Goal: Task Accomplishment & Management: Manage account settings

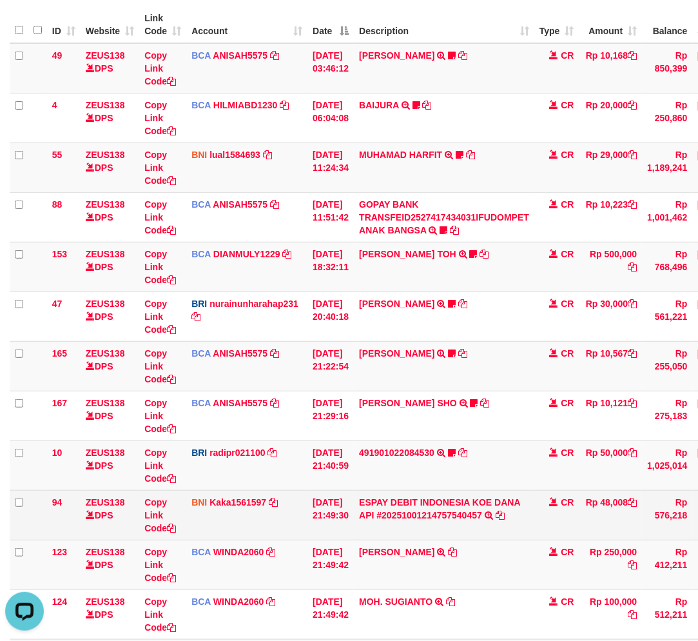
click at [402, 537] on td "ESPAY DEBIT INDONESIA KOE DANA API #20251001214757540457 TRANSFER DARI ESPAY DE…" at bounding box center [444, 515] width 181 height 50
click at [446, 520] on td "ESPAY DEBIT INDONESIA KOE DANA API #20251001214757540457 TRANSFER DARI ESPAY DE…" at bounding box center [444, 515] width 181 height 50
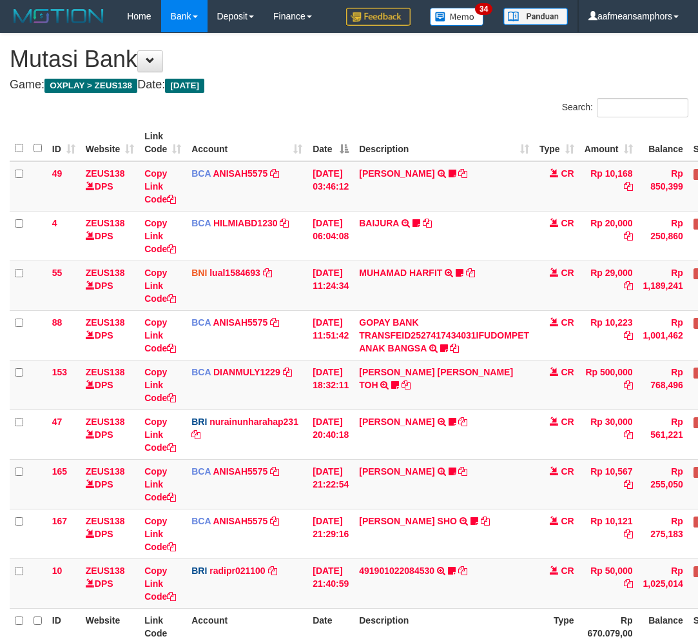
scroll to position [37, 0]
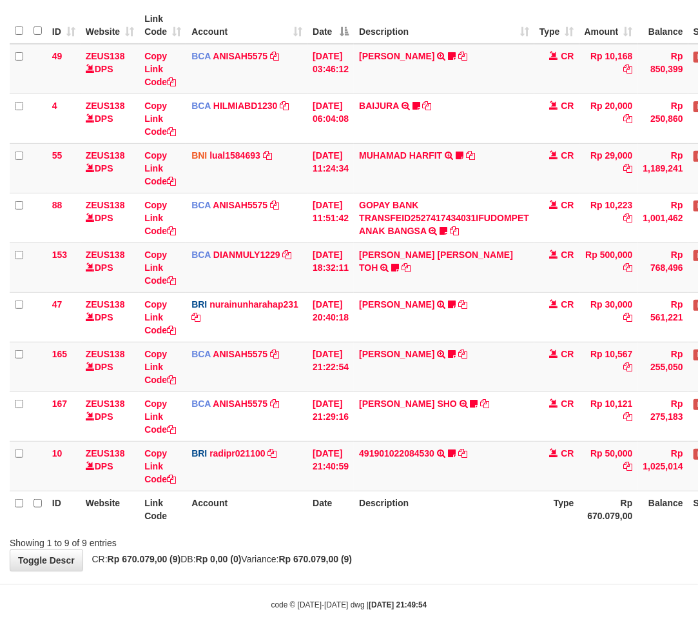
scroll to position [118, 0]
drag, startPoint x: 456, startPoint y: 533, endPoint x: 474, endPoint y: 536, distance: 19.1
click at [442, 536] on div "Showing 1 to 9 of 9 entries" at bounding box center [349, 540] width 698 height 18
click at [460, 535] on div "Showing 1 to 9 of 9 entries" at bounding box center [349, 540] width 698 height 18
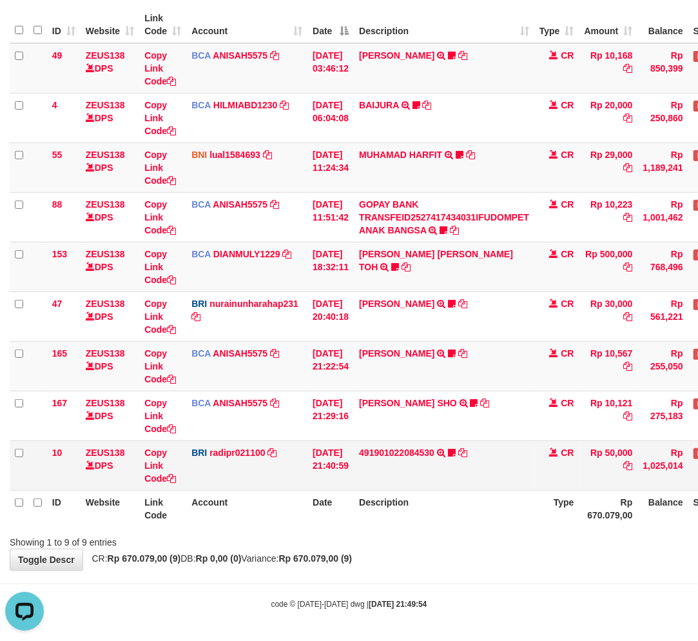
scroll to position [0, 0]
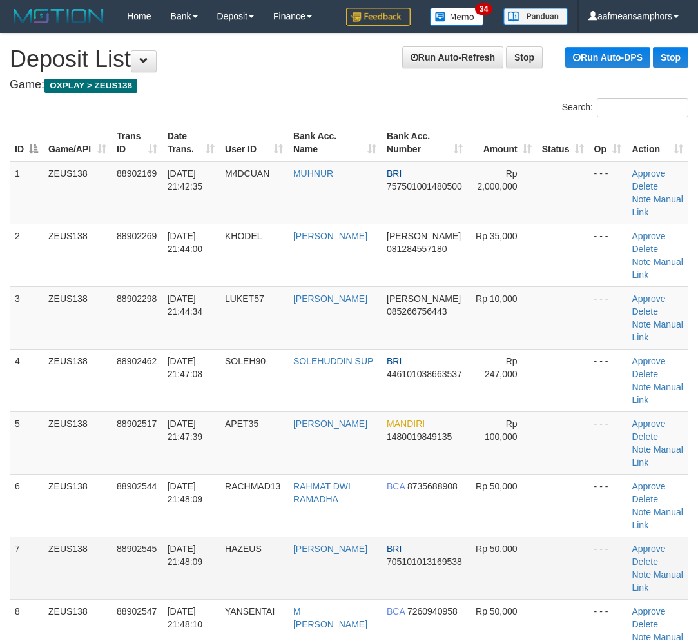
scroll to position [39, 0]
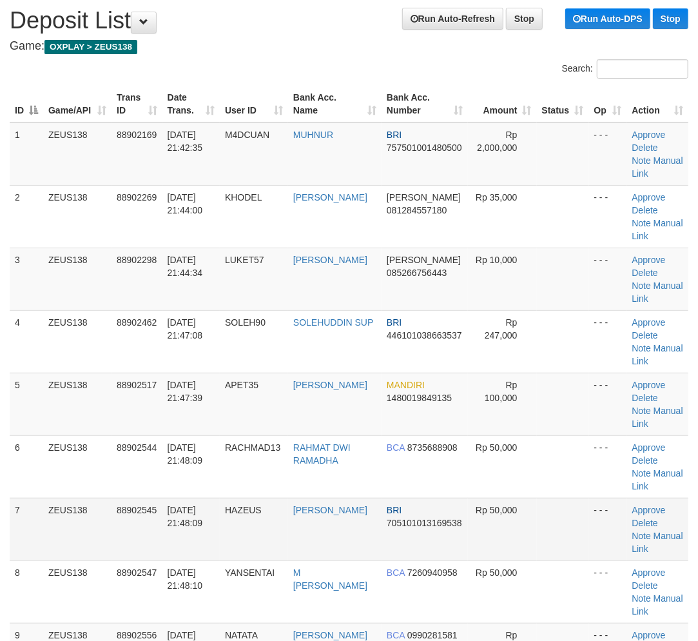
click at [192, 537] on td "01/10/2025 21:48:09" at bounding box center [190, 529] width 57 height 63
click at [298, 549] on td "HARRY TRYANDA" at bounding box center [334, 529] width 93 height 63
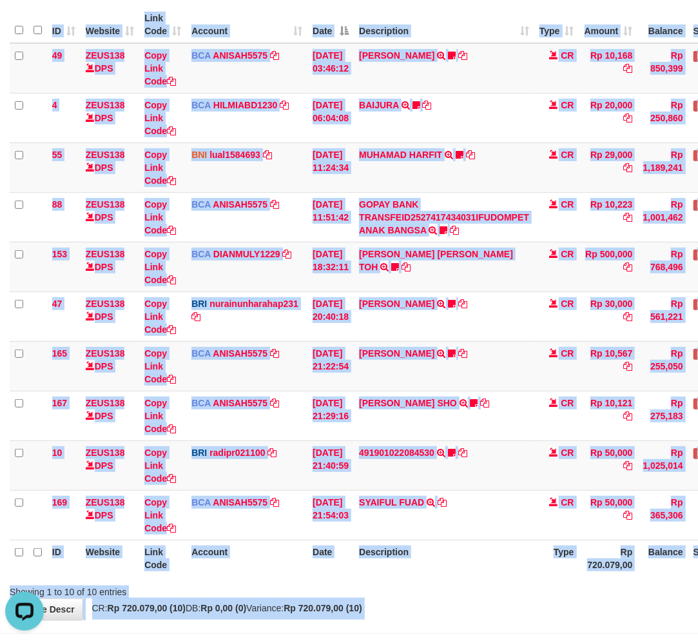
drag, startPoint x: 363, startPoint y: 577, endPoint x: 607, endPoint y: 591, distance: 244.7
click at [427, 623] on body "Toggle navigation Home Bank Account List Load By Website Group [OXPLAY] ZEUS138…" at bounding box center [349, 287] width 698 height 810
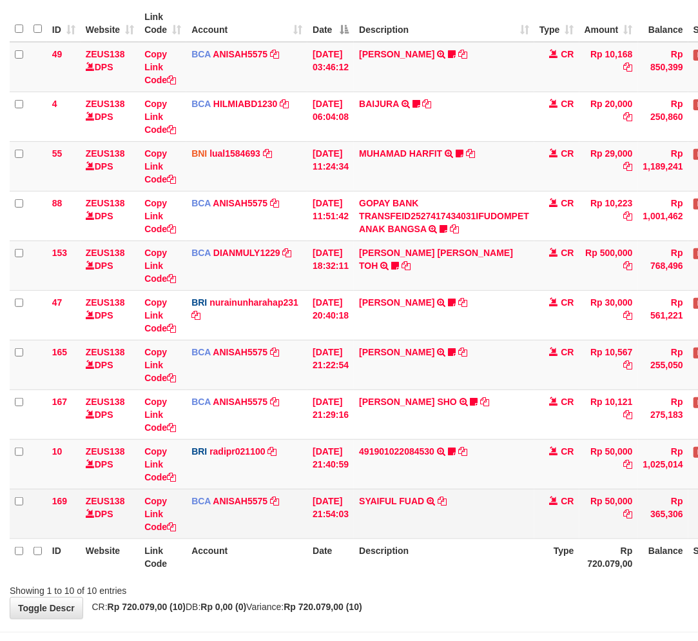
scroll to position [146, 0]
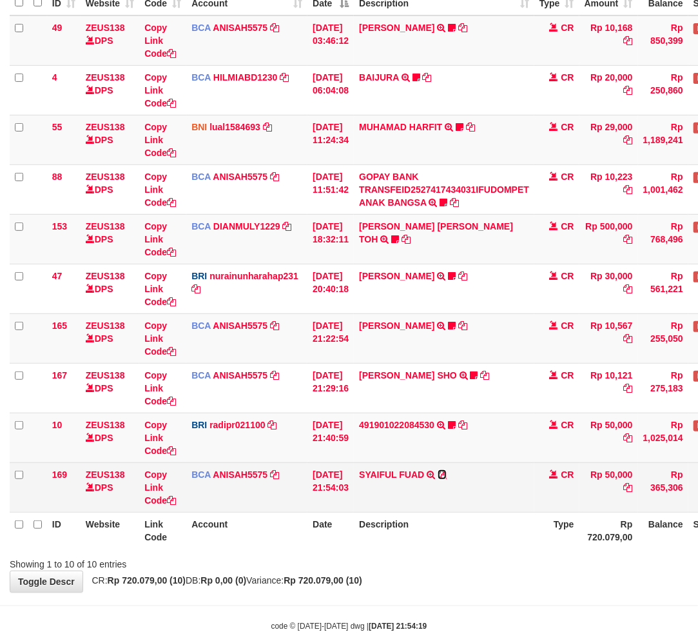
click at [447, 471] on icon at bounding box center [442, 474] width 9 height 9
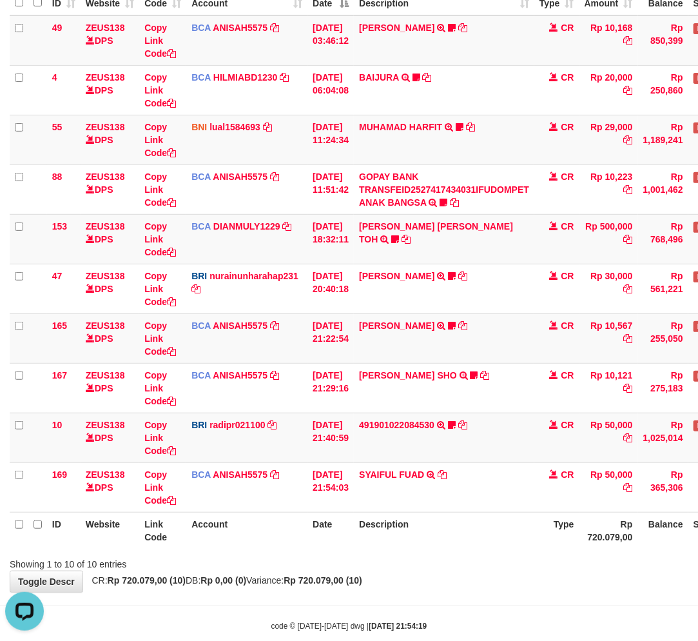
scroll to position [0, 0]
click at [493, 565] on div "Showing 1 to 10 of 10 entries" at bounding box center [349, 561] width 698 height 18
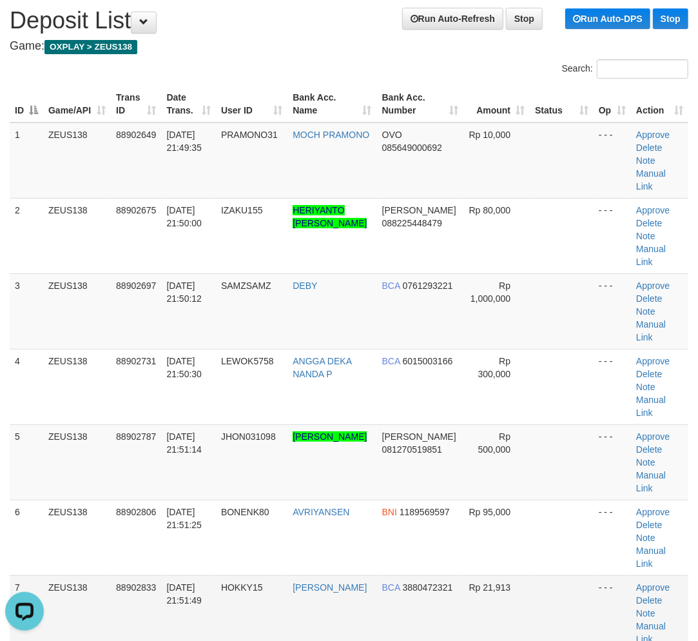
click at [260, 575] on td "HOKKY15" at bounding box center [252, 612] width 72 height 75
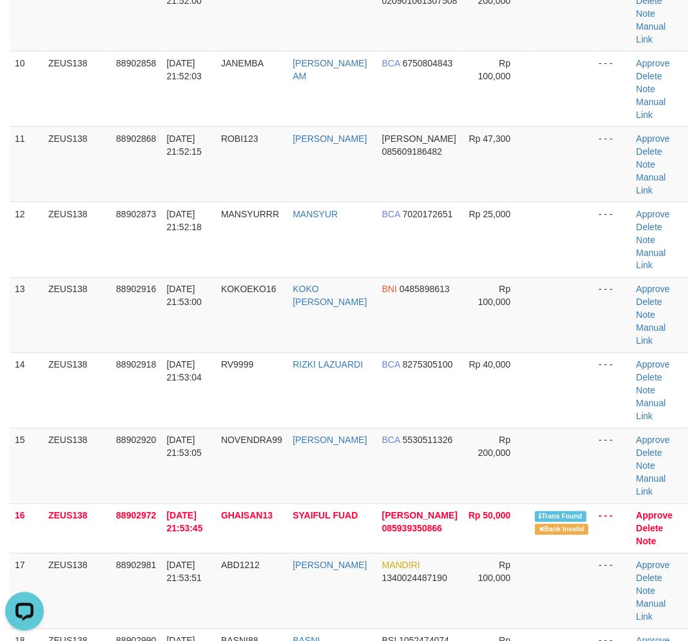
drag, startPoint x: 261, startPoint y: 535, endPoint x: 17, endPoint y: 521, distance: 244.7
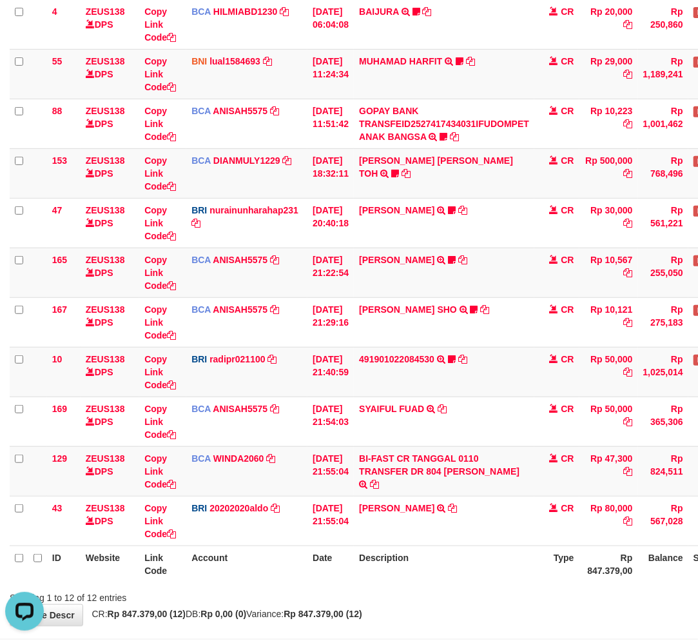
scroll to position [267, 0]
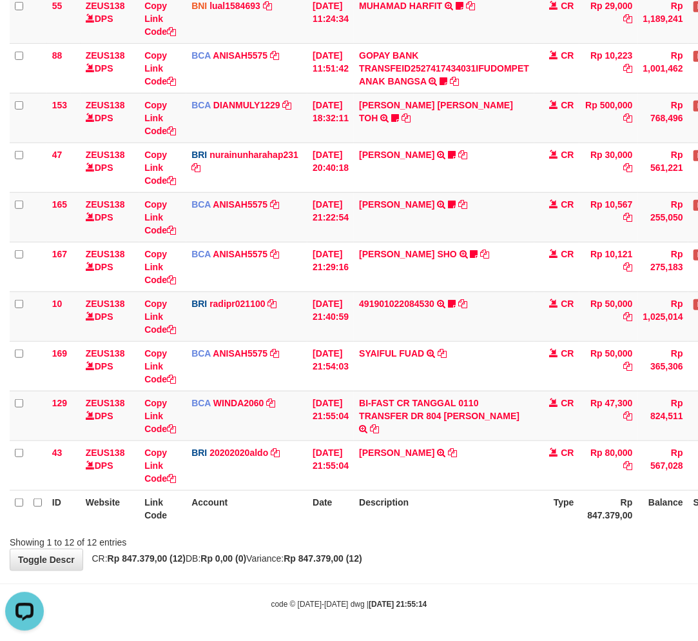
drag, startPoint x: 450, startPoint y: 538, endPoint x: 460, endPoint y: 537, distance: 10.3
click at [453, 538] on div "Showing 1 to 12 of 12 entries" at bounding box center [349, 540] width 698 height 18
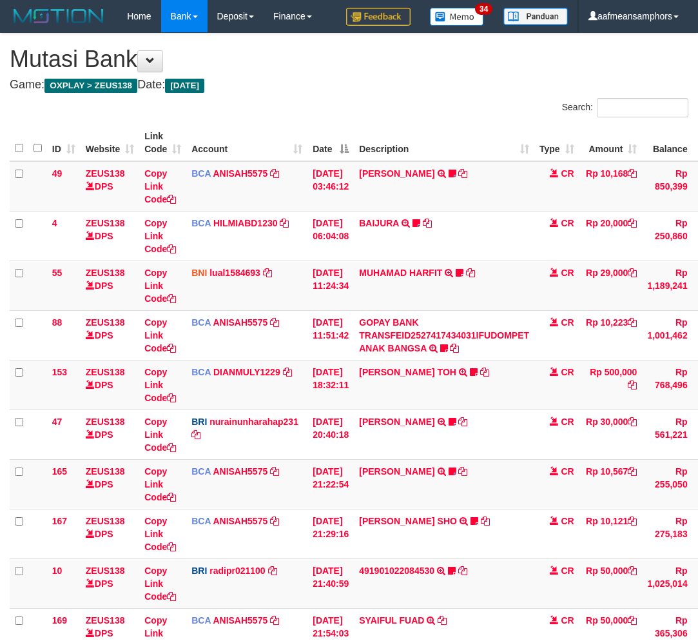
scroll to position [317, 0]
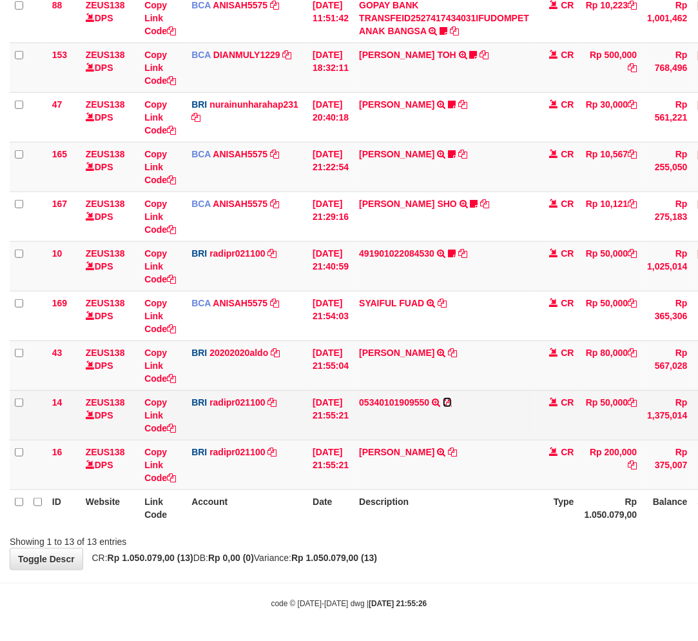
click at [452, 401] on icon at bounding box center [447, 402] width 9 height 9
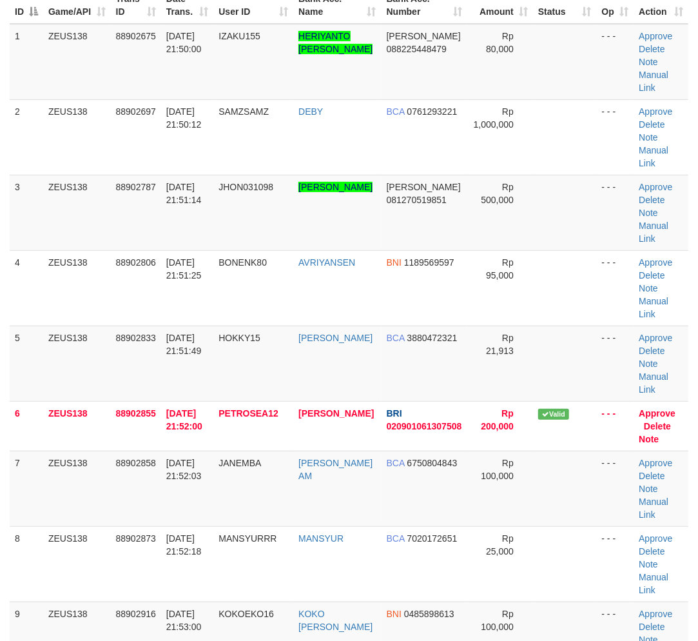
scroll to position [905, 0]
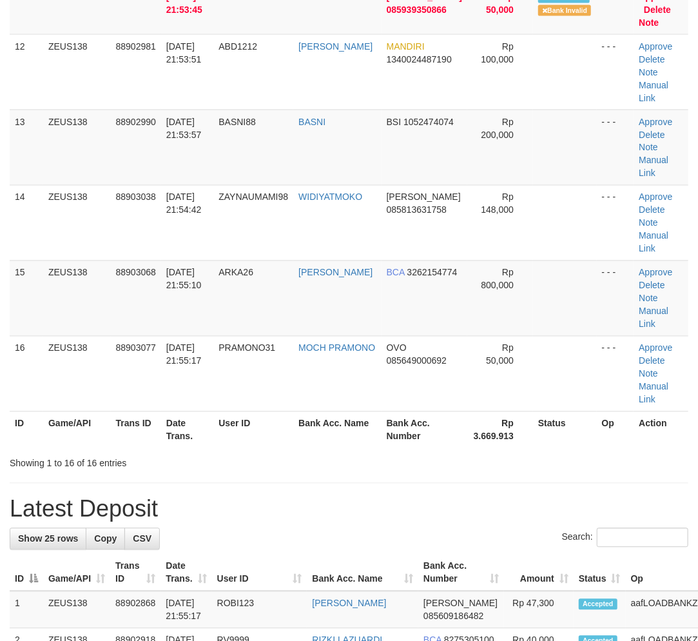
click at [224, 511] on body "Toggle navigation Home Bank Account List Load By Website Group [OXPLAY] ZEUS138…" at bounding box center [349, 381] width 698 height 2573
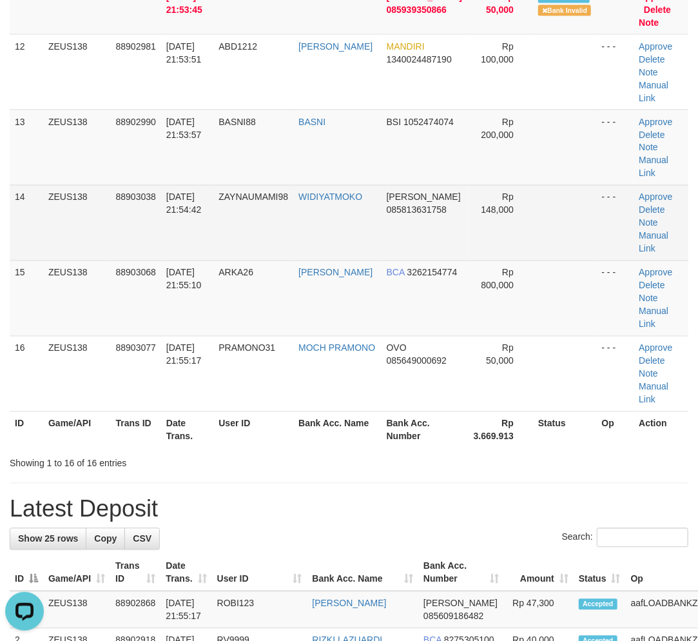
drag, startPoint x: 437, startPoint y: 518, endPoint x: 446, endPoint y: 229, distance: 289.6
click at [439, 512] on h1 "Latest Deposit" at bounding box center [349, 509] width 679 height 26
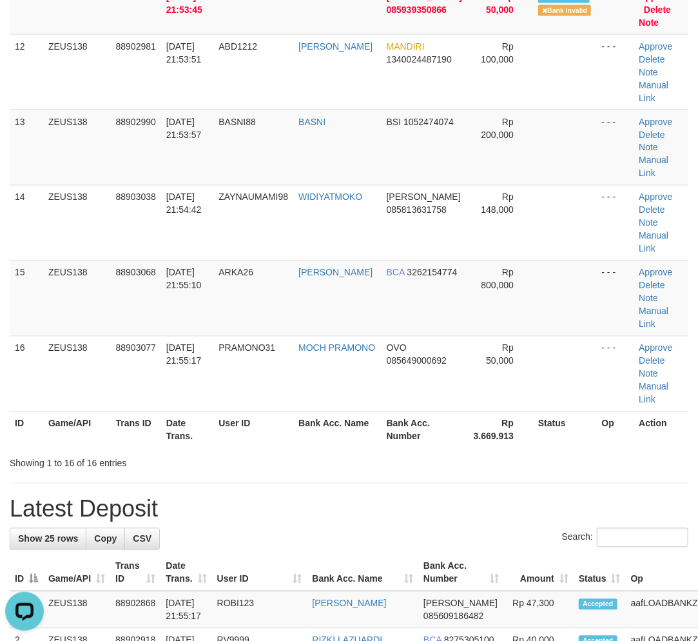
drag, startPoint x: 342, startPoint y: 459, endPoint x: 313, endPoint y: 459, distance: 28.4
click at [329, 459] on div "Showing 1 to 16 of 16 entries" at bounding box center [349, 461] width 698 height 18
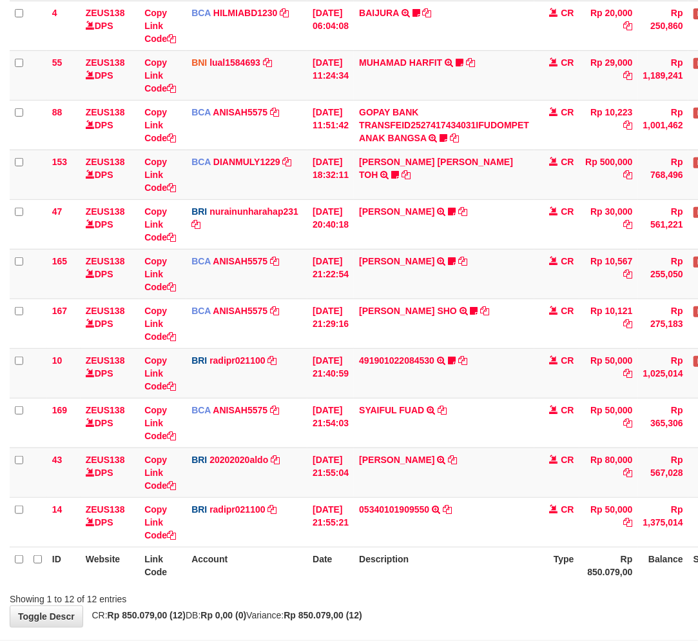
scroll to position [267, 0]
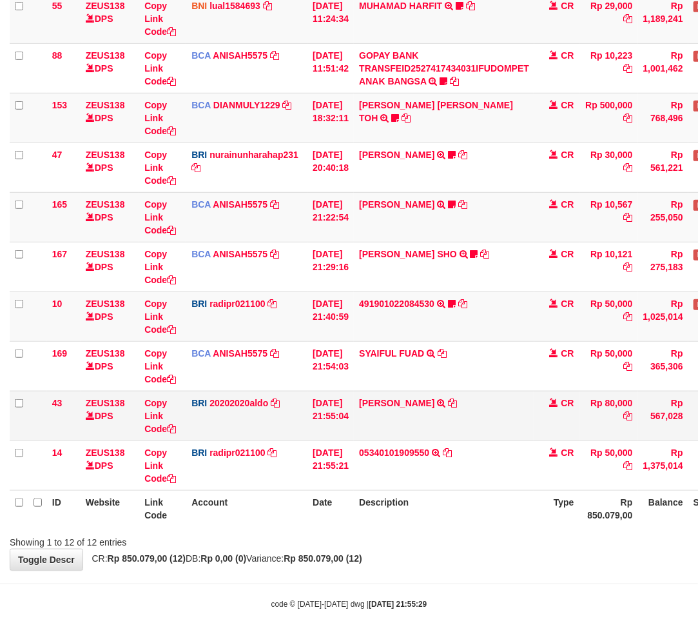
click at [424, 391] on td "DANA HERIYANTOADI TRANSFER NBMB DANA HERIYANTOADI TO REVALDO SAGITA" at bounding box center [444, 416] width 181 height 50
copy td "HERIYANTOADI"
click at [455, 522] on th "Description" at bounding box center [444, 508] width 181 height 37
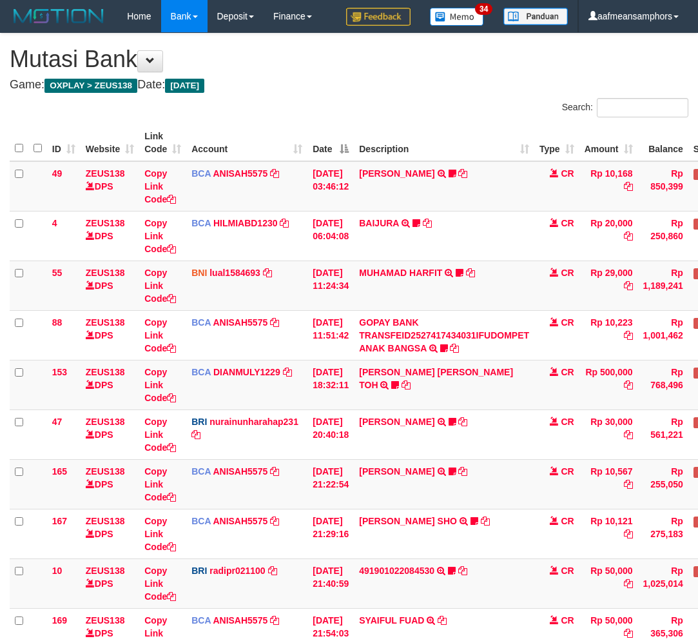
scroll to position [267, 0]
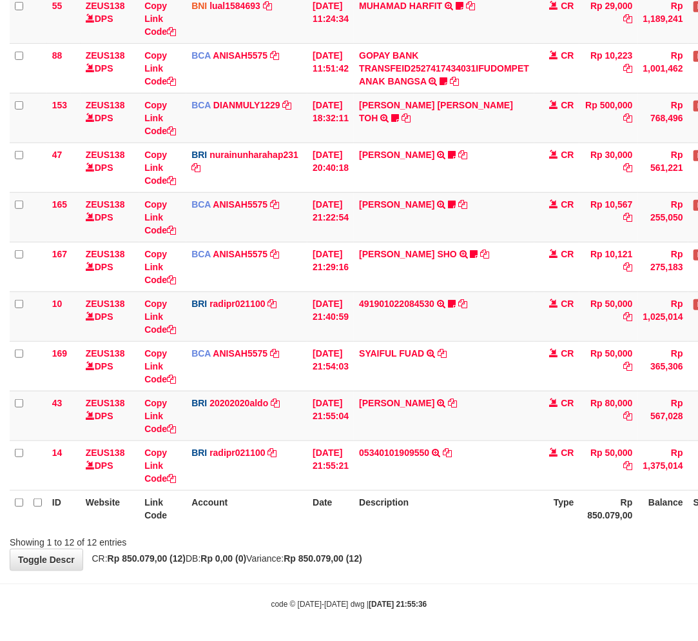
click at [422, 543] on div "Showing 1 to 12 of 12 entries" at bounding box center [349, 540] width 698 height 18
click at [438, 536] on div "Showing 1 to 12 of 12 entries" at bounding box center [349, 540] width 698 height 18
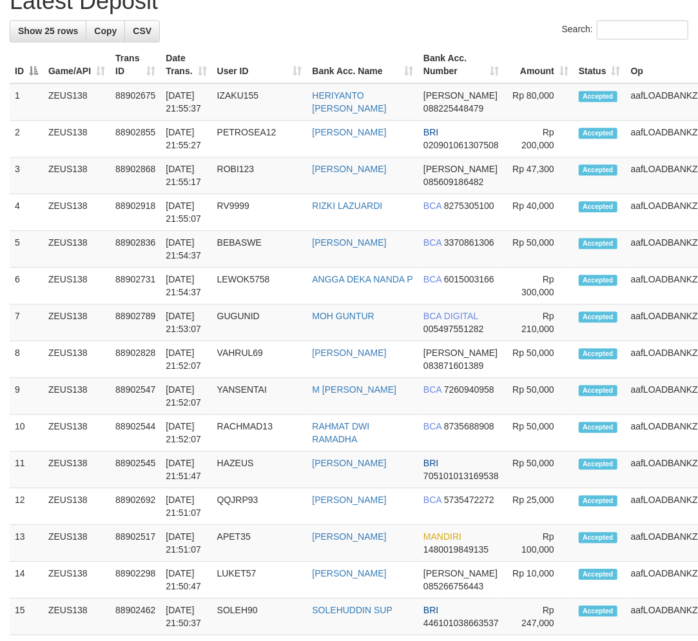
scroll to position [1047, 0]
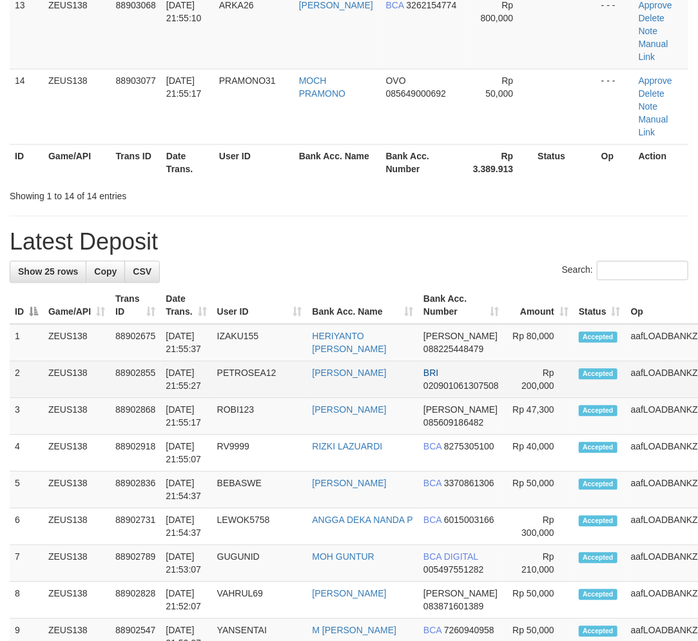
drag, startPoint x: 228, startPoint y: 407, endPoint x: 237, endPoint y: 405, distance: 9.2
click at [230, 398] on td "PETROSEA12" at bounding box center [259, 380] width 95 height 37
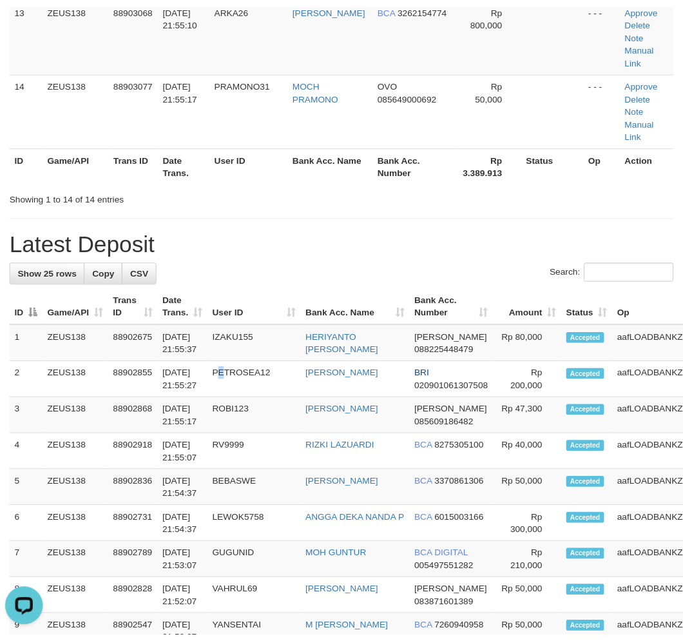
scroll to position [1079, 0]
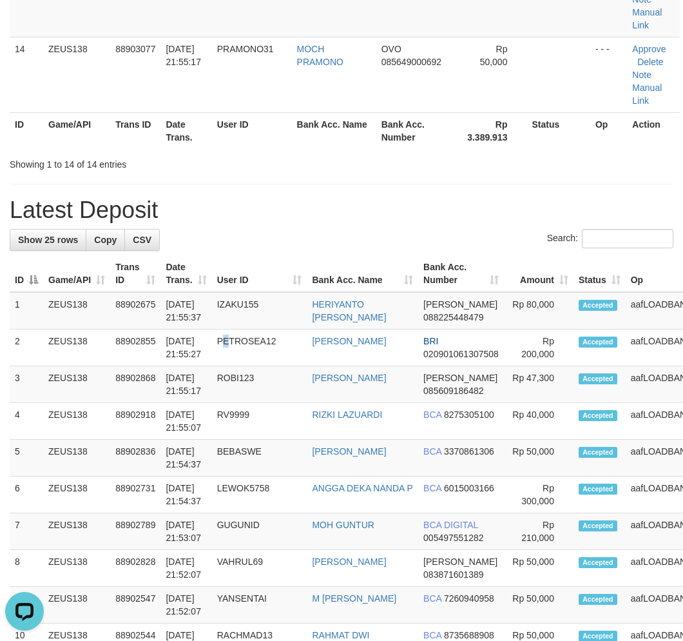
drag, startPoint x: 285, startPoint y: 292, endPoint x: 224, endPoint y: 294, distance: 60.6
click at [275, 292] on th "User ID" at bounding box center [259, 273] width 95 height 37
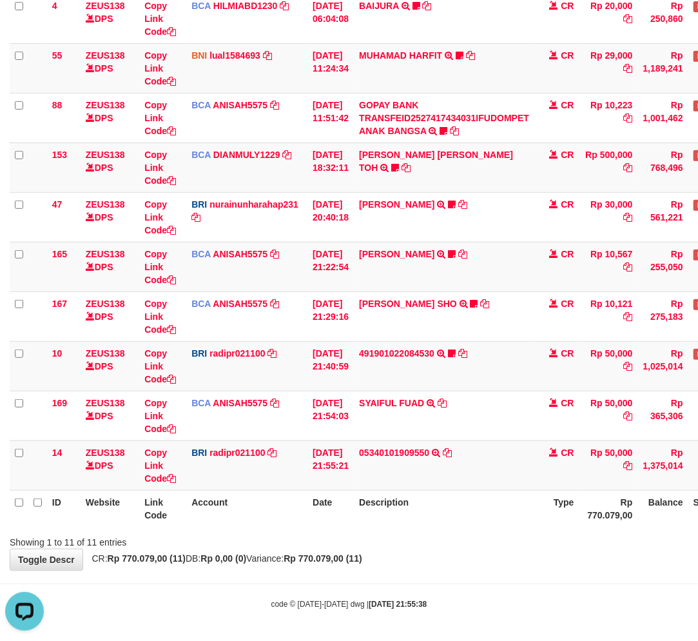
drag, startPoint x: 460, startPoint y: 552, endPoint x: 519, endPoint y: 535, distance: 61.0
click at [461, 552] on div "**********" at bounding box center [349, 193] width 698 height 754
drag, startPoint x: 406, startPoint y: 362, endPoint x: 413, endPoint y: 359, distance: 7.2
click at [408, 362] on td "491901022084530 TRANSFER NBMB 491901022084530 TO REYNALDI ADI PRATAMA Ambai10" at bounding box center [444, 366] width 181 height 50
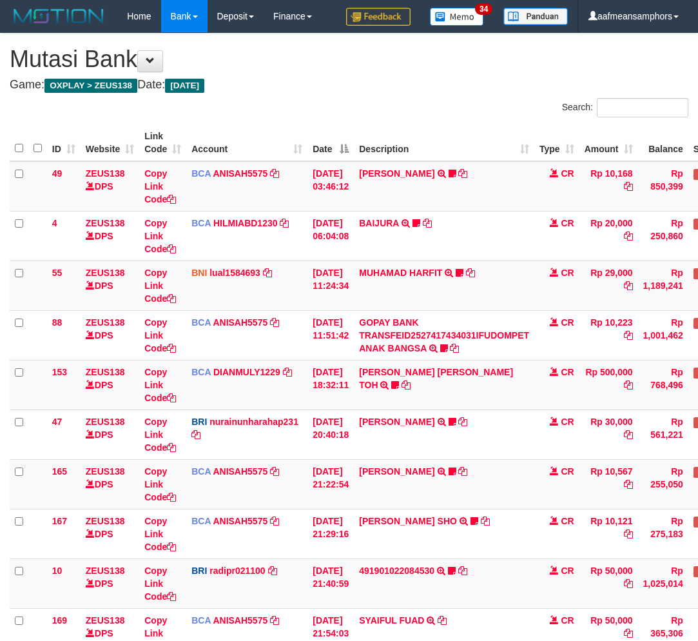
scroll to position [217, 0]
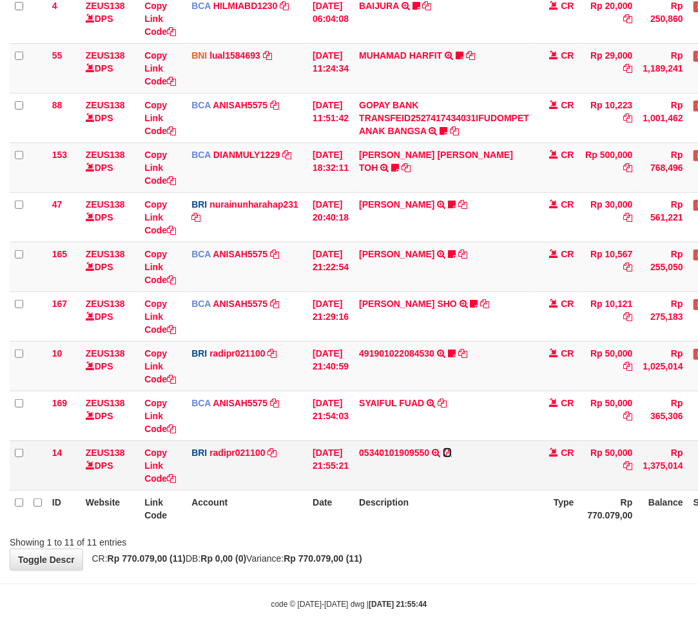
click at [452, 452] on icon at bounding box center [447, 452] width 9 height 9
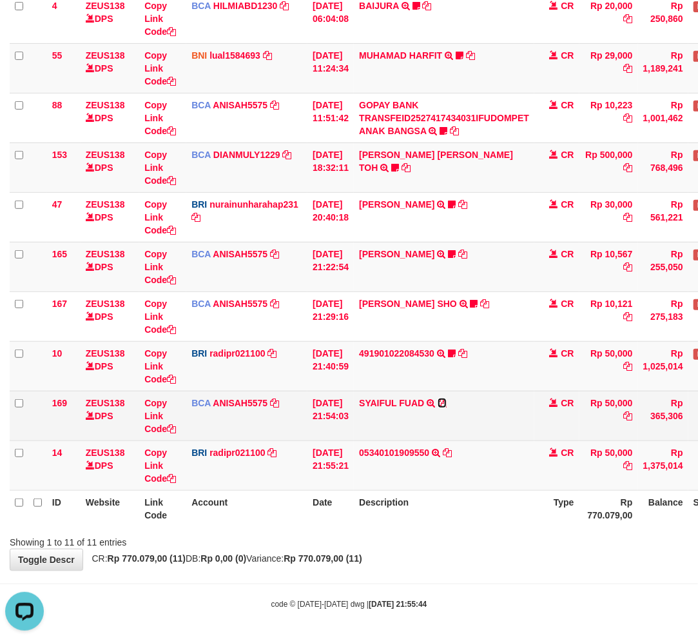
click at [447, 402] on icon at bounding box center [442, 402] width 9 height 9
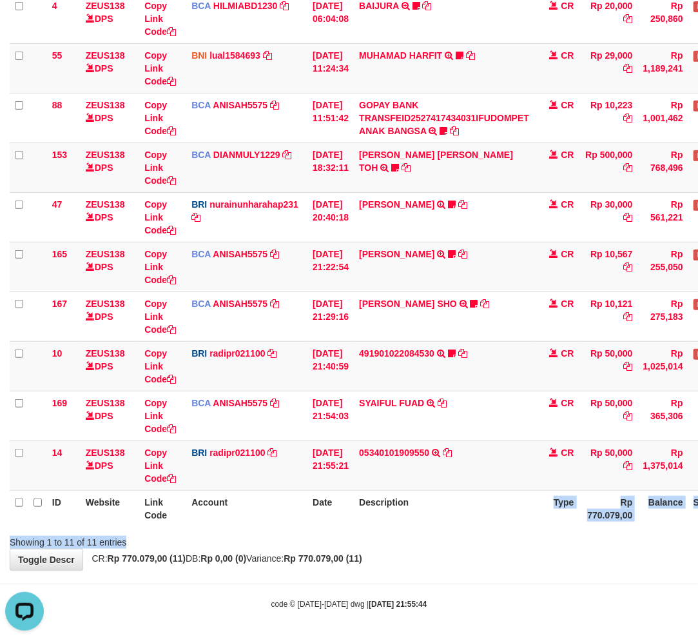
drag, startPoint x: 516, startPoint y: 533, endPoint x: 509, endPoint y: 542, distance: 11.1
click at [507, 542] on div "Search: ID Website Link Code Account Date Description Type Amount Balance Statu…" at bounding box center [349, 215] width 679 height 668
drag, startPoint x: 478, startPoint y: 533, endPoint x: 471, endPoint y: 535, distance: 7.4
click at [471, 535] on div "Showing 1 to 11 of 11 entries" at bounding box center [349, 540] width 698 height 18
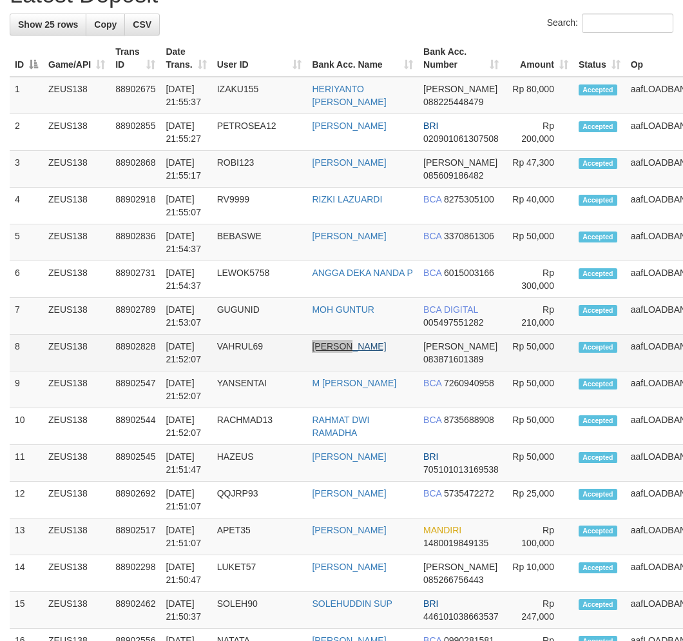
click at [317, 371] on tr "8 ZEUS138 88902828 01/10/2025 21:52:07 VAHRUL69 VAHRUL NURDIN DANA 083871601389…" at bounding box center [392, 353] width 765 height 37
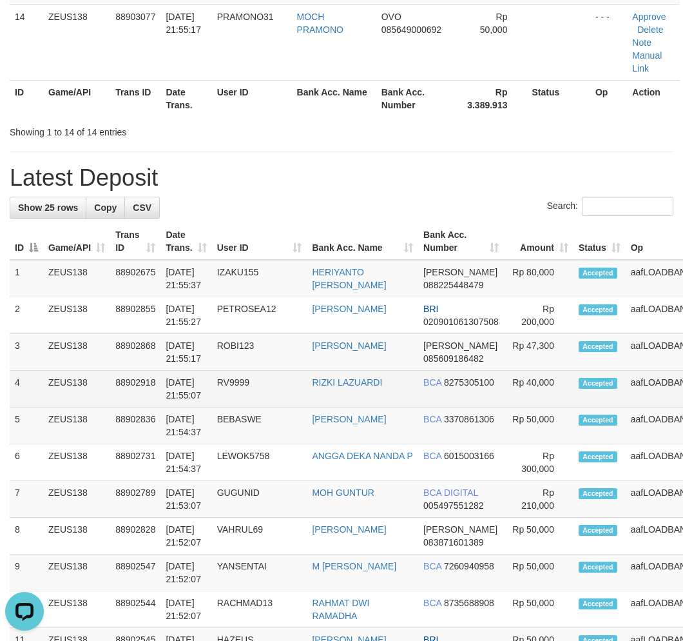
click at [210, 407] on td "01/10/2025 21:55:07" at bounding box center [186, 389] width 51 height 37
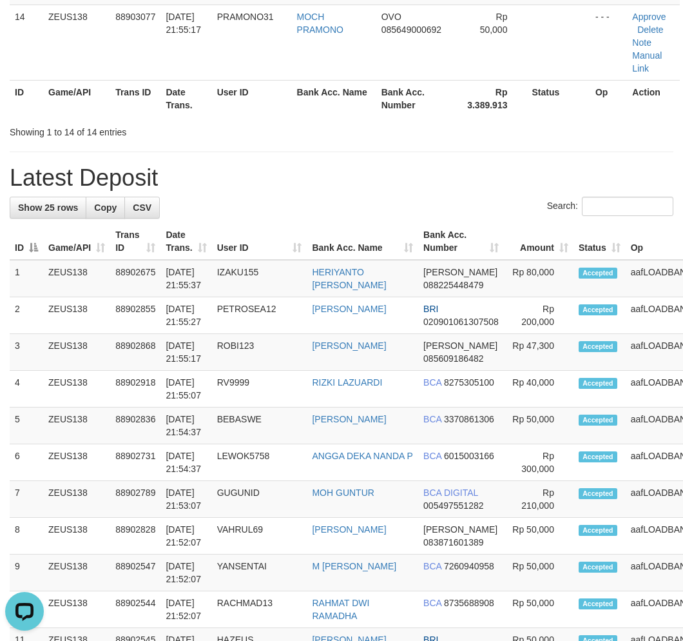
scroll to position [487, 0]
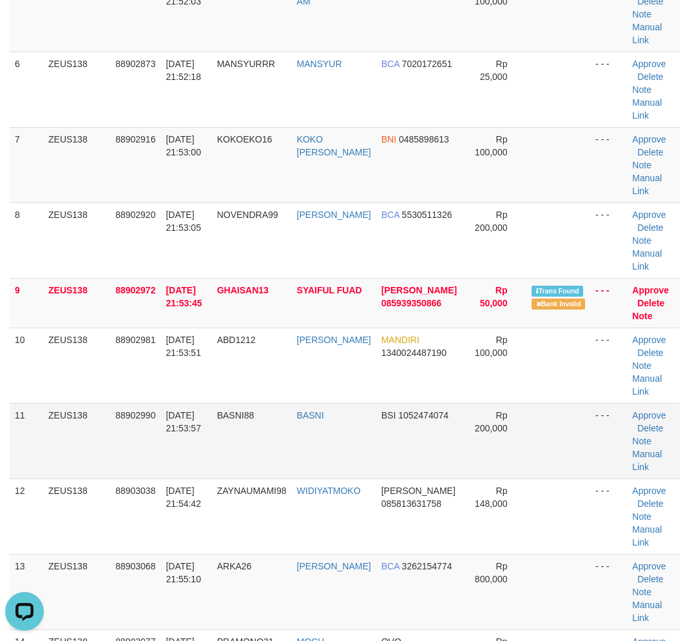
click at [252, 478] on td "BASNI88" at bounding box center [252, 440] width 80 height 75
drag, startPoint x: 344, startPoint y: 488, endPoint x: 235, endPoint y: 484, distance: 108.4
click at [335, 478] on tr "11 ZEUS138 88902990 01/10/2025 21:53:57 BASNI88 BASNI BSI 1052474074 Rp 200,000…" at bounding box center [345, 440] width 670 height 75
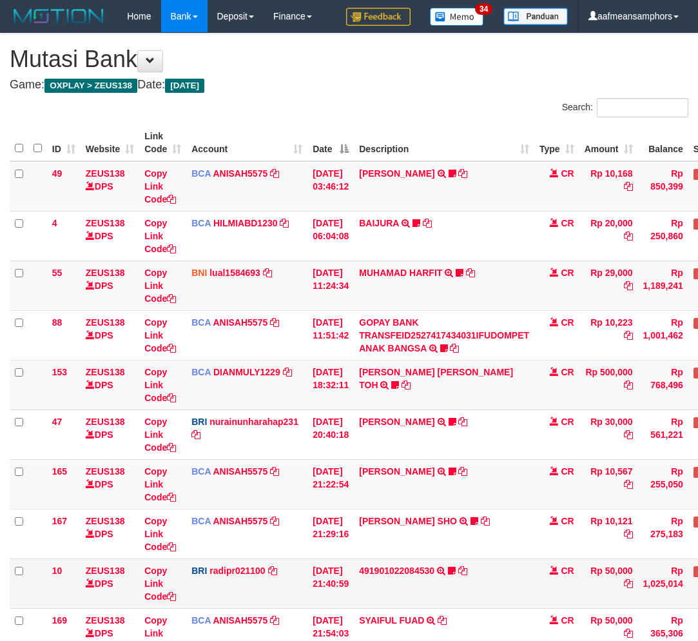
scroll to position [217, 0]
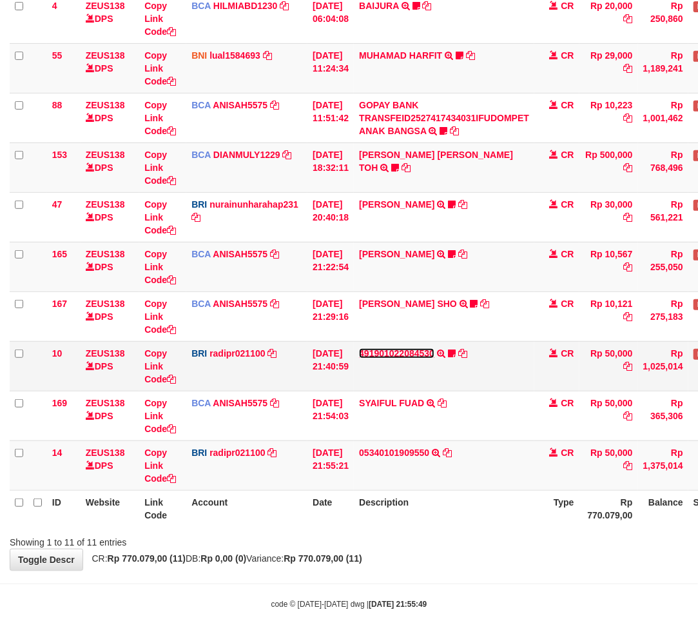
click at [421, 353] on link "491901022084530" at bounding box center [396, 353] width 75 height 10
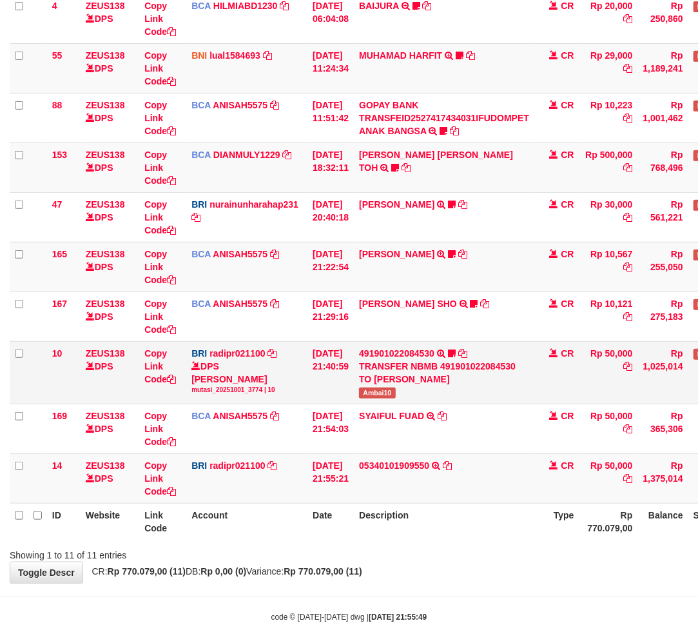
click at [391, 396] on td "491901022084530 TRANSFER NBMB 491901022084530 TO REYNALDI ADI PRATAMA Ambai10" at bounding box center [444, 372] width 181 height 63
copy span "Ambai10"
click at [432, 550] on div "Showing 1 to 11 of 11 entries" at bounding box center [349, 552] width 698 height 18
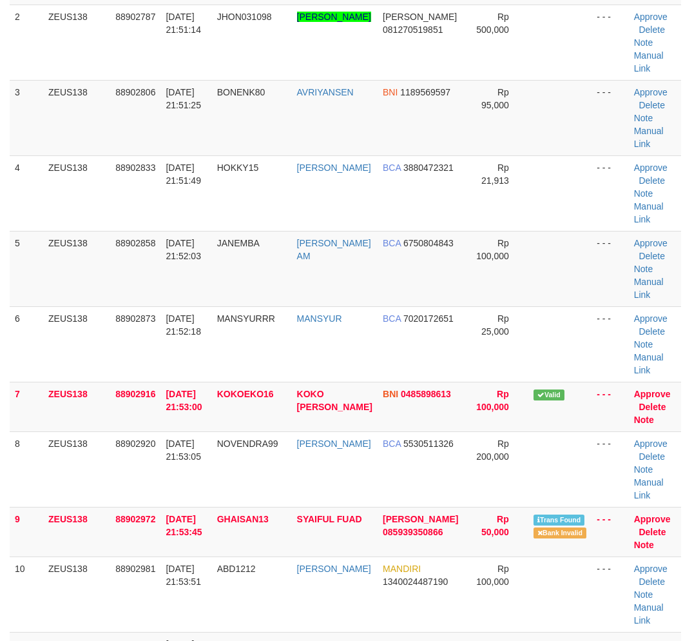
click at [249, 478] on tbody "1 ZEUS138 88902697 01/10/2025 21:50:12 SAMZSAMZ DEBY BCA 0761293221 Rp 1,000,00…" at bounding box center [346, 431] width 672 height 1005
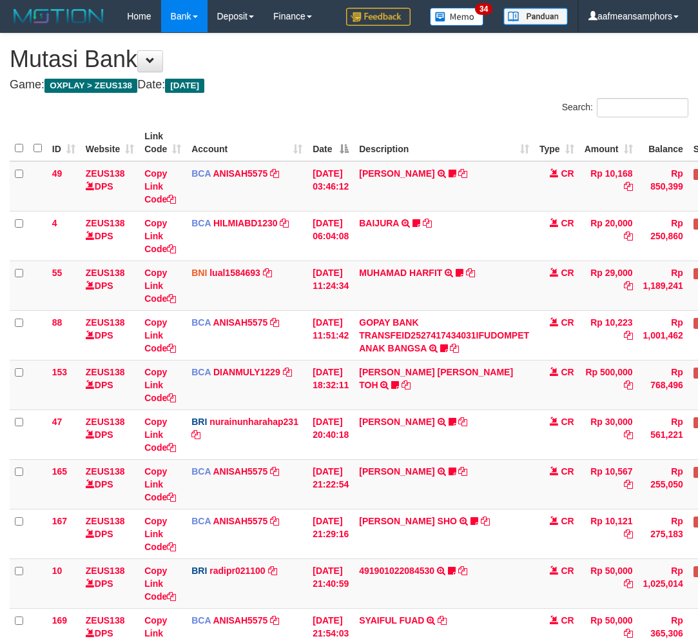
scroll to position [204, 0]
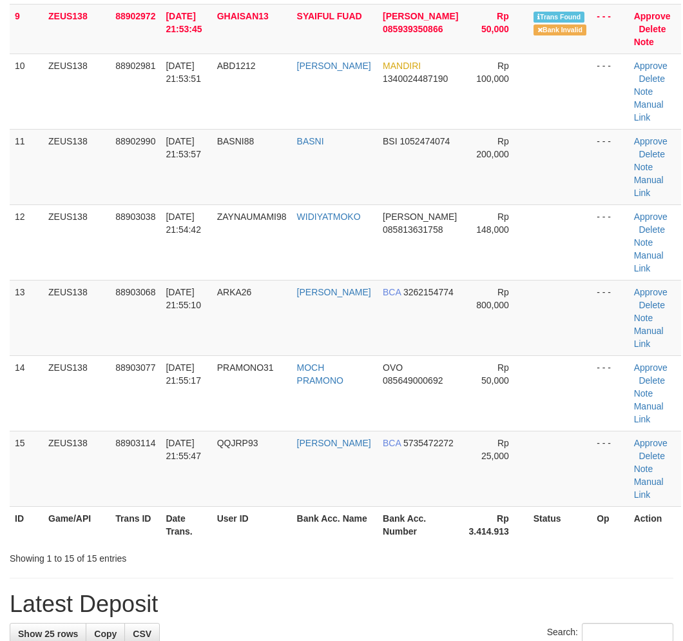
scroll to position [551, 0]
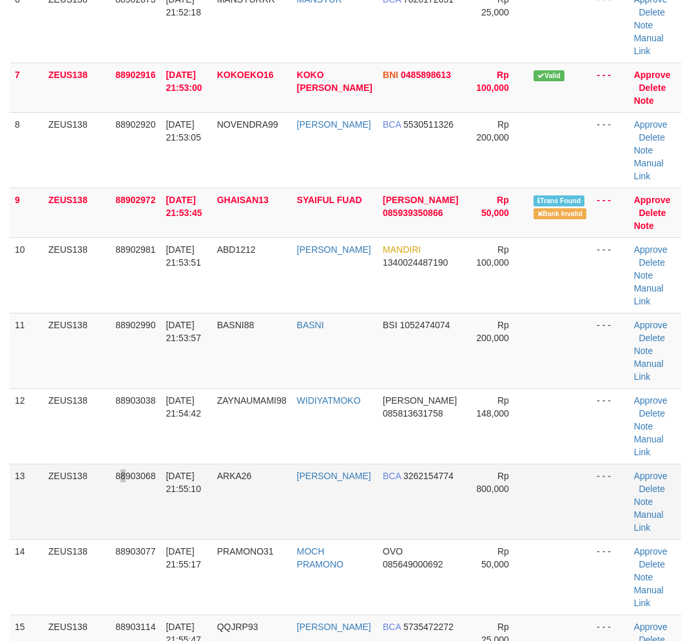
drag, startPoint x: 124, startPoint y: 536, endPoint x: 217, endPoint y: 442, distance: 132.7
click at [124, 536] on td "88903068" at bounding box center [135, 501] width 50 height 75
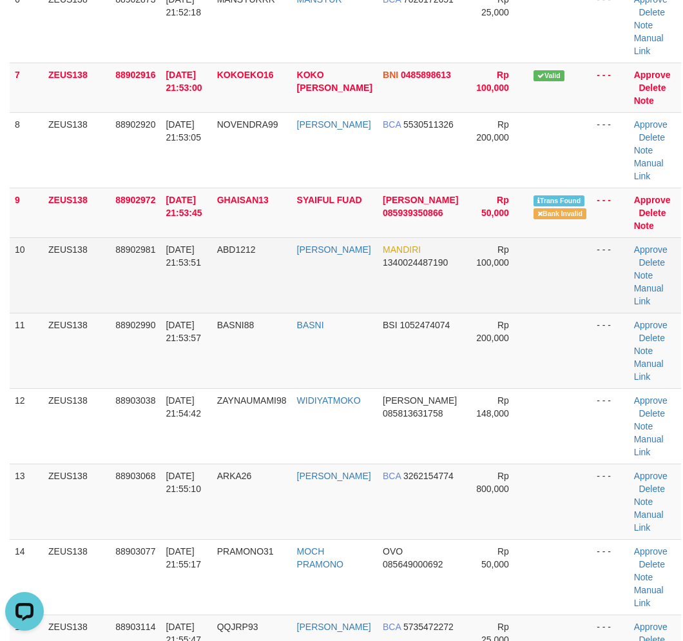
scroll to position [0, 0]
click at [641, 306] on link "Manual Link" at bounding box center [649, 294] width 30 height 23
click at [634, 283] on link "Manual Link" at bounding box center [649, 294] width 30 height 23
drag, startPoint x: 636, startPoint y: 316, endPoint x: 306, endPoint y: 317, distance: 330.1
click at [636, 306] on link "Manual Link" at bounding box center [649, 294] width 30 height 23
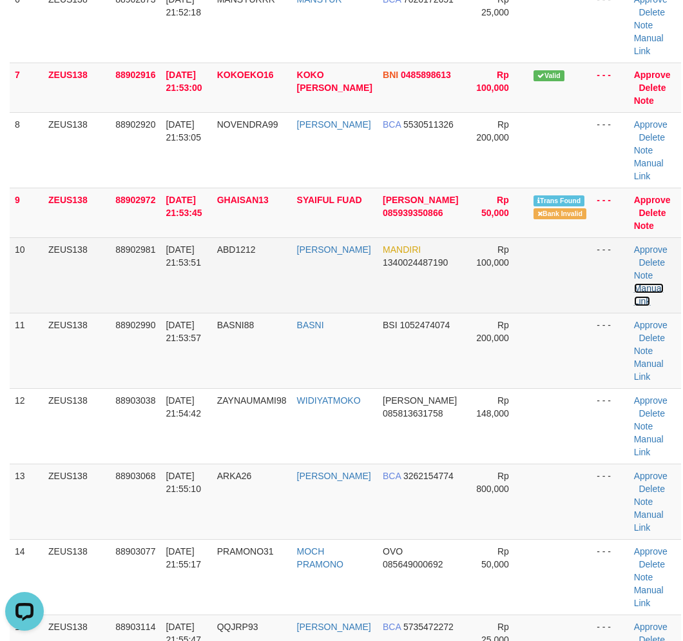
click at [634, 283] on link "Manual Link" at bounding box center [649, 294] width 30 height 23
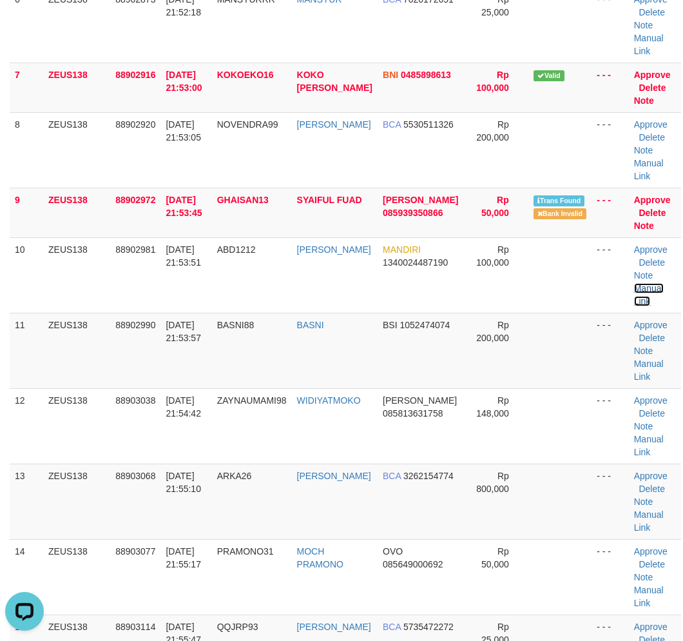
click at [634, 283] on link "Manual Link" at bounding box center [649, 294] width 30 height 23
drag, startPoint x: 197, startPoint y: 559, endPoint x: 3, endPoint y: 563, distance: 194.1
click at [174, 539] on td "01/10/2025 21:55:10" at bounding box center [186, 501] width 51 height 75
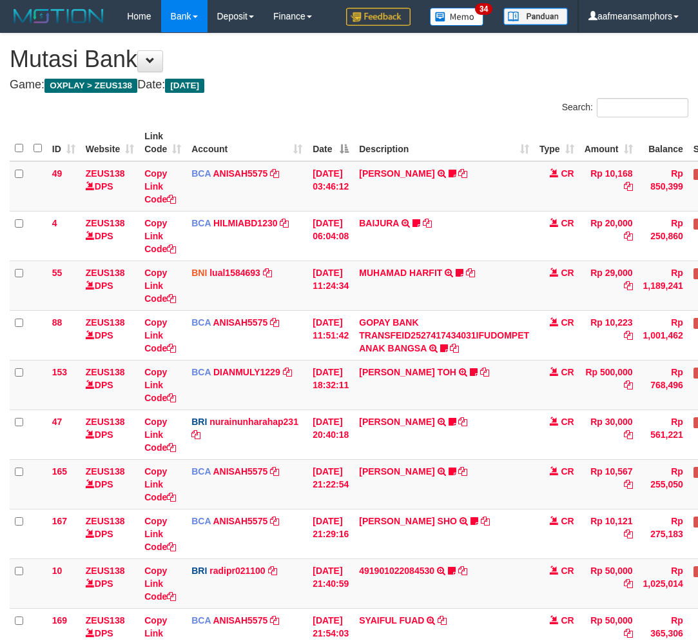
scroll to position [204, 0]
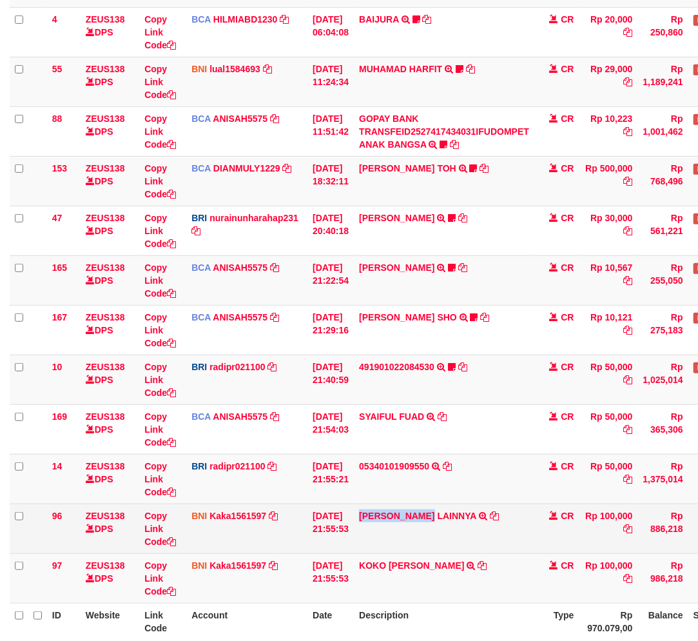
click at [437, 519] on td "HENDRIK SETIAWAN LAINNYA TRF/PAY/TOP-UP ECHANNEL HENDRIK SETIAWAN LAINNYA" at bounding box center [444, 528] width 181 height 50
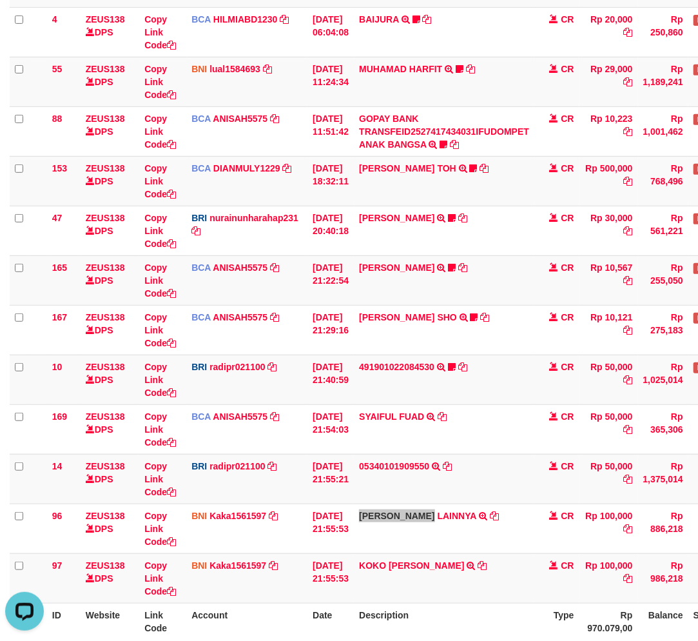
scroll to position [0, 0]
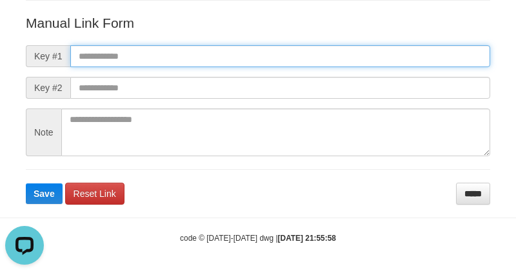
click at [342, 50] on input "text" at bounding box center [280, 56] width 420 height 22
paste input "**********"
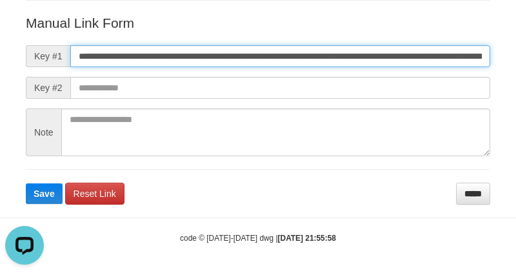
scroll to position [0, 745]
type input "**********"
click at [26, 183] on button "Save" at bounding box center [44, 193] width 37 height 21
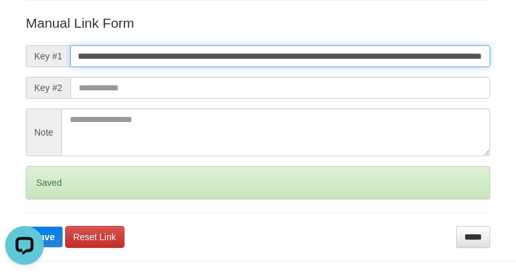
click at [26, 226] on button "Save" at bounding box center [44, 236] width 37 height 21
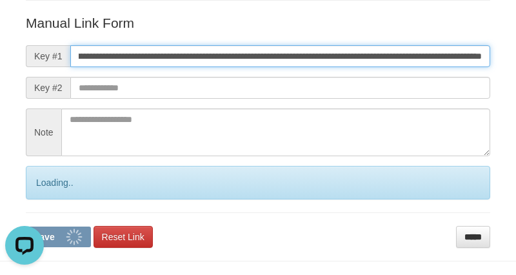
click at [26, 226] on button "Save" at bounding box center [58, 236] width 65 height 21
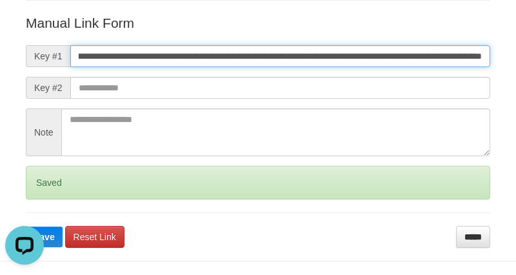
click at [26, 226] on button "Save" at bounding box center [44, 236] width 37 height 21
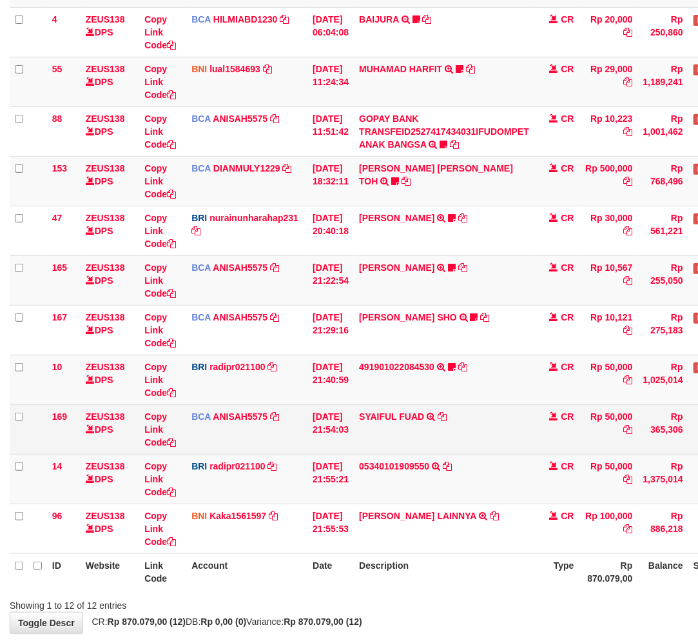
scroll to position [177, 0]
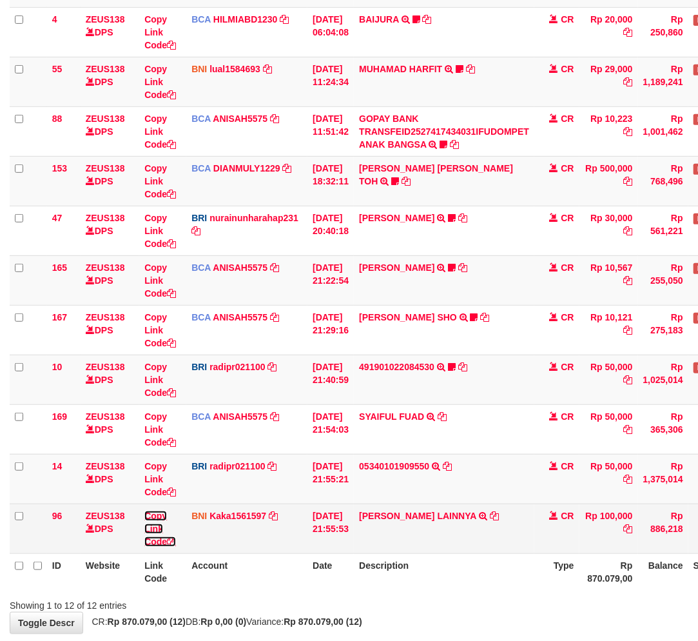
click at [155, 529] on body "Toggle navigation Home Bank Account List Load By Website Group [OXPLAY] ZEUS138…" at bounding box center [349, 250] width 698 height 909
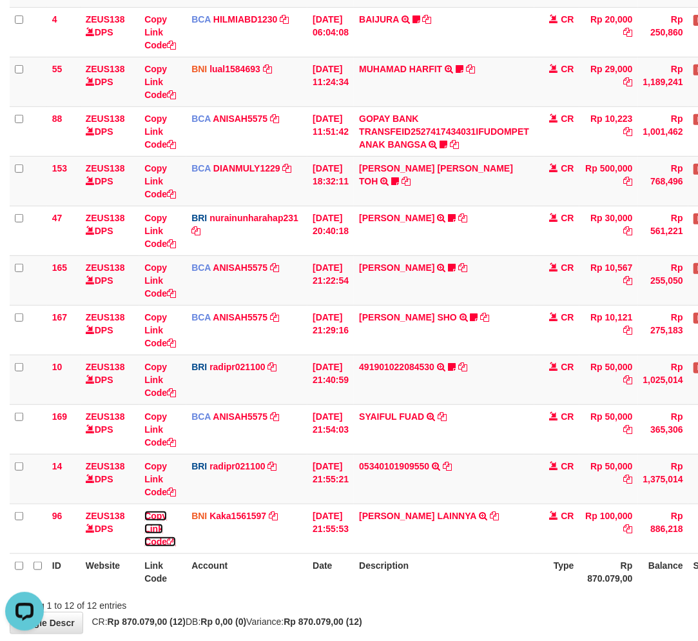
scroll to position [0, 0]
click at [144, 511] on link "Copy Link Code" at bounding box center [160, 529] width 32 height 36
click at [443, 584] on th "Description" at bounding box center [444, 571] width 181 height 37
click at [439, 579] on th "Description" at bounding box center [444, 571] width 181 height 37
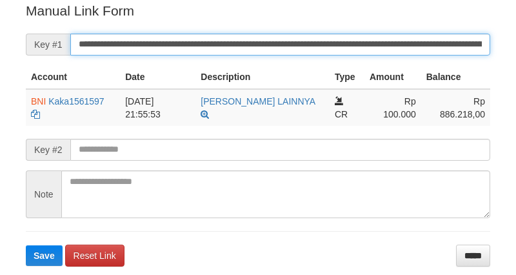
click at [271, 42] on input "**********" at bounding box center [280, 45] width 420 height 22
click at [26, 245] on button "Save" at bounding box center [44, 255] width 37 height 21
click at [271, 42] on input "**********" at bounding box center [280, 45] width 420 height 22
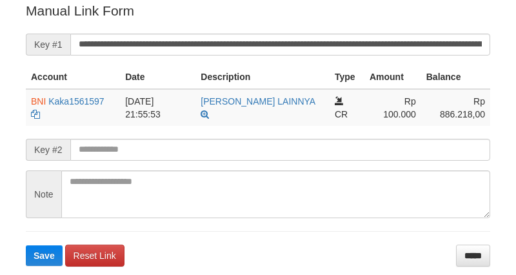
click at [251, 43] on input "**********" at bounding box center [280, 45] width 420 height 22
click at [26, 245] on button "Save" at bounding box center [44, 255] width 37 height 21
click at [251, 43] on input "**********" at bounding box center [280, 45] width 420 height 22
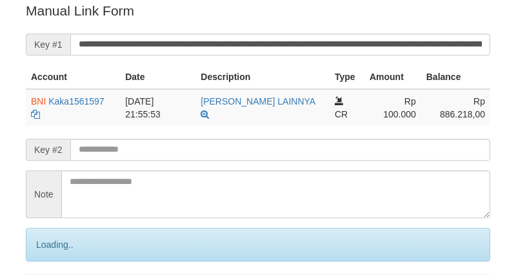
click at [246, 37] on input "**********" at bounding box center [280, 45] width 420 height 22
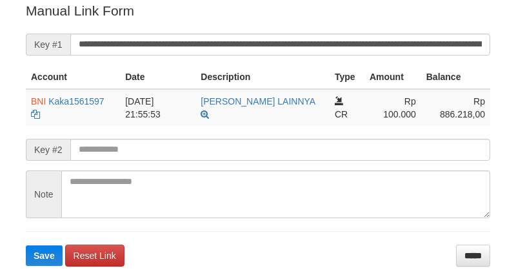
click at [246, 41] on input "**********" at bounding box center [280, 45] width 420 height 22
click at [26, 245] on button "Save" at bounding box center [44, 255] width 37 height 21
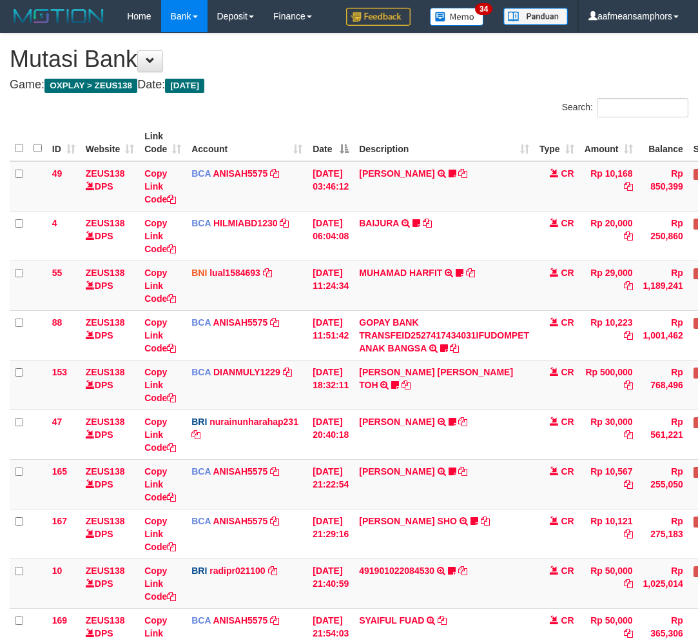
scroll to position [177, 0]
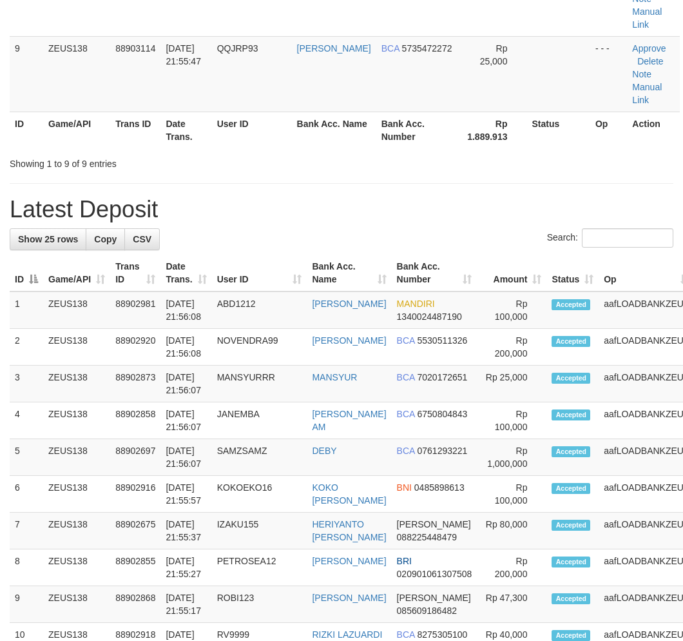
scroll to position [583, 0]
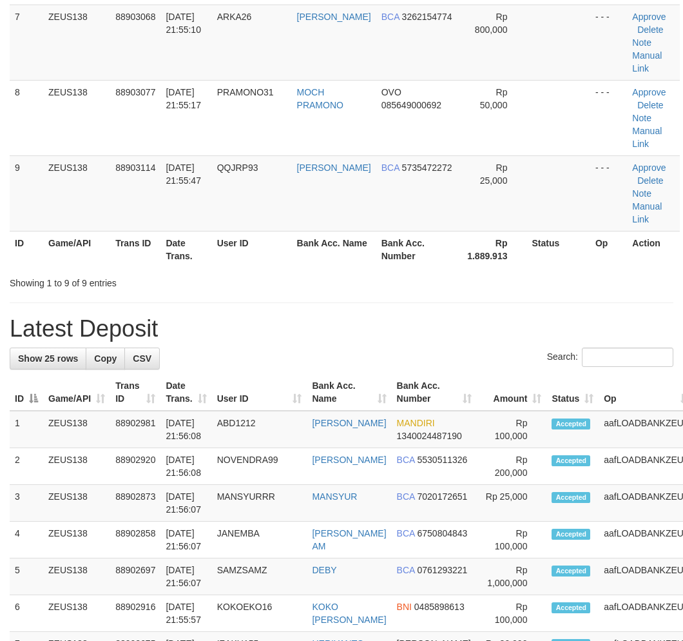
click at [220, 326] on div "**********" at bounding box center [341, 433] width 683 height 1966
click at [171, 231] on td "01/10/2025 21:55:47" at bounding box center [186, 192] width 51 height 75
click at [174, 231] on td "01/10/2025 21:55:47" at bounding box center [186, 192] width 51 height 75
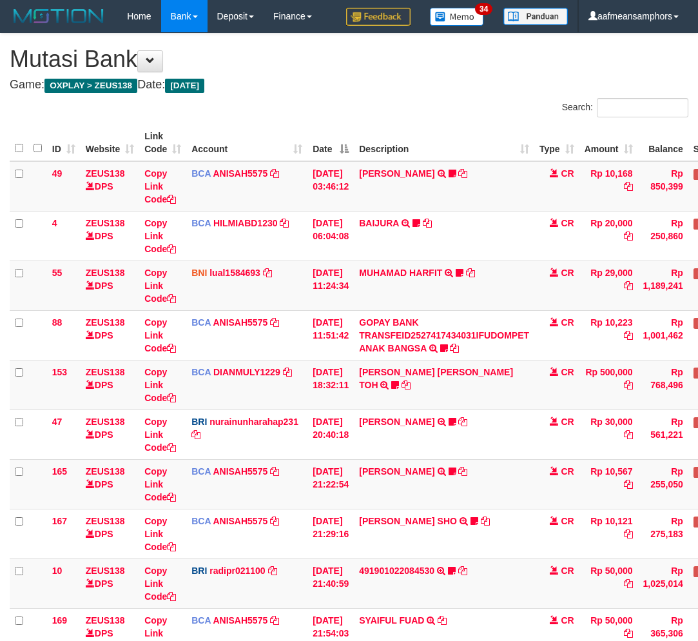
scroll to position [177, 0]
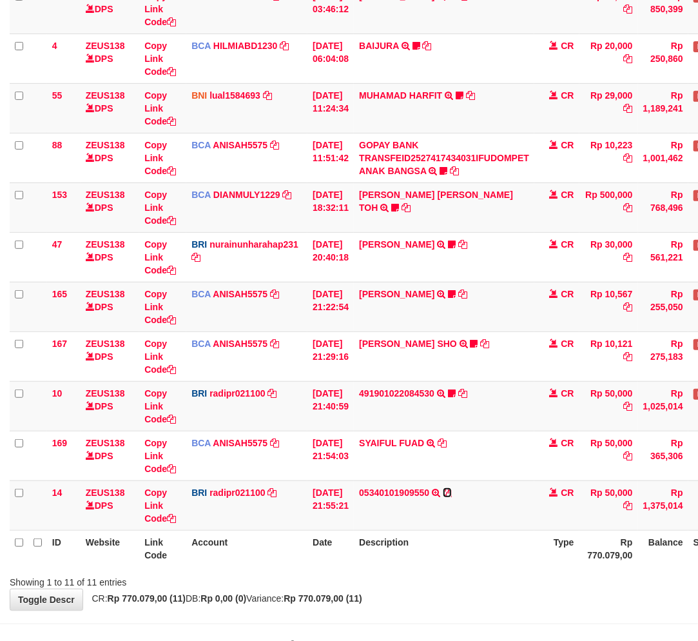
click at [452, 488] on icon at bounding box center [447, 492] width 9 height 9
click at [308, 558] on th "Date" at bounding box center [331, 548] width 46 height 37
click at [312, 555] on th "Date" at bounding box center [331, 548] width 46 height 37
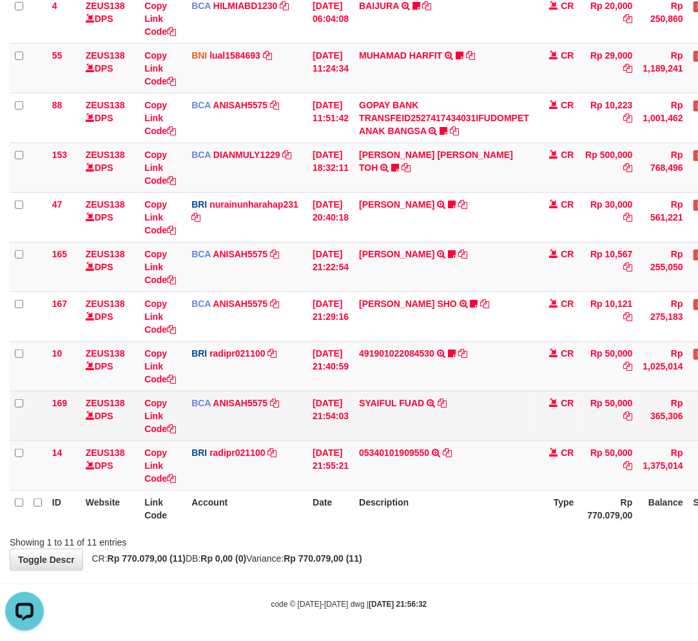
drag, startPoint x: 508, startPoint y: 446, endPoint x: 681, endPoint y: 394, distance: 181.1
click at [518, 443] on td "05340101909550 053401019095506 25A110M200264093" at bounding box center [444, 465] width 181 height 50
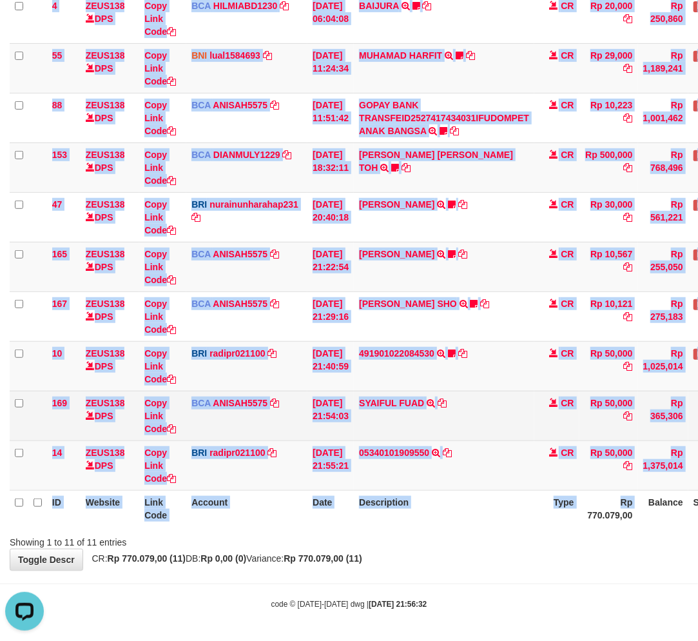
drag, startPoint x: 587, startPoint y: 525, endPoint x: 690, endPoint y: 417, distance: 149.1
click at [588, 525] on th "Rp 770.079,00" at bounding box center [609, 508] width 59 height 37
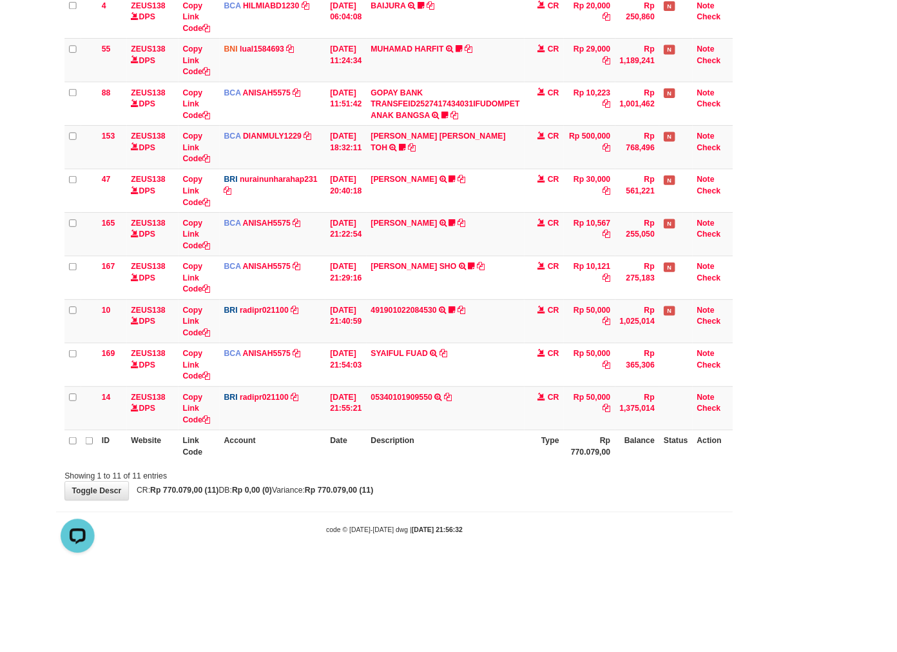
scroll to position [207, 0]
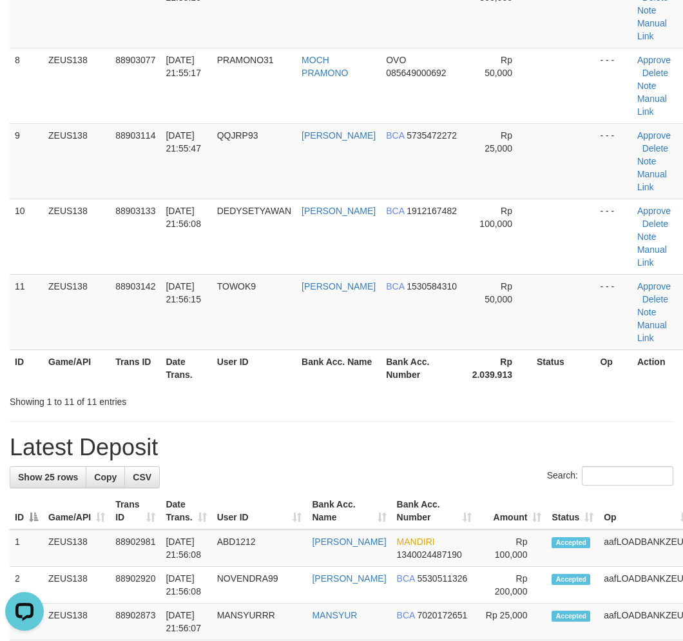
drag, startPoint x: 300, startPoint y: 439, endPoint x: 268, endPoint y: 436, distance: 32.4
click at [286, 408] on div "Showing 1 to 11 of 11 entries" at bounding box center [341, 399] width 683 height 18
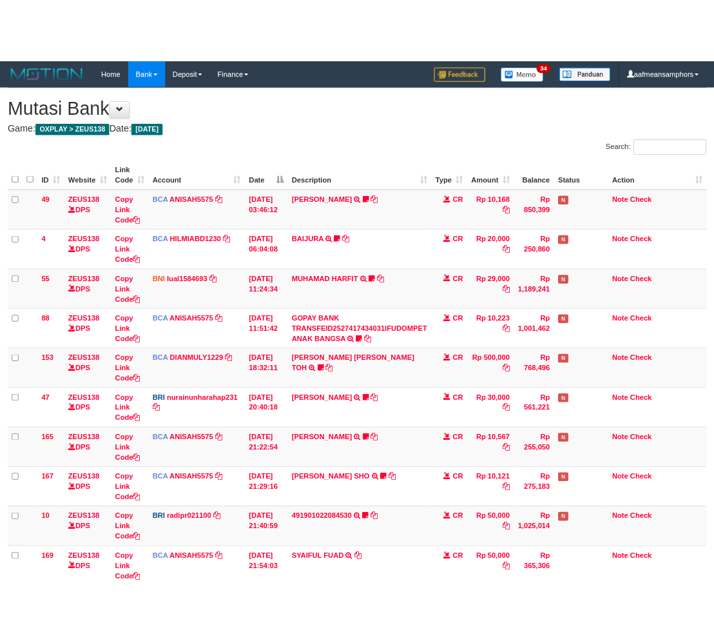
scroll to position [207, 0]
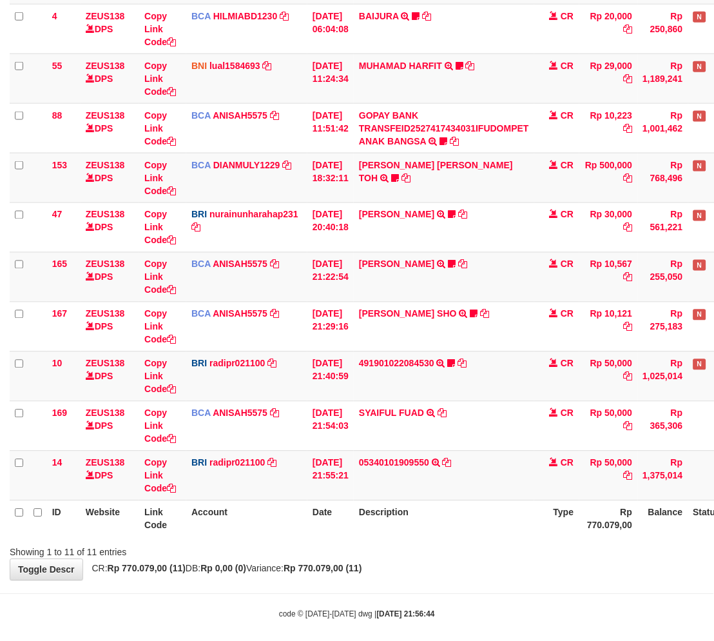
click at [433, 556] on div "Showing 1 to 11 of 11 entries" at bounding box center [357, 550] width 714 height 18
click at [416, 516] on th "Description" at bounding box center [444, 518] width 181 height 37
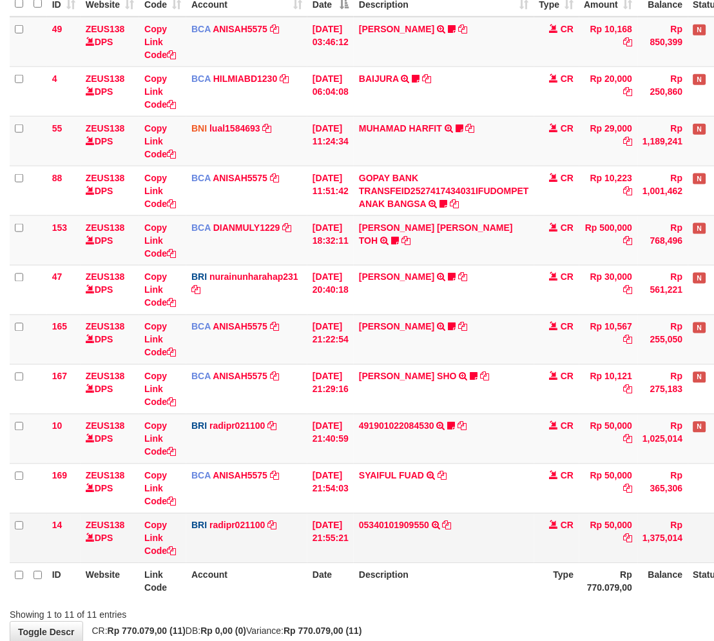
click at [400, 551] on td "05340101909550 053401019095506 25A110M200264093" at bounding box center [444, 538] width 181 height 50
click at [400, 552] on td "05340101909550 053401019095506 25A110M200264093" at bounding box center [444, 538] width 181 height 50
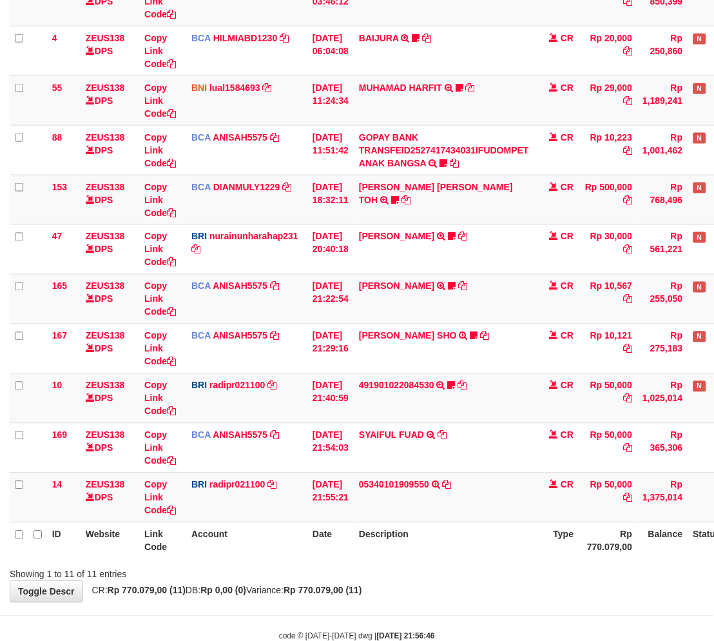
scroll to position [217, 0]
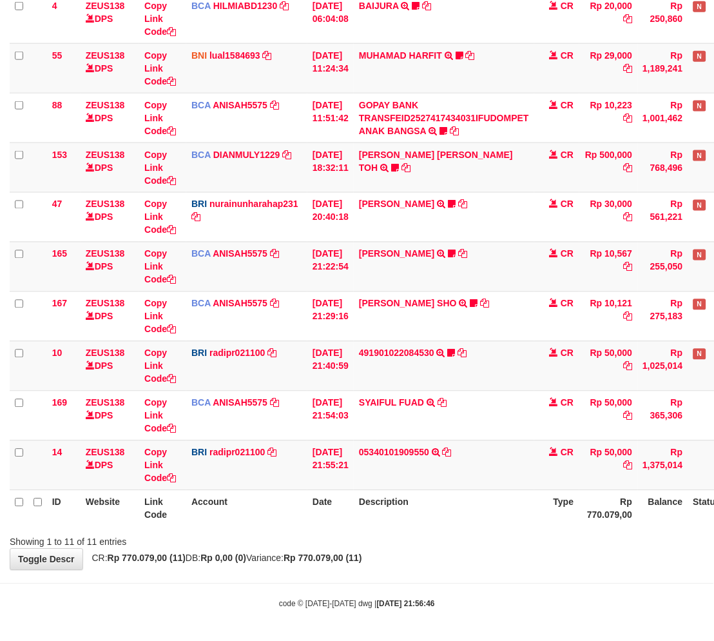
drag, startPoint x: 481, startPoint y: 585, endPoint x: 471, endPoint y: 587, distance: 9.8
click at [471, 587] on body "Toggle navigation Home Bank Account List Load By Website Group [OXPLAY] ZEUS138…" at bounding box center [357, 212] width 714 height 859
click at [440, 564] on div "**********" at bounding box center [357, 193] width 714 height 754
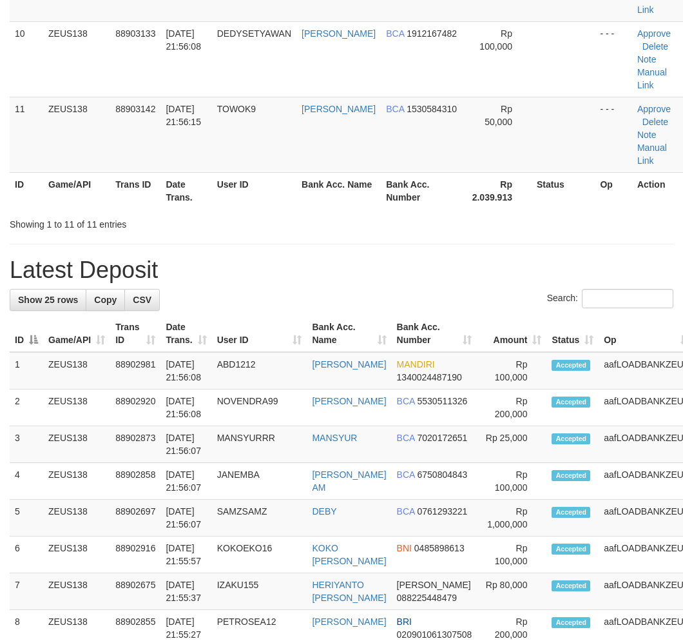
scroll to position [648, 0]
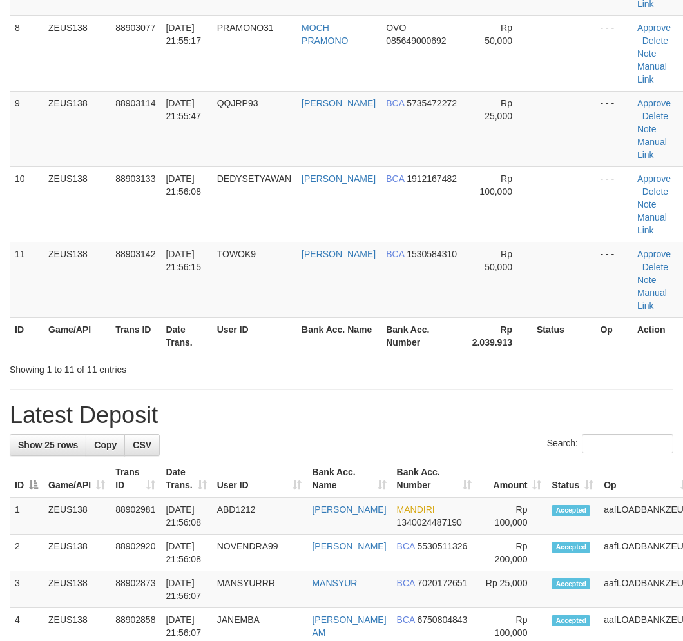
click at [309, 416] on div "**********" at bounding box center [341, 444] width 683 height 2116
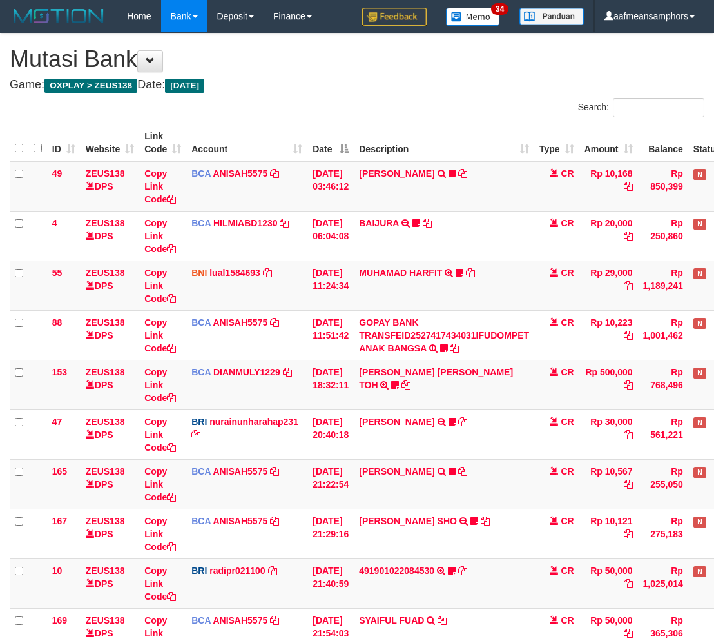
scroll to position [204, 0]
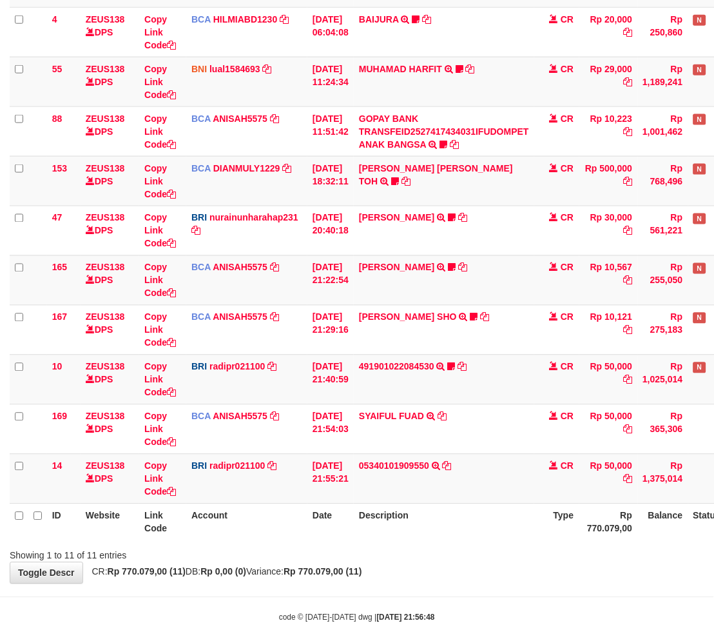
drag, startPoint x: 558, startPoint y: 529, endPoint x: 552, endPoint y: 525, distance: 7.9
click at [561, 529] on th "Type" at bounding box center [556, 521] width 45 height 37
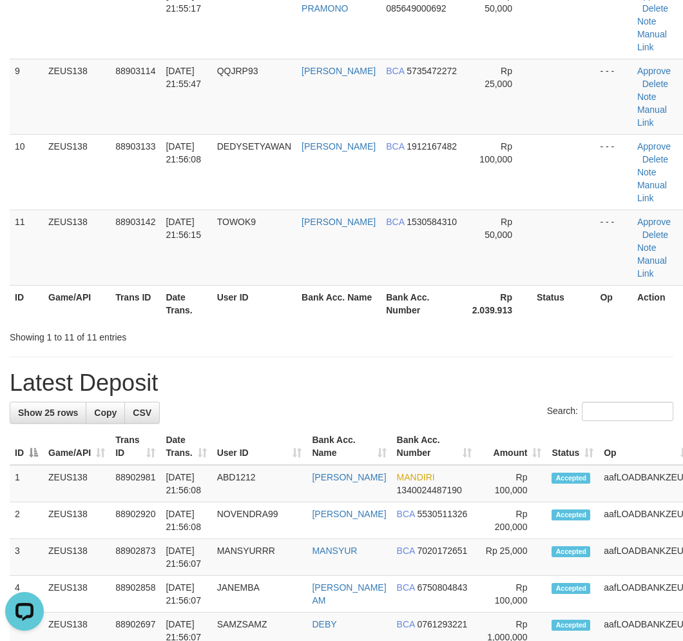
click at [331, 344] on div "Showing 1 to 11 of 11 entries" at bounding box center [341, 335] width 683 height 18
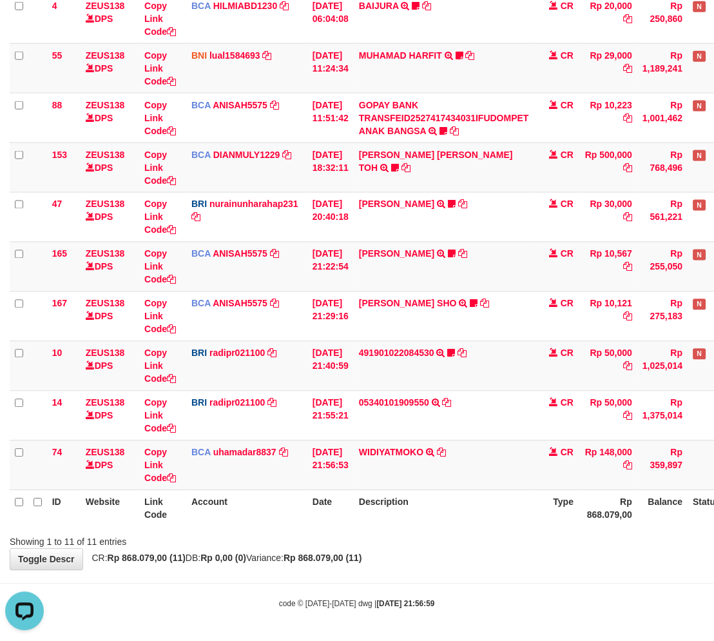
drag, startPoint x: 514, startPoint y: 587, endPoint x: 494, endPoint y: 582, distance: 21.4
click at [494, 582] on body "Toggle navigation Home Bank Account List Load By Website Group [OXPLAY] ZEUS138…" at bounding box center [357, 212] width 714 height 859
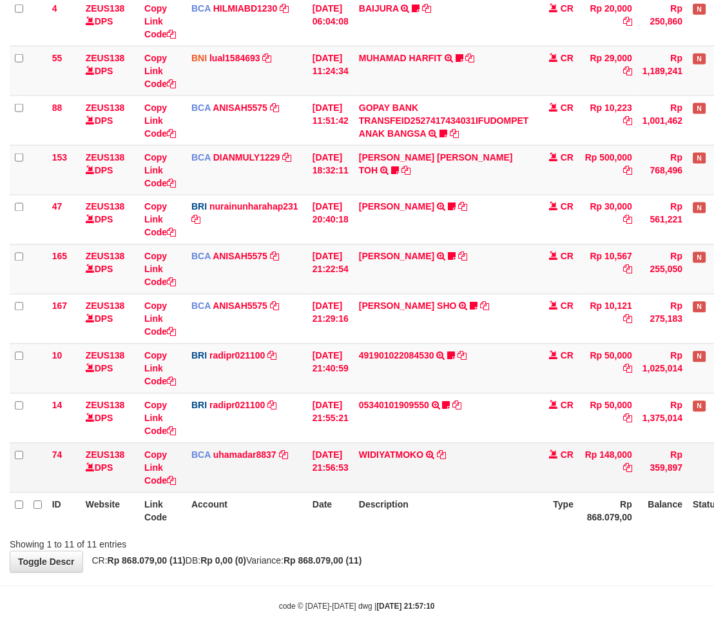
scroll to position [217, 0]
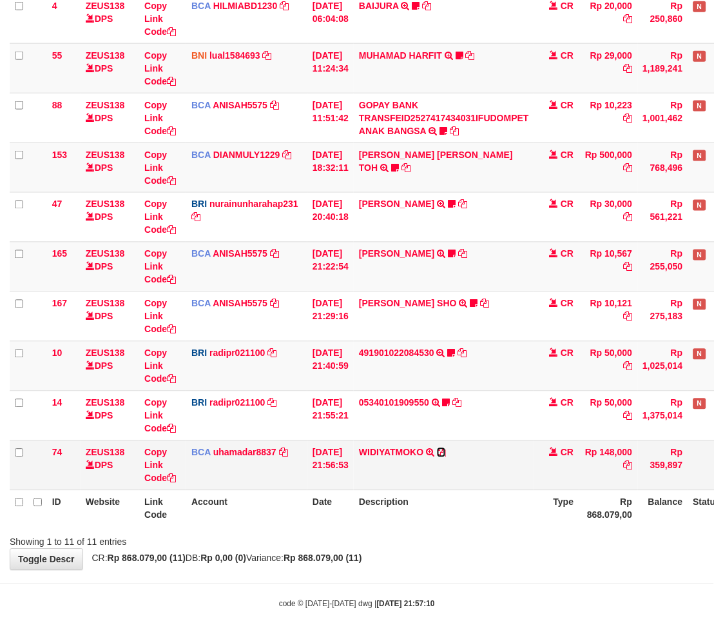
click at [446, 453] on icon at bounding box center [441, 452] width 9 height 9
drag, startPoint x: 503, startPoint y: 540, endPoint x: 510, endPoint y: 542, distance: 7.2
click at [500, 542] on div "Showing 1 to 11 of 11 entries" at bounding box center [357, 540] width 714 height 18
click at [456, 536] on div "Showing 1 to 11 of 11 entries" at bounding box center [357, 540] width 714 height 18
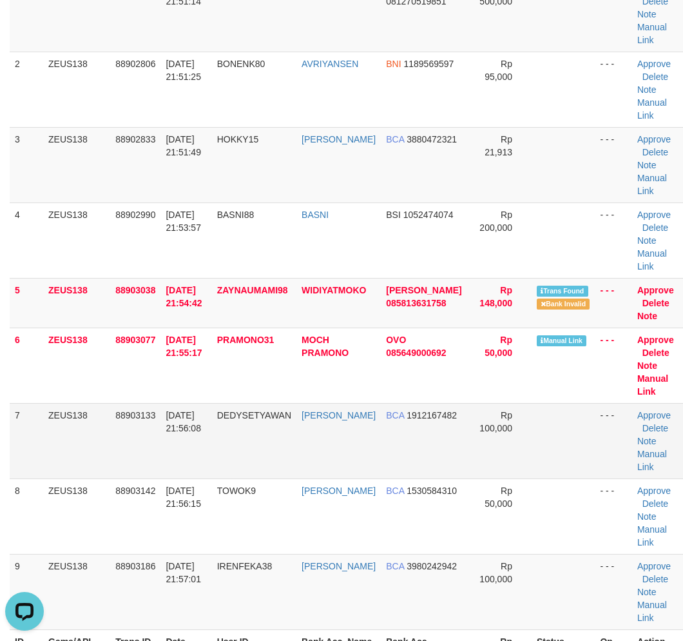
click at [124, 478] on td "88903133" at bounding box center [135, 440] width 50 height 75
drag, startPoint x: 175, startPoint y: 512, endPoint x: 146, endPoint y: 507, distance: 28.8
click at [177, 511] on td "[DATE] 21:56:15" at bounding box center [186, 515] width 51 height 75
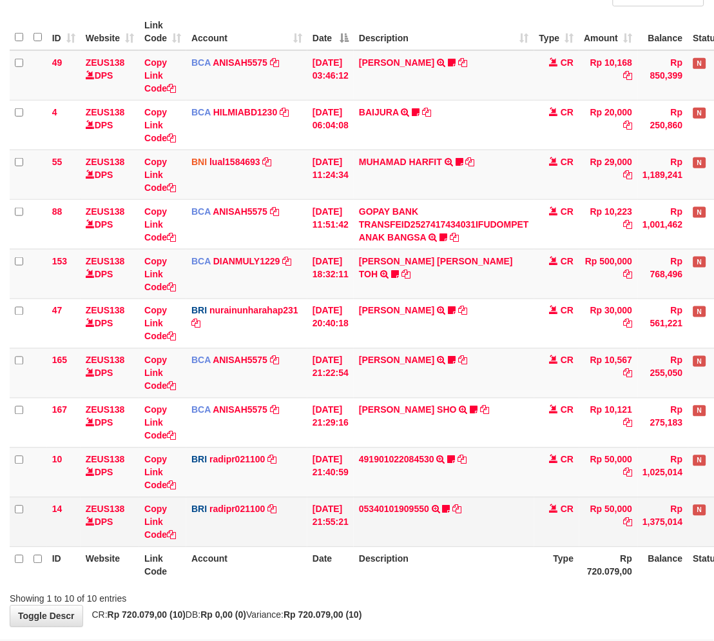
scroll to position [168, 0]
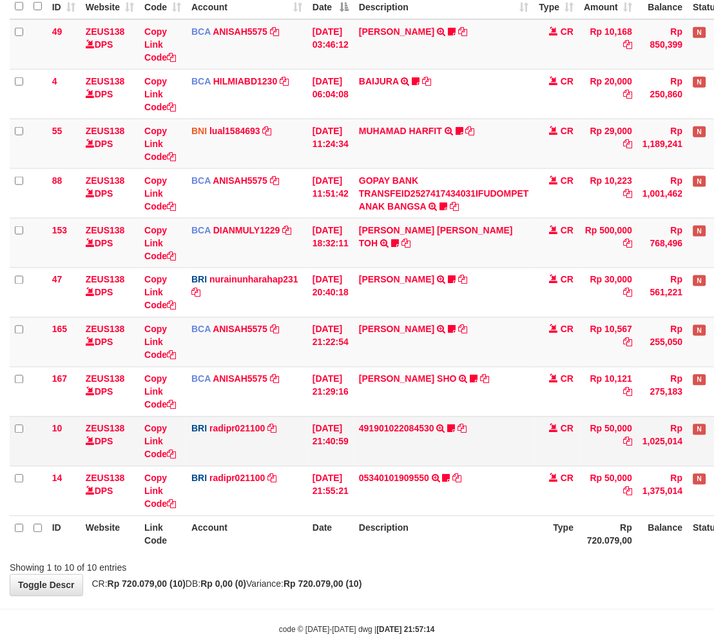
scroll to position [168, 0]
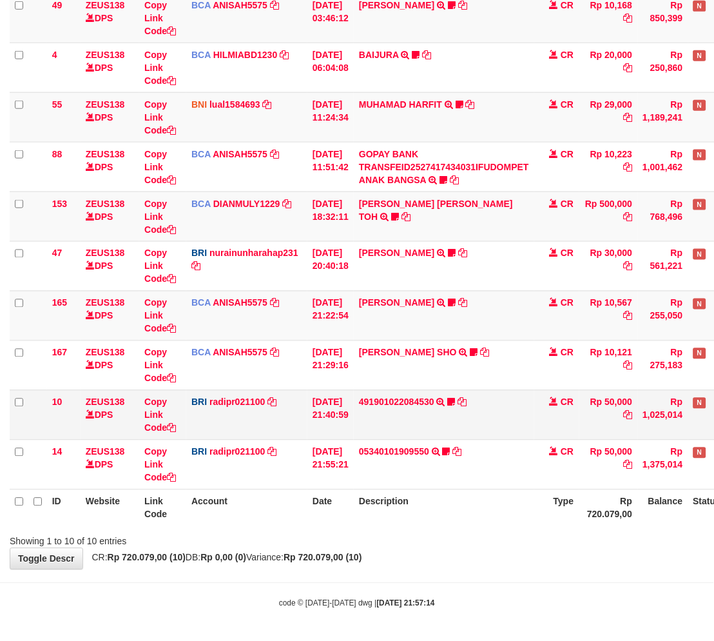
click at [471, 427] on td "491901022084530 TRANSFER NBMB 491901022084530 TO REYNALDI ADI PRATAMA Ambai10" at bounding box center [444, 415] width 181 height 50
click at [467, 400] on icon at bounding box center [462, 402] width 9 height 9
drag, startPoint x: 461, startPoint y: 510, endPoint x: 455, endPoint y: 514, distance: 7.5
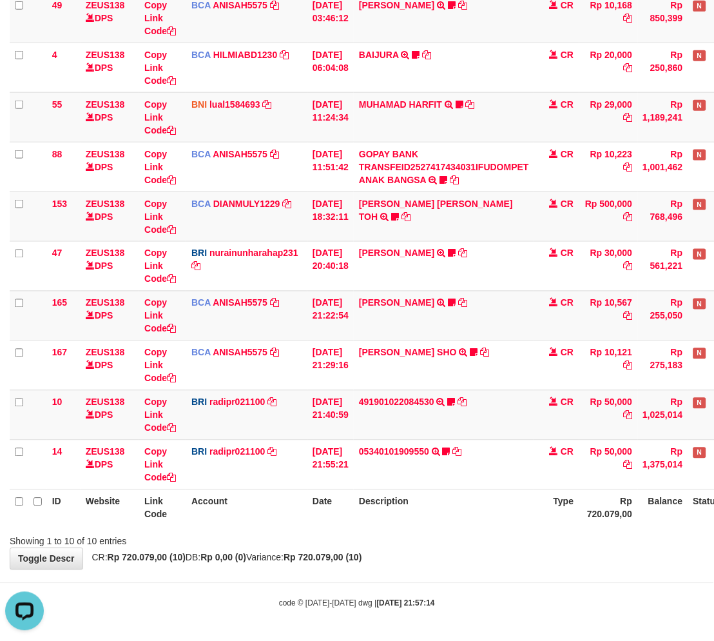
click at [455, 514] on th "Description" at bounding box center [444, 507] width 181 height 37
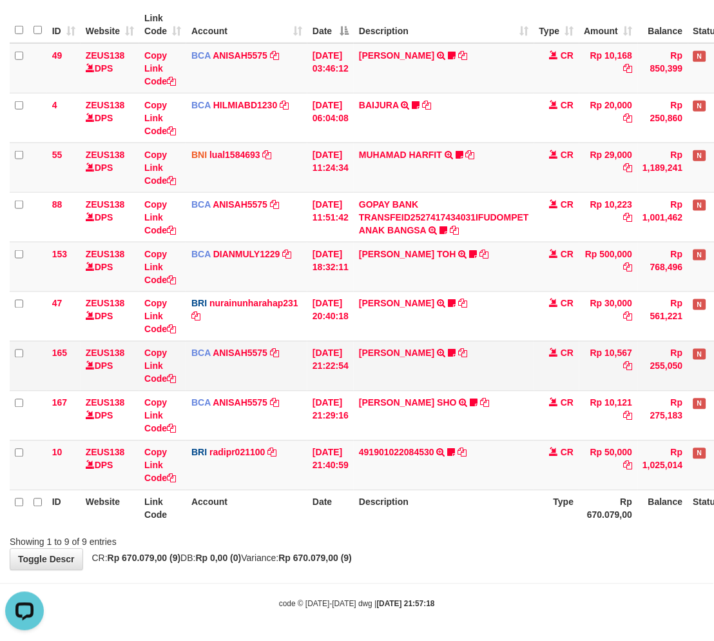
click at [396, 345] on td "[PERSON_NAME] TRSF E-BANKING CR 0110/FTSCY/WS95051 10567.002025100154053742 TRF…" at bounding box center [444, 366] width 181 height 50
drag, startPoint x: 393, startPoint y: 304, endPoint x: 391, endPoint y: 245, distance: 59.4
click at [394, 304] on link "RISAL WAHYUDI" at bounding box center [396, 303] width 75 height 10
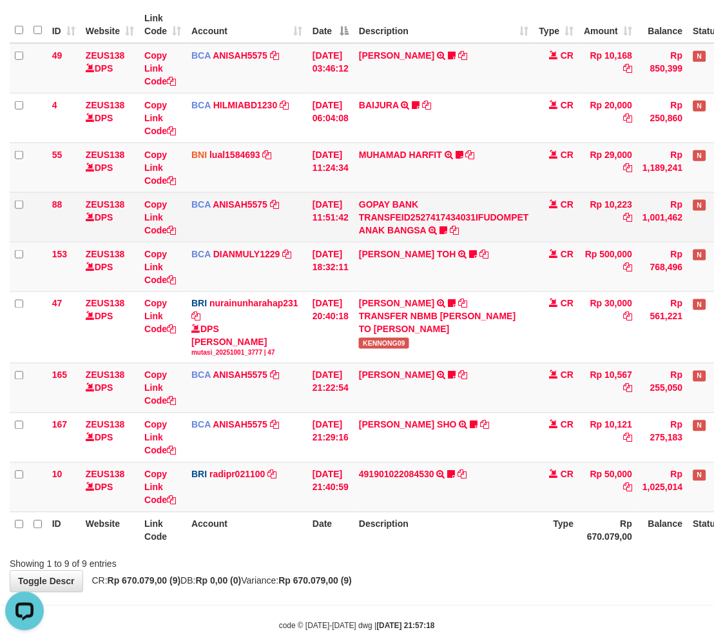
drag, startPoint x: 391, startPoint y: 245, endPoint x: 392, endPoint y: 235, distance: 10.4
click at [391, 245] on td "CARINA OCTAVIA TOH TRSF E-BANKING CR 0110/FTSCY/WS95031 500000.00CARINA OCTAVIA…" at bounding box center [444, 267] width 181 height 50
click at [394, 222] on td "GOPAY BANK TRANSFEID2527417434031IFUDOMPET ANAK BANGSA TRSF E-BANKING CR 0110/F…" at bounding box center [444, 217] width 181 height 50
click at [397, 230] on link "GOPAY BANK TRANSFEID2527417434031IFUDOMPET ANAK BANGSA" at bounding box center [444, 217] width 170 height 36
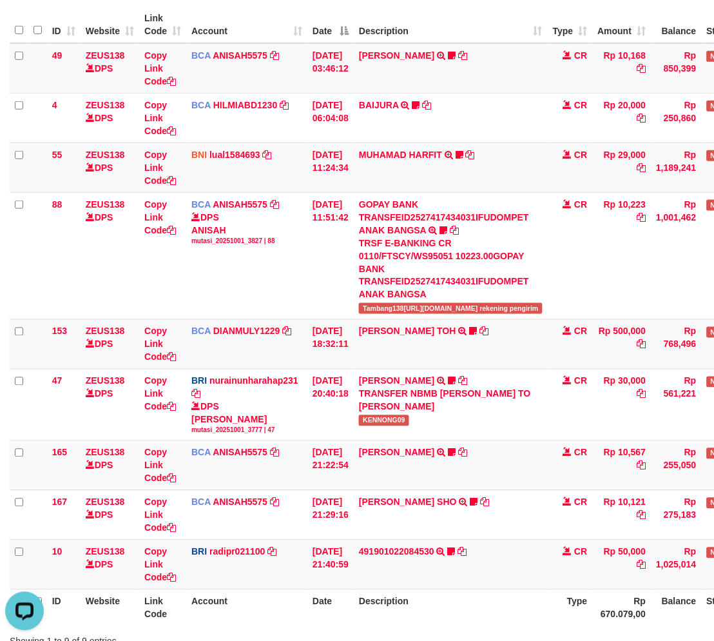
click at [517, 590] on th "Description" at bounding box center [451, 608] width 194 height 37
click at [516, 590] on th "Description" at bounding box center [451, 608] width 194 height 37
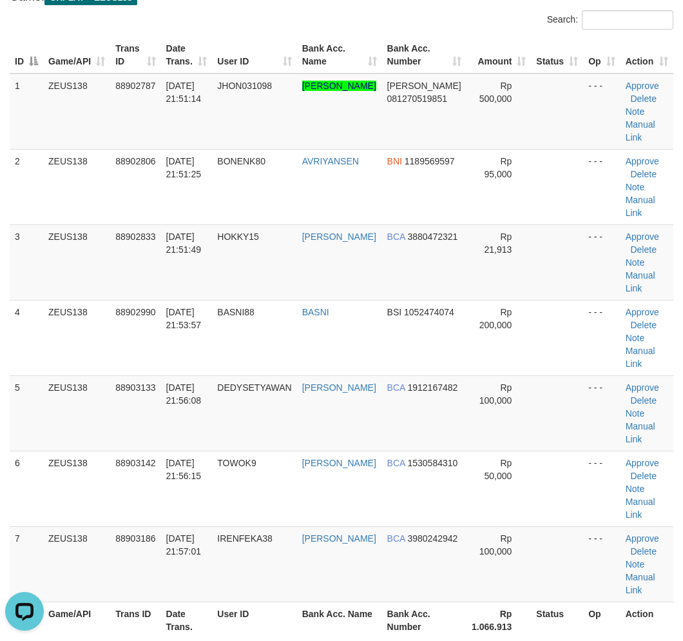
click at [222, 601] on th "User ID" at bounding box center [254, 619] width 84 height 37
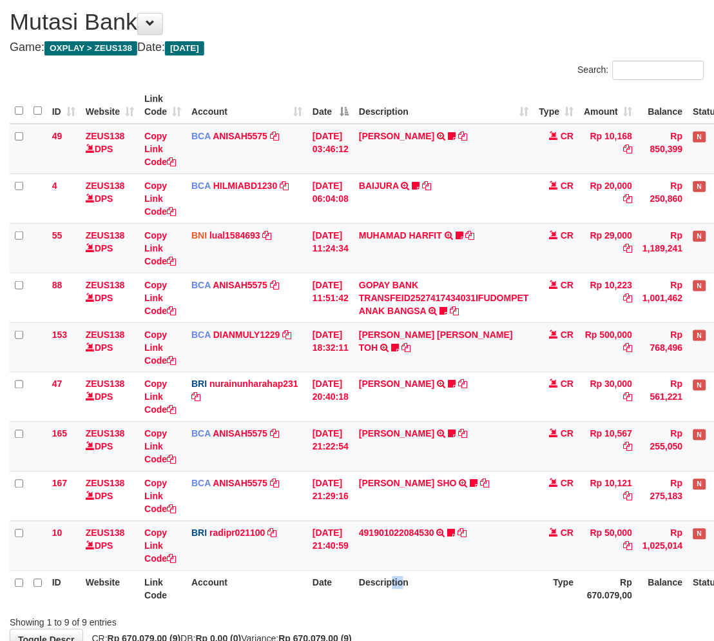
drag, startPoint x: 396, startPoint y: 574, endPoint x: 409, endPoint y: 574, distance: 12.9
click at [403, 576] on th "Description" at bounding box center [444, 589] width 181 height 37
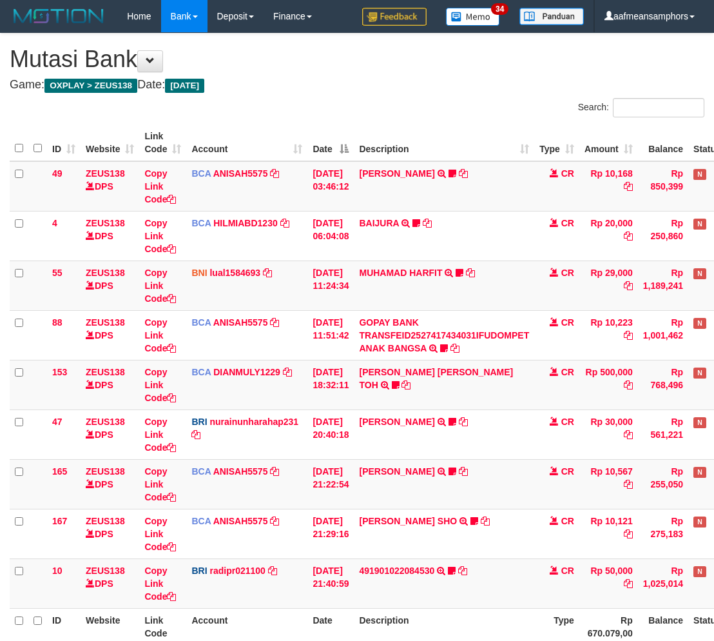
click at [447, 558] on td "491901022084530 TRANSFER NBMB 491901022084530 TO REYNALDI ADI PRATAMA Ambai10" at bounding box center [444, 583] width 181 height 50
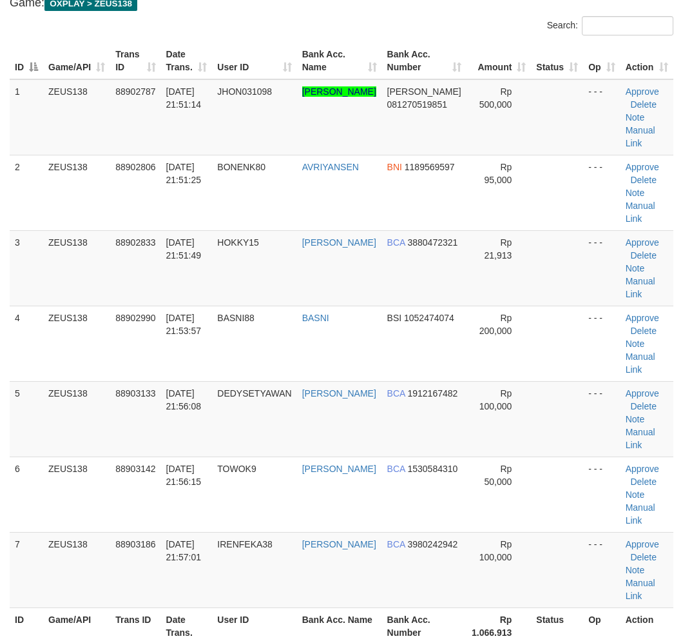
scroll to position [114, 0]
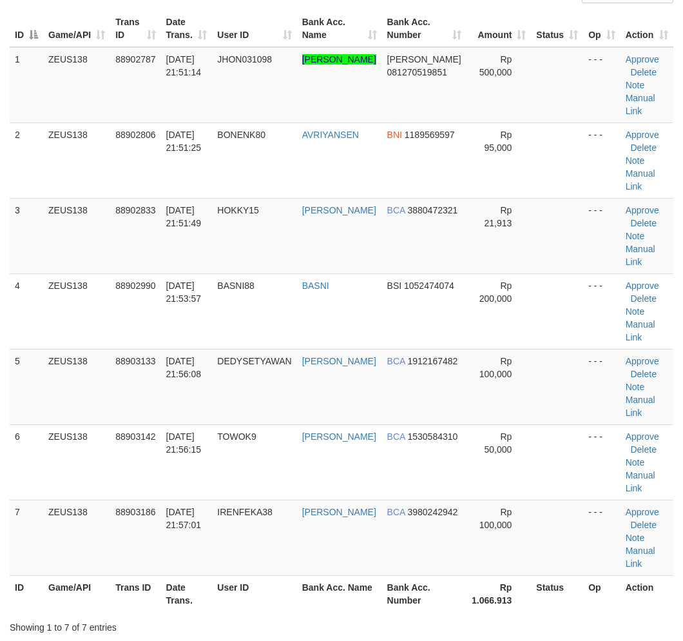
drag, startPoint x: 271, startPoint y: 571, endPoint x: 3, endPoint y: 554, distance: 268.0
click at [271, 570] on div "Search: ID Game/API Trans ID Date Trans. User ID Bank Acc. Name Bank Acc. Numbe…" at bounding box center [342, 309] width 664 height 650
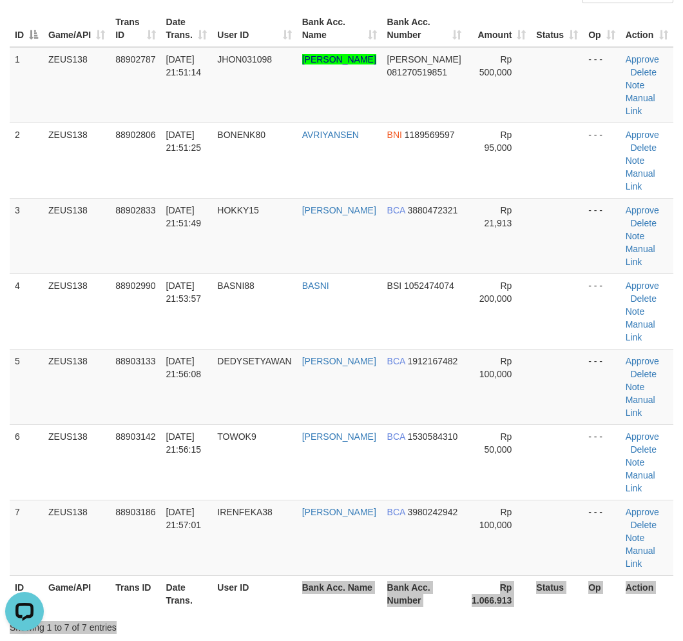
scroll to position [0, 0]
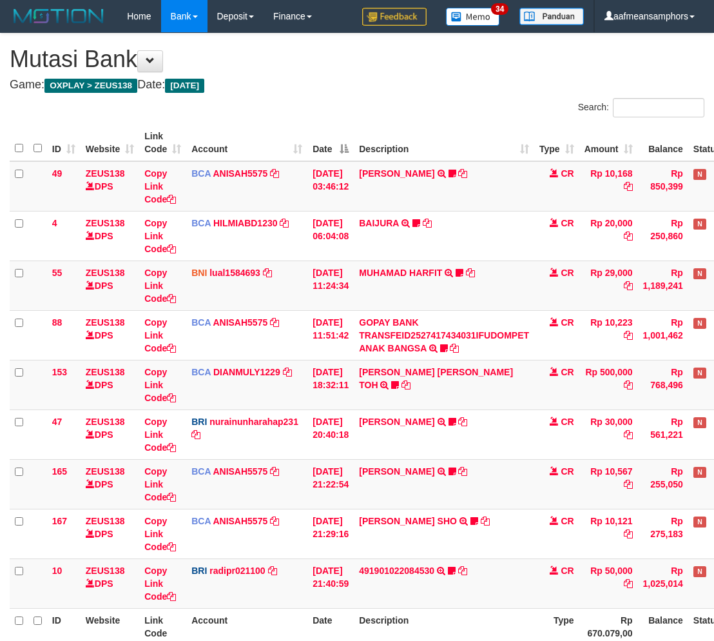
scroll to position [37, 0]
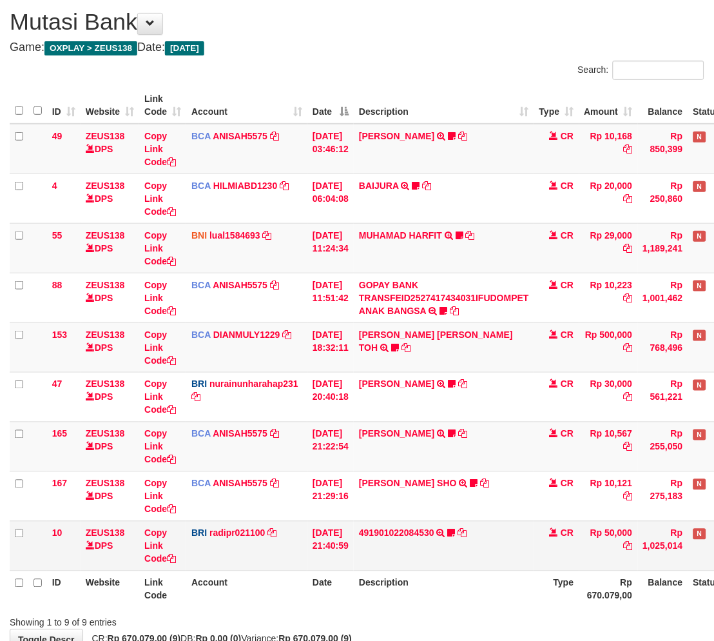
drag, startPoint x: 461, startPoint y: 556, endPoint x: 474, endPoint y: 558, distance: 13.8
click at [467, 558] on td "491901022084530 TRANSFER NBMB 491901022084530 TO REYNALDI ADI PRATAMA Ambai10" at bounding box center [444, 546] width 181 height 50
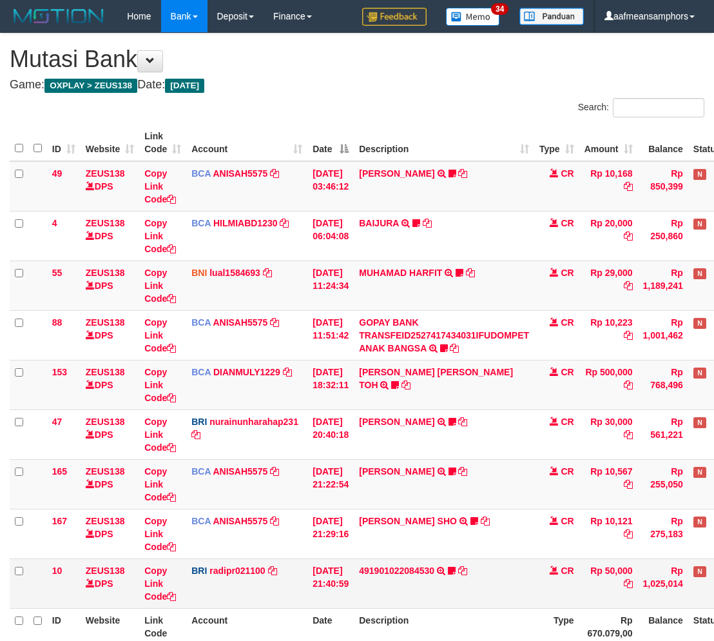
scroll to position [37, 0]
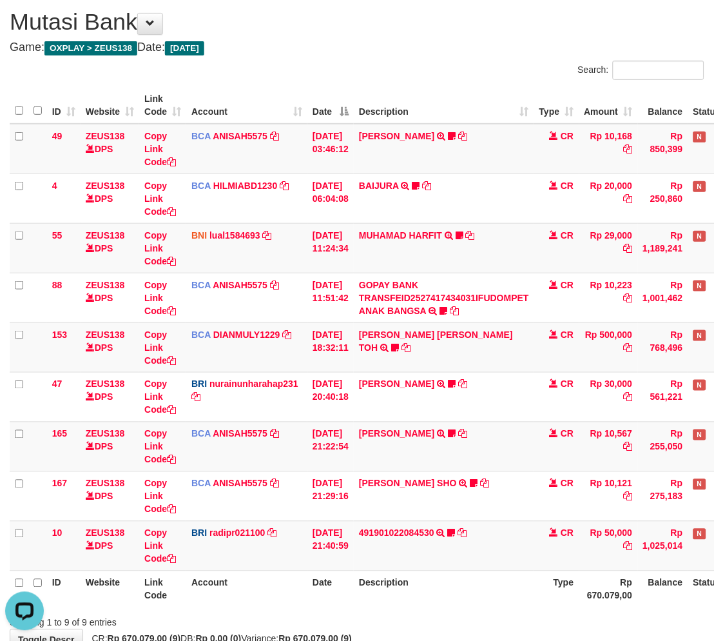
click at [553, 619] on div "Showing 1 to 9 of 9 entries" at bounding box center [357, 620] width 714 height 18
drag, startPoint x: 565, startPoint y: 596, endPoint x: 558, endPoint y: 593, distance: 7.5
click at [555, 596] on th "Type" at bounding box center [556, 589] width 45 height 37
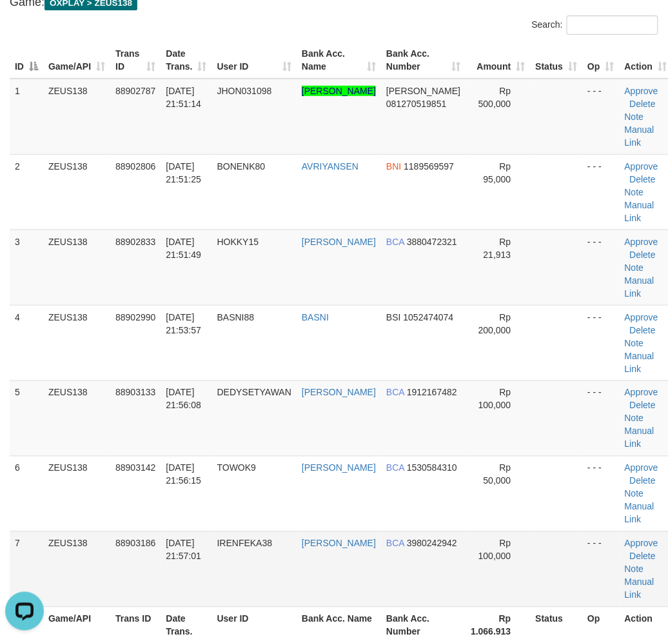
drag, startPoint x: 211, startPoint y: 597, endPoint x: 200, endPoint y: 593, distance: 11.6
click at [211, 596] on td "01/10/2025 21:57:01" at bounding box center [186, 568] width 51 height 75
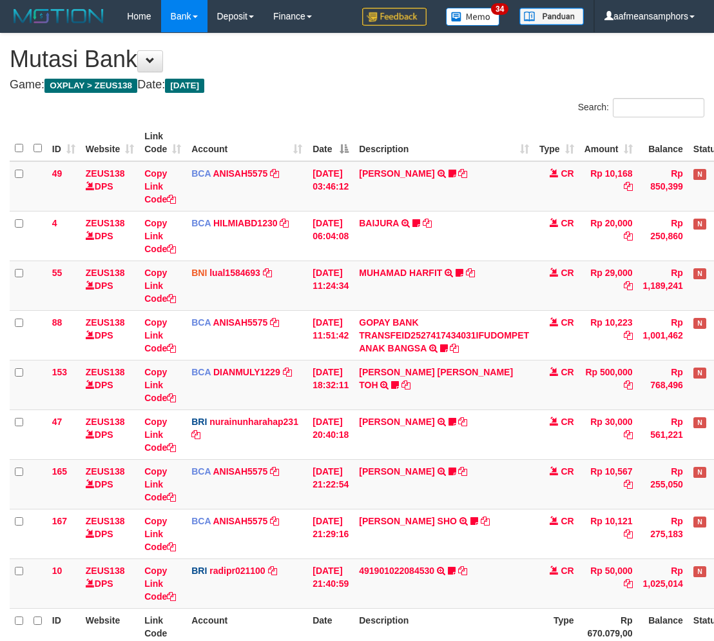
scroll to position [37, 0]
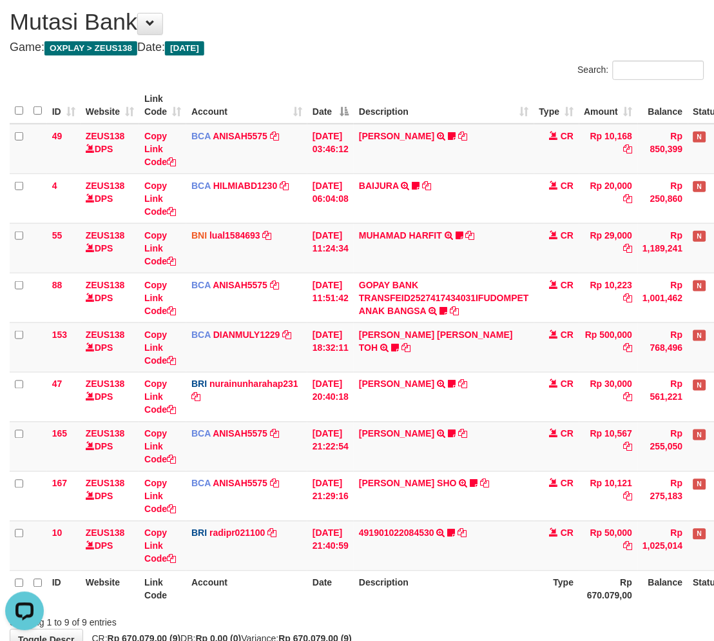
click at [434, 591] on th "Description" at bounding box center [444, 589] width 181 height 37
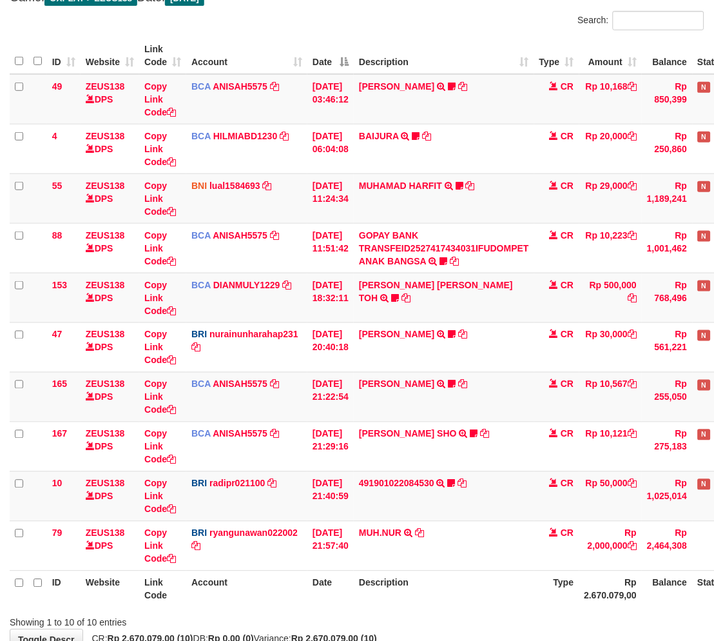
scroll to position [37, 0]
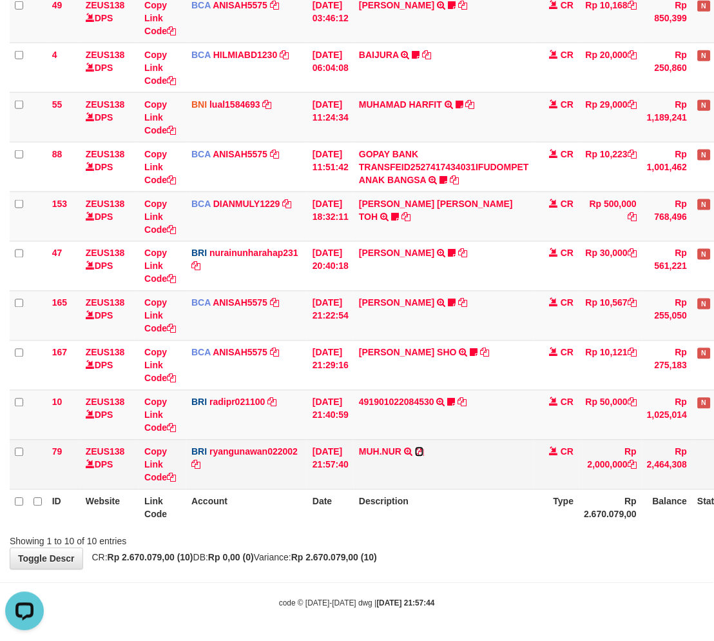
click at [424, 452] on icon at bounding box center [419, 451] width 9 height 9
click at [403, 463] on td "MUH.NUR TRANSFER NBMB MUH.NUR TO RYAN GUNAWAN" at bounding box center [444, 465] width 181 height 50
copy td "NUR"
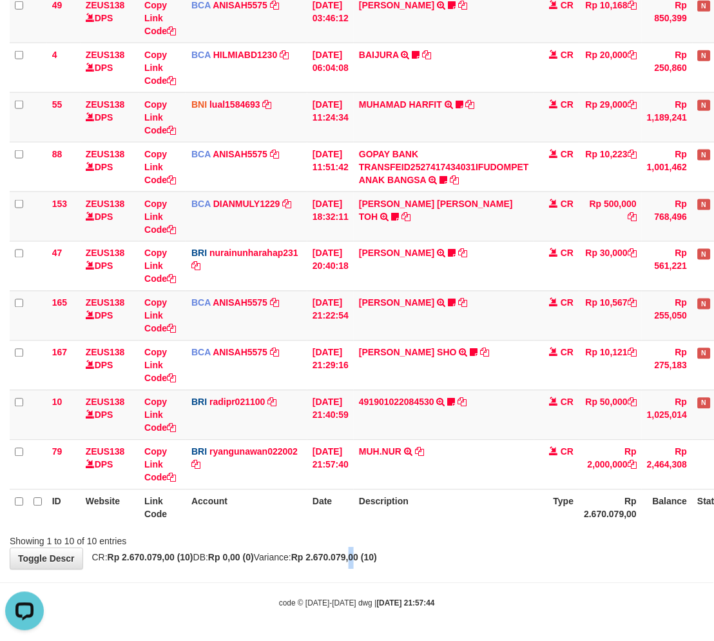
drag, startPoint x: 384, startPoint y: 556, endPoint x: 398, endPoint y: 555, distance: 14.2
click at [377, 557] on strong "Rp 2.670.079,00 (10)" at bounding box center [334, 557] width 86 height 10
drag, startPoint x: 394, startPoint y: 549, endPoint x: 558, endPoint y: 542, distance: 163.9
click at [393, 549] on div "**********" at bounding box center [357, 217] width 714 height 704
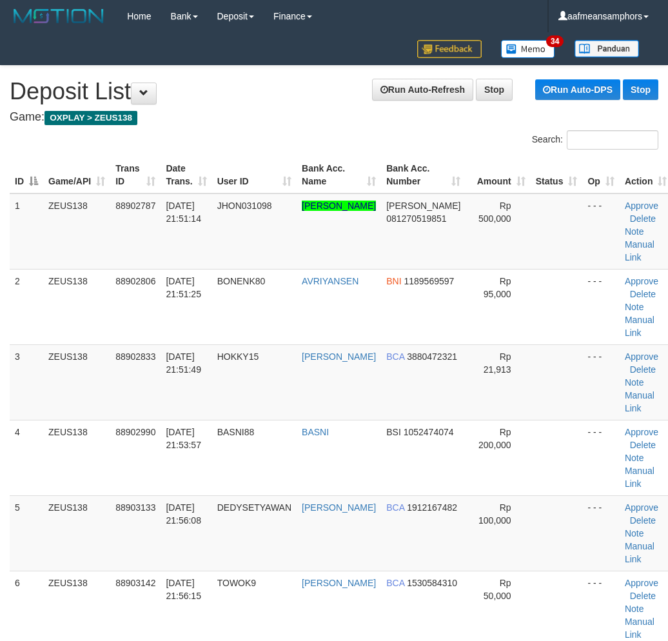
scroll to position [116, 0]
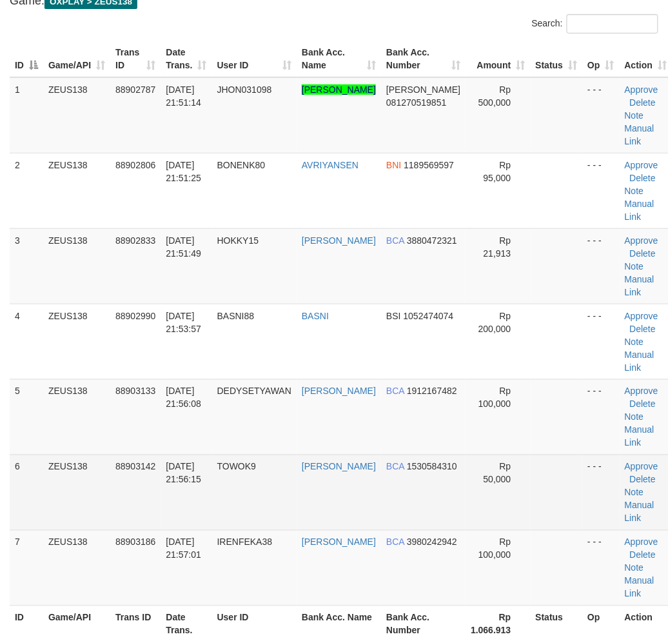
click at [120, 462] on span "88903142" at bounding box center [135, 467] width 40 height 10
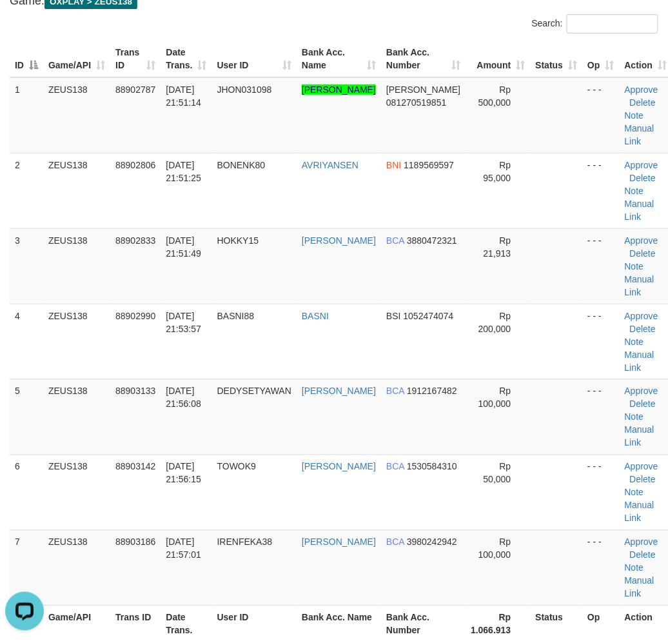
scroll to position [0, 0]
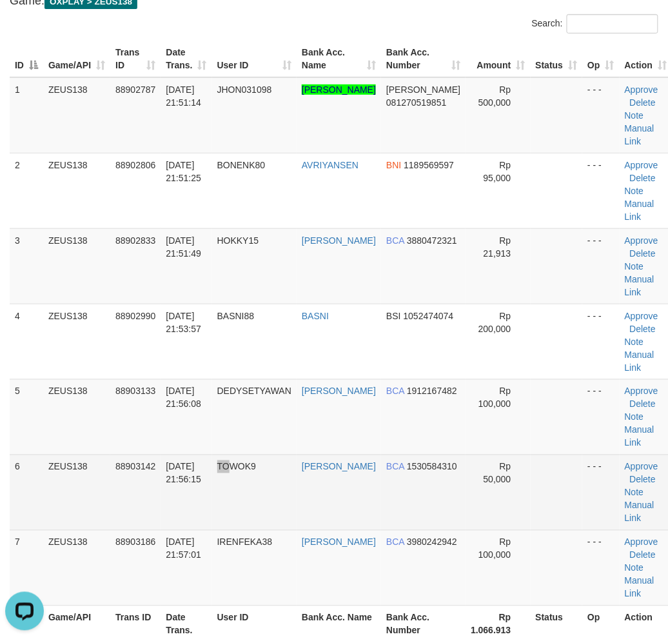
click at [240, 513] on tr "6 ZEUS138 88903142 01/10/2025 21:56:15 TOWOK9 REYHAN AGA ARIESA BCA 1530584310 …" at bounding box center [341, 492] width 662 height 75
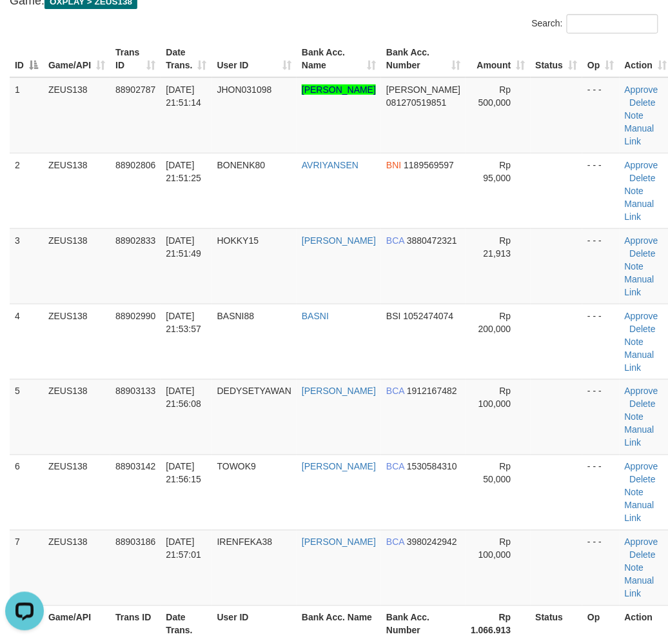
scroll to position [1305, 0]
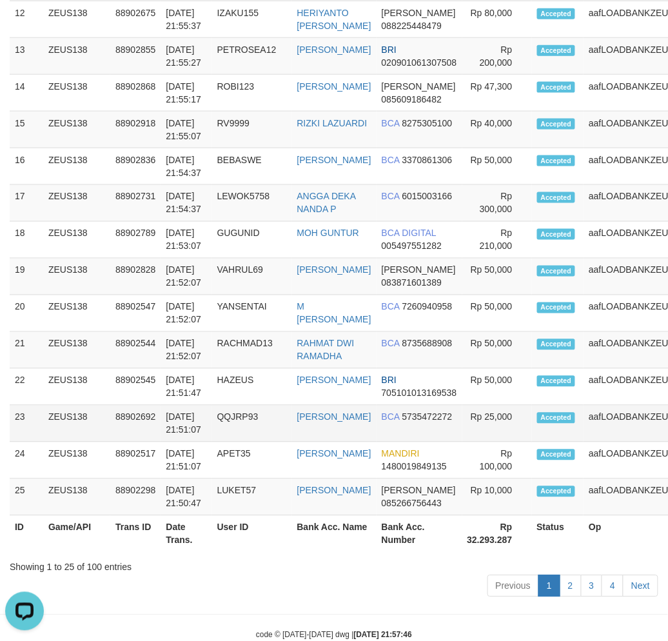
click at [203, 442] on td "[DATE] 21:51:07" at bounding box center [186, 424] width 51 height 37
click at [200, 442] on td "01/10/2025 21:51:07" at bounding box center [186, 424] width 51 height 37
click at [188, 552] on th "Date Trans." at bounding box center [186, 534] width 51 height 37
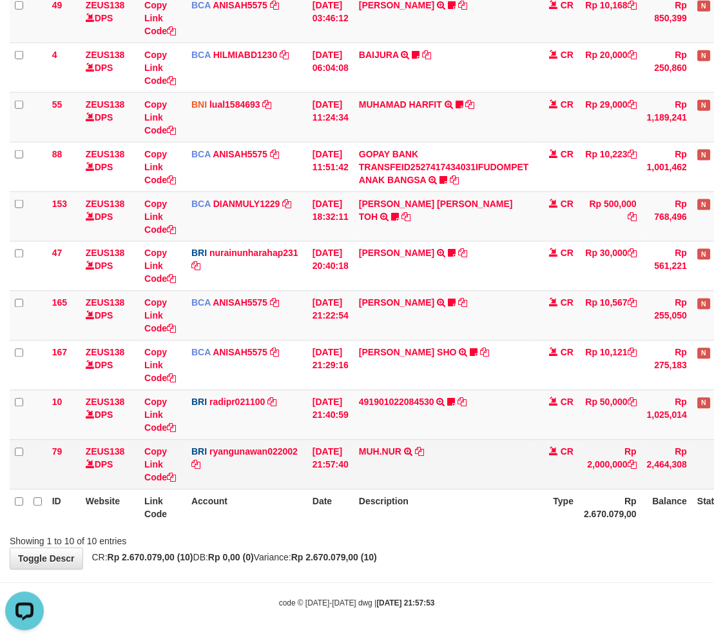
click at [595, 467] on td "Rp 2,000,000" at bounding box center [611, 465] width 63 height 50
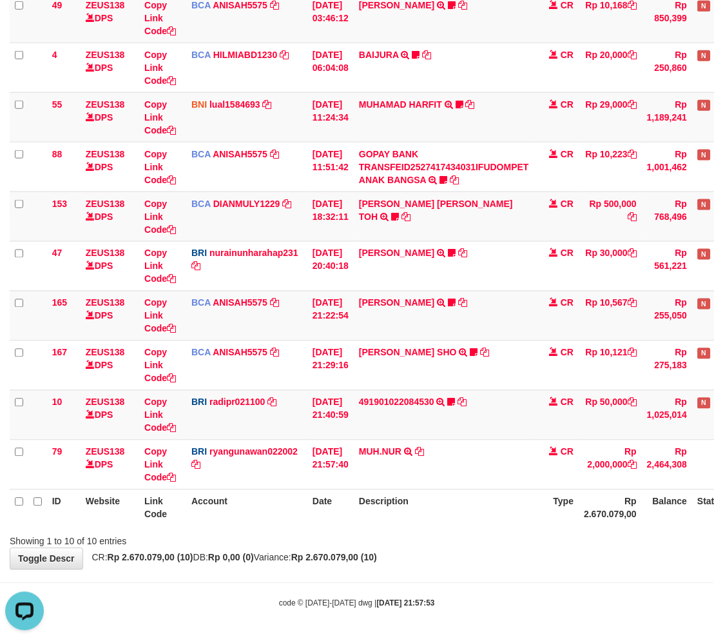
copy td "2,000,000"
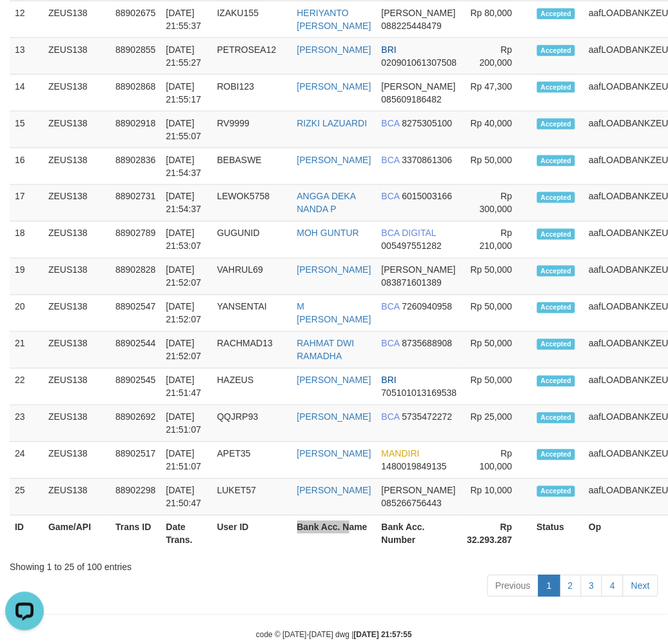
click at [306, 552] on tr "ID Game/API Trans ID Date Trans. User ID Bank Acc. Name Bank Acc. Number Rp 32.…" at bounding box center [371, 534] width 723 height 37
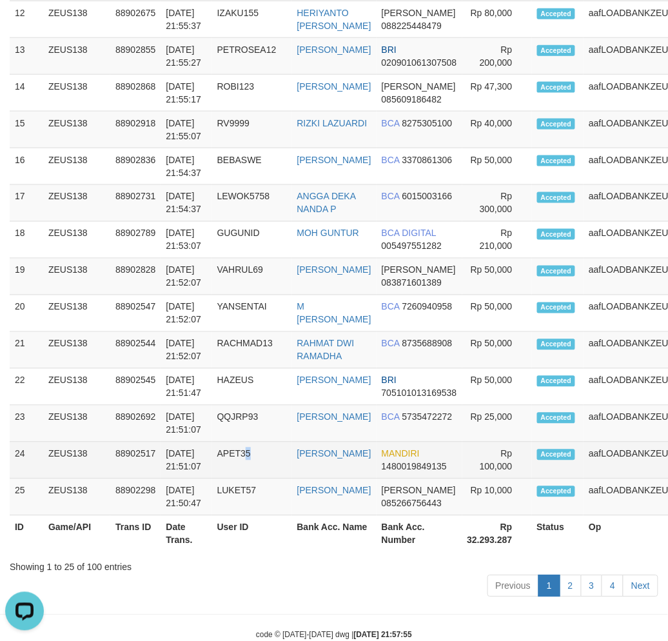
drag, startPoint x: 248, startPoint y: 527, endPoint x: 31, endPoint y: 522, distance: 216.7
click at [248, 479] on td "APET35" at bounding box center [252, 460] width 80 height 37
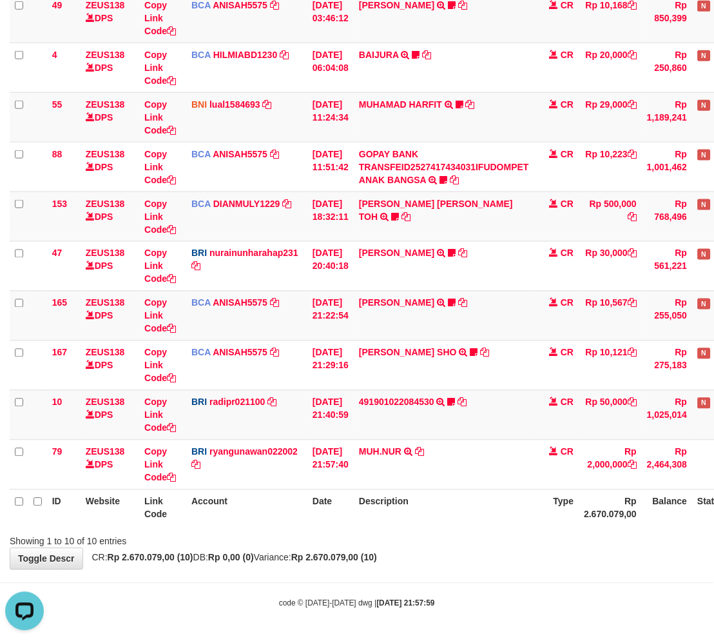
click at [469, 578] on body "Toggle navigation Home Bank Account List Load By Website Group [OXPLAY] ZEUS138…" at bounding box center [357, 237] width 714 height 810
click at [468, 577] on body "Toggle navigation Home Bank Account List Load By Website Group [OXPLAY] ZEUS138…" at bounding box center [357, 237] width 714 height 810
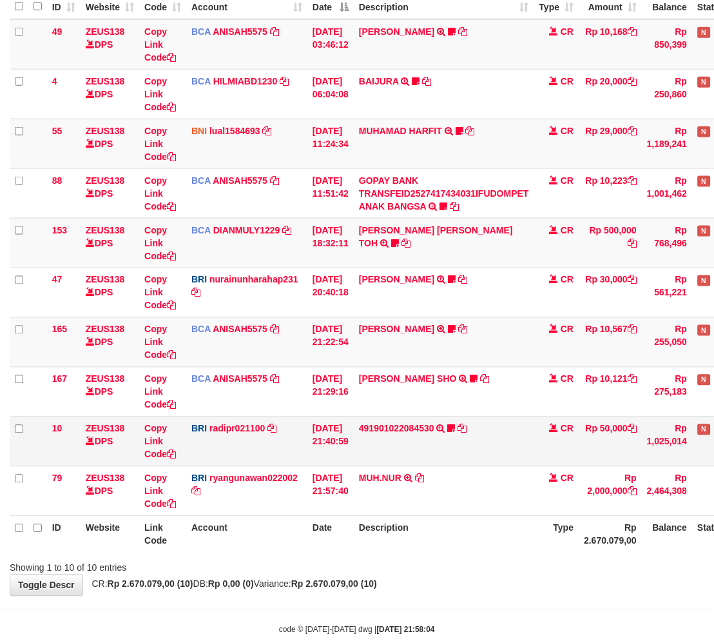
scroll to position [168, 0]
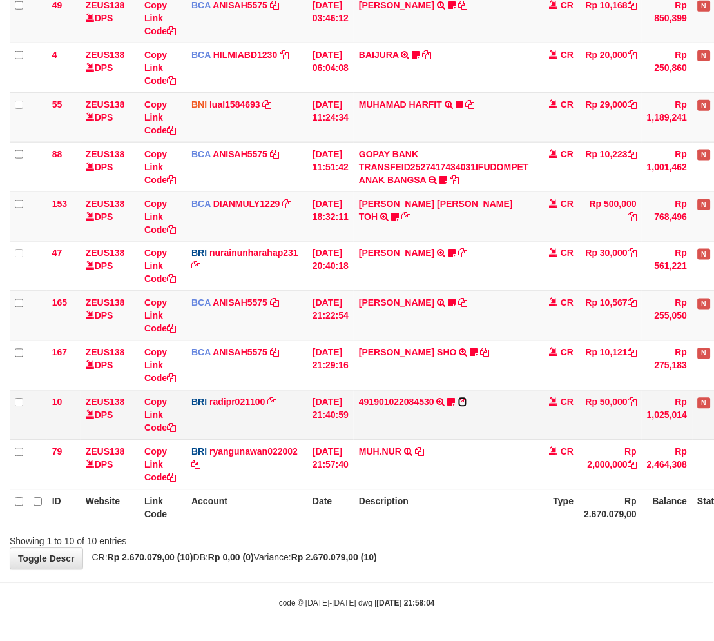
click at [467, 402] on icon at bounding box center [462, 402] width 9 height 9
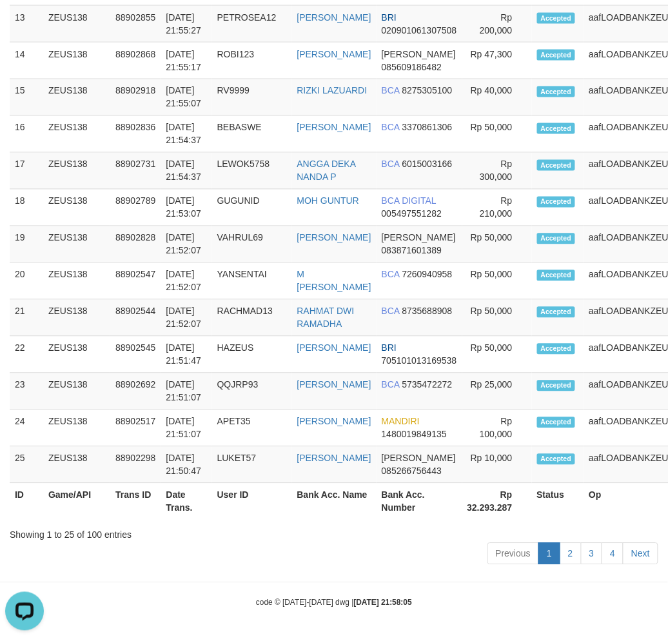
click at [242, 558] on div "Previous 1 2 3 4 Next" at bounding box center [334, 556] width 649 height 28
drag, startPoint x: 130, startPoint y: 580, endPoint x: 0, endPoint y: 552, distance: 133.3
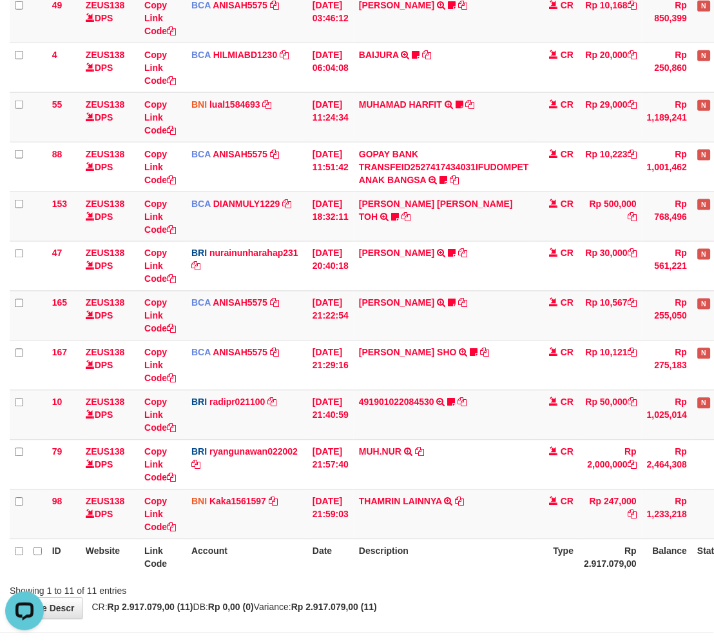
drag, startPoint x: 488, startPoint y: 564, endPoint x: 494, endPoint y: 551, distance: 14.7
click at [487, 564] on th "Description" at bounding box center [444, 557] width 181 height 37
click at [459, 551] on th "Description" at bounding box center [444, 557] width 181 height 37
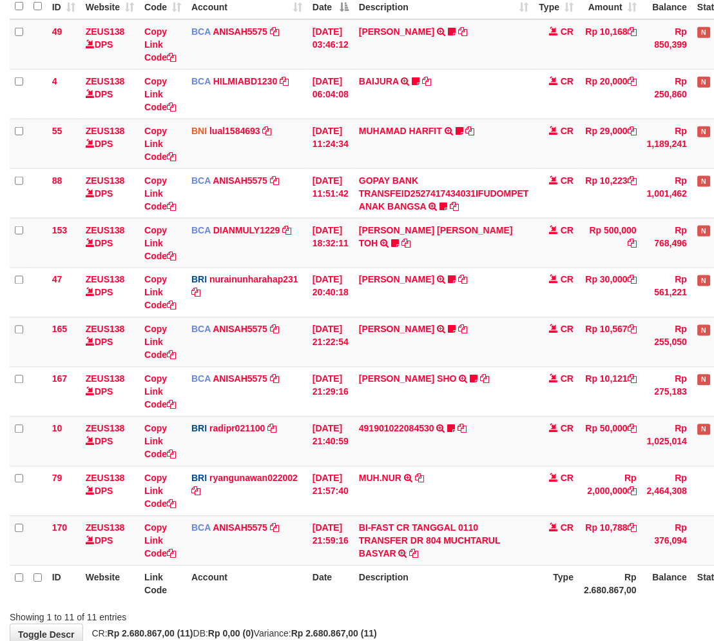
scroll to position [168, 0]
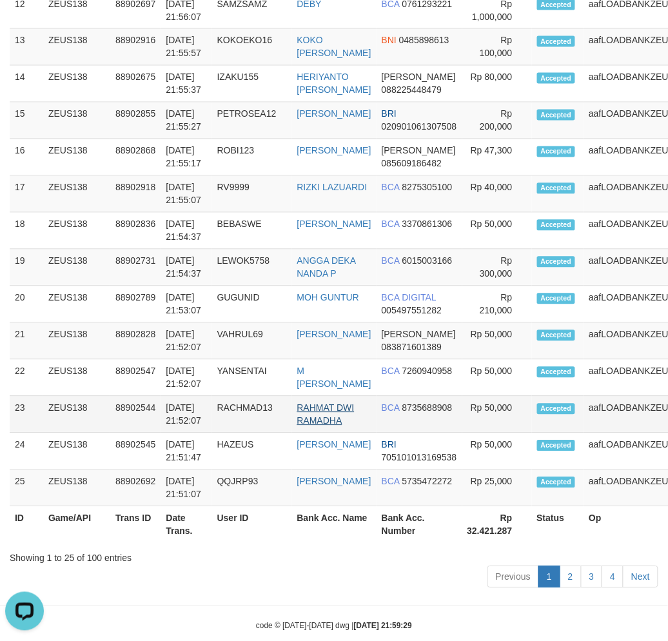
drag, startPoint x: 304, startPoint y: 606, endPoint x: 316, endPoint y: 459, distance: 147.4
click at [307, 565] on div "Showing 1 to 25 of 100 entries" at bounding box center [334, 556] width 649 height 18
click at [288, 543] on th "User ID" at bounding box center [252, 525] width 80 height 37
click at [229, 543] on th "User ID" at bounding box center [252, 525] width 80 height 37
drag, startPoint x: 226, startPoint y: 590, endPoint x: 185, endPoint y: 583, distance: 41.8
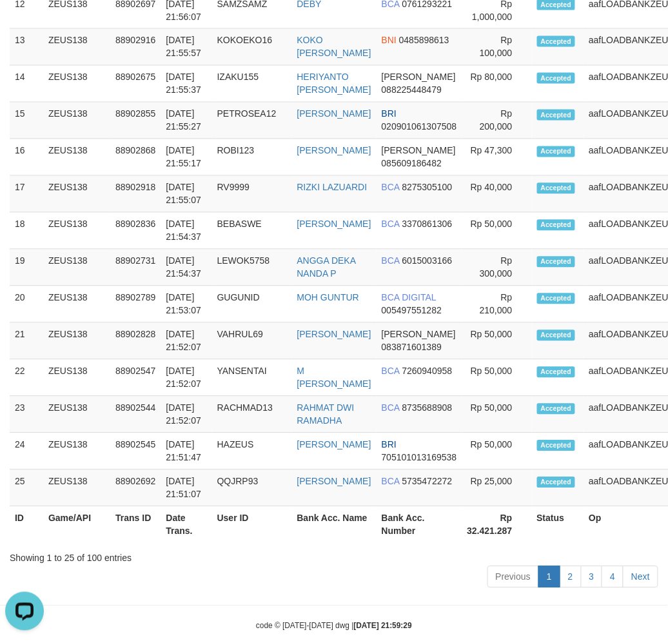
click at [215, 543] on tr "ID Game/API Trans ID Date Trans. User ID Bank Acc. Name Bank Acc. Number Rp 32.…" at bounding box center [371, 525] width 723 height 37
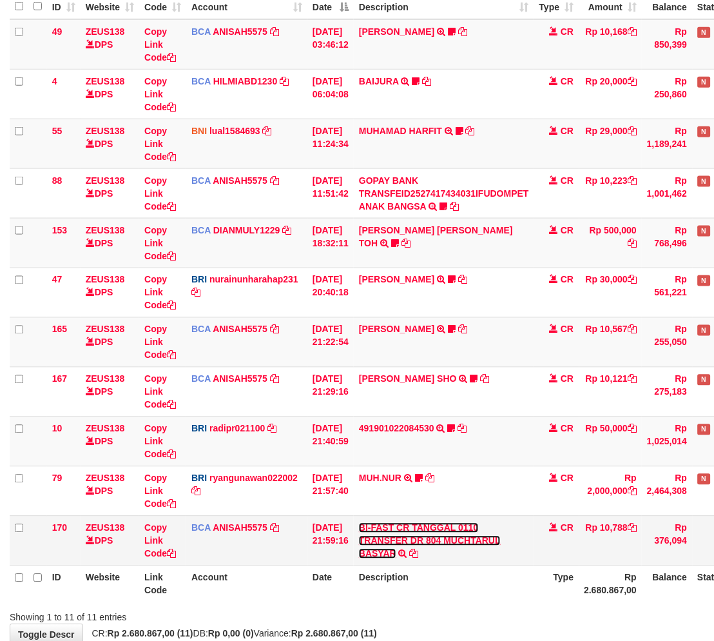
click at [453, 542] on link "BI-FAST CR TANGGAL 0110 TRANSFER DR 804 MUCHTARUL BASYAR" at bounding box center [430, 541] width 142 height 36
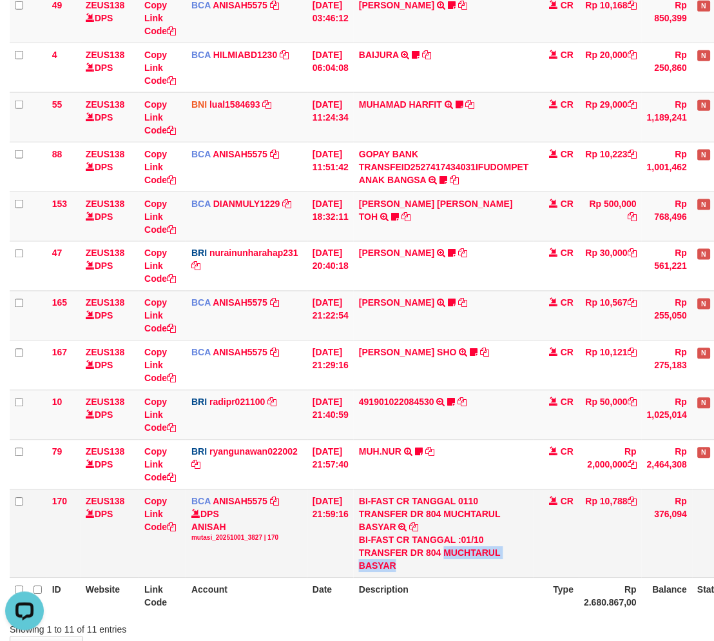
drag, startPoint x: 453, startPoint y: 551, endPoint x: 454, endPoint y: 562, distance: 10.4
click at [454, 562] on div "BI-FAST CR TANGGAL :01/10 TRANSFER DR 804 MUCHTARUL BASYAR" at bounding box center [444, 553] width 170 height 39
copy div "MUCHTARUL BASYAR"
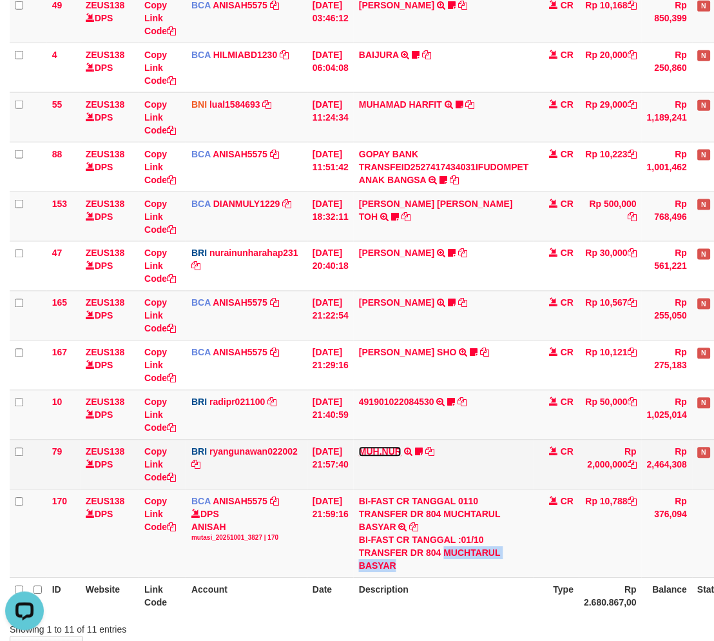
click at [400, 447] on link "MUH.NUR" at bounding box center [380, 452] width 43 height 10
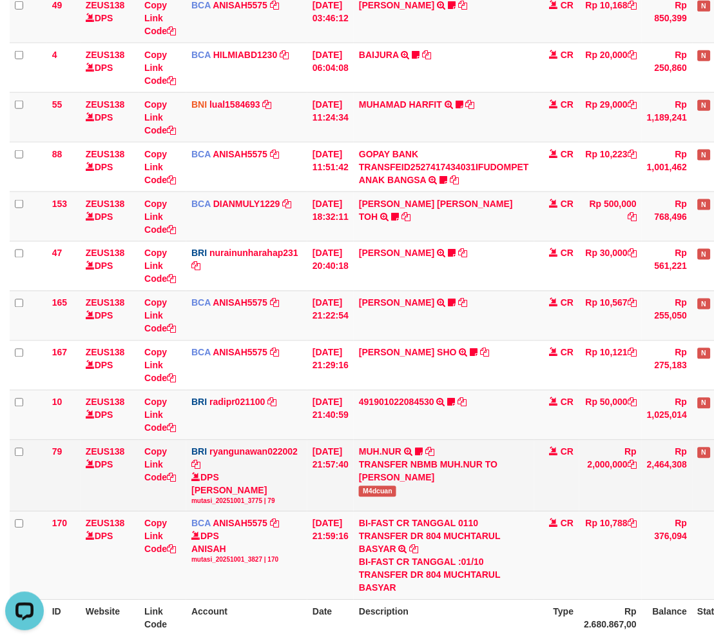
click at [375, 493] on span "M4dcuan" at bounding box center [377, 491] width 37 height 11
copy span "M4dcuan"
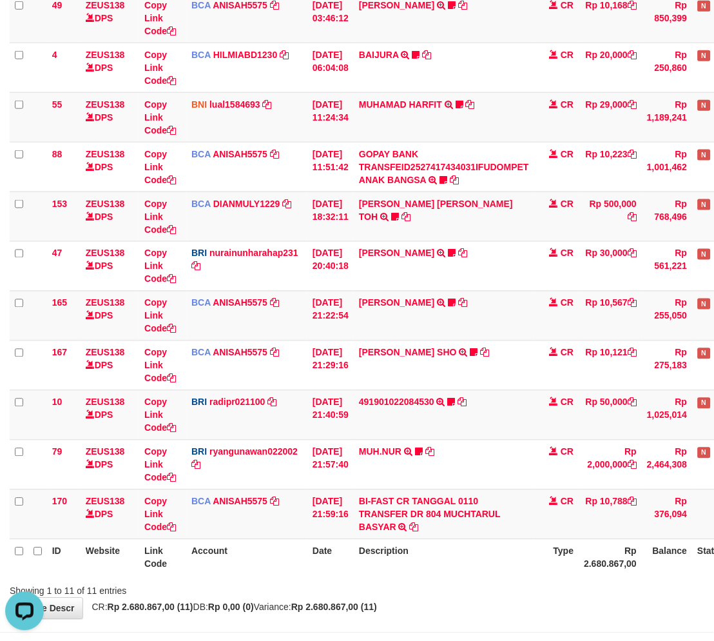
click at [480, 580] on div at bounding box center [506, 580] width 416 height 1
click at [473, 570] on th "Description" at bounding box center [444, 557] width 181 height 37
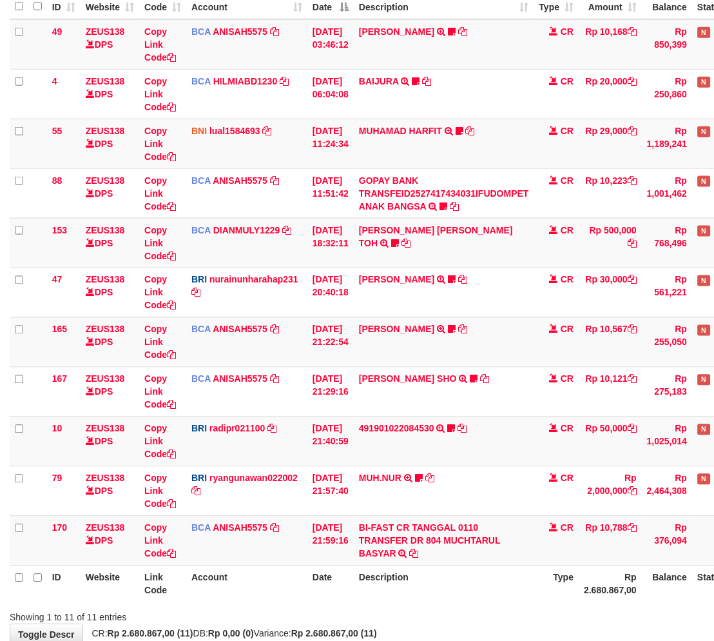
click at [477, 584] on th "Description" at bounding box center [444, 583] width 181 height 37
click at [462, 576] on th "Description" at bounding box center [444, 583] width 181 height 37
click at [443, 582] on th "Description" at bounding box center [444, 583] width 181 height 37
click at [467, 574] on th "Description" at bounding box center [444, 583] width 181 height 37
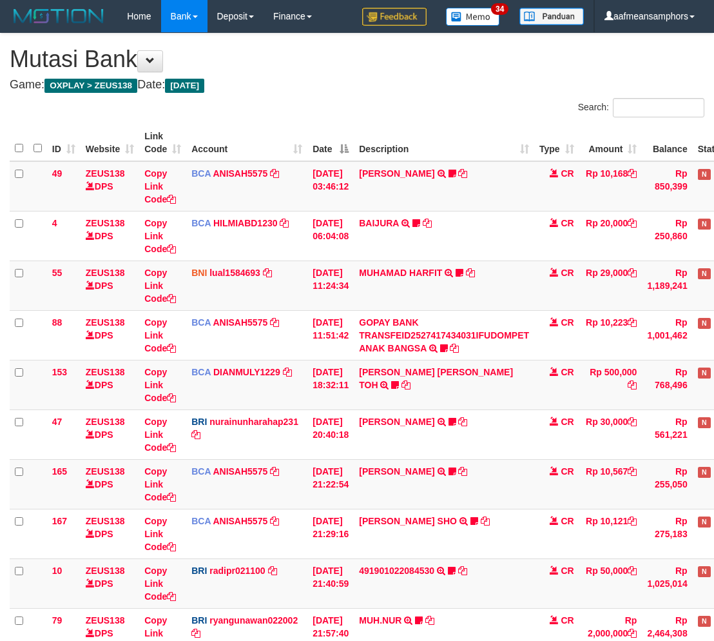
scroll to position [142, 0]
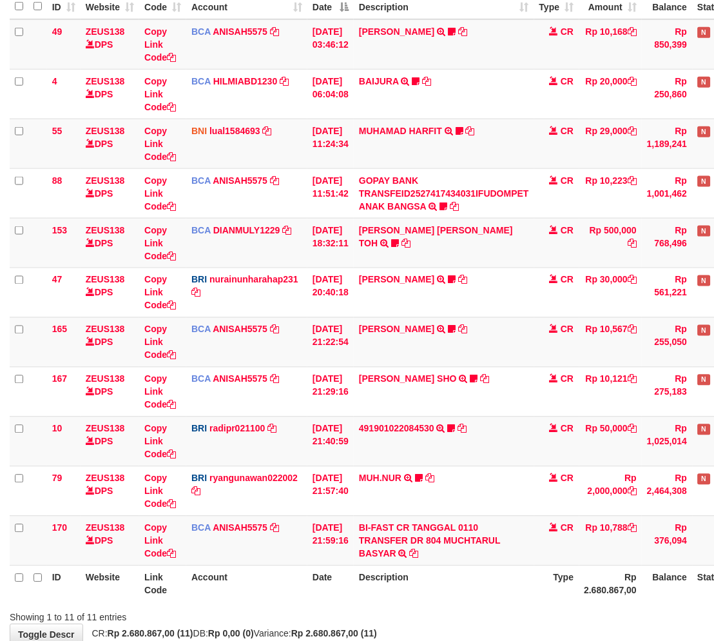
click at [454, 583] on th "Description" at bounding box center [444, 583] width 181 height 37
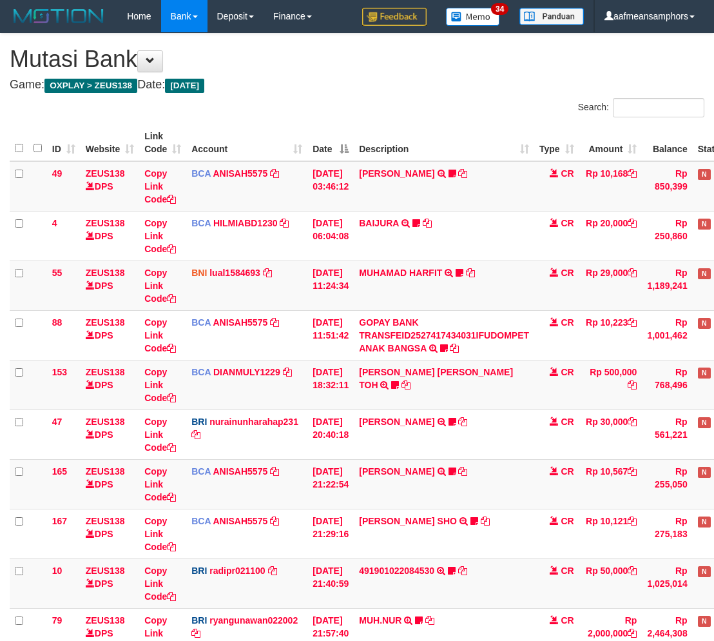
scroll to position [142, 0]
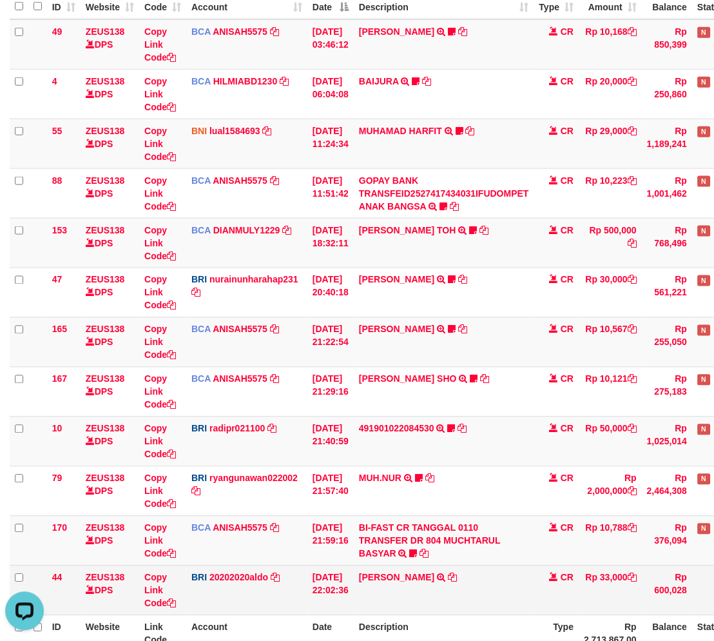
drag, startPoint x: 485, startPoint y: 593, endPoint x: 493, endPoint y: 590, distance: 7.8
click at [480, 594] on td "[PERSON_NAME] TRANSFER NBMB [PERSON_NAME] TO [PERSON_NAME]" at bounding box center [444, 590] width 181 height 50
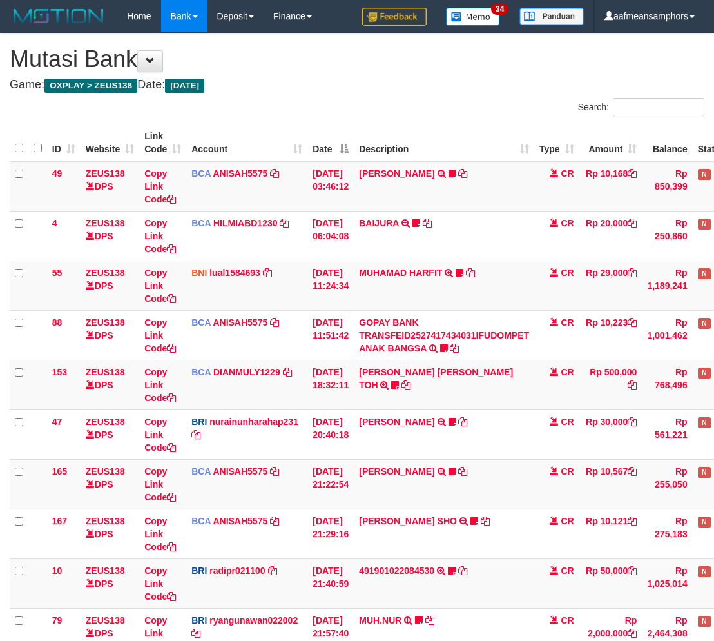
scroll to position [142, 0]
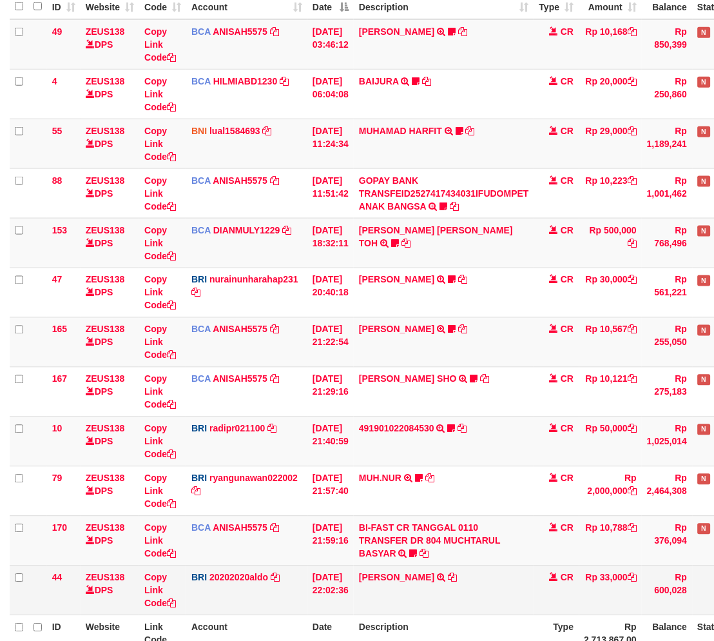
click at [505, 585] on td "TANYA RIANTIKA TRANSFER NBMB TANYA RIANTIKA TO REVALDO SAGITA" at bounding box center [444, 590] width 181 height 50
click at [469, 583] on td "TANYA RIANTIKA TRANSFER NBMB TANYA RIANTIKA TO REVALDO SAGITA" at bounding box center [444, 590] width 181 height 50
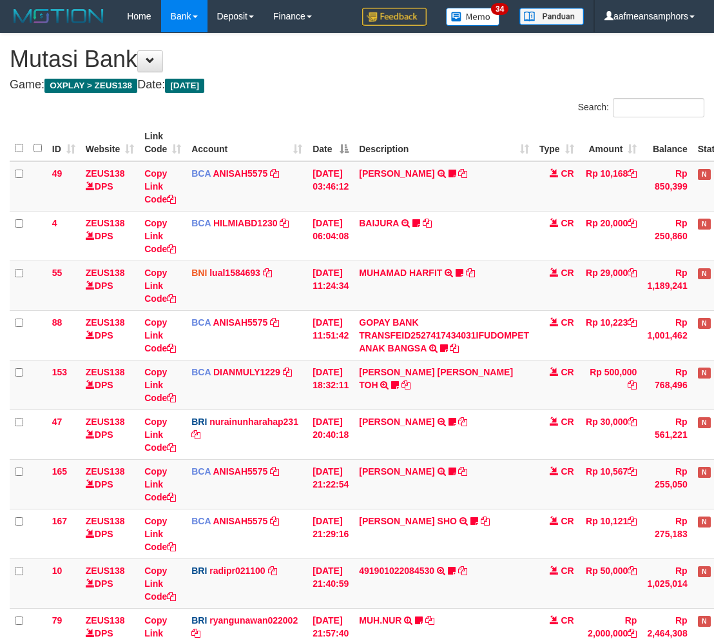
scroll to position [267, 0]
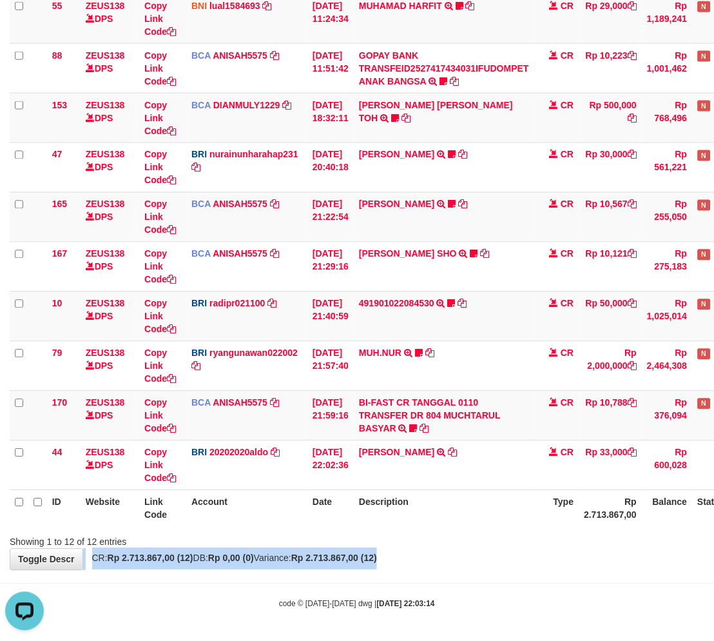
click at [529, 549] on div "**********" at bounding box center [357, 168] width 714 height 803
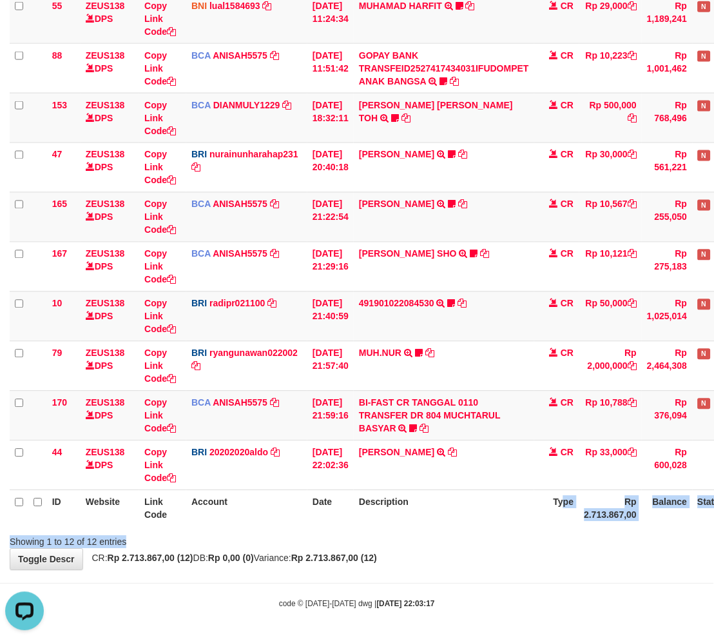
click at [551, 532] on div "Search: ID Website Link Code Account Date Description Type Amount Balance Statu…" at bounding box center [357, 190] width 695 height 718
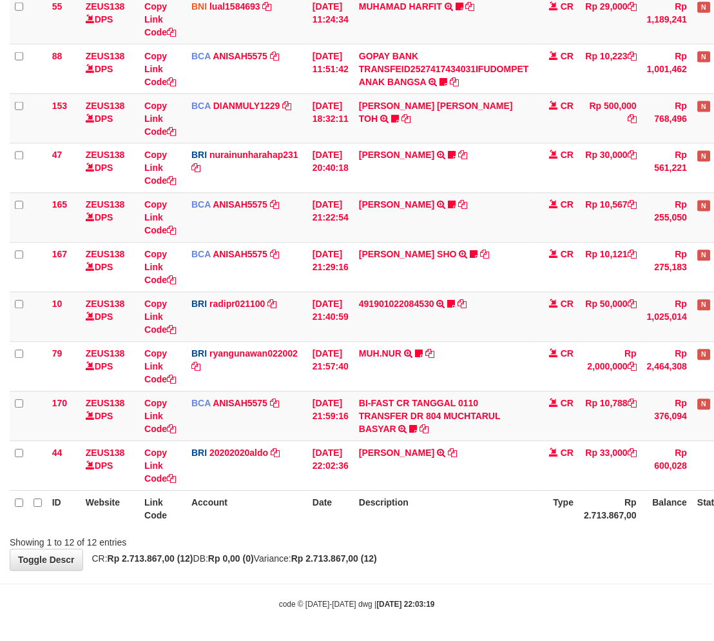
click at [507, 531] on div at bounding box center [506, 531] width 416 height 1
drag, startPoint x: 500, startPoint y: 527, endPoint x: 486, endPoint y: 529, distance: 14.3
click at [490, 527] on div "ID Website Link Code Account Date Description Type Amount Balance Status Action…" at bounding box center [357, 192] width 714 height 677
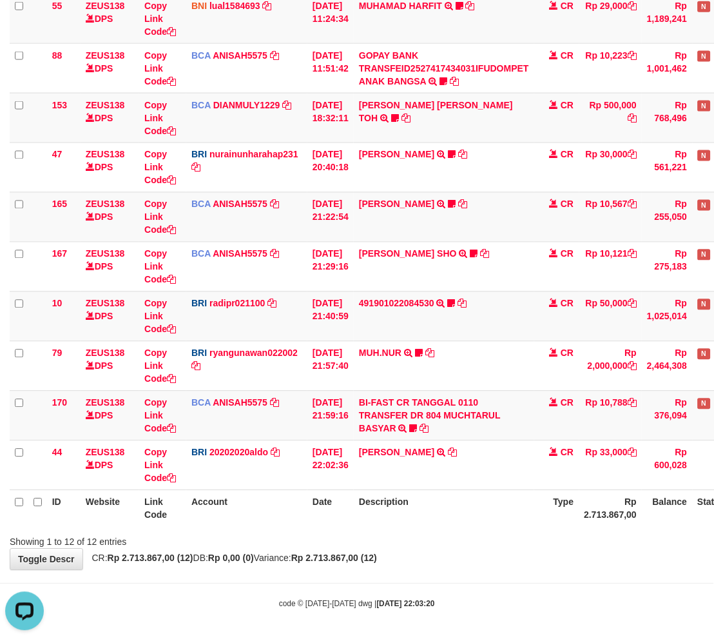
click at [482, 536] on div "Showing 1 to 12 of 12 entries" at bounding box center [357, 540] width 714 height 18
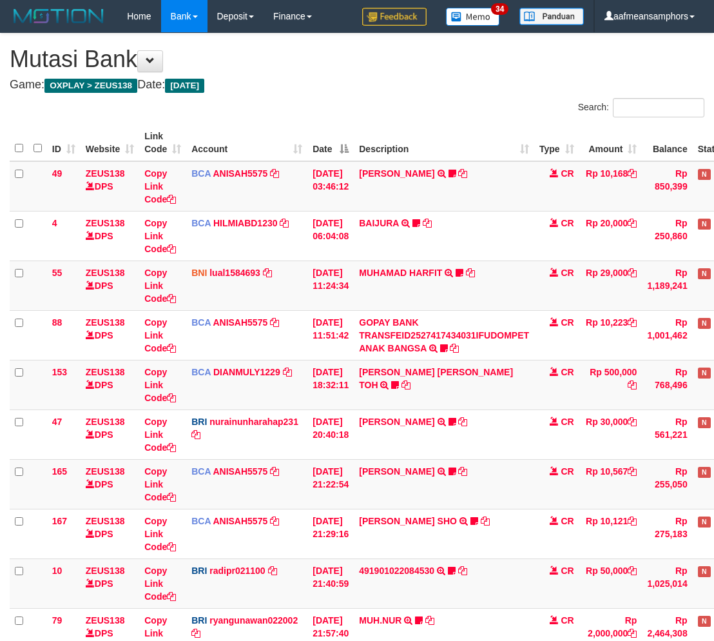
scroll to position [266, 0]
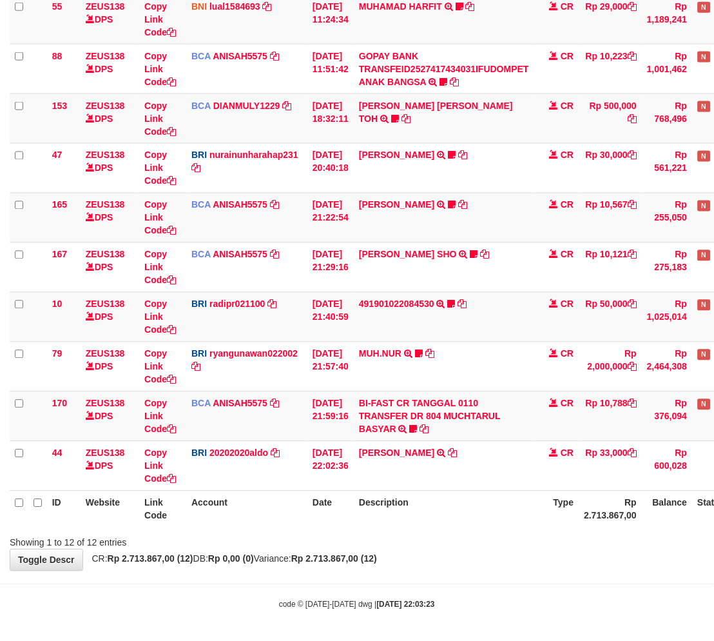
drag, startPoint x: 0, startPoint y: 0, endPoint x: 475, endPoint y: 538, distance: 717.5
click at [474, 538] on div "Showing 1 to 12 of 12 entries" at bounding box center [357, 540] width 714 height 18
click at [465, 540] on div "Showing 1 to 12 of 12 entries" at bounding box center [357, 540] width 714 height 18
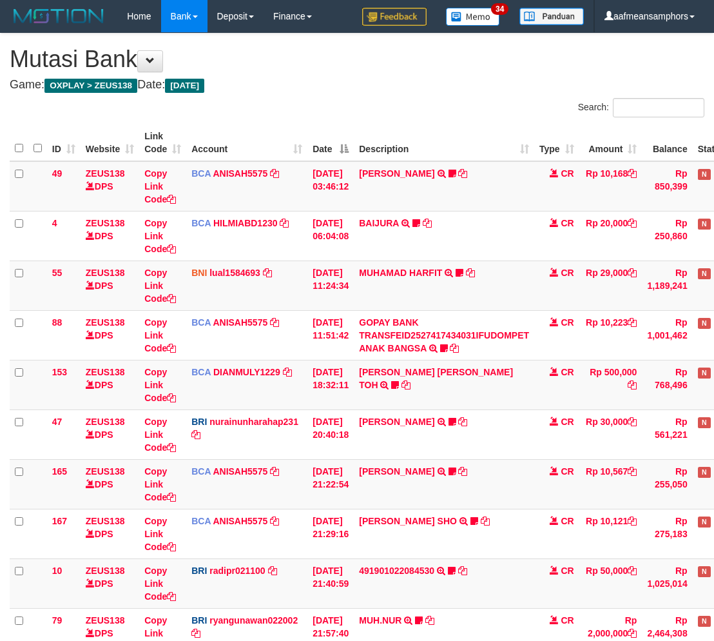
scroll to position [266, 0]
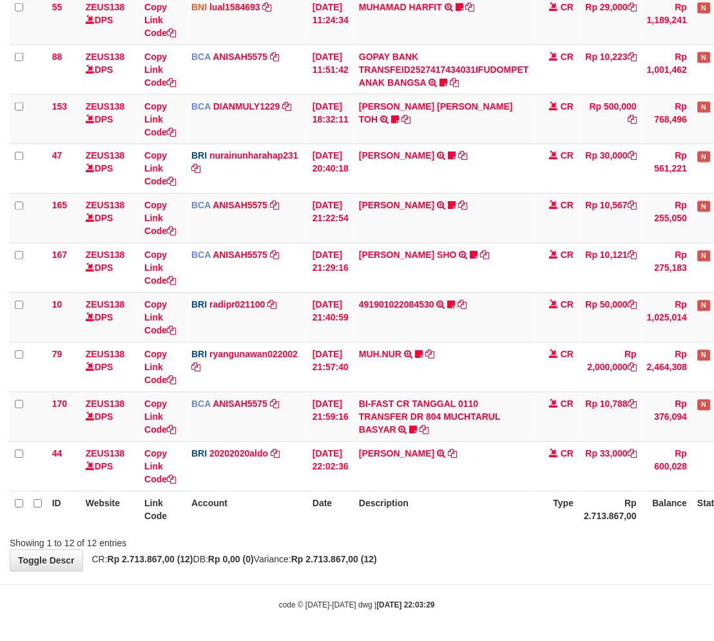
drag, startPoint x: 0, startPoint y: 0, endPoint x: 480, endPoint y: 545, distance: 726.2
click at [460, 542] on div "Showing 1 to 12 of 12 entries" at bounding box center [357, 541] width 714 height 18
click at [504, 572] on body "Toggle navigation Home Bank Account List Load By Website Group [OXPLAY] ZEUS138…" at bounding box center [357, 188] width 714 height 909
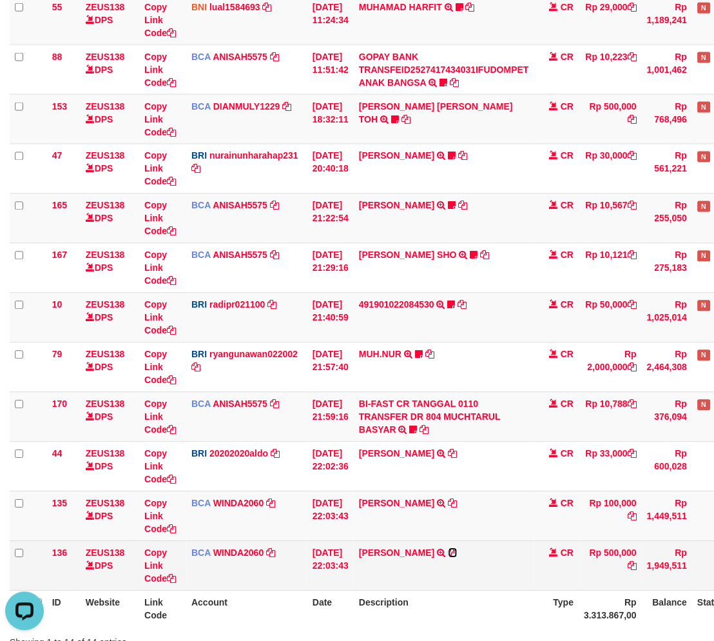
click at [458, 551] on icon at bounding box center [453, 553] width 9 height 9
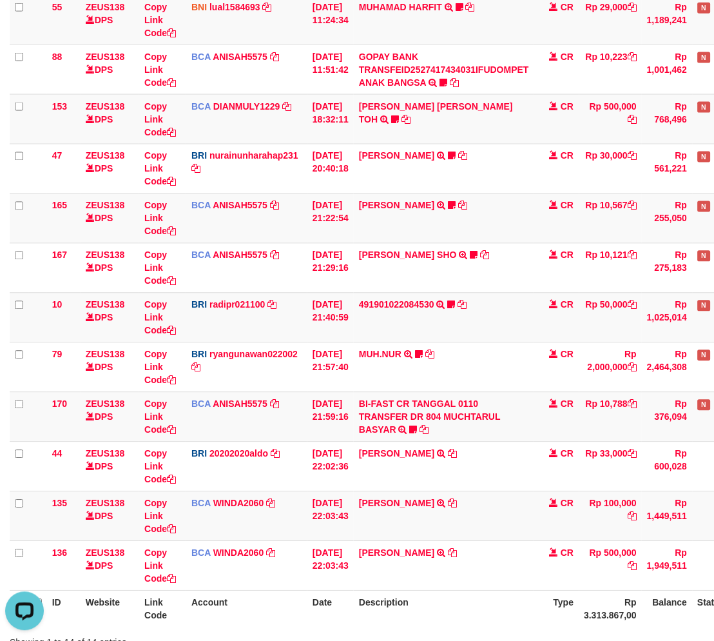
click at [508, 594] on th "Description" at bounding box center [444, 609] width 181 height 37
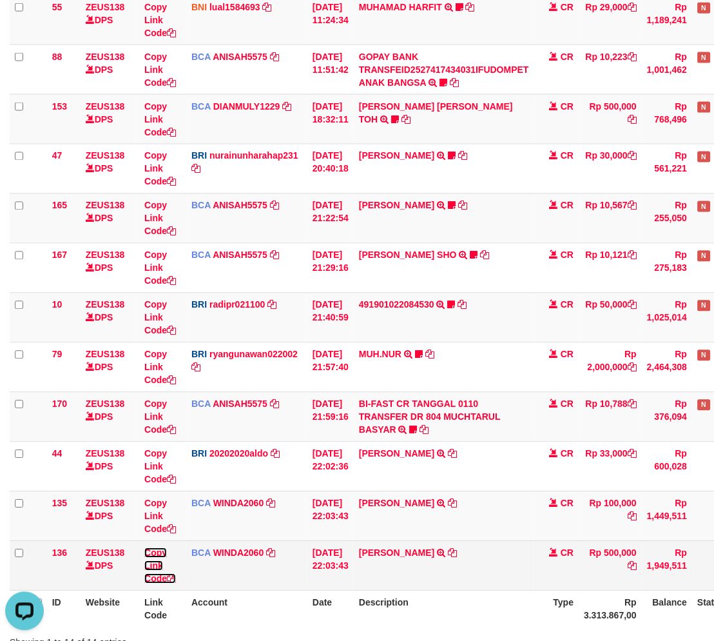
click at [152, 564] on link "Copy Link Code" at bounding box center [160, 566] width 32 height 36
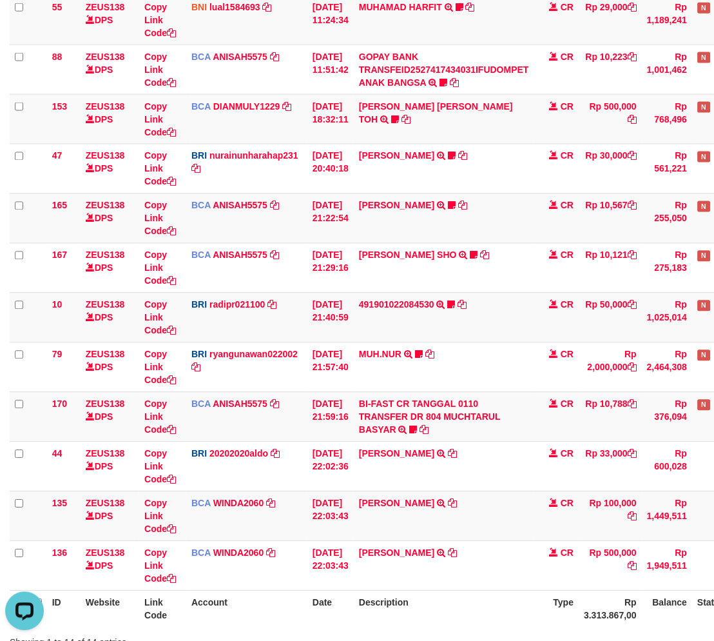
scroll to position [191, 0]
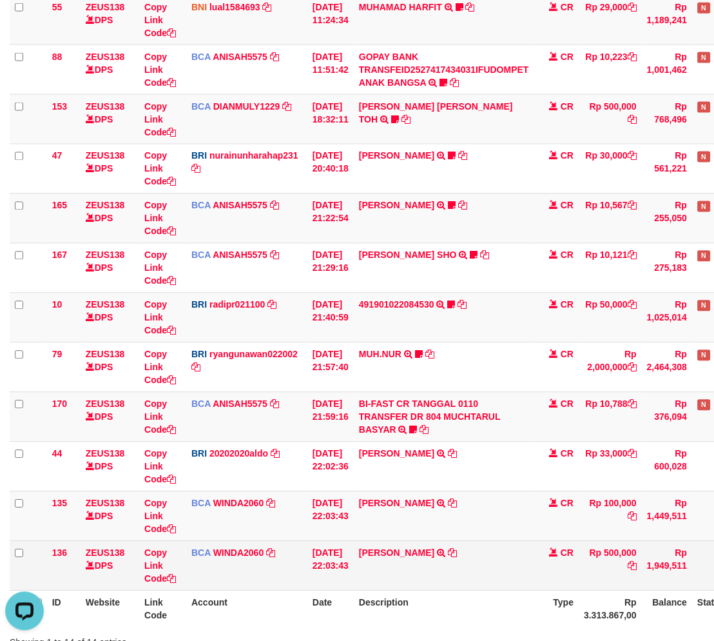
click at [455, 571] on td "PENGERAN SAM TRSF E-BANKING CR 0110/FTSCY/WS95051 500000.002025100128342114 TRF…" at bounding box center [444, 566] width 181 height 50
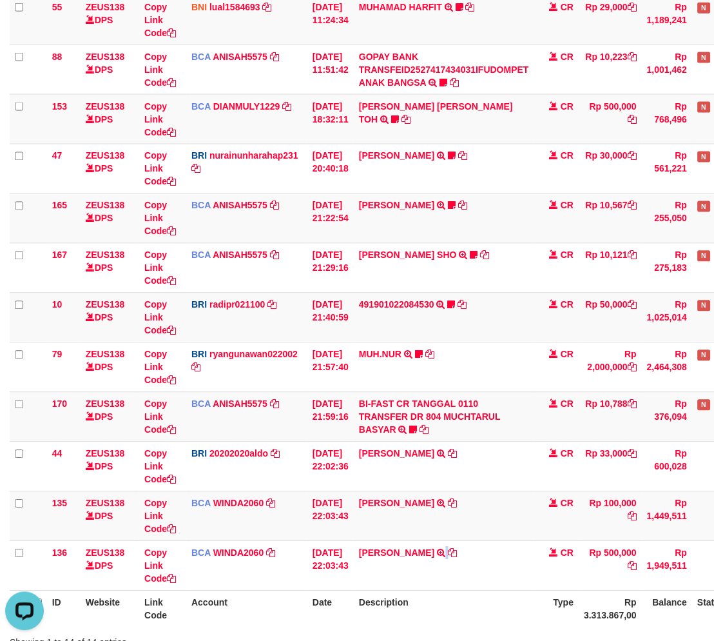
drag, startPoint x: 454, startPoint y: 571, endPoint x: 725, endPoint y: 565, distance: 270.8
click at [464, 569] on td "PENGERAN SAM TRSF E-BANKING CR 0110/FTSCY/WS95051 500000.002025100128342114 TRF…" at bounding box center [444, 566] width 181 height 50
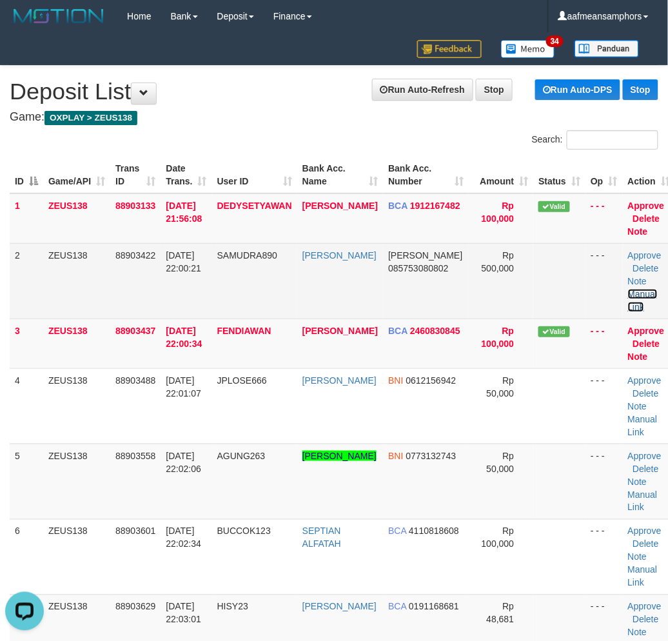
click at [630, 304] on link "Manual Link" at bounding box center [643, 300] width 30 height 23
click at [628, 289] on link "Manual Link" at bounding box center [643, 300] width 30 height 23
click at [628, 303] on link "Manual Link" at bounding box center [643, 300] width 30 height 23
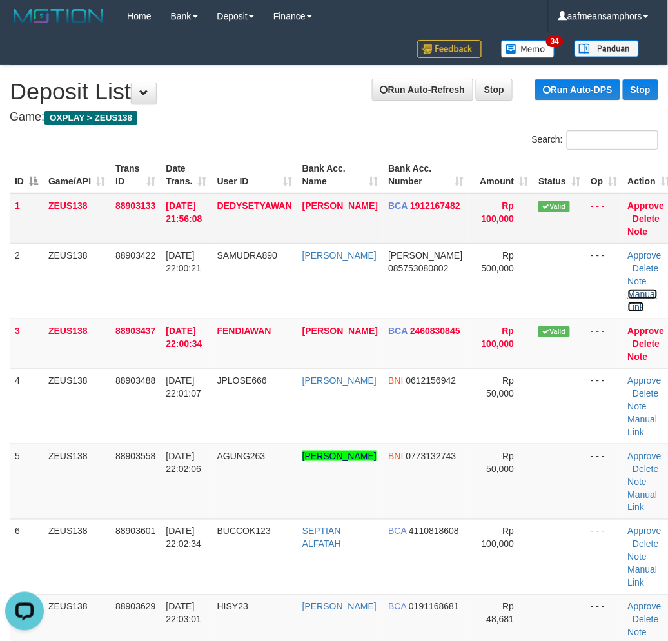
click at [628, 289] on link "Manual Link" at bounding box center [643, 300] width 30 height 23
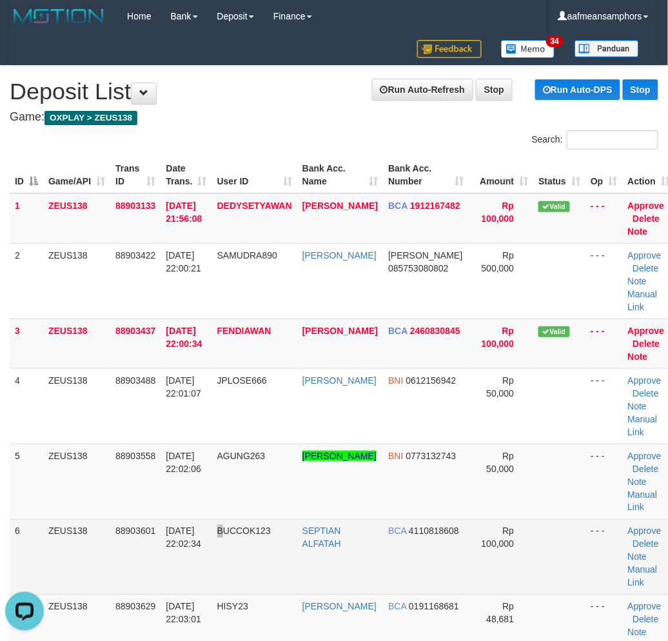
drag, startPoint x: 223, startPoint y: 576, endPoint x: 43, endPoint y: 552, distance: 182.1
click at [226, 575] on td "BUCCOK123" at bounding box center [254, 556] width 85 height 75
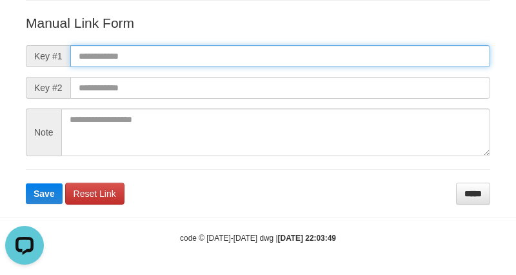
click at [380, 56] on input "text" at bounding box center [280, 56] width 420 height 22
paste input "**********"
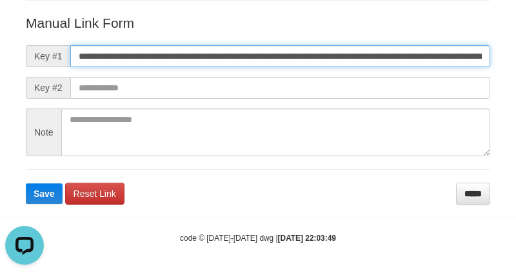
scroll to position [0, 878]
type input "**********"
click at [26, 183] on button "Save" at bounding box center [44, 193] width 37 height 21
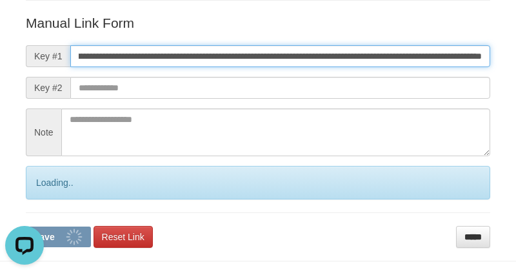
click at [26, 226] on button "Save" at bounding box center [58, 236] width 65 height 21
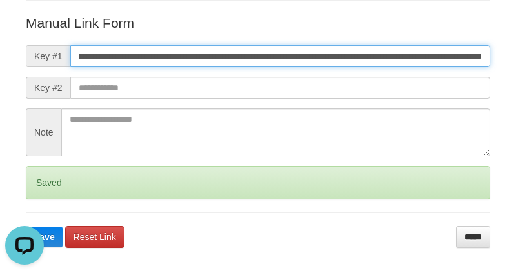
click at [26, 226] on button "Save" at bounding box center [44, 236] width 37 height 21
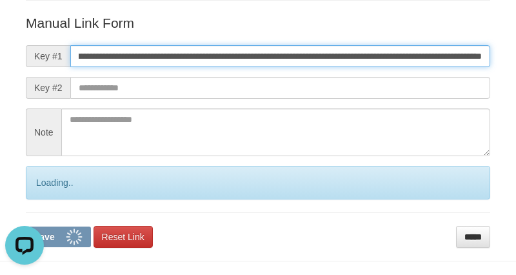
click at [26, 226] on button "Save" at bounding box center [58, 236] width 65 height 21
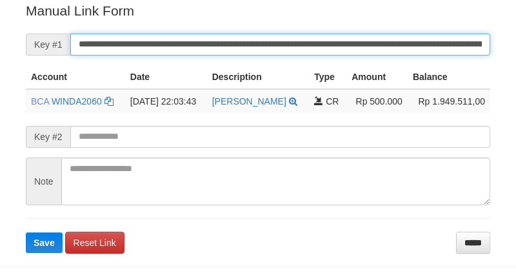
click at [291, 50] on input "**********" at bounding box center [280, 45] width 420 height 22
click at [26, 232] on button "Save" at bounding box center [44, 242] width 37 height 21
click at [291, 50] on input "**********" at bounding box center [280, 45] width 420 height 22
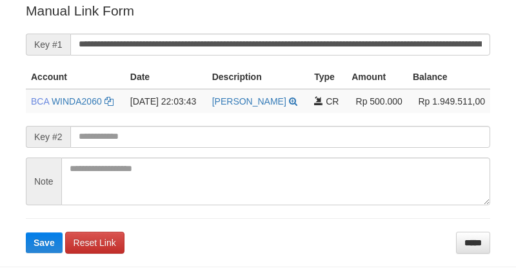
click at [26, 232] on button "Save" at bounding box center [44, 242] width 37 height 21
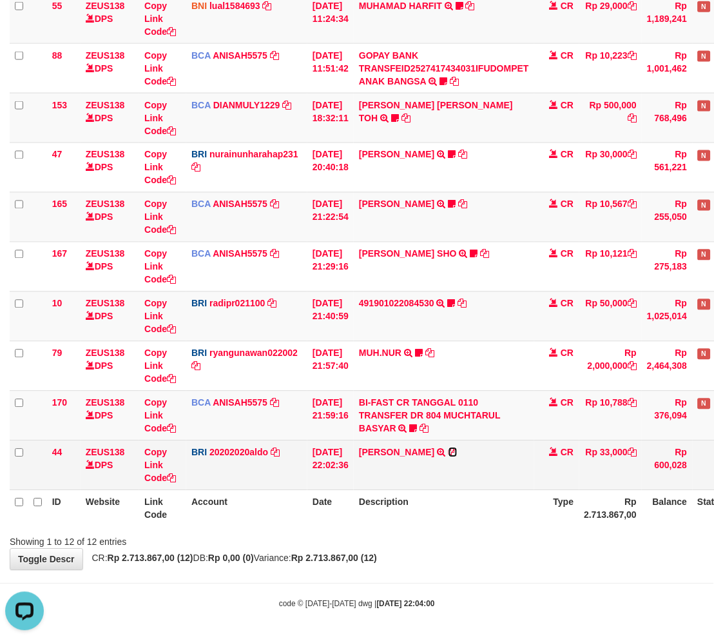
click at [458, 453] on icon at bounding box center [453, 452] width 9 height 9
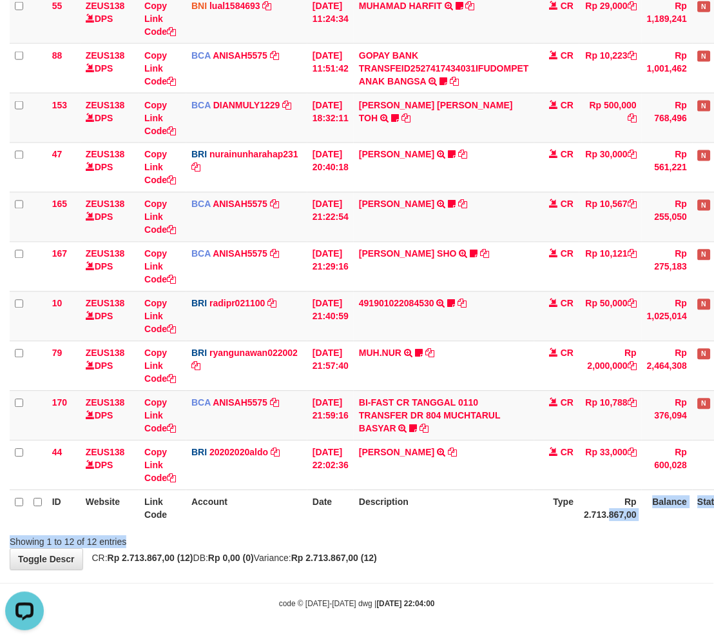
click at [610, 532] on div "Search: ID Website Link Code Account Date Description Type Amount Balance Statu…" at bounding box center [357, 190] width 695 height 718
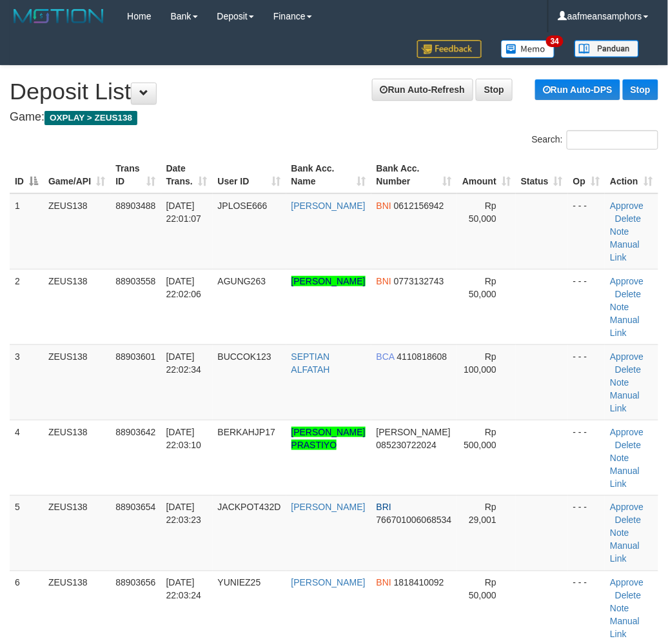
scroll to position [13, 0]
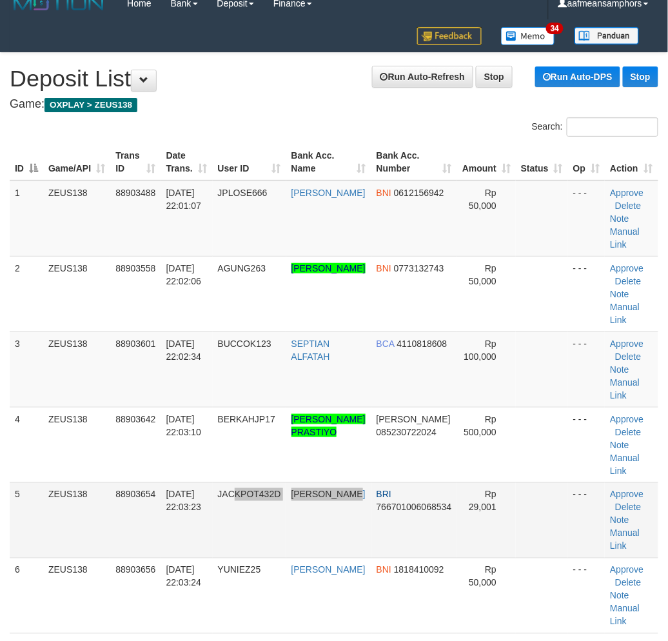
click at [330, 518] on tr "5 ZEUS138 88903654 [DATE] 22:03:23 JACKPOT432D [PERSON_NAME] BRI 76670100606853…" at bounding box center [334, 519] width 649 height 75
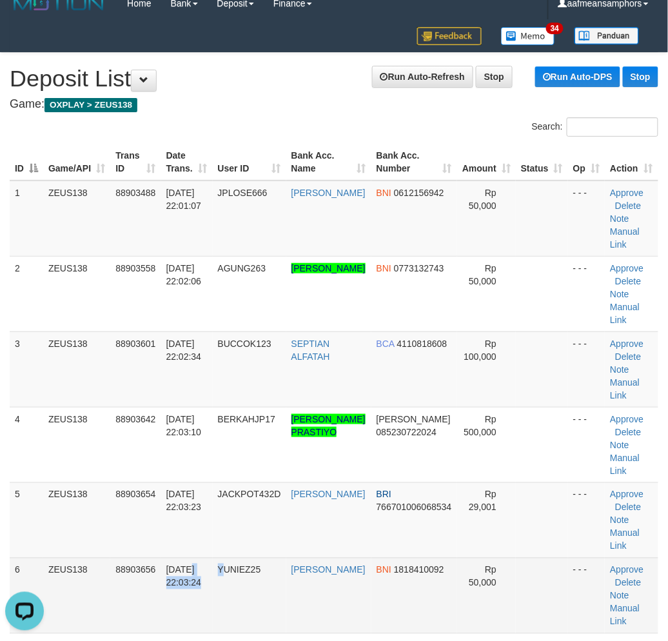
click at [224, 578] on tr "6 ZEUS138 88903656 [DATE] 22:03:24 YUNIEZ25 [PERSON_NAME] BNI 1818410092 Rp 50,…" at bounding box center [334, 595] width 649 height 75
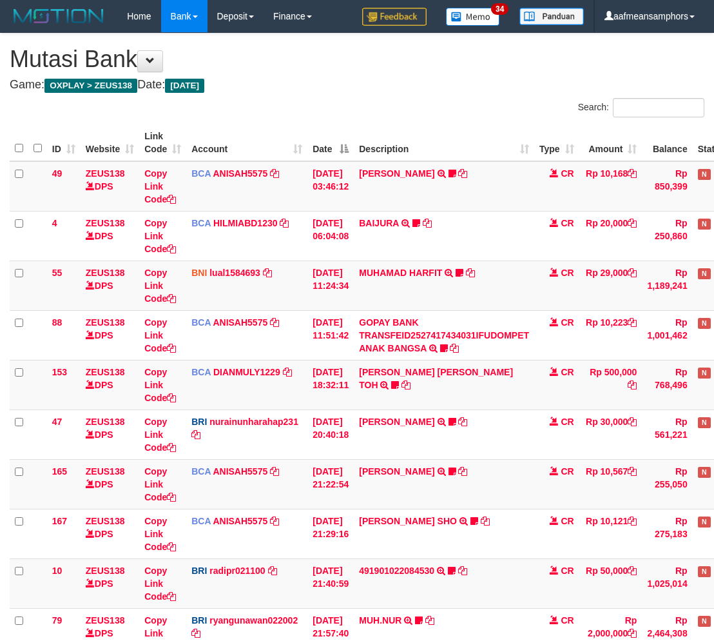
scroll to position [266, 0]
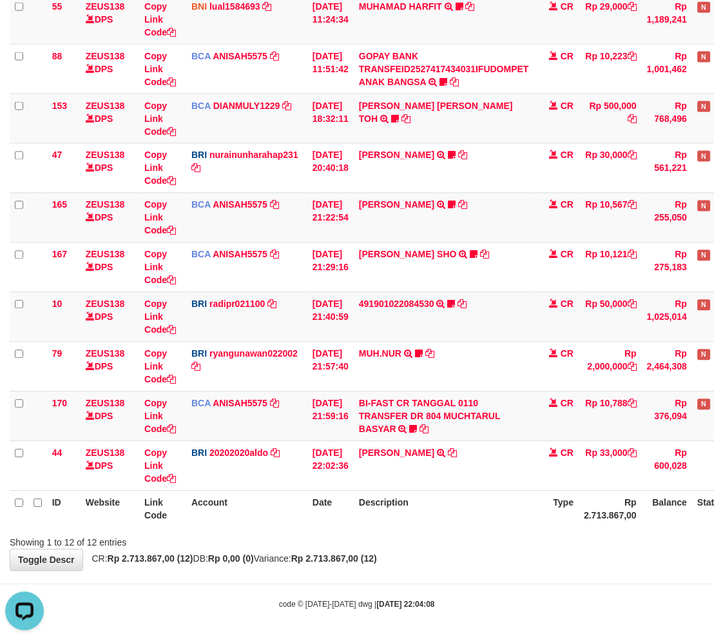
click at [394, 545] on div "Showing 1 to 12 of 12 entries" at bounding box center [357, 540] width 714 height 18
drag, startPoint x: 386, startPoint y: 540, endPoint x: 422, endPoint y: 535, distance: 36.4
click at [387, 539] on div "Showing 1 to 12 of 12 entries" at bounding box center [357, 540] width 714 height 18
click at [494, 572] on body "Toggle navigation Home Bank Account List Load By Website Group [OXPLAY] ZEUS138…" at bounding box center [357, 188] width 714 height 909
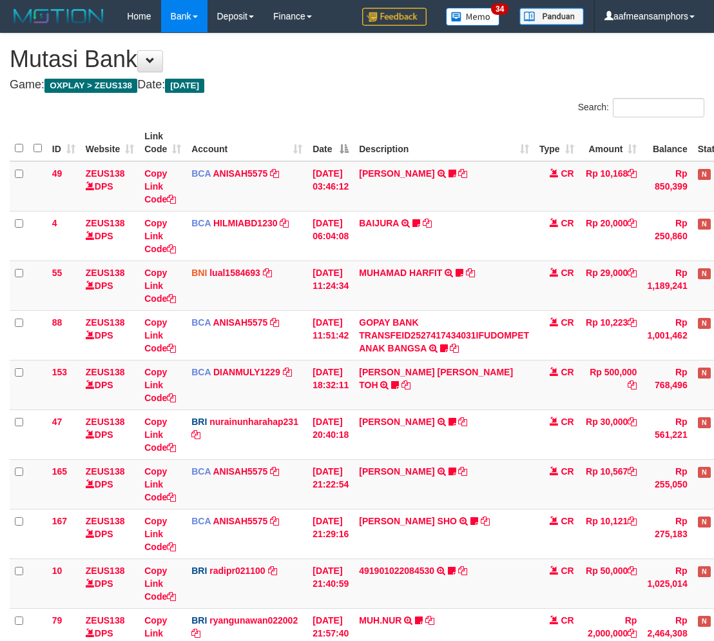
scroll to position [266, 0]
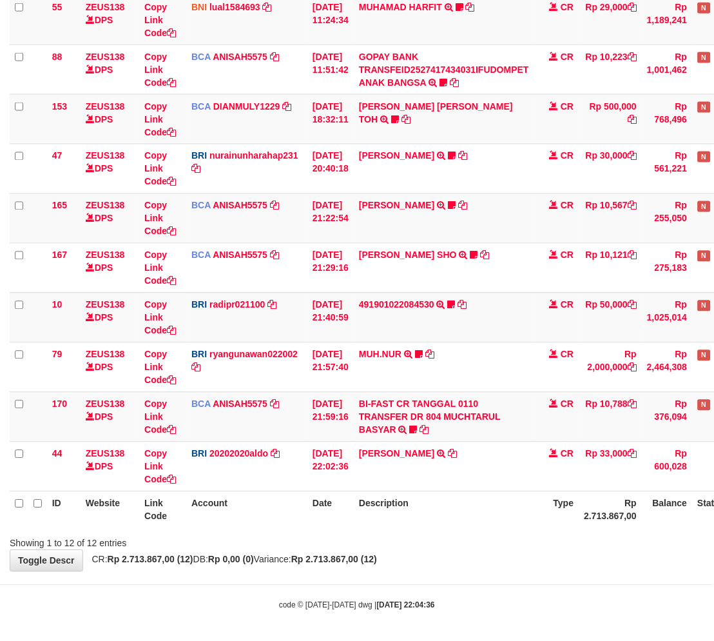
click at [482, 571] on body "Toggle navigation Home Bank Account List Load By Website Group [OXPLAY] ZEUS138…" at bounding box center [357, 188] width 714 height 909
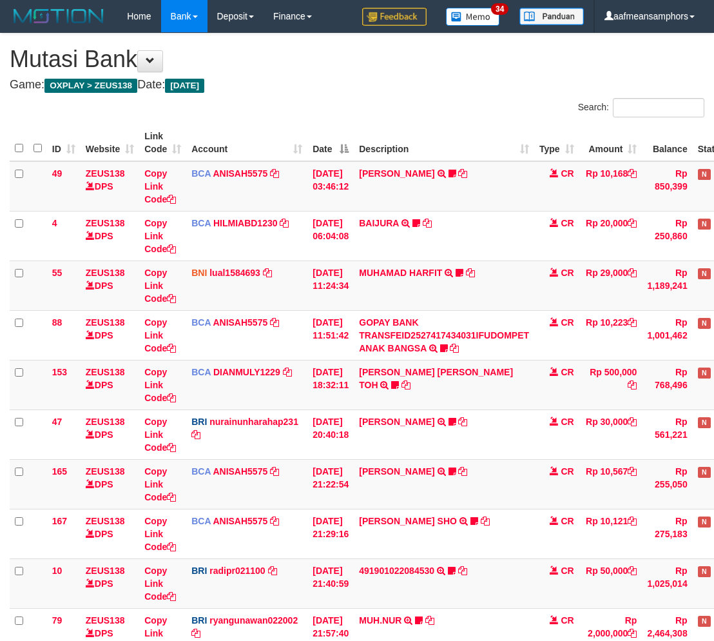
scroll to position [266, 0]
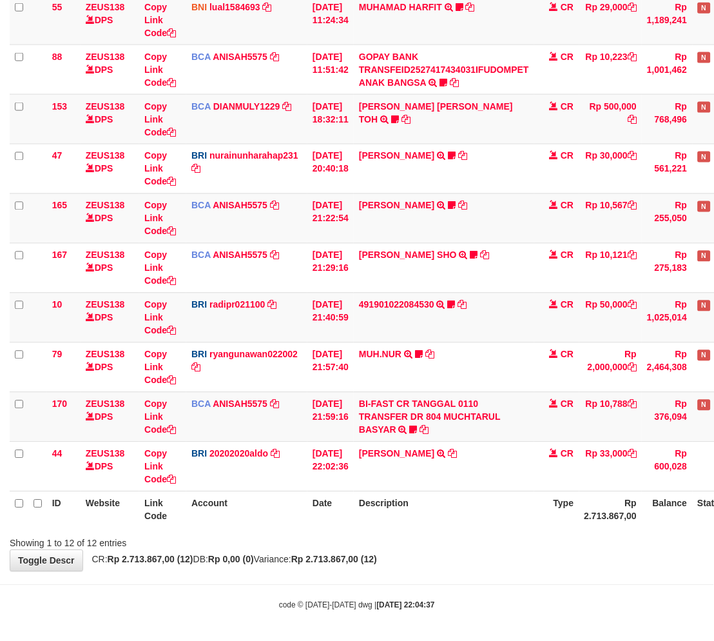
drag, startPoint x: 0, startPoint y: 0, endPoint x: 492, endPoint y: 565, distance: 749.4
click at [477, 571] on div "**********" at bounding box center [357, 169] width 714 height 803
drag, startPoint x: 0, startPoint y: 0, endPoint x: 478, endPoint y: 565, distance: 740.6
click at [477, 565] on div "**********" at bounding box center [357, 169] width 714 height 803
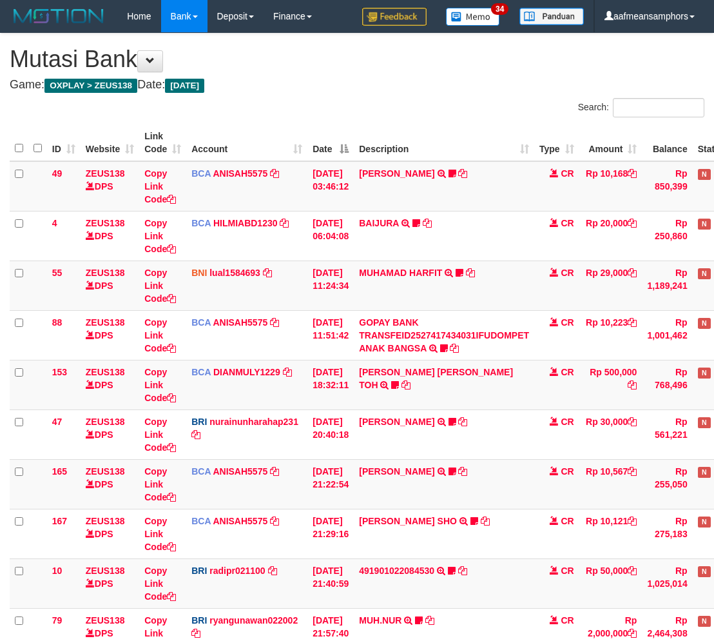
scroll to position [265, 0]
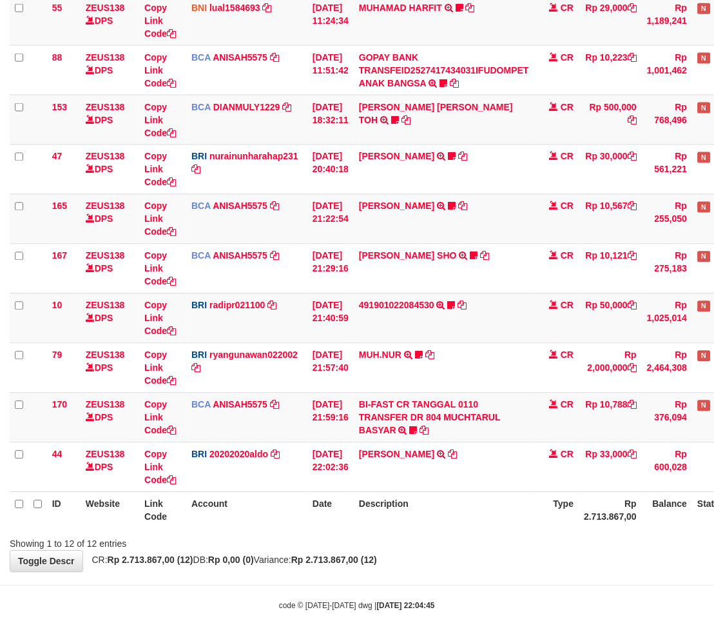
click at [497, 556] on div "**********" at bounding box center [357, 170] width 714 height 803
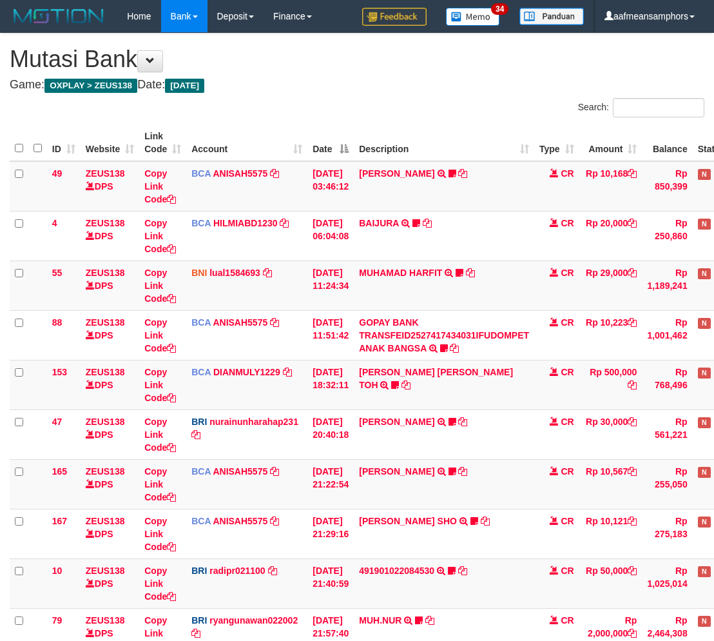
scroll to position [265, 0]
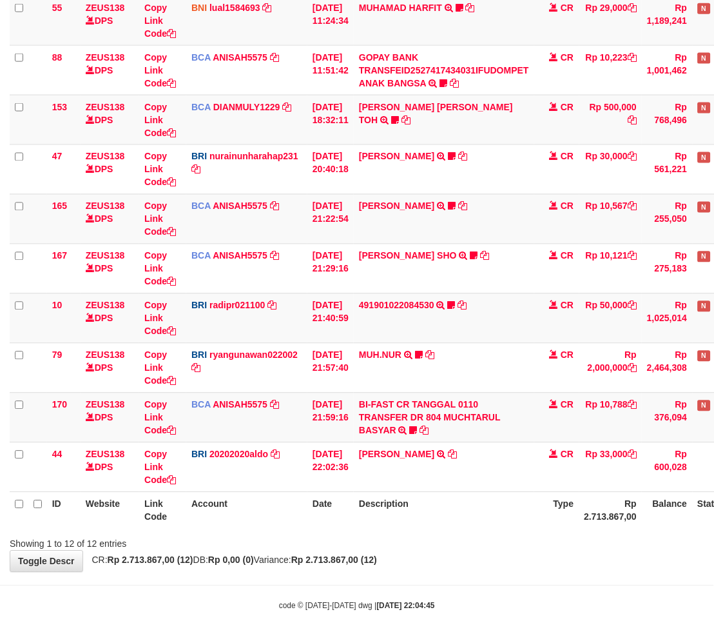
drag, startPoint x: 0, startPoint y: 0, endPoint x: 484, endPoint y: 563, distance: 742.5
click at [484, 563] on div "**********" at bounding box center [357, 170] width 714 height 803
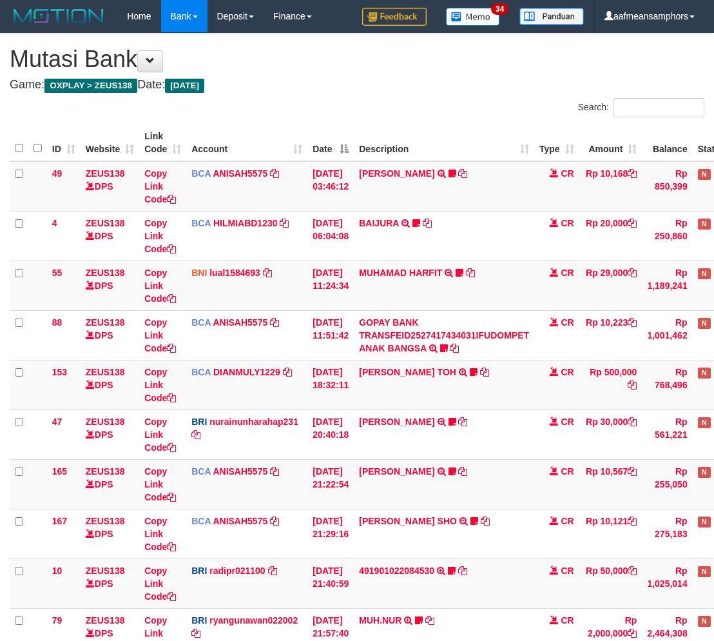
scroll to position [264, 0]
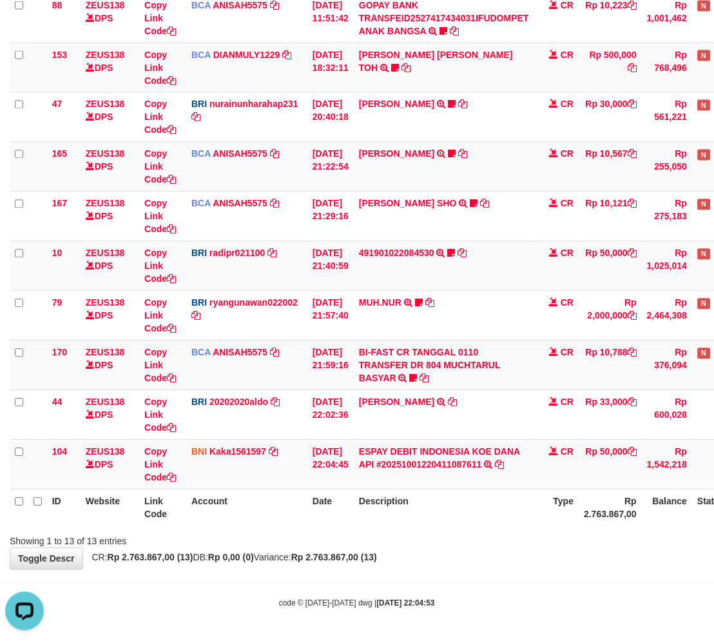
click at [473, 558] on div "**********" at bounding box center [357, 142] width 714 height 853
click at [442, 557] on div "**********" at bounding box center [357, 142] width 714 height 853
drag, startPoint x: 511, startPoint y: 543, endPoint x: 503, endPoint y: 543, distance: 7.1
click at [504, 543] on div "Showing 1 to 13 of 13 entries" at bounding box center [357, 539] width 714 height 18
click at [495, 552] on div "**********" at bounding box center [357, 142] width 714 height 853
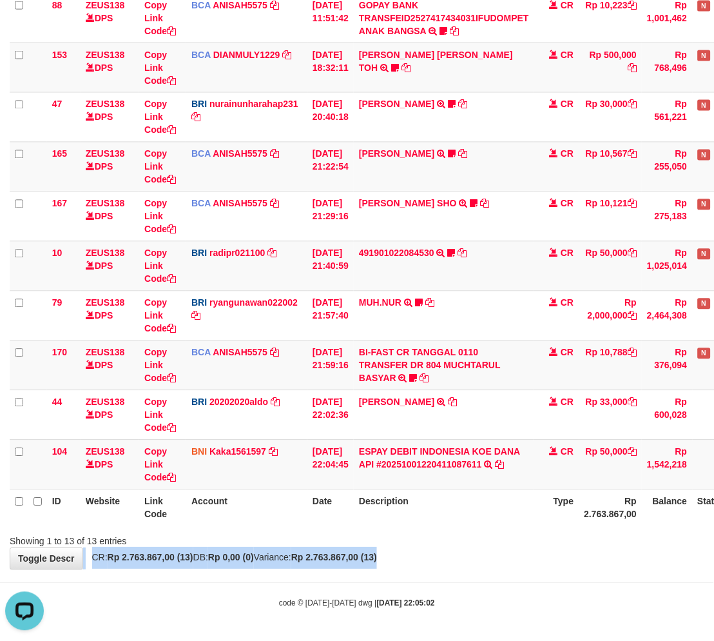
drag, startPoint x: 489, startPoint y: 543, endPoint x: 479, endPoint y: 556, distance: 16.1
click at [474, 556] on div "**********" at bounding box center [357, 142] width 714 height 853
drag, startPoint x: 0, startPoint y: 0, endPoint x: 498, endPoint y: 551, distance: 742.6
click at [497, 551] on div "**********" at bounding box center [357, 142] width 714 height 853
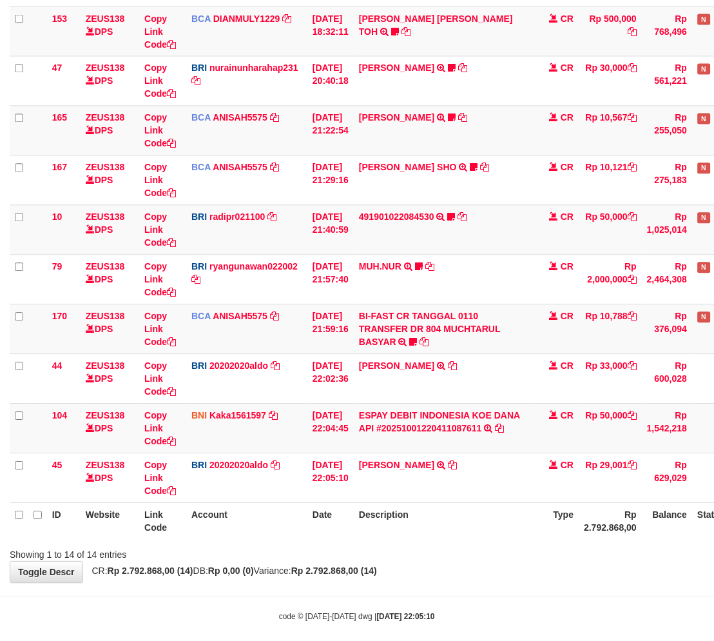
scroll to position [366, 0]
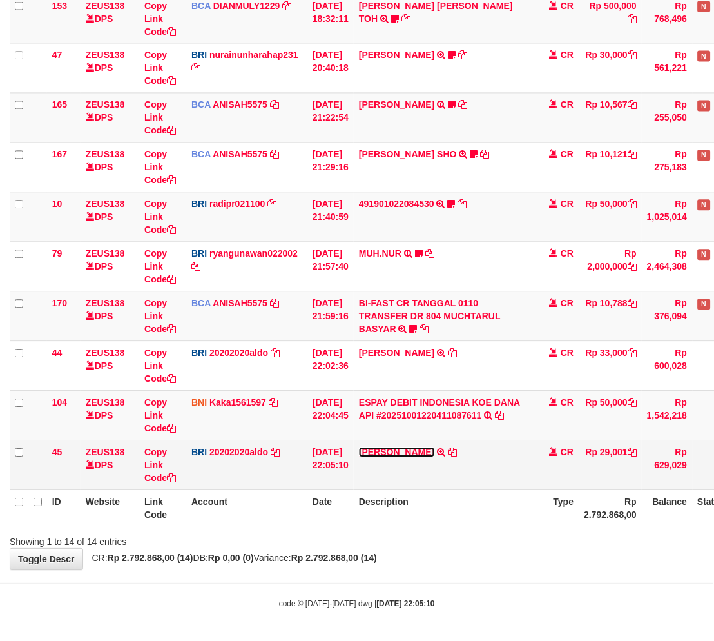
click at [400, 452] on link "[PERSON_NAME]" at bounding box center [396, 452] width 75 height 10
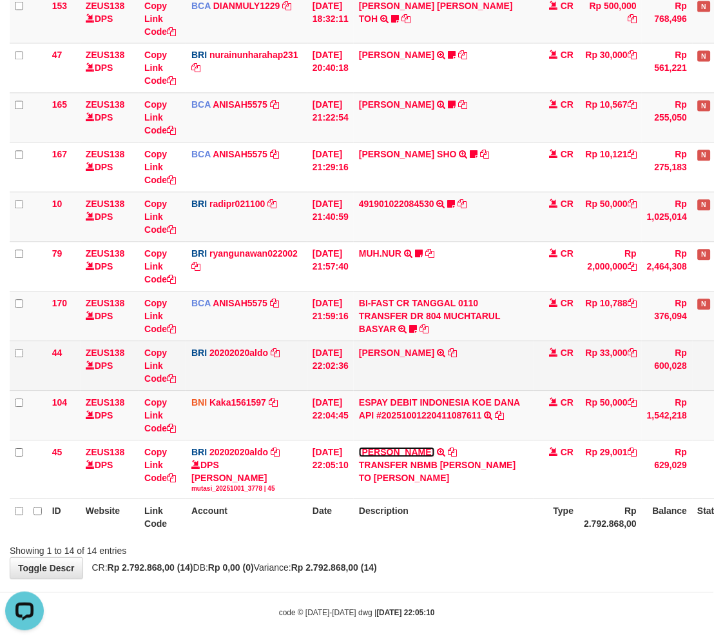
scroll to position [0, 0]
click at [413, 348] on link "[PERSON_NAME]" at bounding box center [396, 353] width 75 height 10
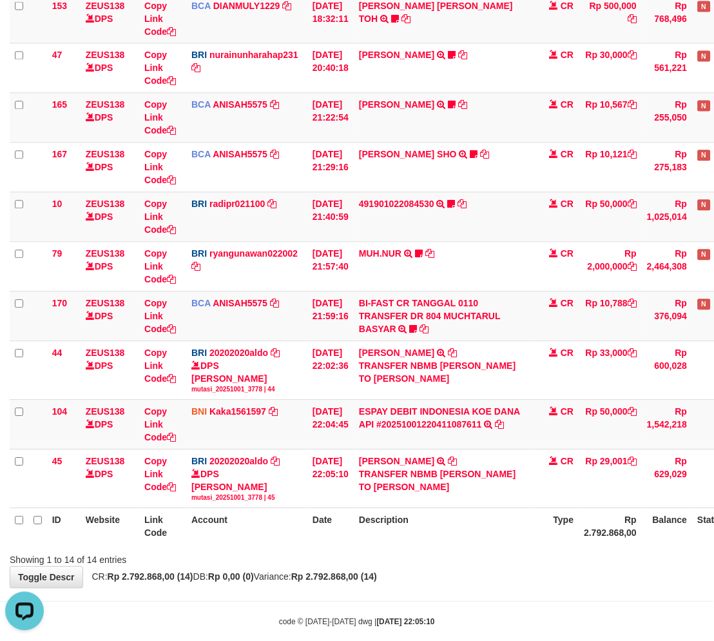
drag, startPoint x: 472, startPoint y: 585, endPoint x: 478, endPoint y: 578, distance: 9.6
click at [477, 584] on div "**********" at bounding box center [357, 127] width 714 height 921
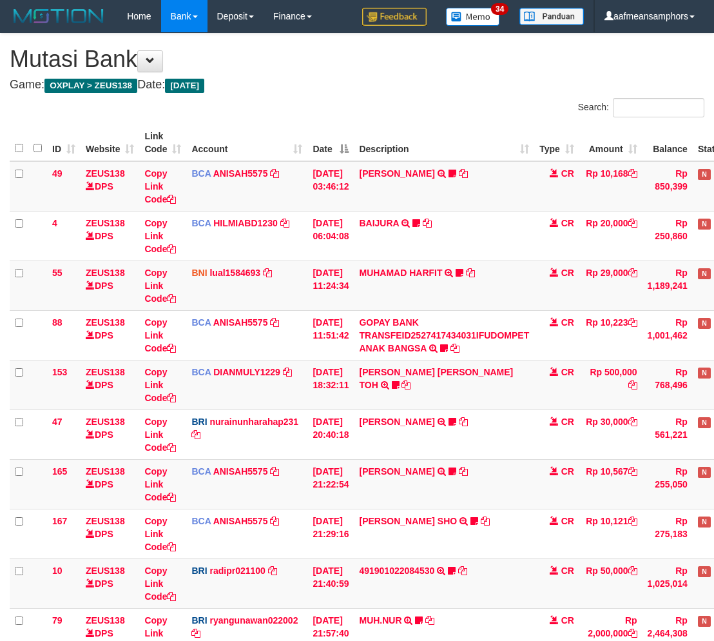
click at [496, 569] on div "**********" at bounding box center [357, 485] width 714 height 903
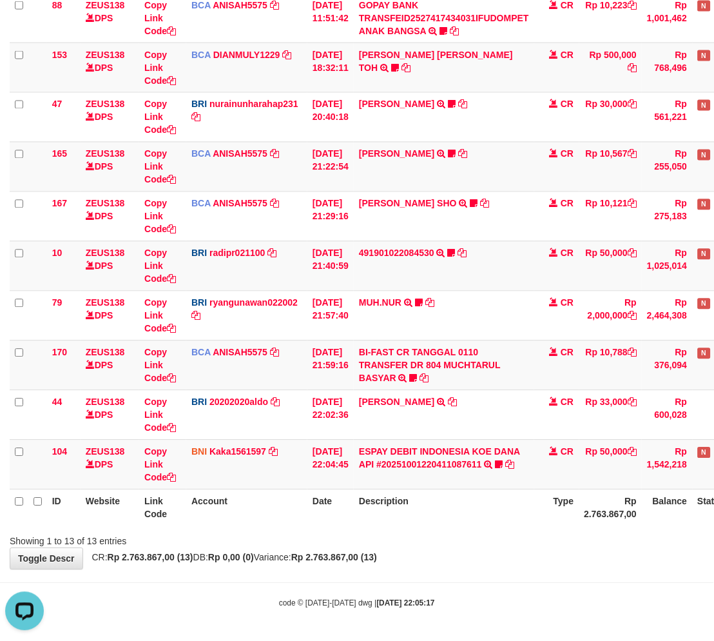
click at [486, 570] on body "Toggle navigation Home Bank Account List Load By Website Group [OXPLAY] ZEUS138…" at bounding box center [357, 162] width 714 height 959
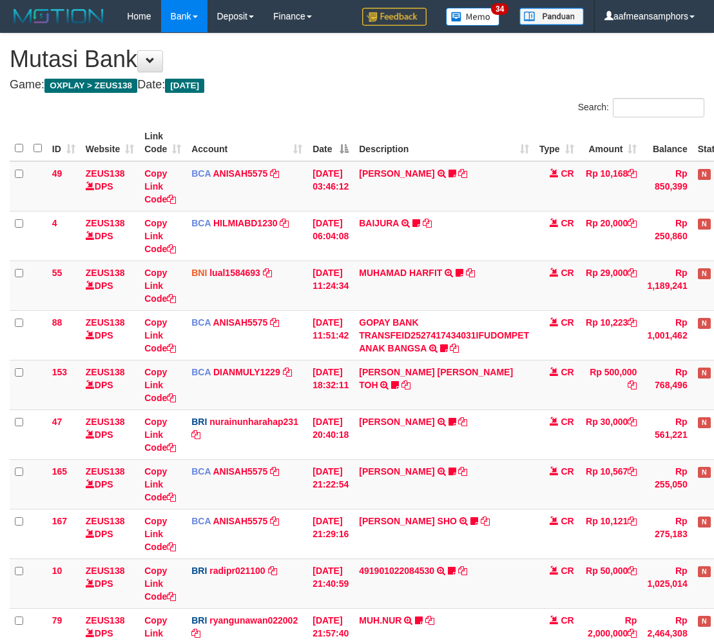
scroll to position [317, 0]
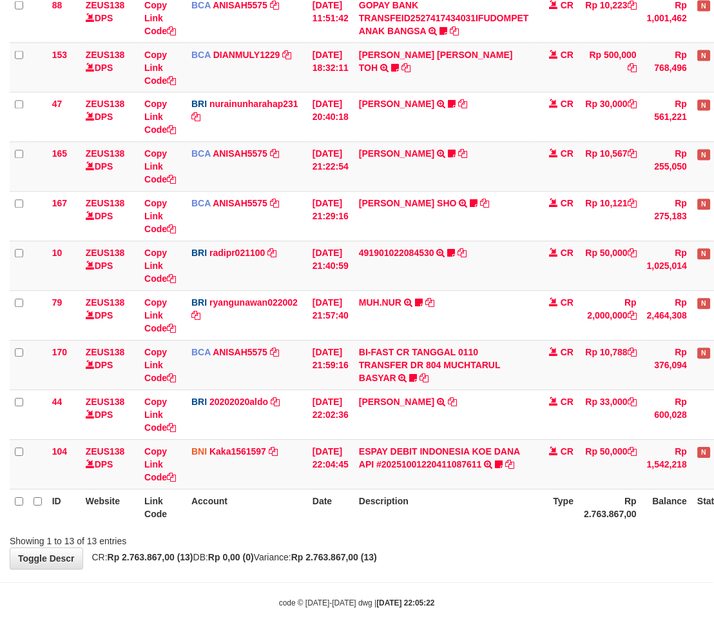
click at [496, 561] on div "**********" at bounding box center [357, 142] width 714 height 853
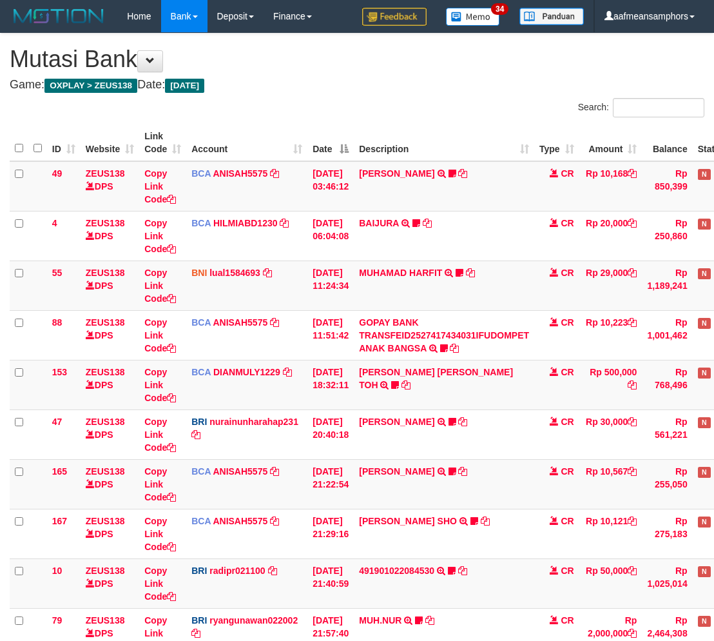
scroll to position [317, 0]
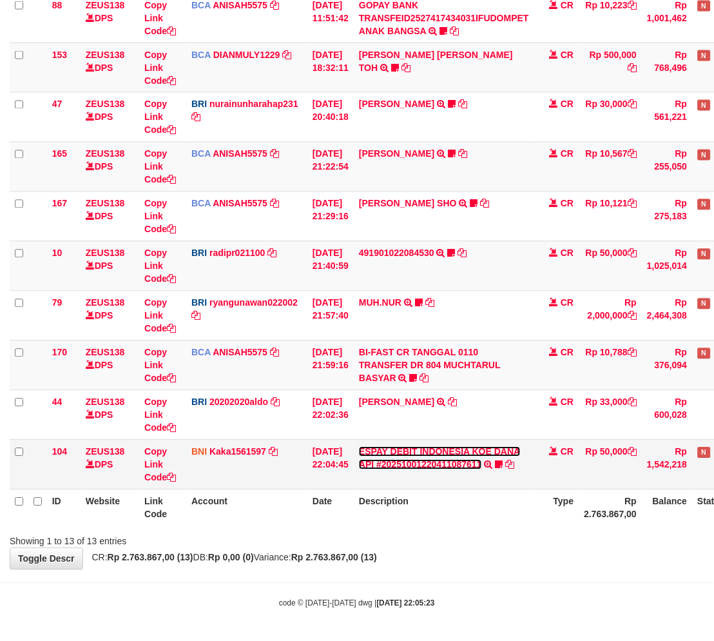
click at [416, 463] on link "ESPAY DEBIT INDONESIA KOE DANA API #20251001220411087611" at bounding box center [440, 458] width 162 height 23
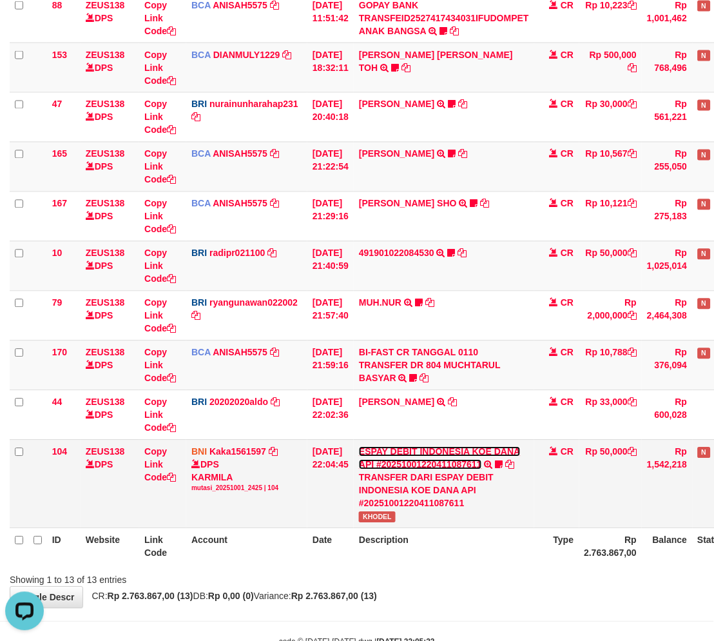
scroll to position [0, 0]
click at [384, 516] on span "KHODEL" at bounding box center [377, 517] width 37 height 11
copy span "KHODEL"
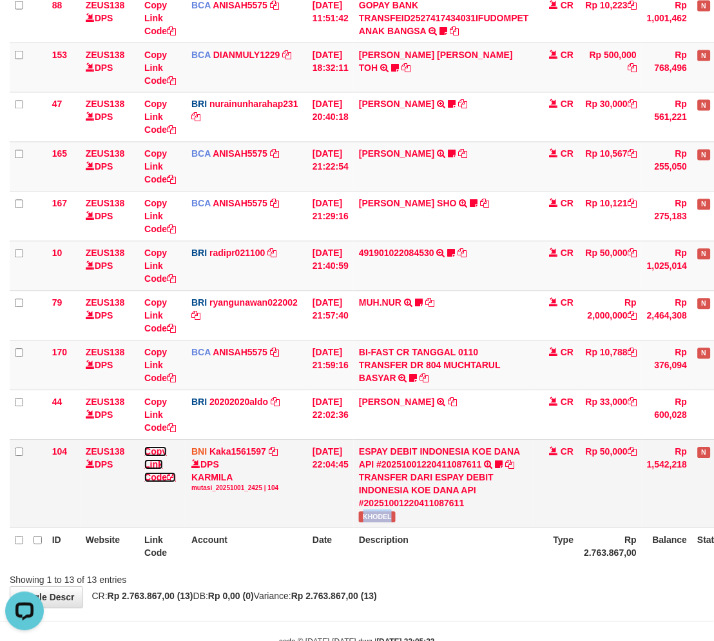
click at [155, 465] on link "Copy Link Code" at bounding box center [160, 465] width 32 height 36
copy span "KHODEL"
click at [155, 465] on link "Copy Link Code" at bounding box center [160, 465] width 32 height 36
click at [481, 572] on div "Showing 1 to 13 of 13 entries" at bounding box center [357, 578] width 714 height 18
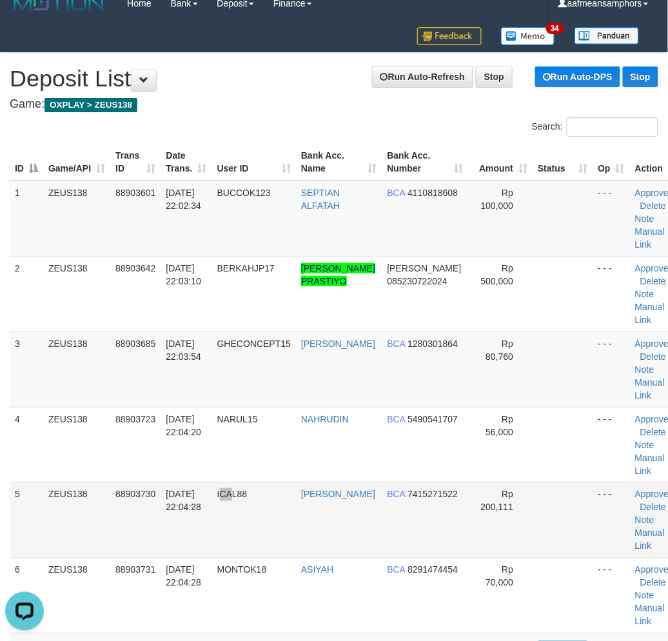
drag, startPoint x: 239, startPoint y: 511, endPoint x: 368, endPoint y: 411, distance: 163.6
click at [239, 511] on td "ICAL88" at bounding box center [254, 519] width 84 height 75
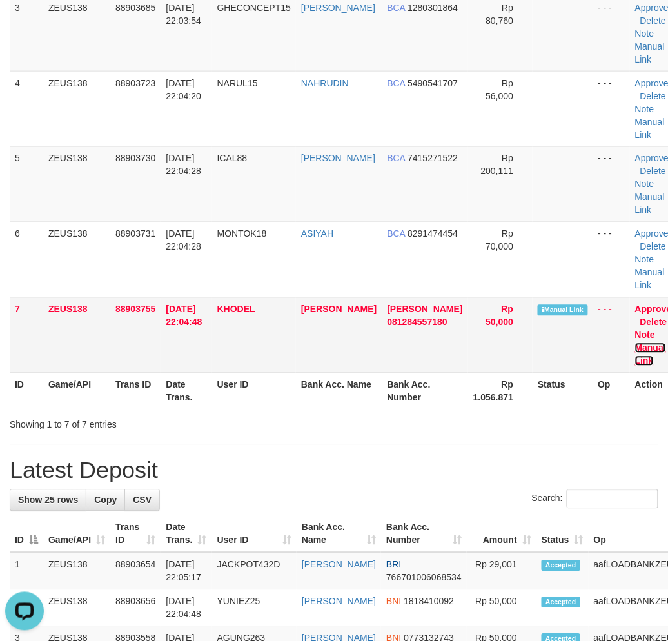
click at [635, 358] on link "Manual Link" at bounding box center [650, 354] width 31 height 23
drag, startPoint x: 282, startPoint y: 572, endPoint x: 239, endPoint y: 570, distance: 43.2
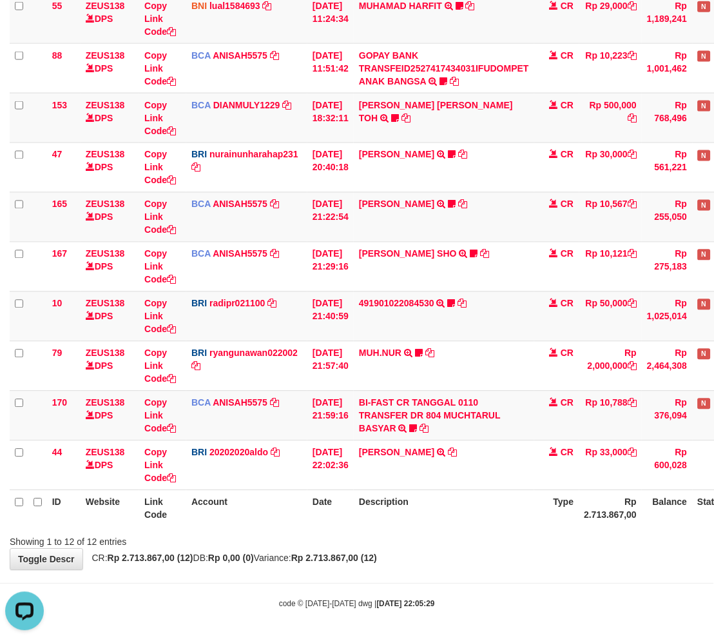
click at [518, 514] on th "Description" at bounding box center [444, 508] width 181 height 37
click at [516, 514] on th "Description" at bounding box center [444, 508] width 181 height 37
click at [478, 523] on th "Description" at bounding box center [444, 508] width 181 height 37
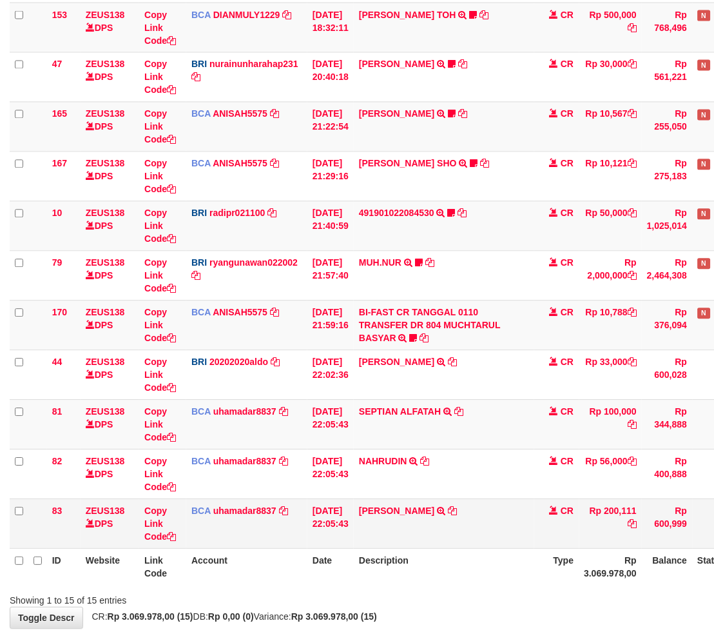
scroll to position [416, 0]
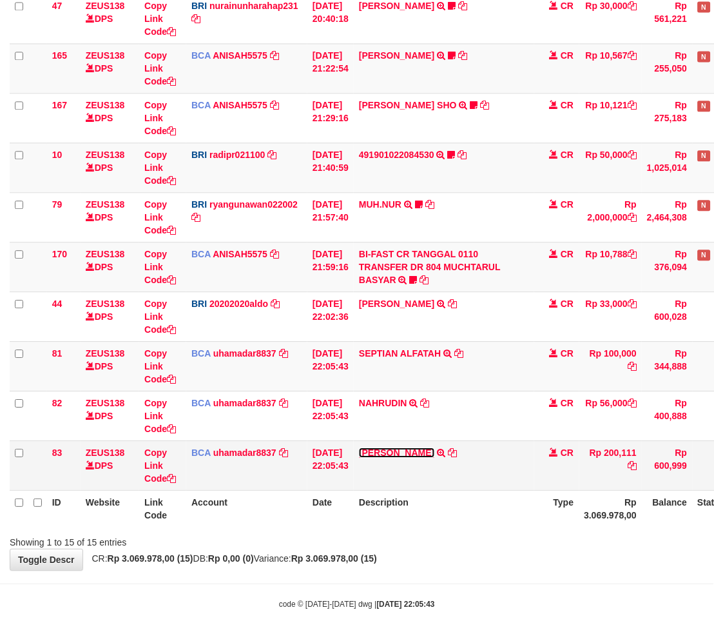
click at [416, 450] on link "M ABDUL AZIZ" at bounding box center [396, 452] width 75 height 10
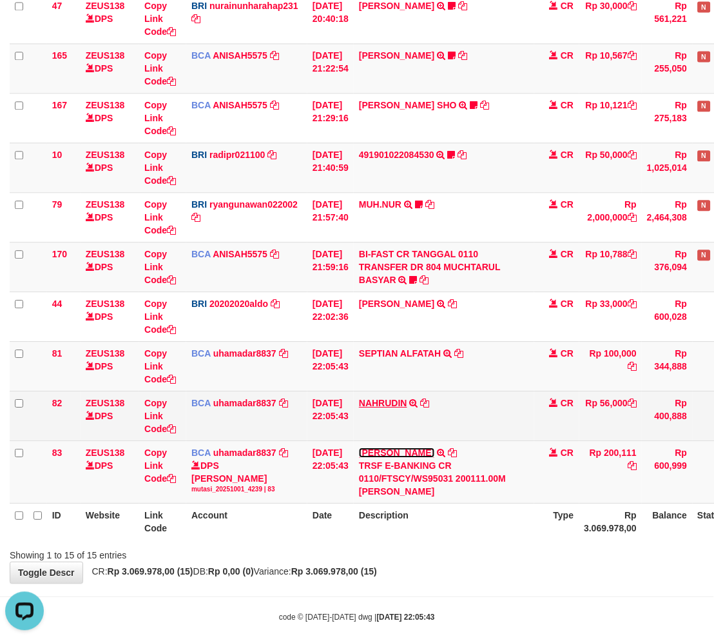
scroll to position [0, 0]
click at [407, 402] on link "NAHRUDIN" at bounding box center [383, 403] width 48 height 10
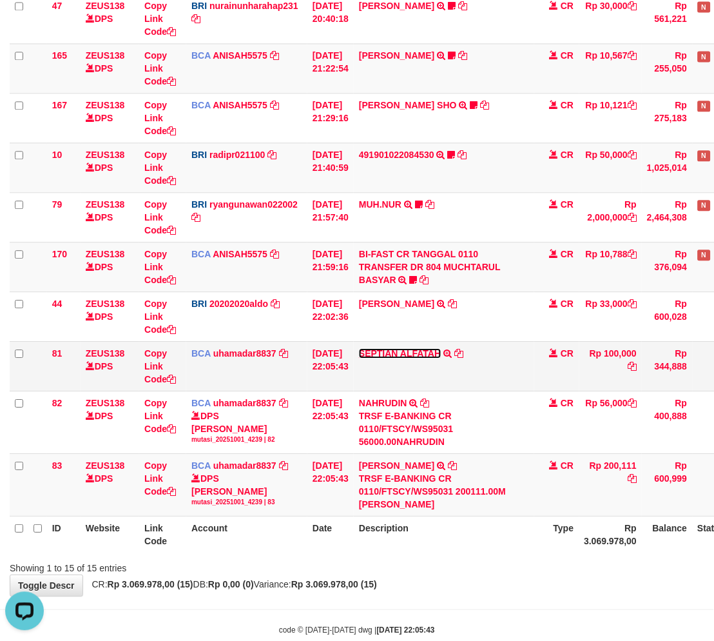
click at [413, 353] on link "SEPTIAN ALFATAH" at bounding box center [400, 353] width 82 height 10
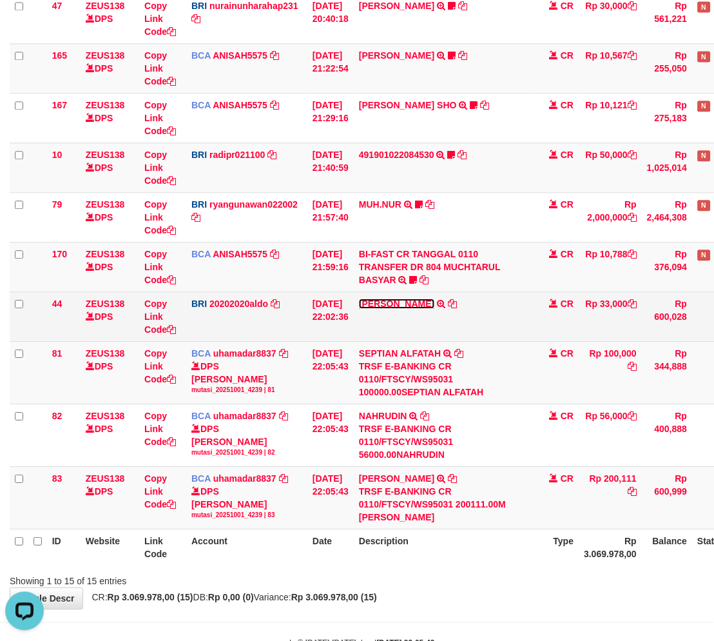
click at [391, 300] on link "[PERSON_NAME]" at bounding box center [396, 303] width 75 height 10
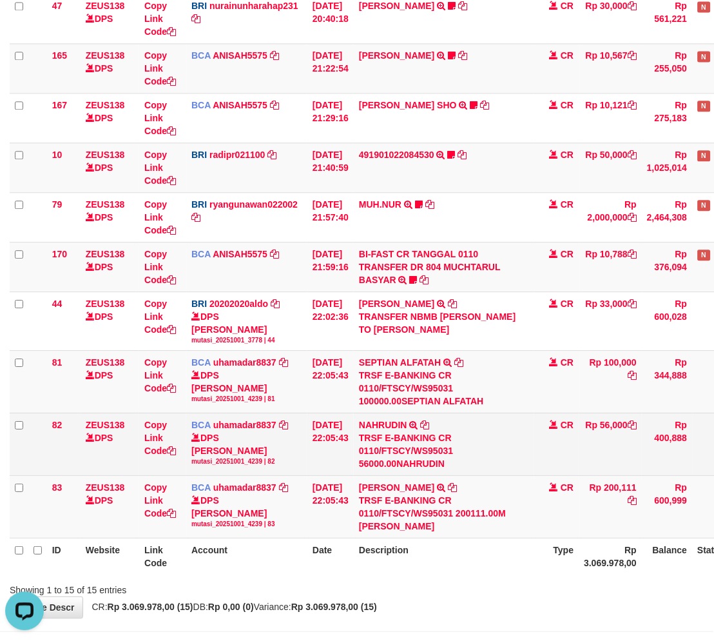
click at [480, 432] on td "NAHRUDIN TRSF E-BANKING CR 0110/FTSCY/WS95031 56000.00NAHRUDIN" at bounding box center [444, 444] width 181 height 63
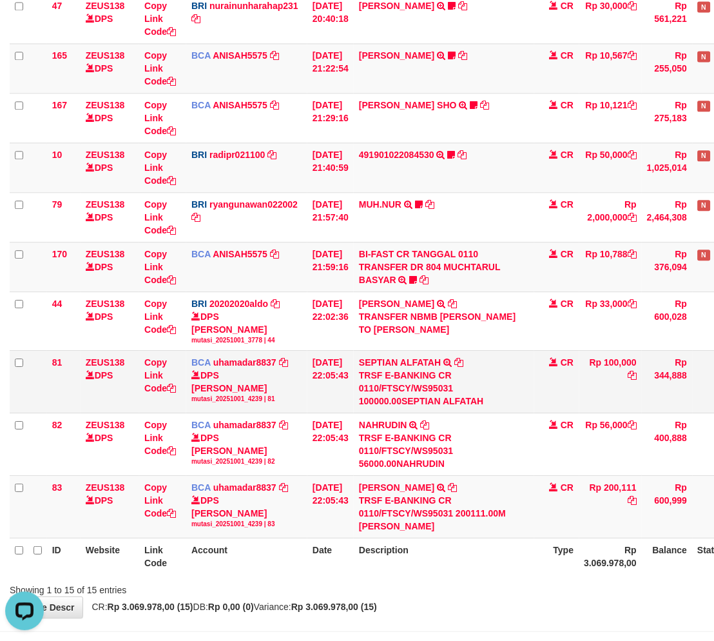
click at [493, 413] on td "SEPTIAN ALFATAH TRSF E-BANKING CR 0110/FTSCY/WS95031 100000.00SEPTIAN ALFATAH" at bounding box center [444, 382] width 181 height 63
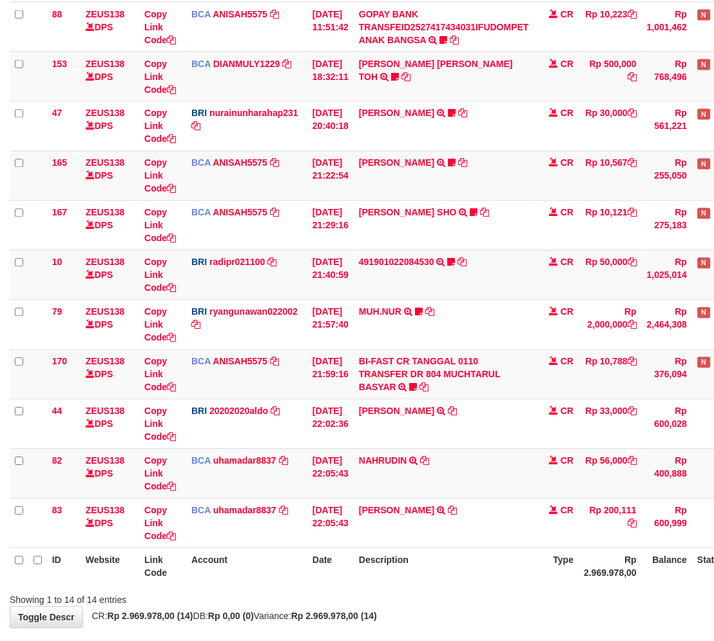
scroll to position [366, 0]
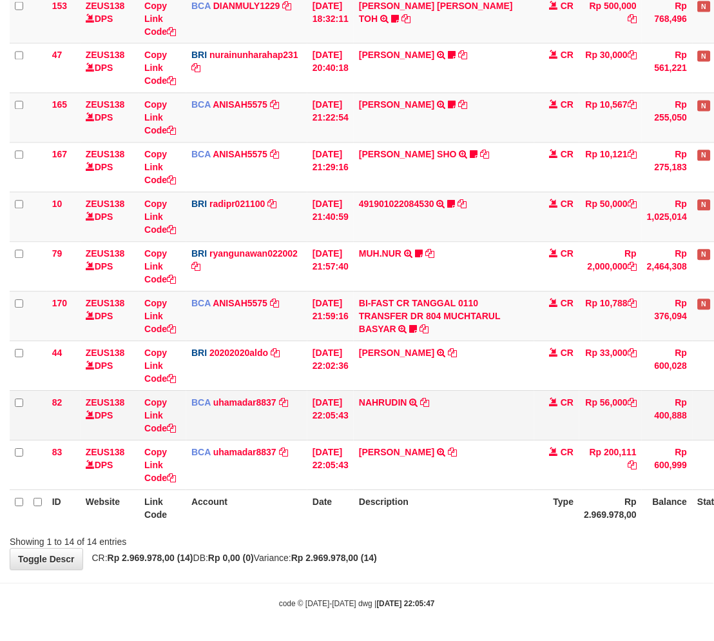
click at [491, 421] on td "NAHRUDIN TRSF E-BANKING CR 0110/FTSCY/WS95031 56000.00NAHRUDIN" at bounding box center [444, 416] width 181 height 50
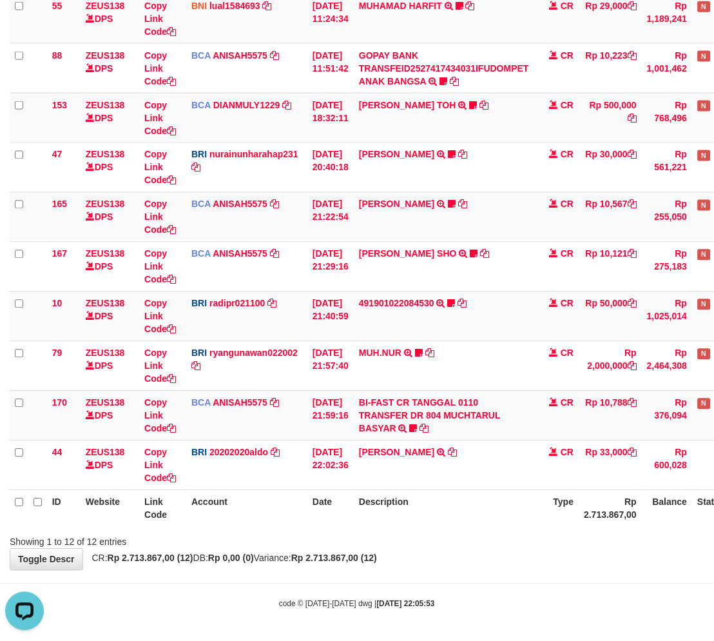
drag, startPoint x: 455, startPoint y: 517, endPoint x: 466, endPoint y: 510, distance: 13.6
click at [455, 517] on th "Description" at bounding box center [444, 508] width 181 height 37
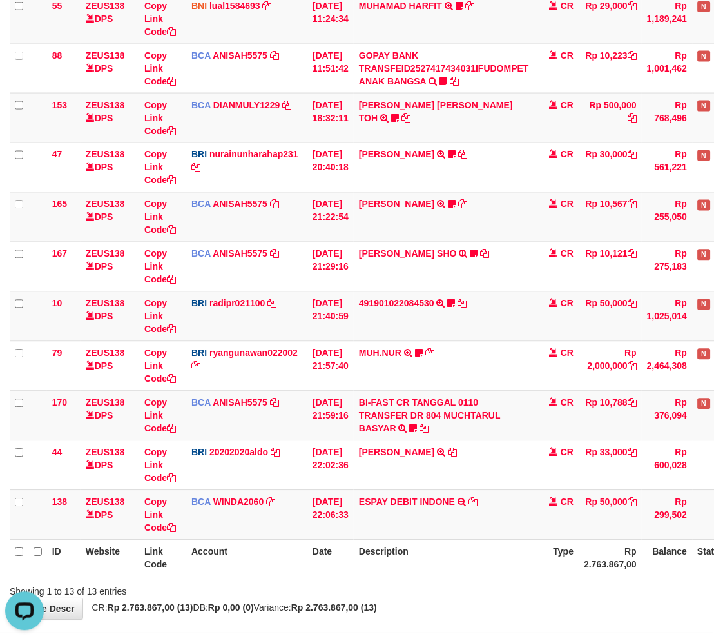
click at [442, 567] on th "Description" at bounding box center [444, 558] width 181 height 37
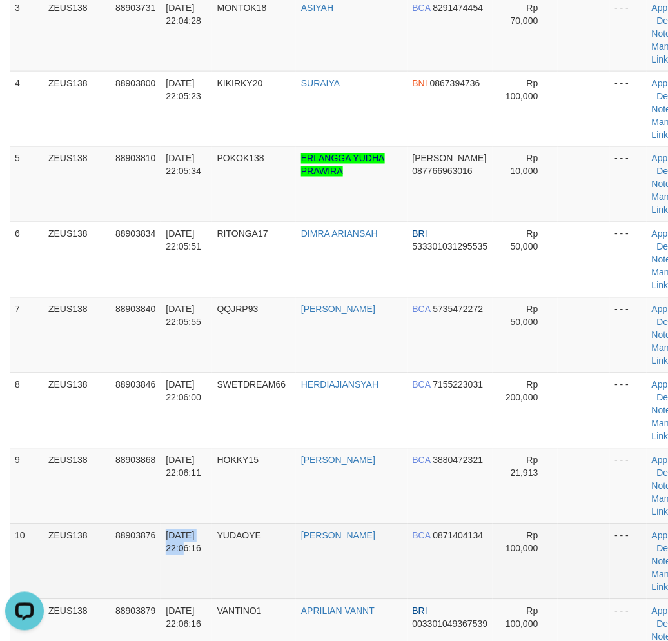
click at [155, 546] on tr "10 ZEUS138 88903876 [DATE] 22:06:16 [GEOGRAPHIC_DATA] [PERSON_NAME] BCA 0871404…" at bounding box center [355, 560] width 690 height 75
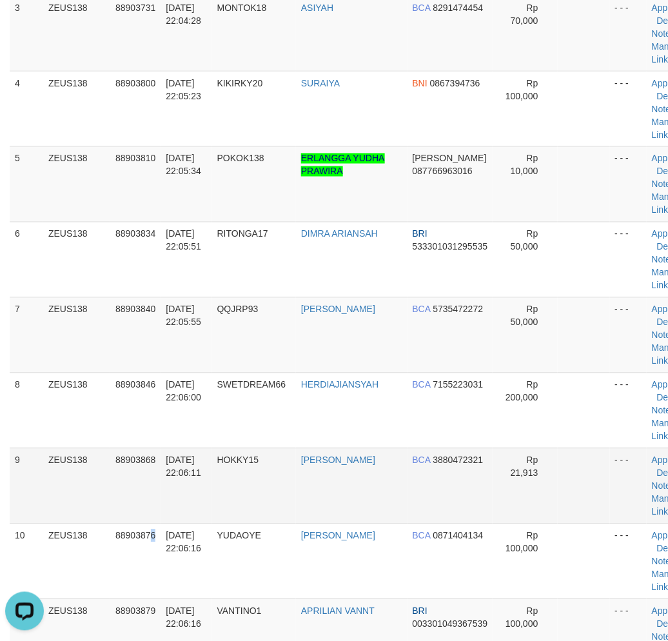
drag, startPoint x: 152, startPoint y: 544, endPoint x: 66, endPoint y: 514, distance: 90.7
click at [147, 540] on td "88903876" at bounding box center [135, 560] width 50 height 75
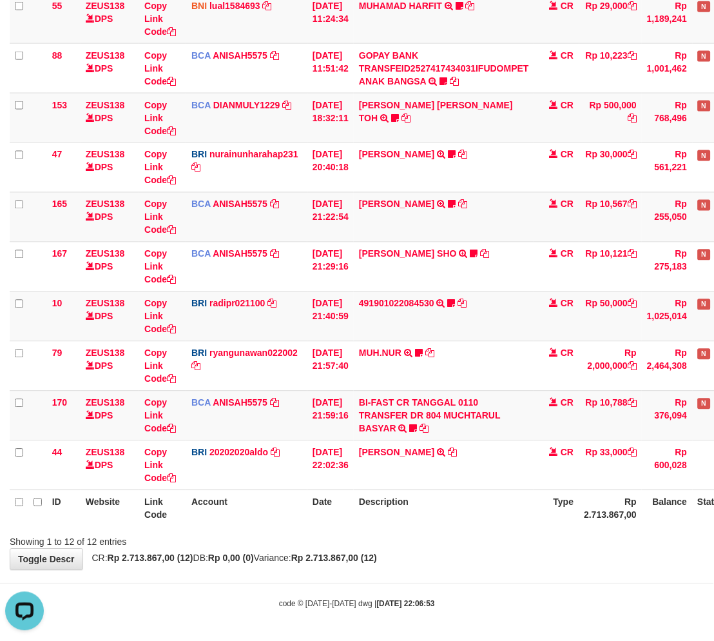
drag, startPoint x: 545, startPoint y: 533, endPoint x: 538, endPoint y: 534, distance: 6.6
click at [540, 533] on div "Showing 1 to 12 of 12 entries" at bounding box center [357, 540] width 714 height 18
click at [521, 538] on div "Showing 1 to 12 of 12 entries" at bounding box center [357, 540] width 714 height 18
click at [509, 540] on div "Showing 1 to 12 of 12 entries" at bounding box center [357, 540] width 714 height 18
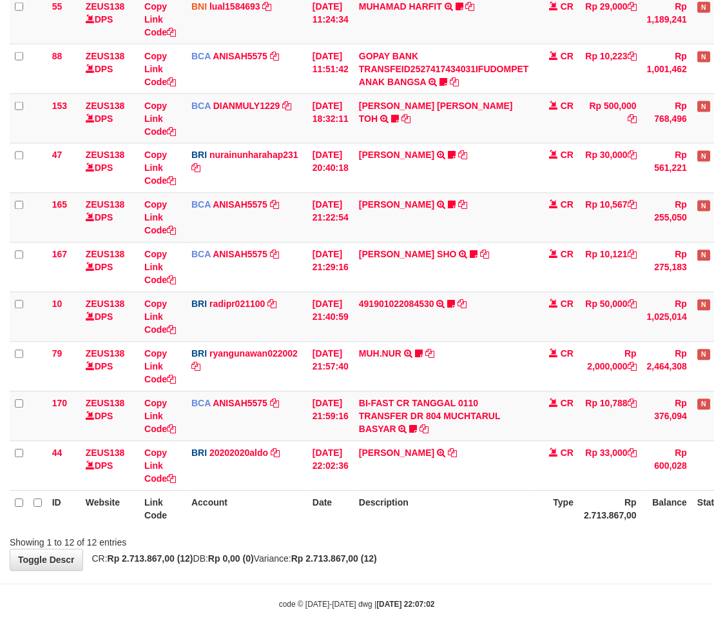
scroll to position [266, 0]
click at [513, 525] on th "Description" at bounding box center [444, 509] width 181 height 37
drag, startPoint x: 487, startPoint y: 536, endPoint x: 493, endPoint y: 521, distance: 15.9
click at [484, 538] on div "Showing 1 to 12 of 12 entries" at bounding box center [357, 540] width 714 height 18
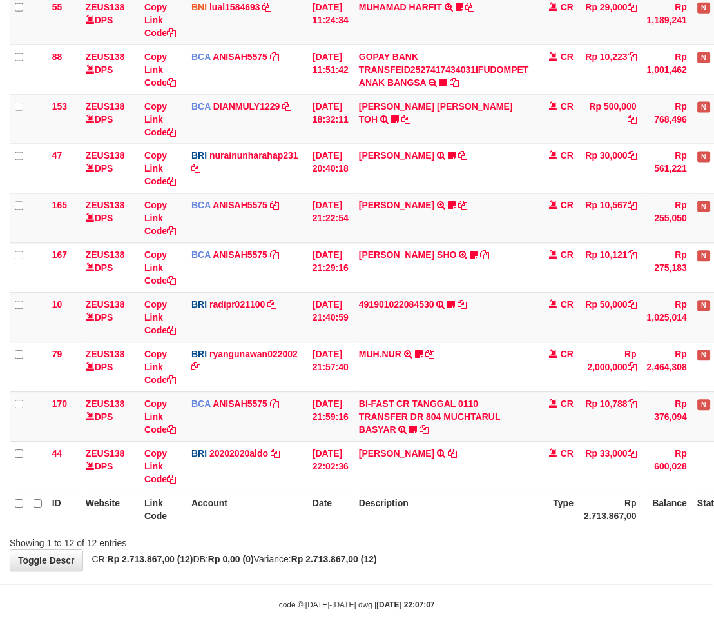
scroll to position [266, 0]
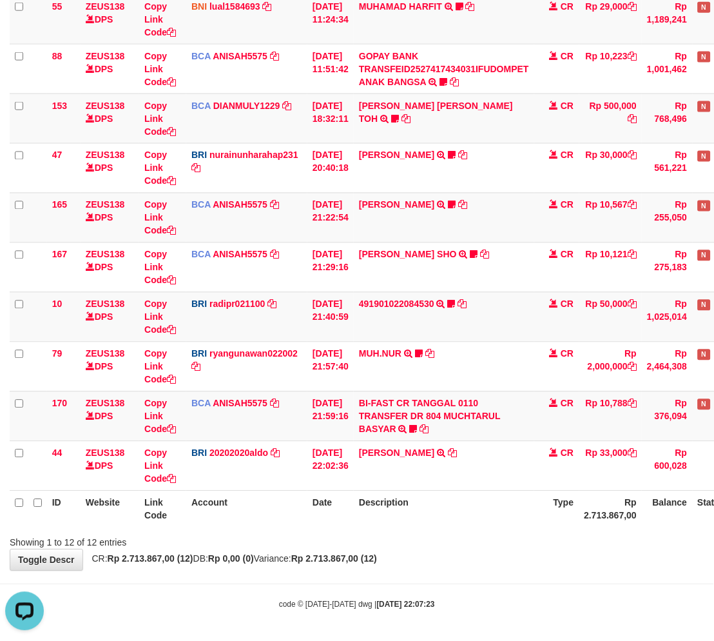
click at [563, 558] on div "**********" at bounding box center [357, 168] width 714 height 803
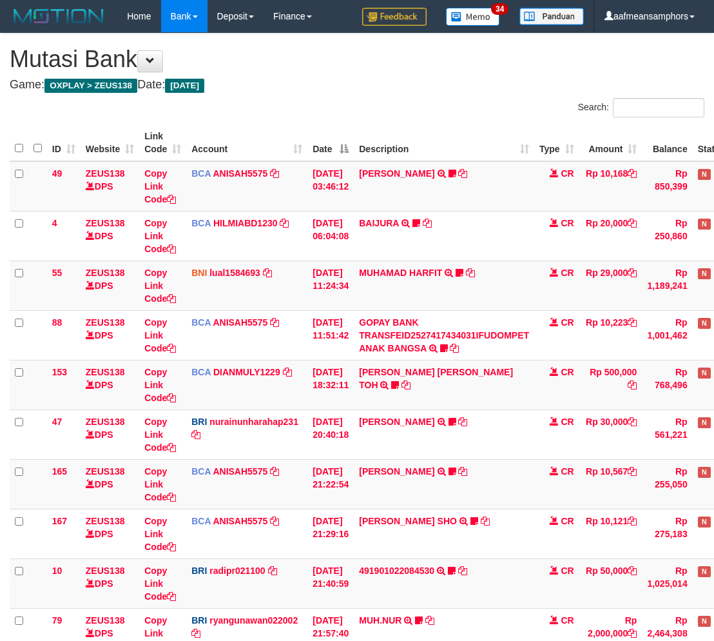
scroll to position [266, 0]
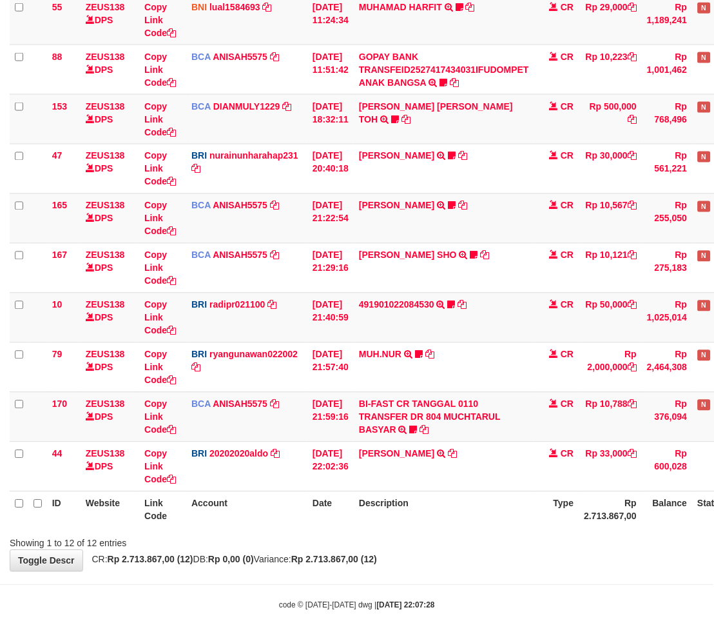
drag, startPoint x: 0, startPoint y: 0, endPoint x: 460, endPoint y: 535, distance: 705.8
click at [460, 535] on div "Showing 1 to 12 of 12 entries" at bounding box center [357, 541] width 714 height 18
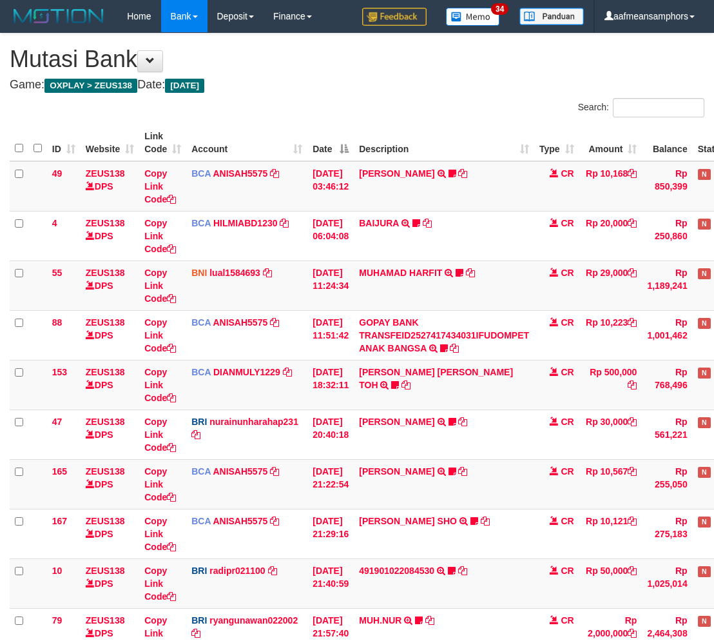
scroll to position [266, 0]
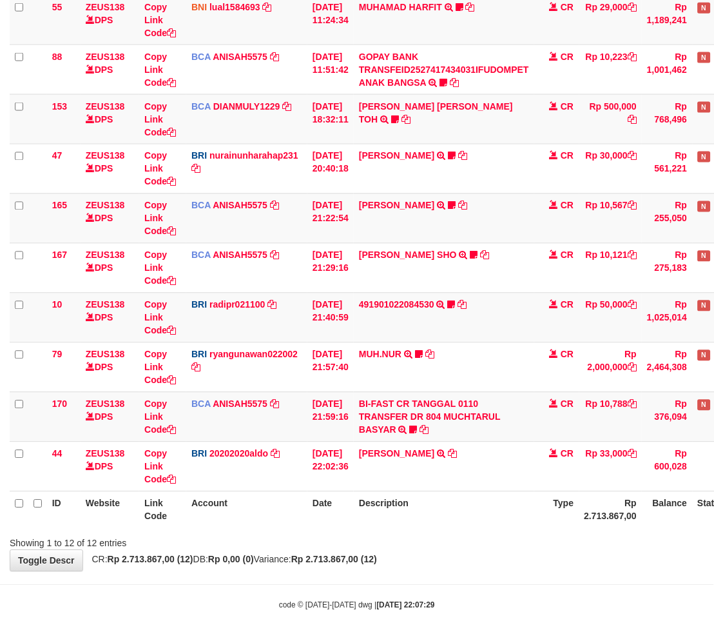
click at [458, 535] on div "Showing 1 to 12 of 12 entries" at bounding box center [357, 541] width 714 height 18
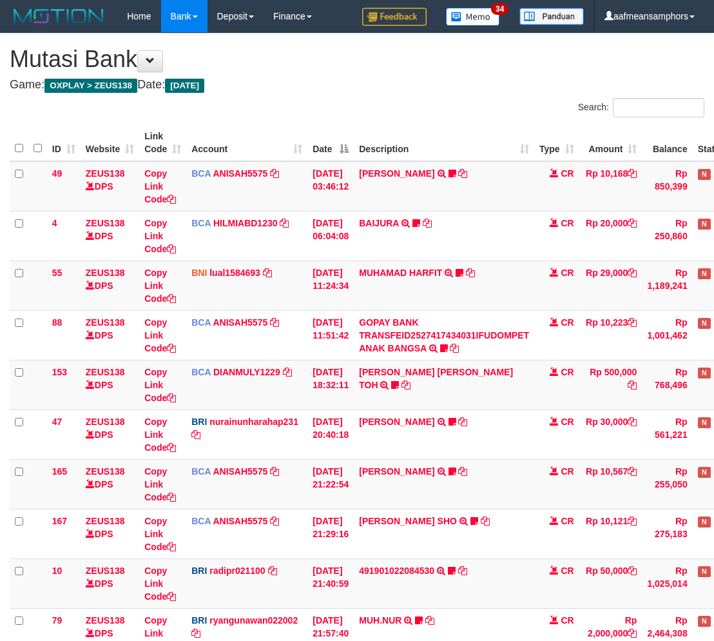
scroll to position [265, 0]
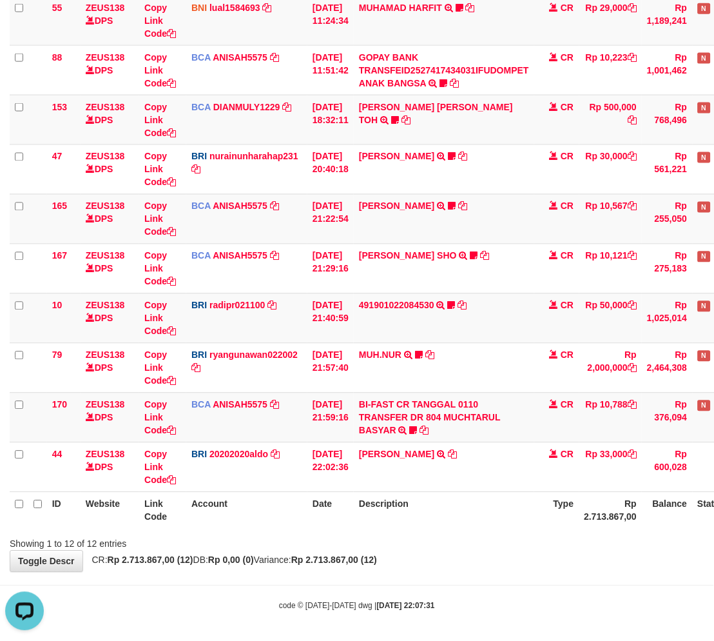
click at [480, 570] on body "Toggle navigation Home Bank Account List Load By Website Group [OXPLAY] ZEUS138…" at bounding box center [357, 189] width 714 height 909
drag, startPoint x: 397, startPoint y: 572, endPoint x: 402, endPoint y: 563, distance: 9.8
click at [388, 574] on body "Toggle navigation Home Bank Account List Load By Website Group [OXPLAY] ZEUS138…" at bounding box center [357, 189] width 714 height 909
drag, startPoint x: 449, startPoint y: 544, endPoint x: 438, endPoint y: 548, distance: 11.6
click at [442, 546] on div "Showing 1 to 12 of 12 entries" at bounding box center [357, 542] width 714 height 18
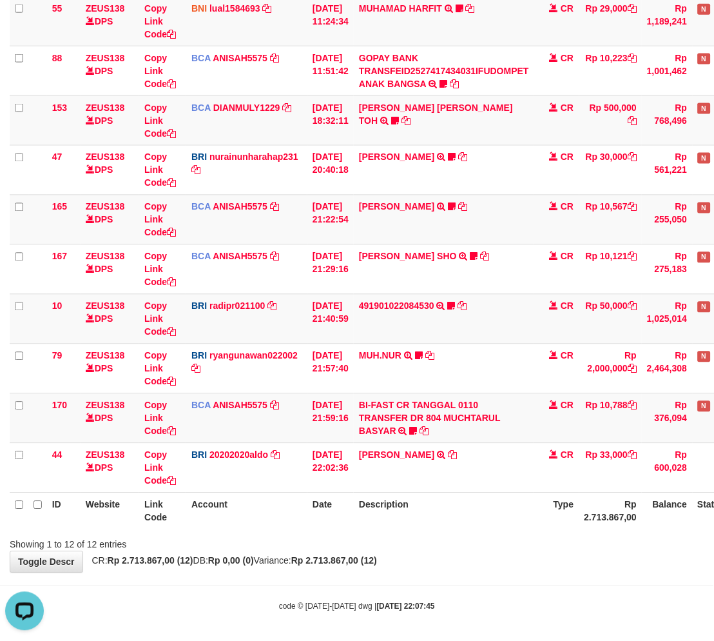
click at [477, 547] on div "Showing 1 to 12 of 12 entries" at bounding box center [357, 542] width 714 height 18
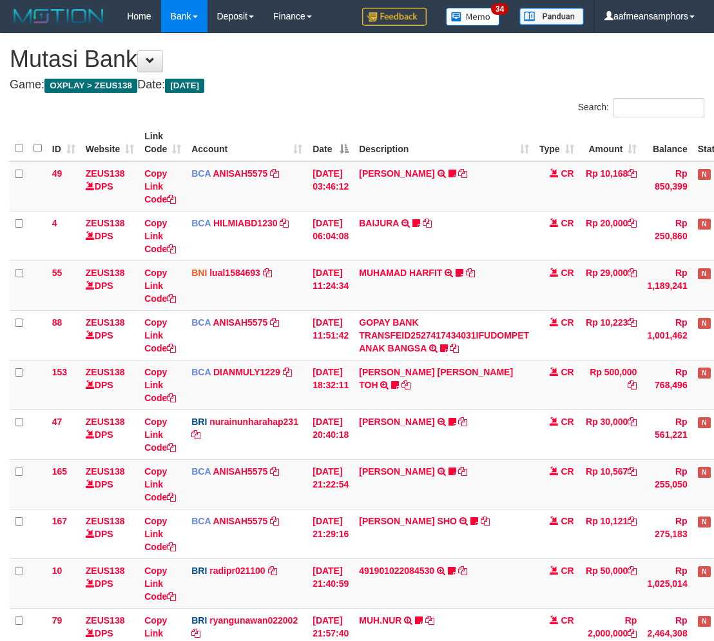
scroll to position [263, 0]
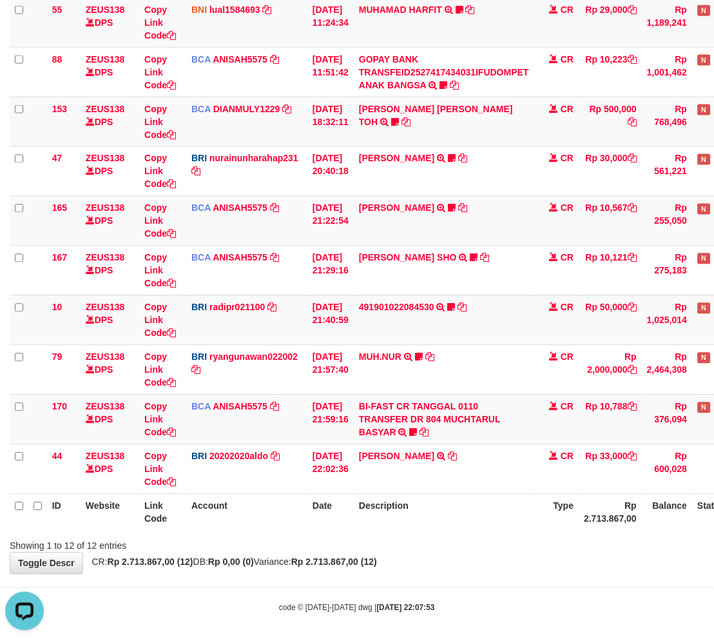
drag, startPoint x: 0, startPoint y: 0, endPoint x: 510, endPoint y: 540, distance: 742.4
click at [503, 540] on div "Showing 1 to 12 of 12 entries" at bounding box center [357, 543] width 714 height 18
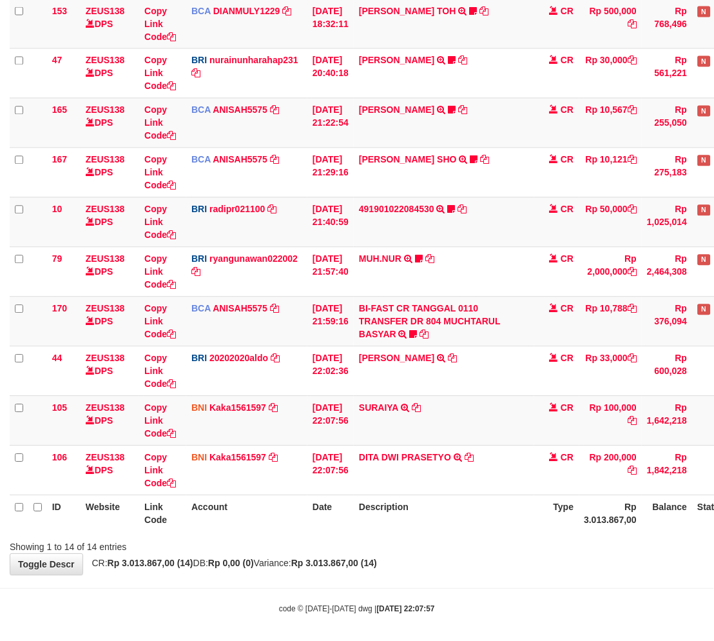
scroll to position [366, 0]
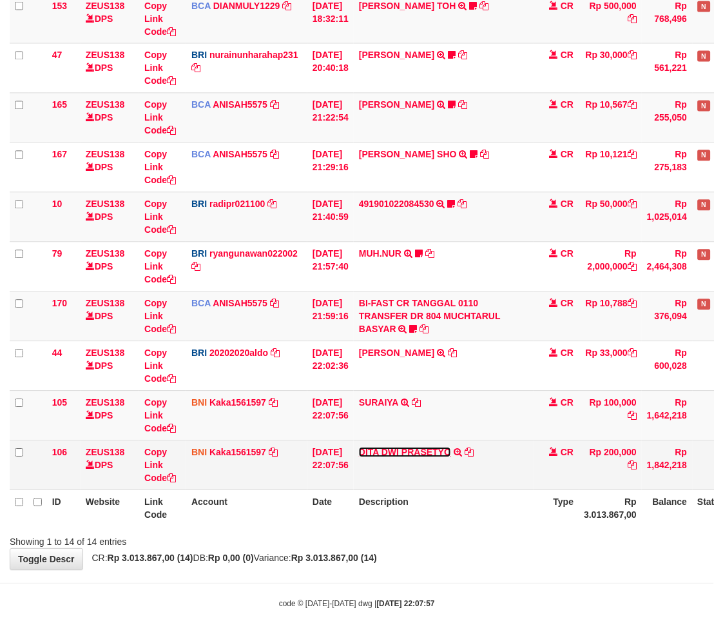
click at [424, 453] on link "DITA DWI PRASETYO" at bounding box center [405, 452] width 92 height 10
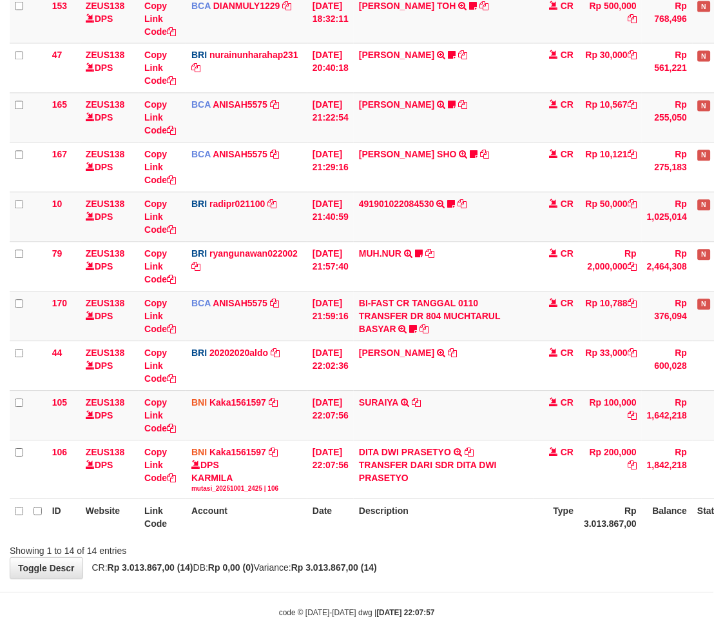
click at [506, 555] on div "Showing 1 to 14 of 14 entries" at bounding box center [357, 549] width 714 height 18
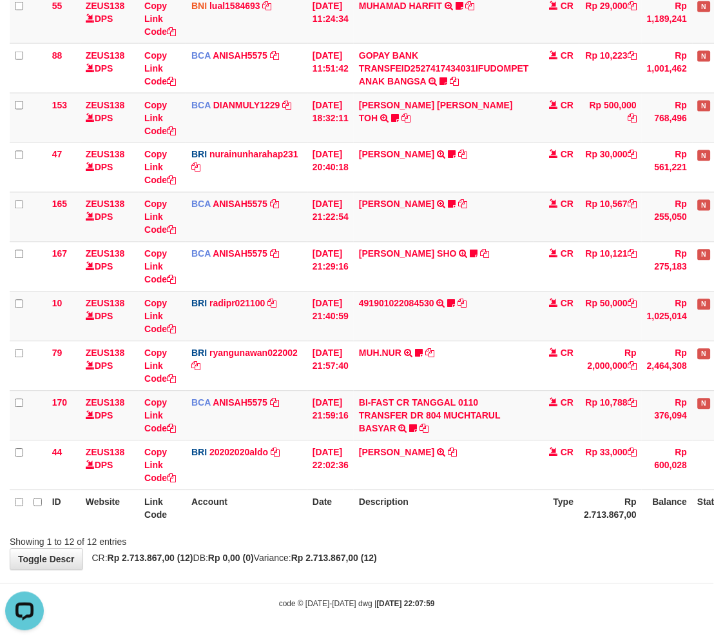
click at [491, 548] on div "**********" at bounding box center [357, 168] width 714 height 803
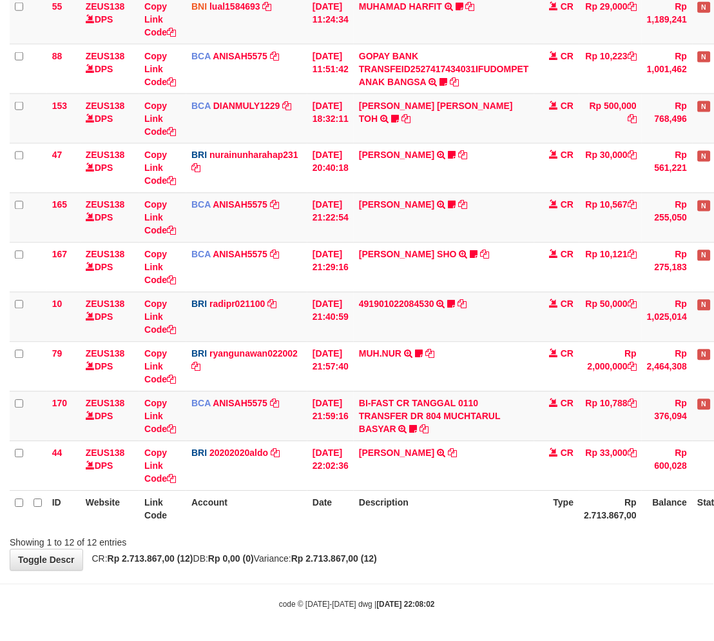
click at [477, 545] on div "Showing 1 to 12 of 12 entries" at bounding box center [357, 540] width 714 height 18
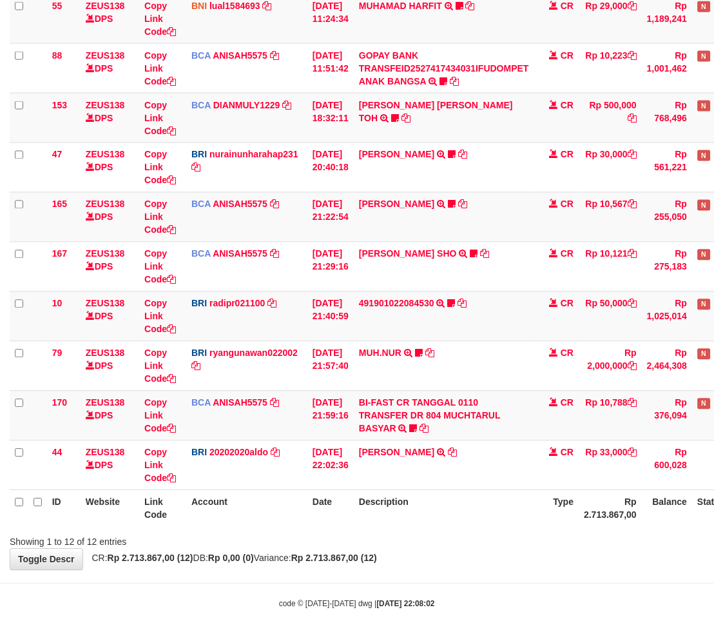
click at [468, 545] on div "Showing 1 to 12 of 12 entries" at bounding box center [357, 540] width 714 height 18
drag, startPoint x: 456, startPoint y: 550, endPoint x: 445, endPoint y: 552, distance: 11.8
click at [445, 552] on div "**********" at bounding box center [357, 168] width 714 height 803
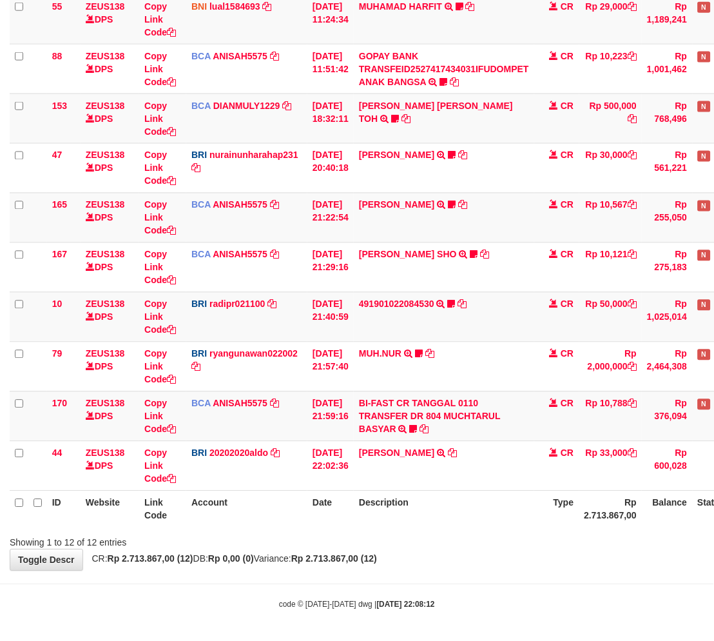
scroll to position [267, 0]
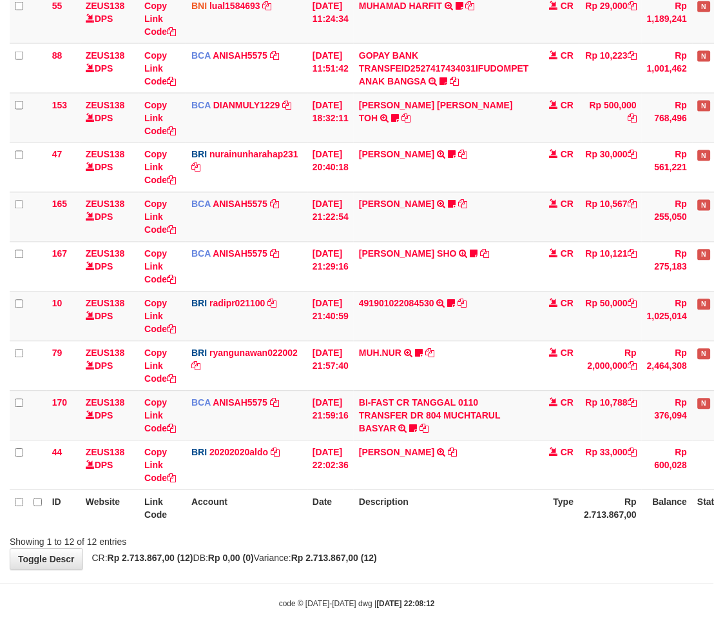
drag, startPoint x: 0, startPoint y: 0, endPoint x: 446, endPoint y: 550, distance: 708.1
click at [446, 550] on div "**********" at bounding box center [357, 168] width 714 height 803
click at [471, 551] on div "**********" at bounding box center [357, 168] width 714 height 803
click at [460, 542] on div "Showing 1 to 12 of 12 entries" at bounding box center [357, 540] width 714 height 18
click at [484, 527] on div "ID Website Link Code Account Date Description Type Amount Balance Status Action…" at bounding box center [357, 192] width 714 height 677
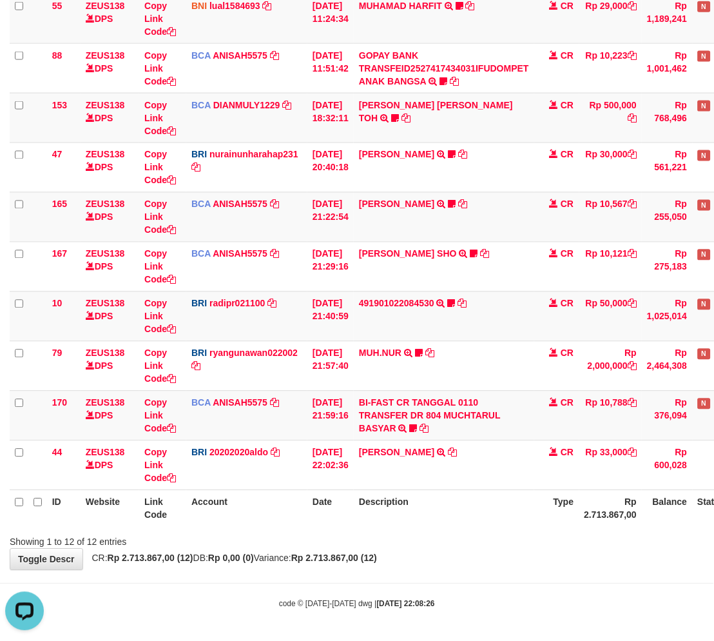
drag, startPoint x: 473, startPoint y: 533, endPoint x: 465, endPoint y: 536, distance: 7.8
click at [465, 536] on div "Showing 1 to 12 of 12 entries" at bounding box center [357, 540] width 714 height 18
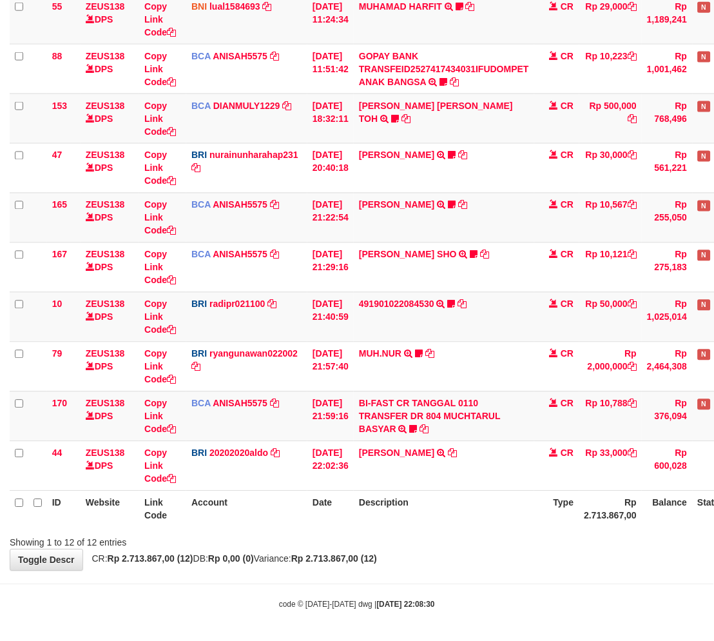
scroll to position [267, 0]
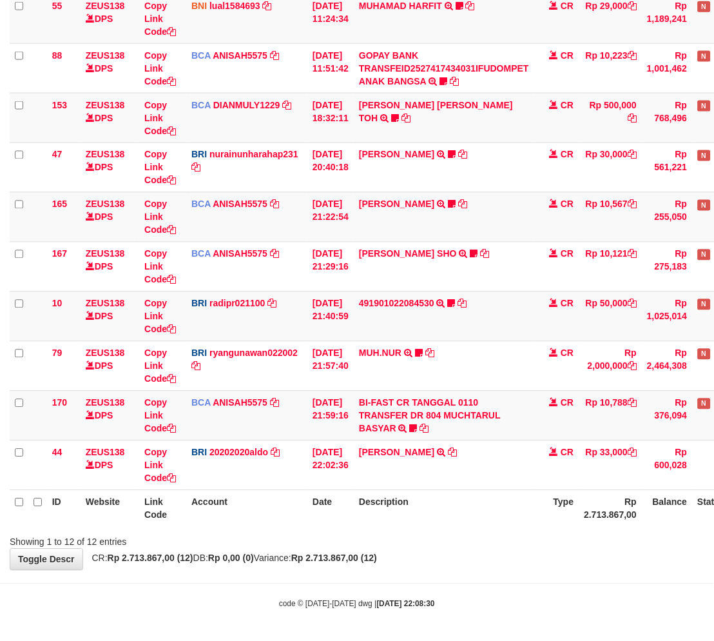
drag, startPoint x: 465, startPoint y: 532, endPoint x: 455, endPoint y: 534, distance: 10.5
click at [455, 534] on div "Showing 1 to 12 of 12 entries" at bounding box center [357, 540] width 714 height 18
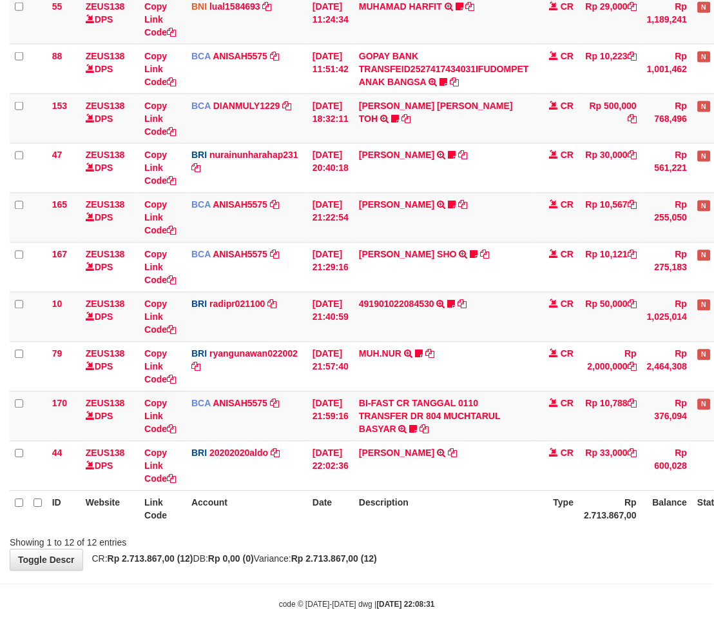
scroll to position [267, 0]
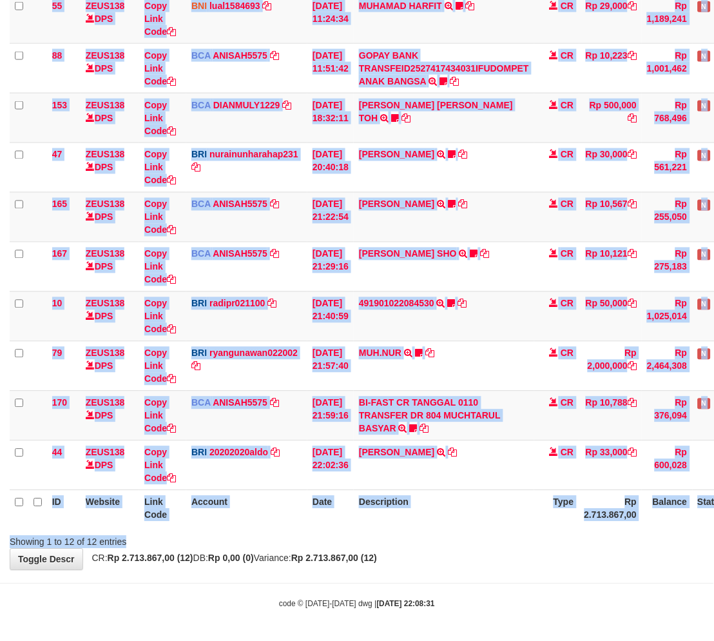
drag, startPoint x: 0, startPoint y: 0, endPoint x: 453, endPoint y: 531, distance: 697.8
click at [453, 531] on div "Search: ID Website Link Code Account Date Description Type Amount Balance Statu…" at bounding box center [357, 190] width 695 height 718
click at [456, 527] on div "Search: ID Website Link Code Account Date Description Type Amount Balance Statu…" at bounding box center [357, 190] width 695 height 718
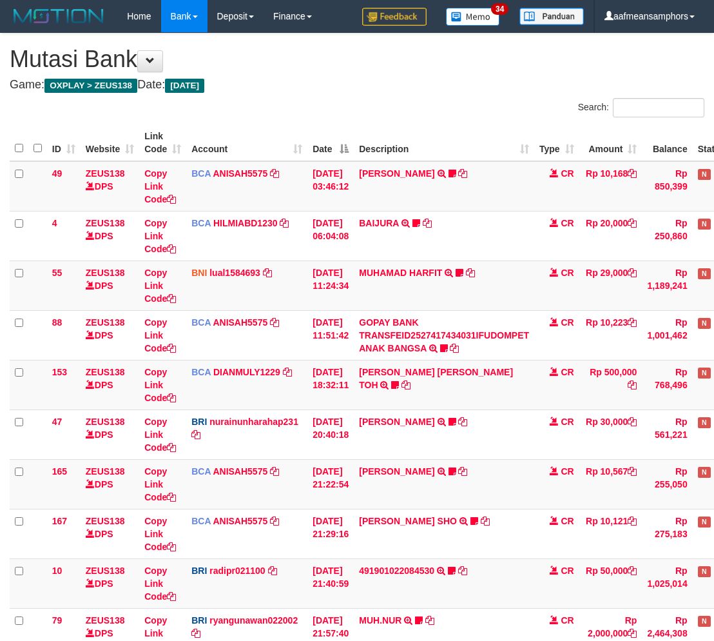
scroll to position [266, 0]
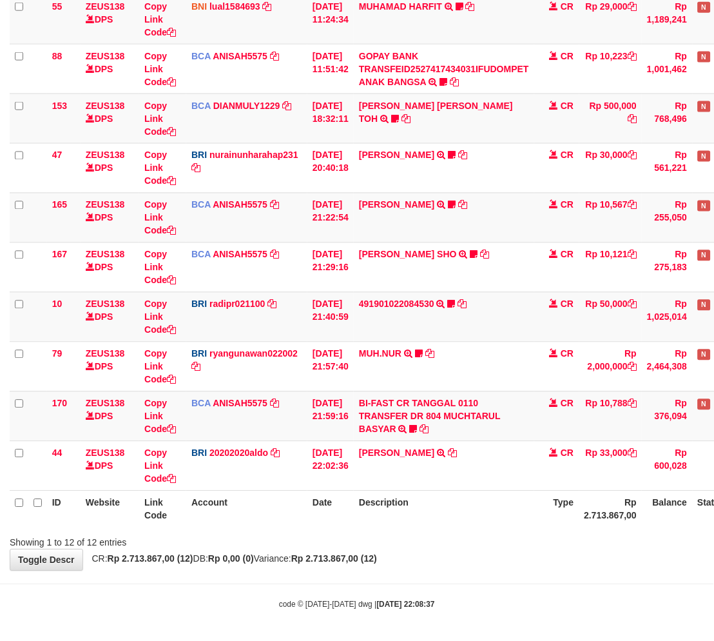
click at [525, 531] on div at bounding box center [506, 531] width 416 height 1
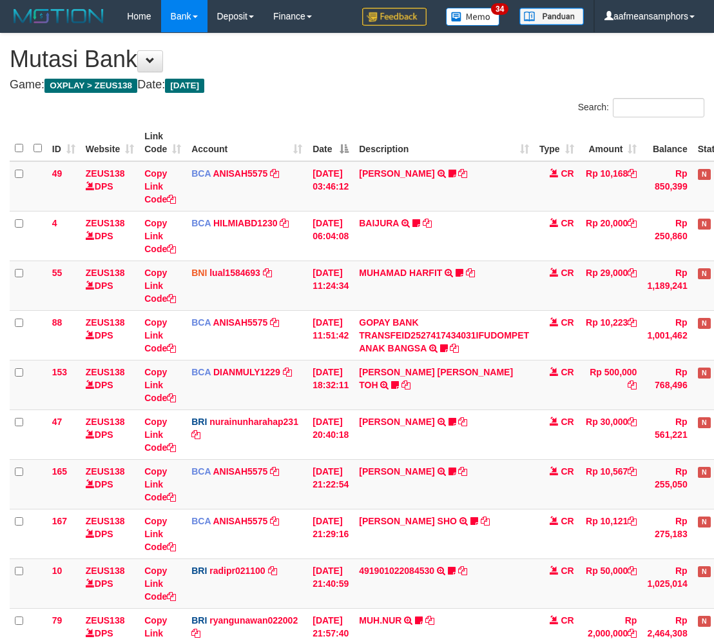
click at [518, 529] on div "Search: ID Website Link Code Account Date Description Type Amount Balance Statu…" at bounding box center [357, 457] width 695 height 718
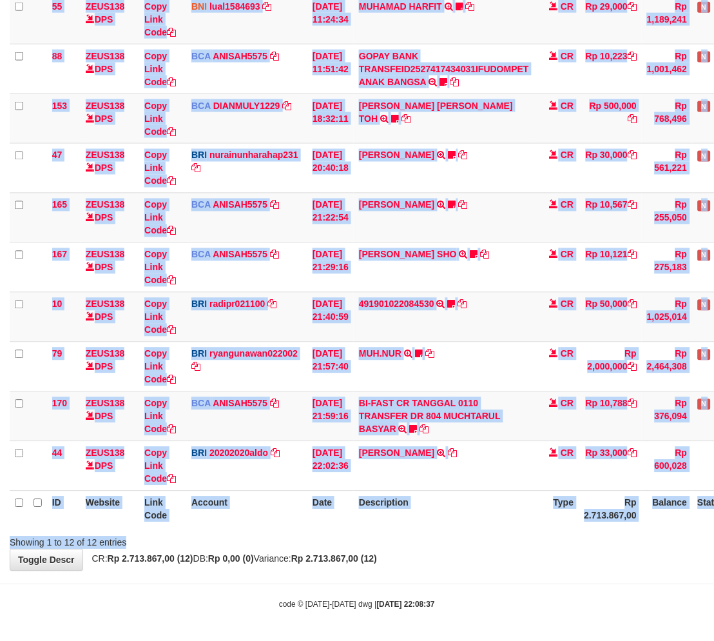
drag, startPoint x: 518, startPoint y: 529, endPoint x: 465, endPoint y: 526, distance: 52.9
click at [472, 527] on div "ID Website Link Code Account Date Description Type Amount Balance Status Action…" at bounding box center [357, 192] width 714 height 677
click at [465, 525] on th "Description" at bounding box center [444, 509] width 181 height 37
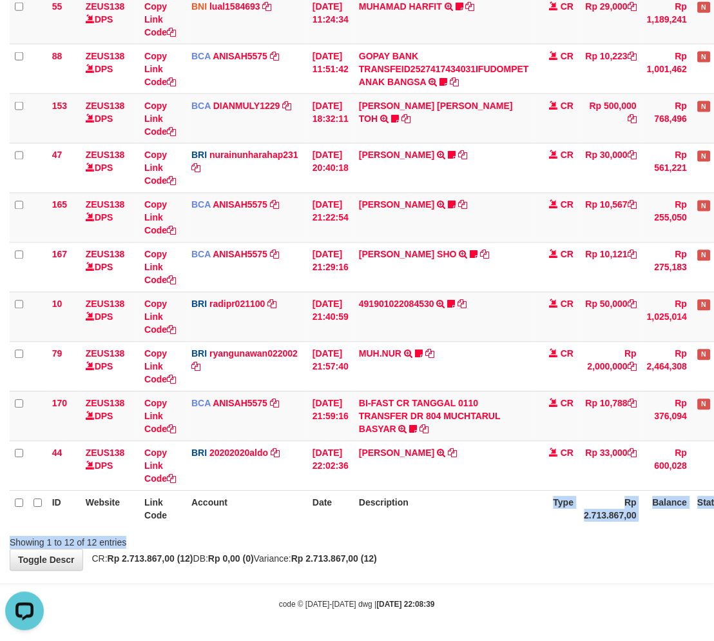
click at [449, 532] on div "Search: ID Website Link Code Account Date Description Type Amount Balance Statu…" at bounding box center [357, 191] width 695 height 718
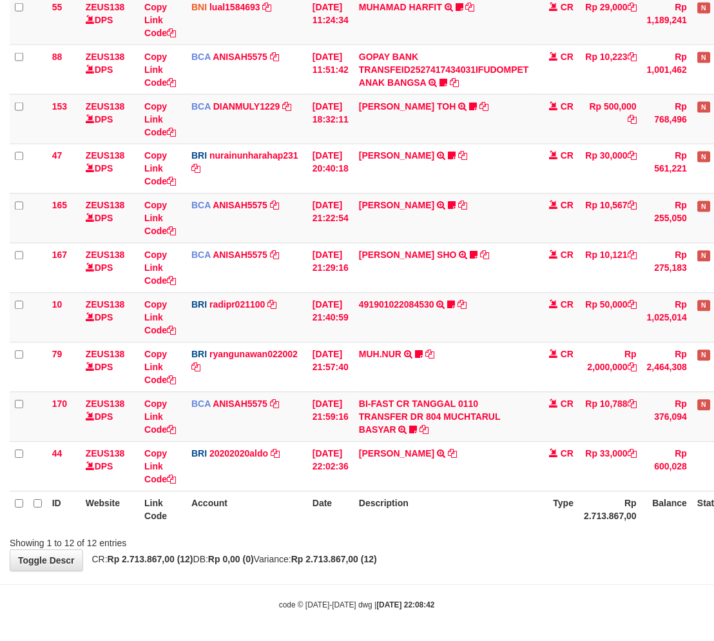
scroll to position [266, 0]
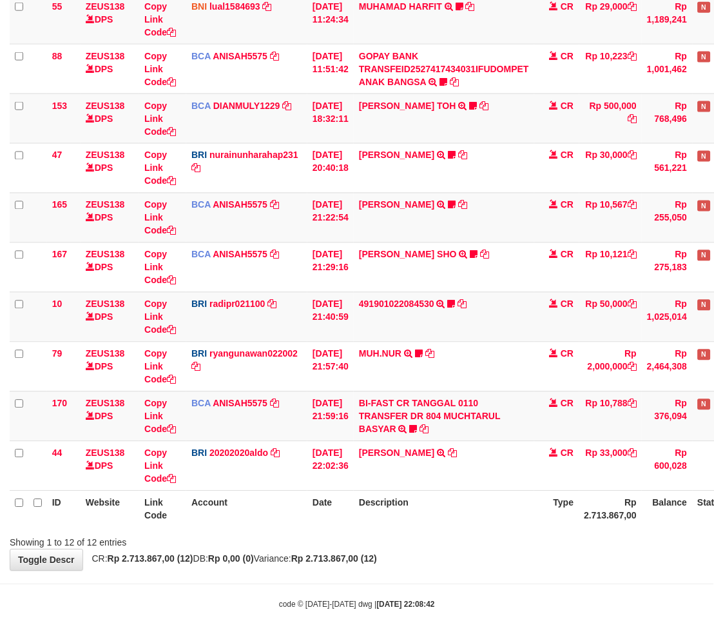
drag, startPoint x: 0, startPoint y: 0, endPoint x: 492, endPoint y: 539, distance: 729.7
click at [492, 540] on div "Showing 1 to 12 of 12 entries" at bounding box center [357, 540] width 714 height 18
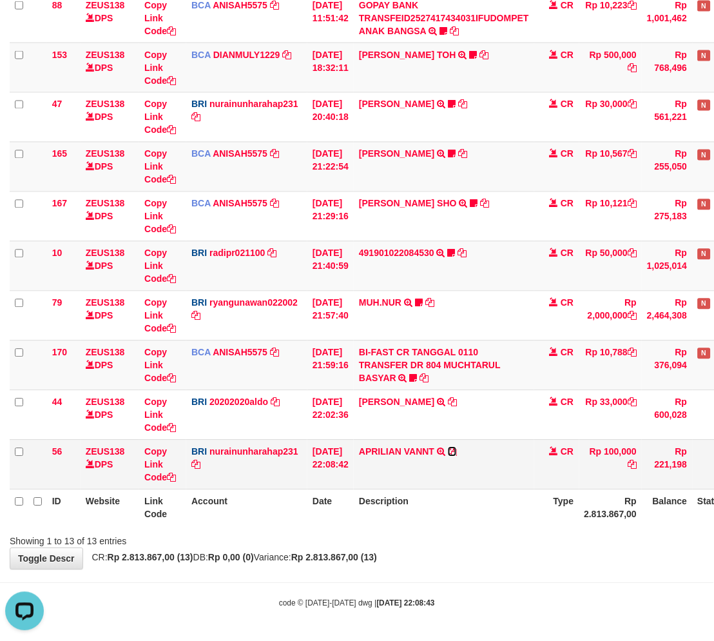
click at [457, 449] on icon at bounding box center [452, 451] width 9 height 9
drag, startPoint x: 476, startPoint y: 552, endPoint x: 494, endPoint y: 539, distance: 22.2
click at [473, 553] on div "**********" at bounding box center [357, 142] width 714 height 853
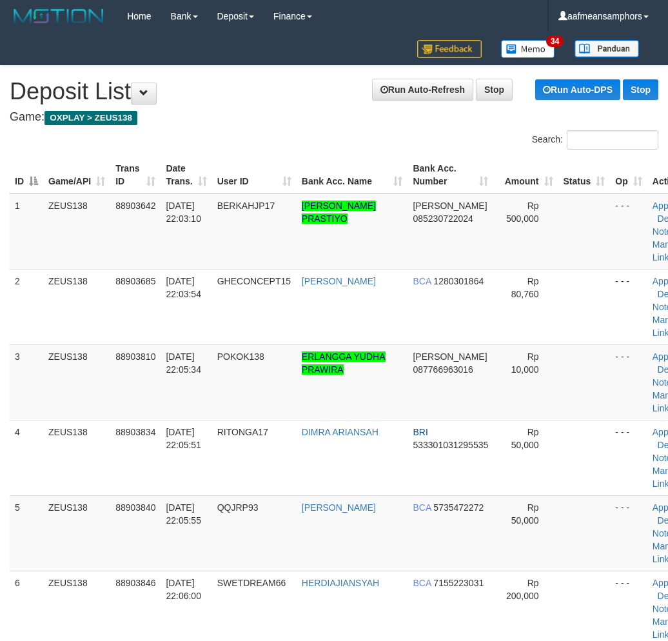
scroll to position [349, 0]
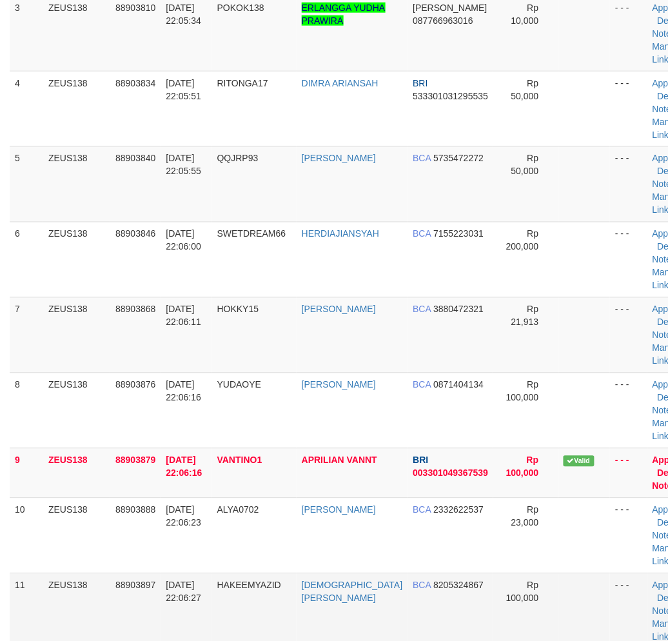
drag, startPoint x: 142, startPoint y: 584, endPoint x: 139, endPoint y: 578, distance: 6.6
click at [142, 584] on span "88903897" at bounding box center [135, 585] width 40 height 10
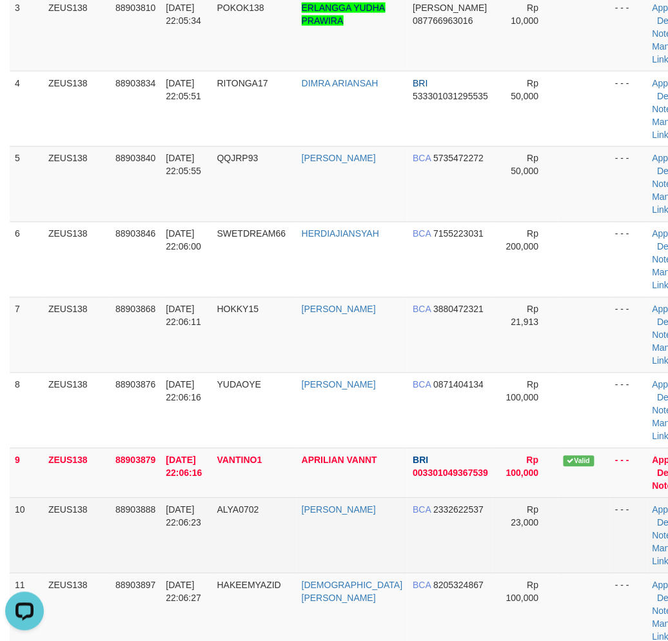
drag, startPoint x: 217, startPoint y: 561, endPoint x: 112, endPoint y: 556, distance: 104.5
click at [220, 560] on td "ALYA0702" at bounding box center [254, 535] width 84 height 75
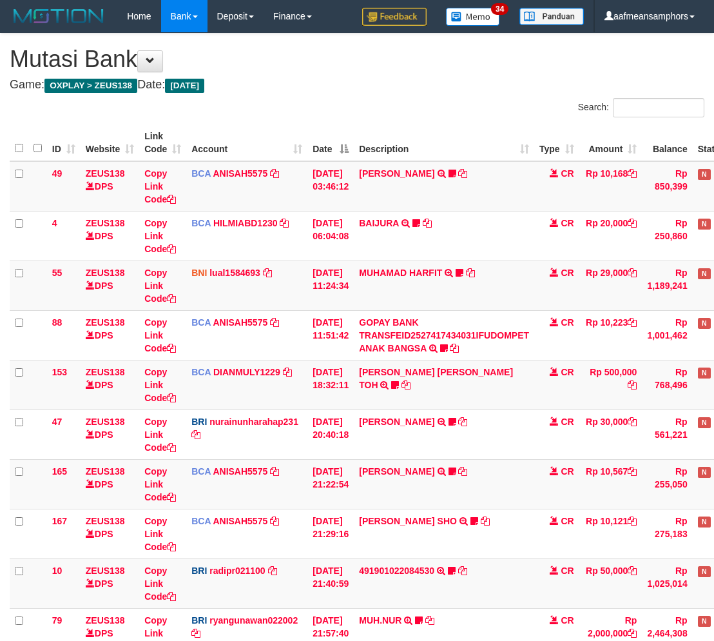
scroll to position [317, 0]
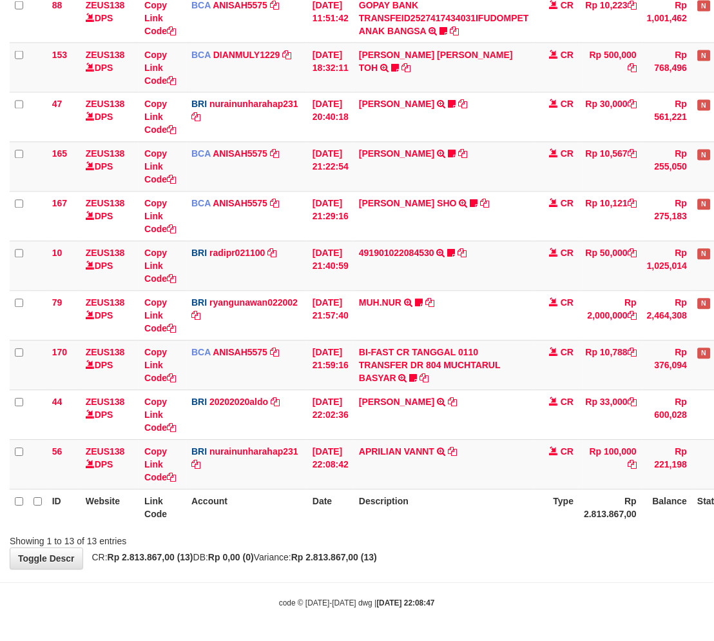
click at [454, 562] on div "**********" at bounding box center [357, 142] width 714 height 853
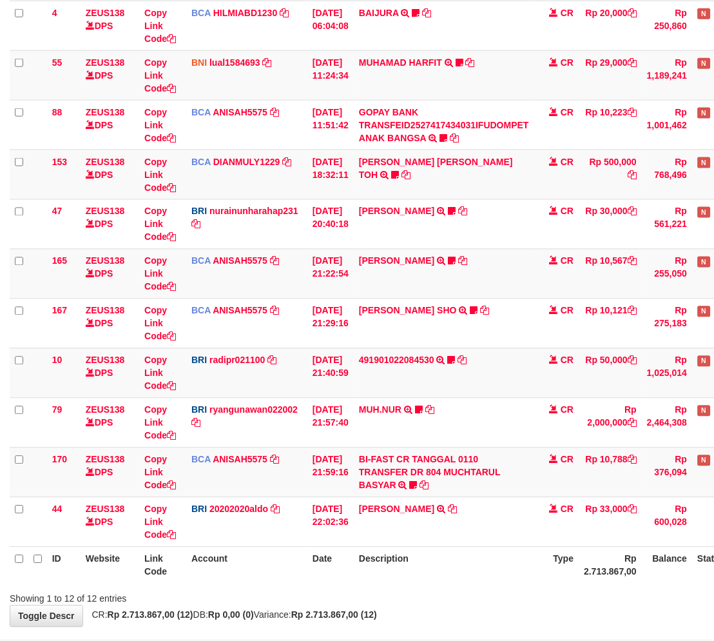
scroll to position [267, 0]
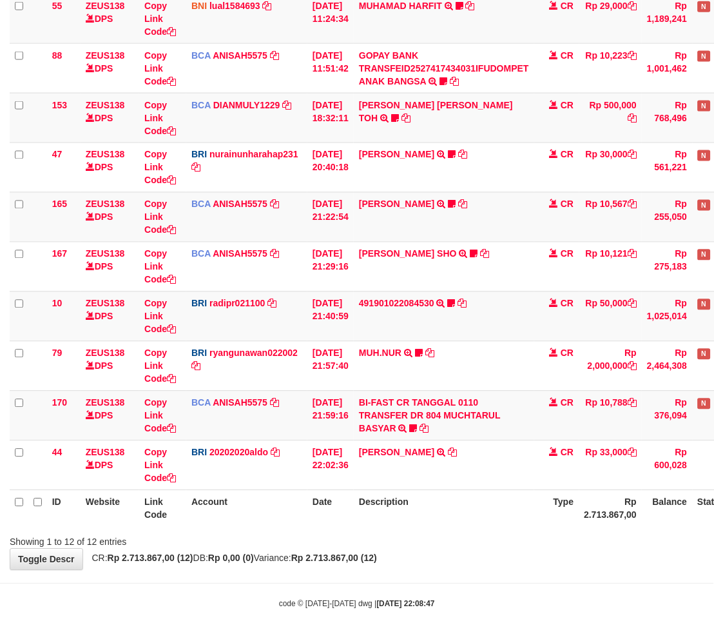
click at [479, 556] on div "**********" at bounding box center [357, 168] width 714 height 803
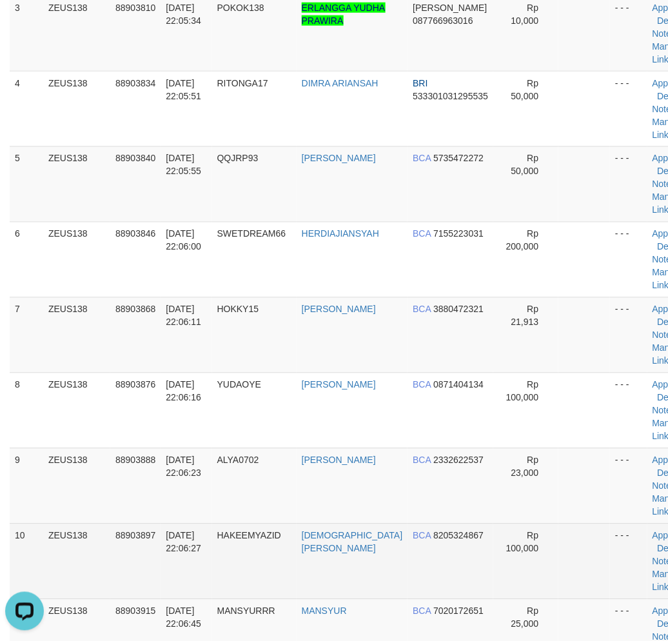
drag, startPoint x: 168, startPoint y: 572, endPoint x: 81, endPoint y: 542, distance: 92.8
click at [168, 572] on td "01/10/2025 22:06:27" at bounding box center [186, 560] width 51 height 75
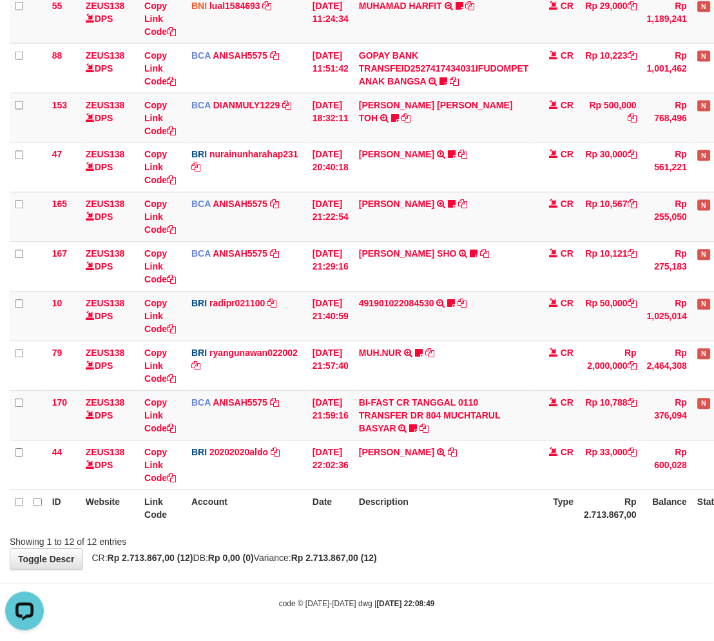
click at [481, 558] on div "**********" at bounding box center [357, 168] width 714 height 803
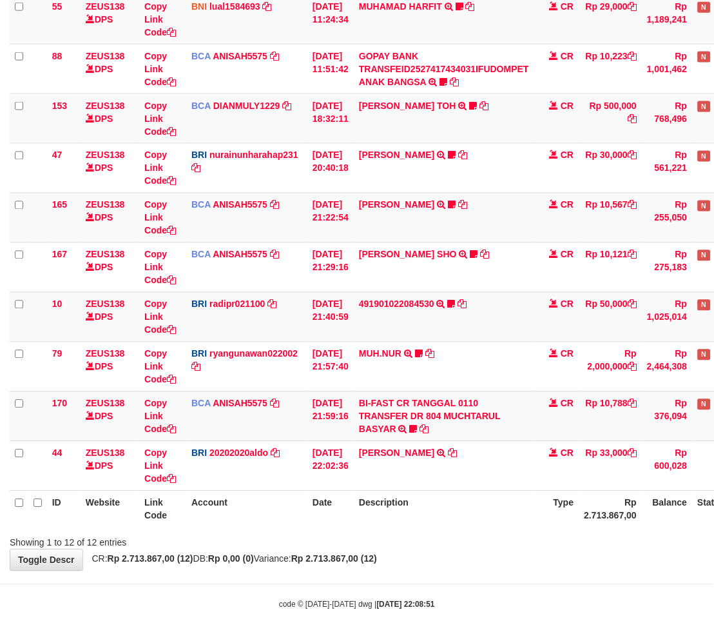
scroll to position [267, 0]
click at [482, 565] on div "**********" at bounding box center [357, 168] width 714 height 803
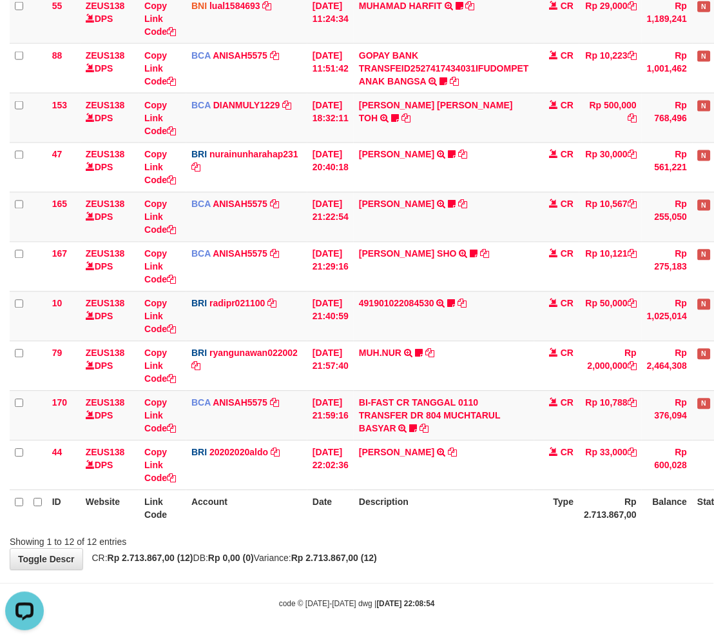
click at [438, 567] on div "**********" at bounding box center [357, 168] width 714 height 803
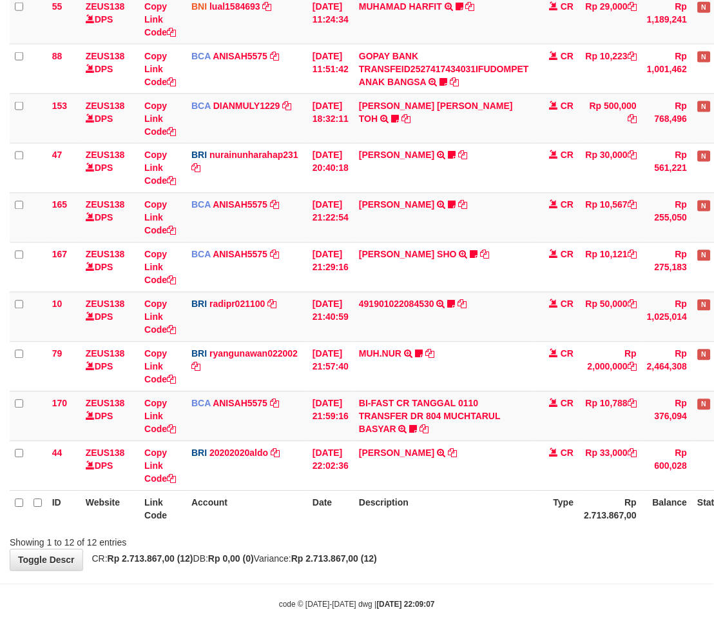
scroll to position [267, 0]
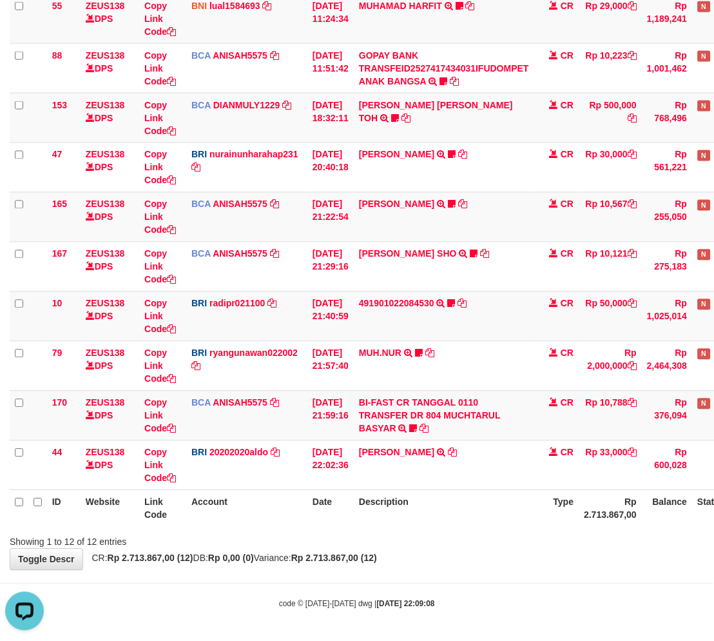
drag, startPoint x: 485, startPoint y: 559, endPoint x: 472, endPoint y: 561, distance: 13.0
click at [462, 564] on div "**********" at bounding box center [357, 168] width 714 height 803
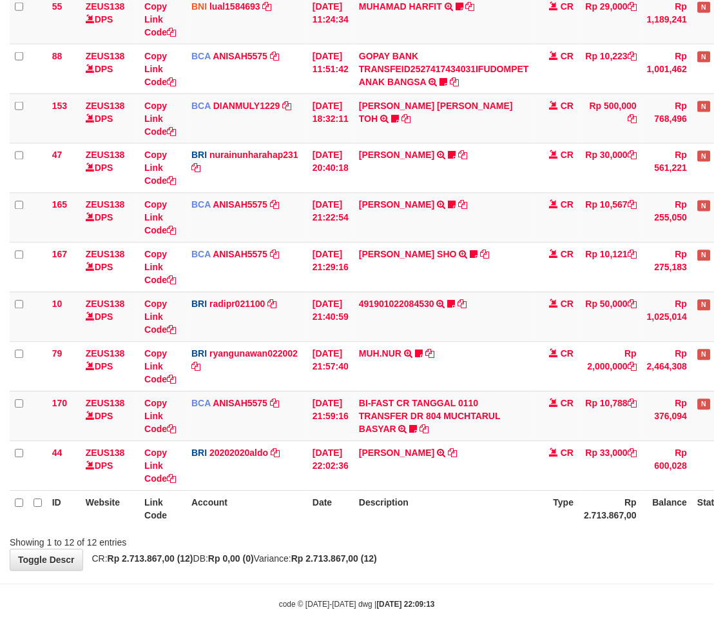
scroll to position [267, 0]
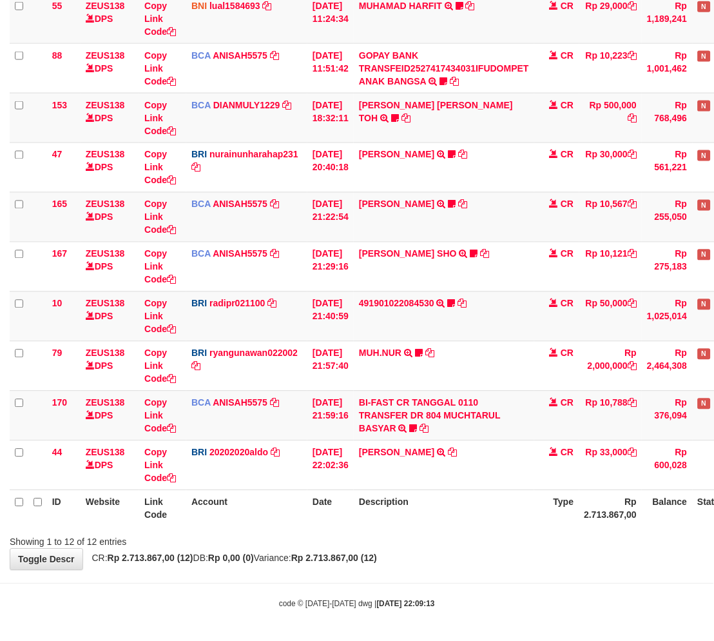
click at [467, 549] on div "**********" at bounding box center [357, 168] width 714 height 803
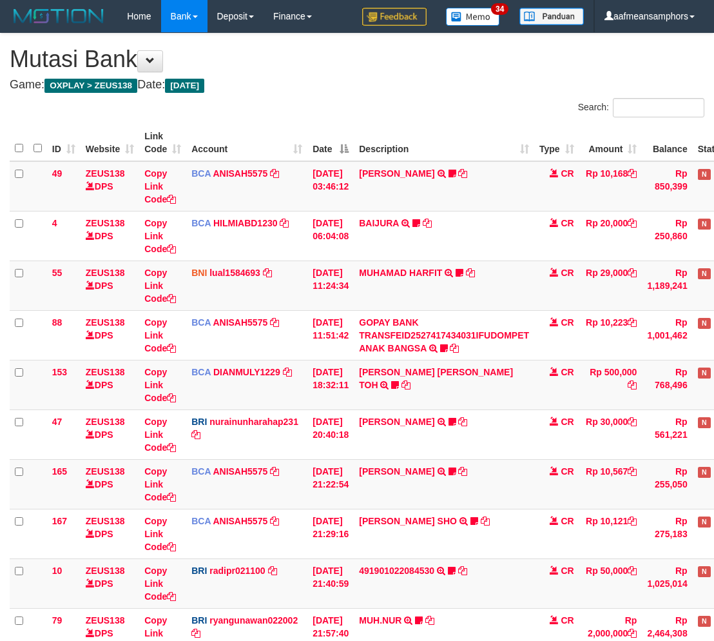
scroll to position [266, 0]
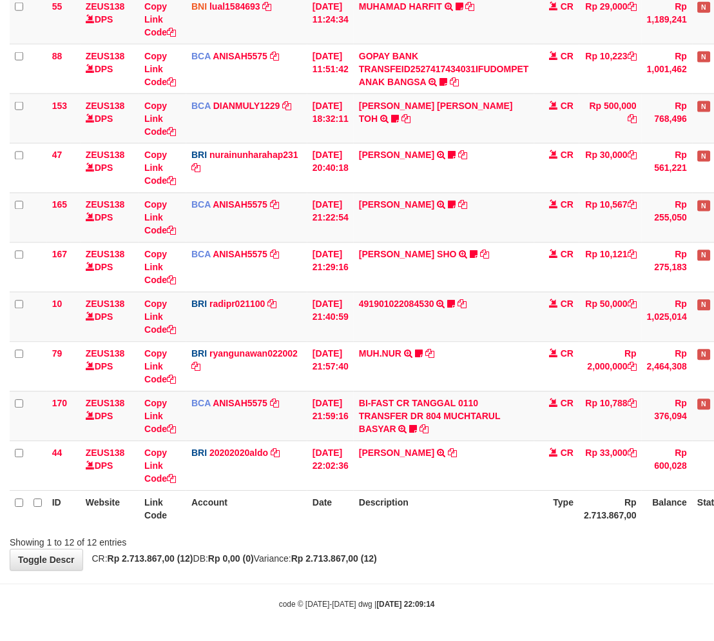
drag, startPoint x: 0, startPoint y: 0, endPoint x: 465, endPoint y: 550, distance: 720.5
click at [462, 549] on div "**********" at bounding box center [357, 168] width 714 height 803
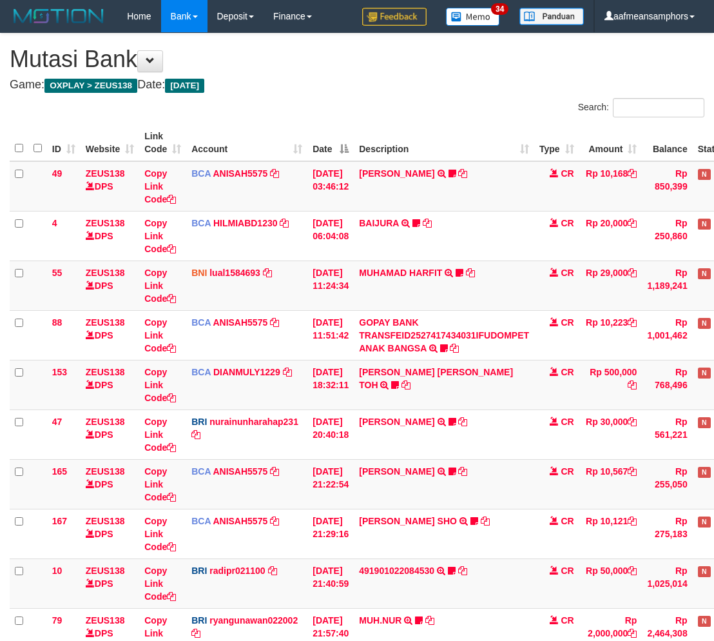
scroll to position [266, 0]
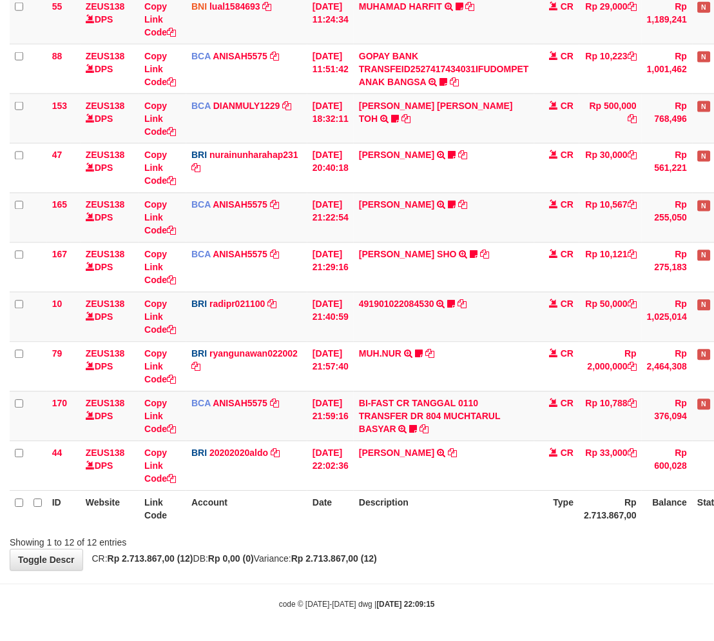
drag, startPoint x: 0, startPoint y: 0, endPoint x: 465, endPoint y: 554, distance: 723.5
click at [461, 556] on div "**********" at bounding box center [357, 168] width 714 height 803
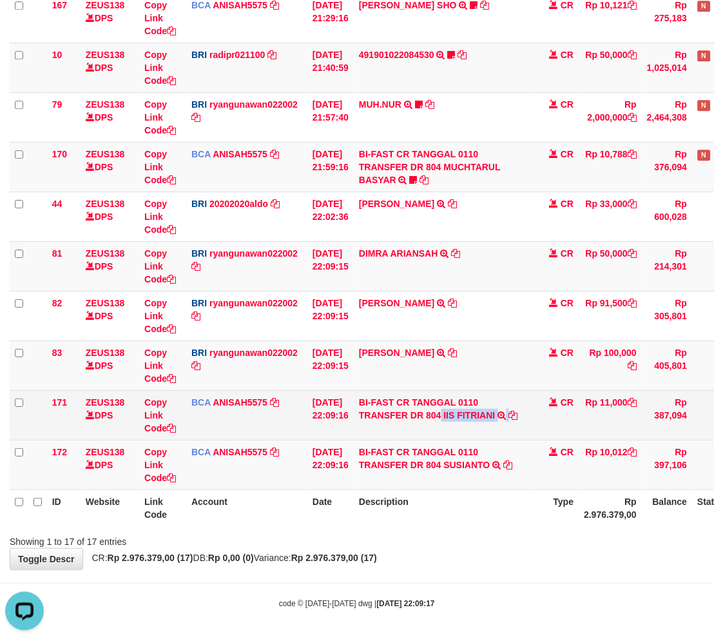
drag, startPoint x: 458, startPoint y: 422, endPoint x: 520, endPoint y: 428, distance: 62.2
click at [520, 428] on td "BI-FAST CR TANGGAL 0110 TRANSFER DR 804 IIS FITRIANI BI-FAST CR TANGGAL :01/10 …" at bounding box center [444, 415] width 181 height 50
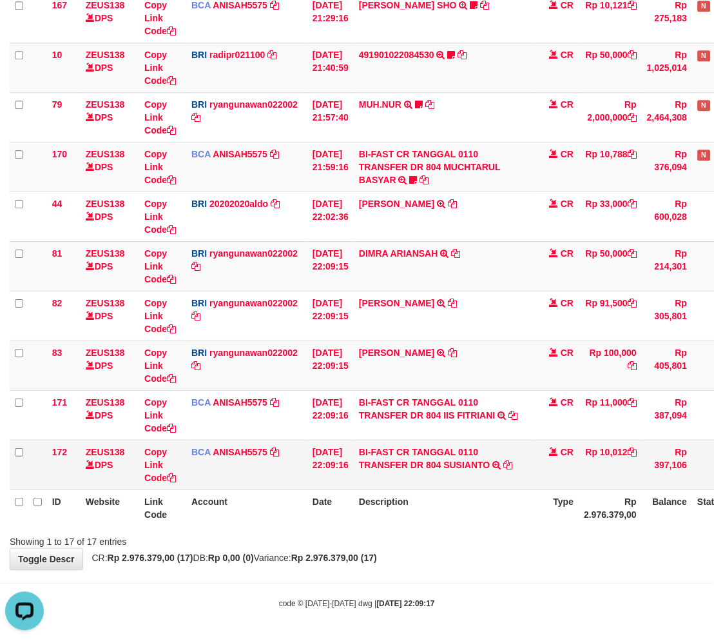
click at [462, 475] on td "BI-FAST CR TANGGAL 0110 TRANSFER DR 804 SUSIANTO BI-FAST CR TANGGAL :01/10 TRAN…" at bounding box center [444, 465] width 181 height 50
copy td "SUSIANTO"
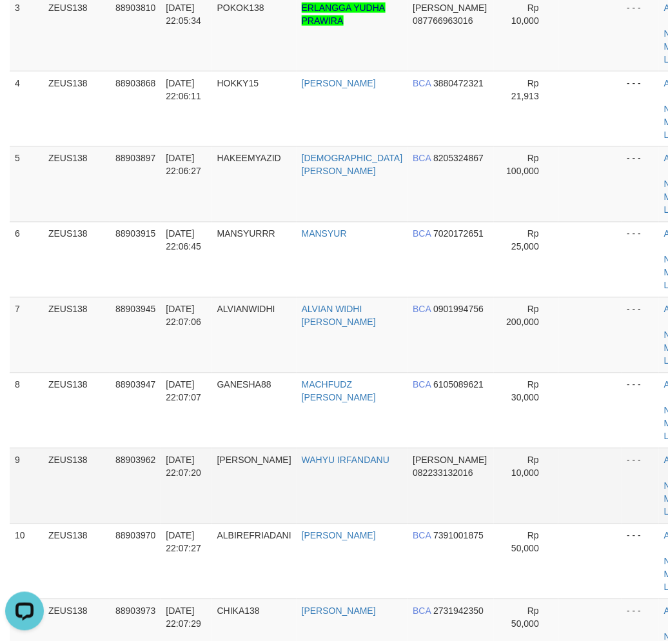
click at [248, 485] on td "YOSHIYUKI" at bounding box center [254, 485] width 84 height 75
drag, startPoint x: 232, startPoint y: 533, endPoint x: 213, endPoint y: 529, distance: 19.7
click at [232, 523] on tr "9 ZEUS138 88903962 01/10/2025 22:07:20 YOSHIYUKI WAHYU IRFANDANU DANA 082233132…" at bounding box center [361, 485] width 702 height 75
click at [211, 523] on td "[DATE] 22:07:20" at bounding box center [186, 485] width 51 height 75
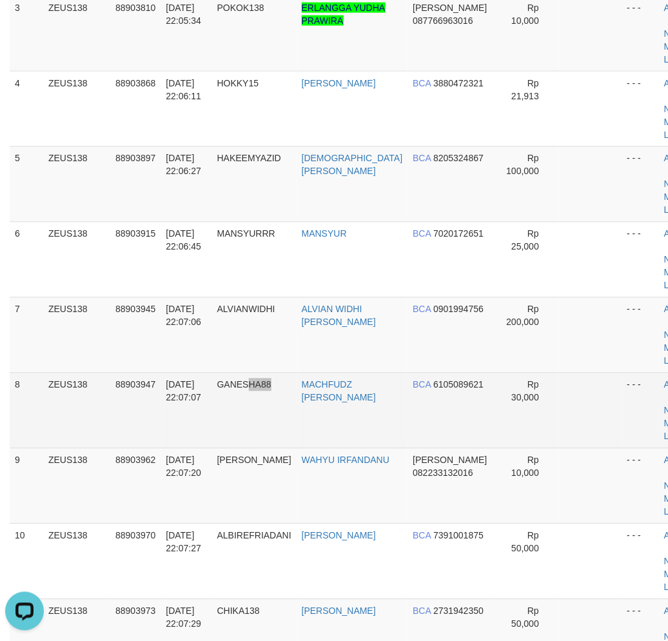
click at [295, 401] on td "GANESHA88" at bounding box center [254, 410] width 84 height 75
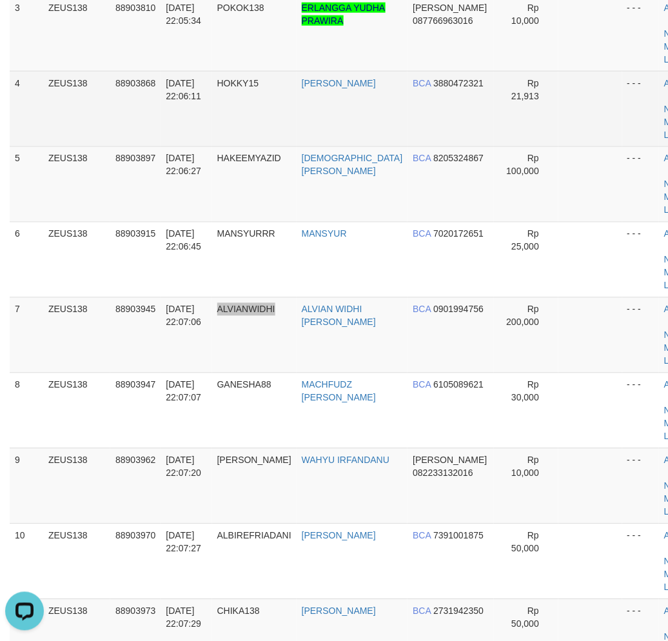
drag, startPoint x: 282, startPoint y: 383, endPoint x: 355, endPoint y: 147, distance: 246.8
click at [293, 371] on tr "7 ZEUS138 88903945 01/10/2025 22:07:06 ALVIANWIDHI ALVIAN WIDHI NORMA BCA 09019…" at bounding box center [361, 334] width 702 height 75
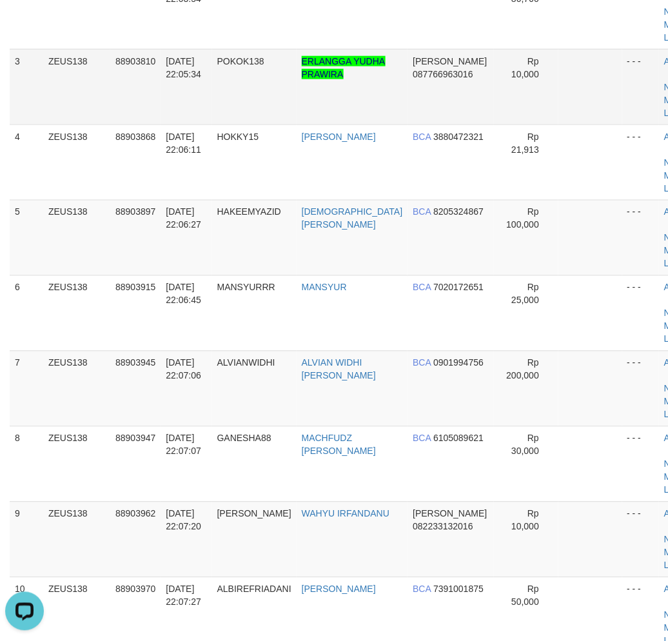
scroll to position [205, 0]
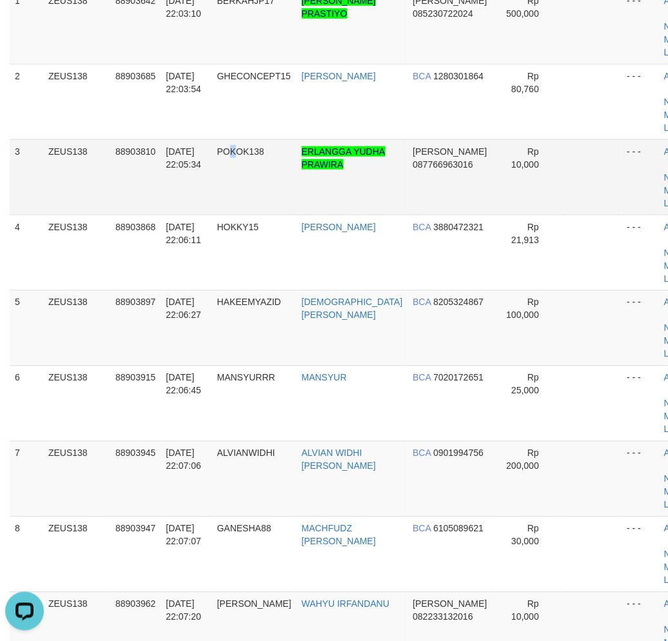
drag, startPoint x: 239, startPoint y: 170, endPoint x: 1, endPoint y: 318, distance: 280.5
click at [235, 171] on td "POKOK138" at bounding box center [254, 176] width 84 height 75
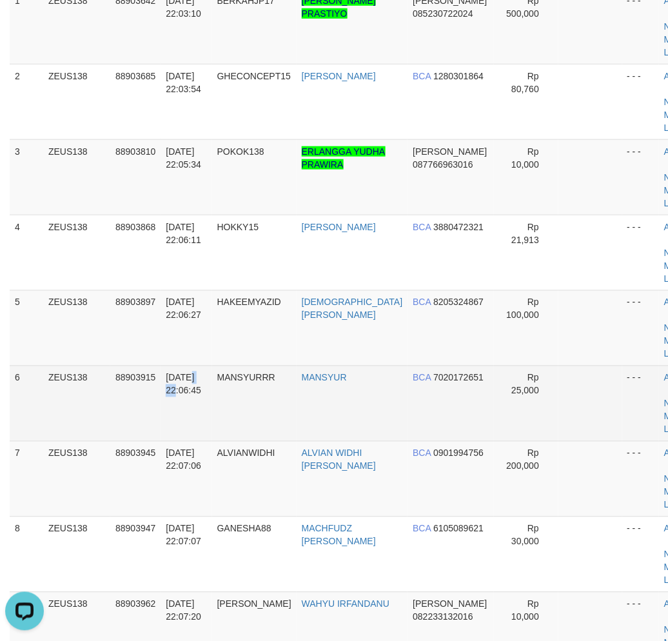
click at [201, 388] on span "01/10/2025 22:06:45" at bounding box center [183, 384] width 35 height 23
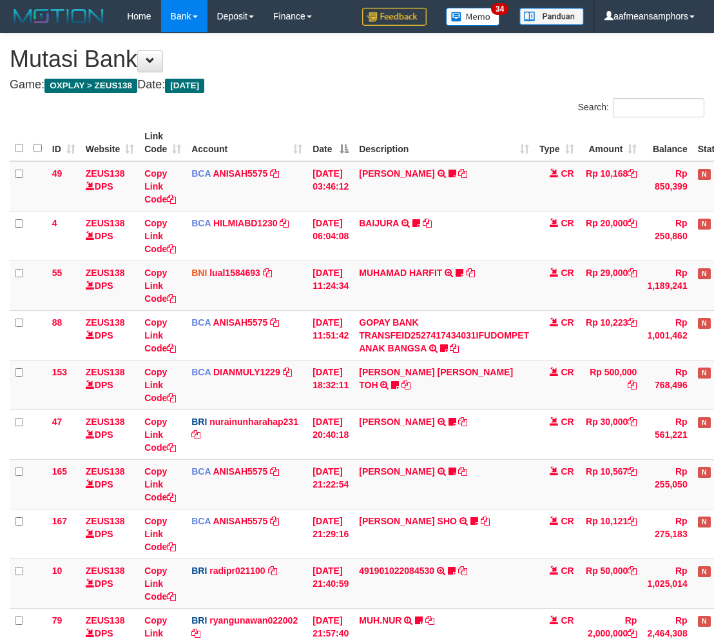
scroll to position [406, 0]
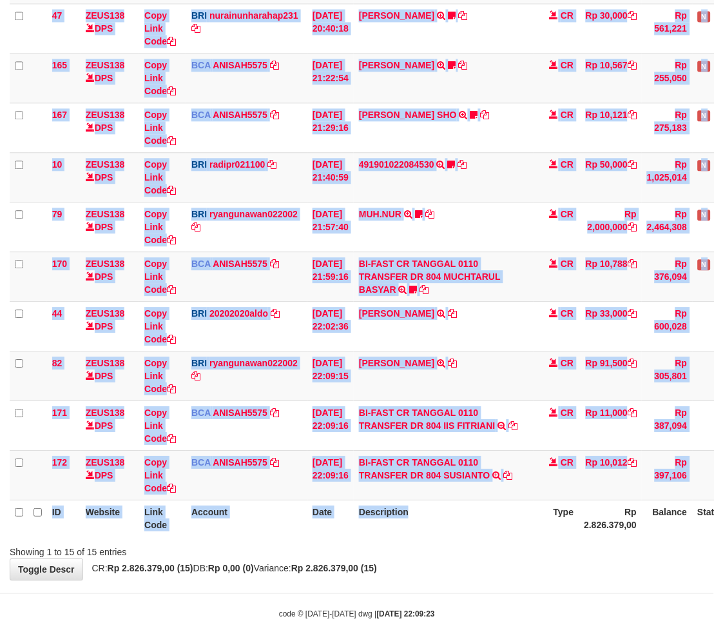
click at [524, 536] on div "ID Website Link Code Account Date Description Type Amount Balance Status Action…" at bounding box center [357, 127] width 714 height 826
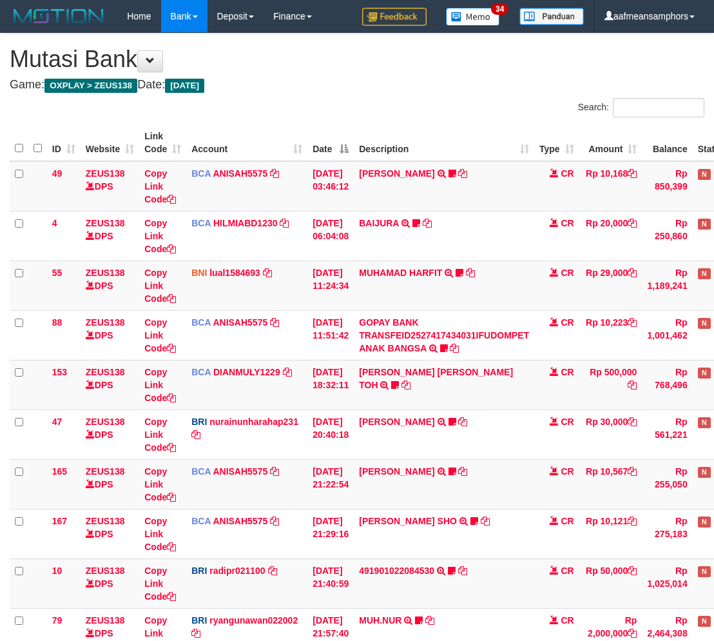
scroll to position [416, 0]
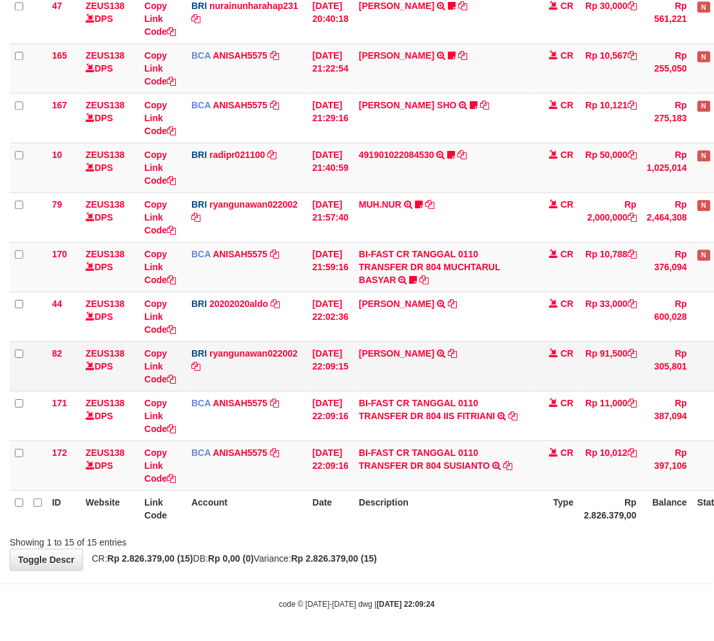
click at [436, 344] on td "[PERSON_NAME] TRANSFER NBMB [PERSON_NAME] ERLANGGAYUDH TO [PERSON_NAME]" at bounding box center [444, 366] width 181 height 50
click at [640, 353] on td "Rp 91,500" at bounding box center [611, 366] width 63 height 50
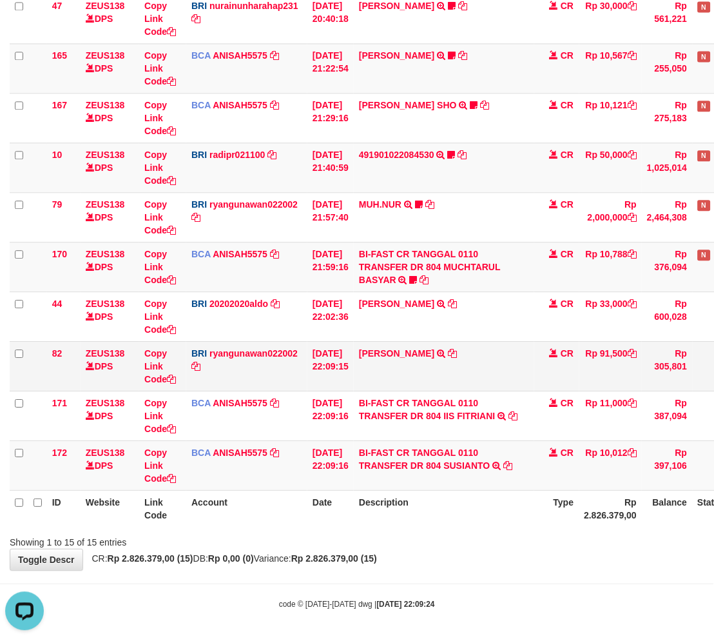
copy td "91,500"
click at [415, 366] on td "[PERSON_NAME] TRANSFER NBMB [PERSON_NAME] ERLANGGAYUDH TO [PERSON_NAME]" at bounding box center [444, 366] width 181 height 50
copy td "ERLANGGAYUDH"
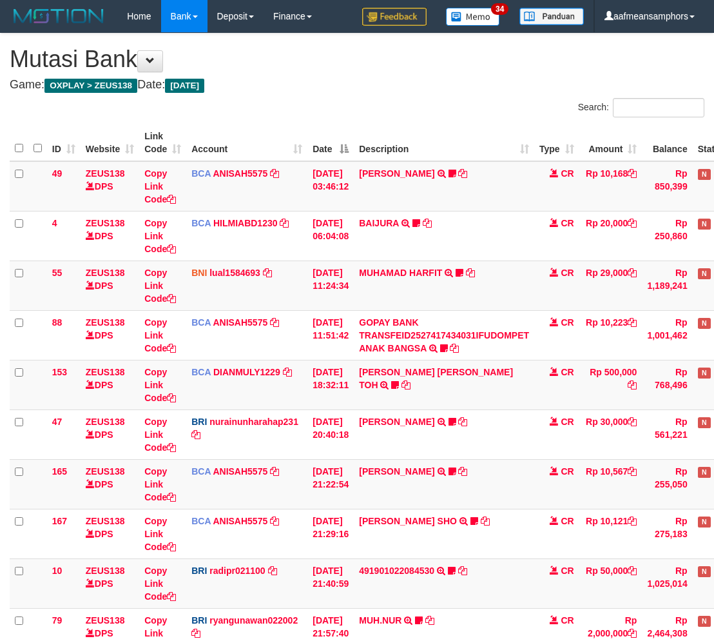
scroll to position [416, 0]
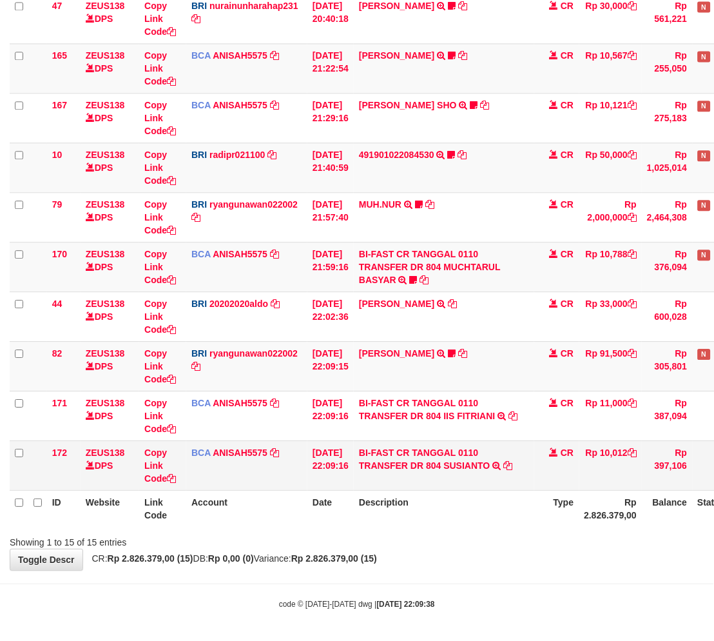
drag, startPoint x: 490, startPoint y: 456, endPoint x: 574, endPoint y: 427, distance: 89.1
click at [491, 455] on td "BI-FAST CR TANGGAL 0110 TRANSFER DR 804 SUSIANTO BI-FAST CR TANGGAL :01/10 TRAN…" at bounding box center [444, 465] width 181 height 50
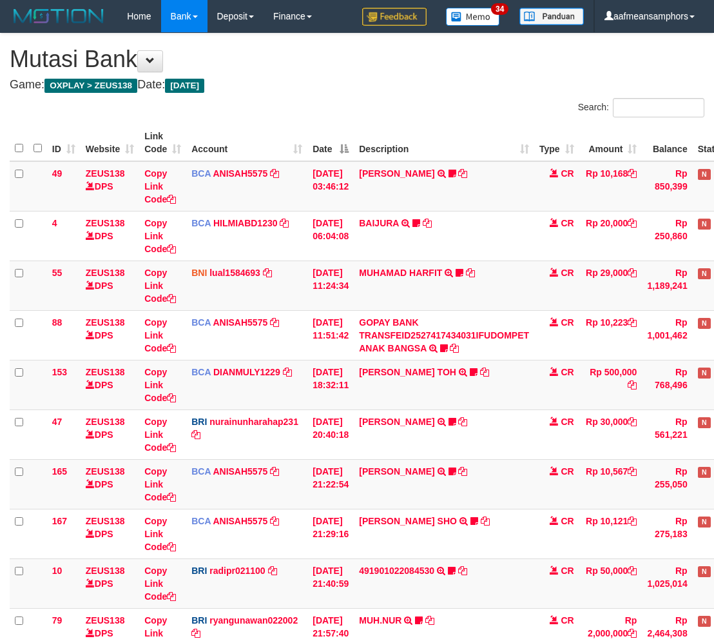
scroll to position [416, 0]
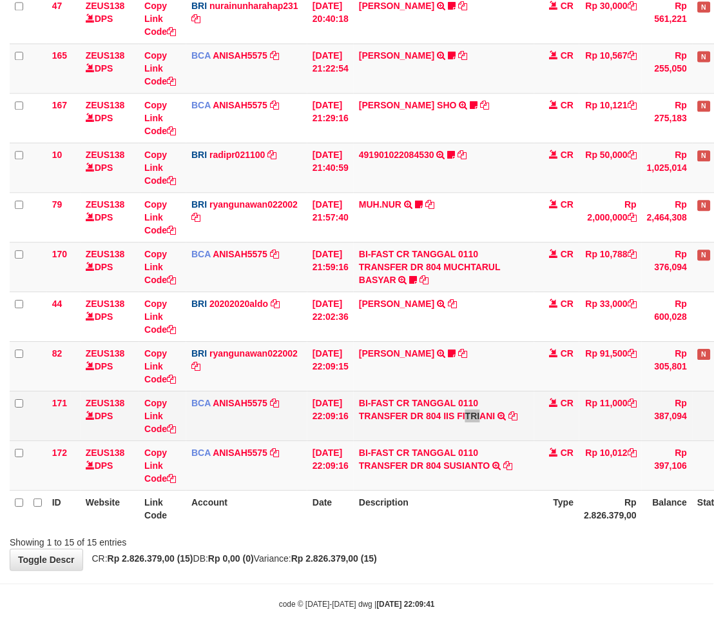
drag, startPoint x: 488, startPoint y: 436, endPoint x: 473, endPoint y: 437, distance: 14.9
click at [473, 437] on td "BI-FAST CR TANGGAL 0110 TRANSFER DR 804 IIS FITRIANI BI-FAST CR TANGGAL :01/10 …" at bounding box center [444, 416] width 181 height 50
click at [427, 414] on link "BI-FAST CR TANGGAL 0110 TRANSFER DR 804 IIS FITRIANI" at bounding box center [427, 409] width 137 height 23
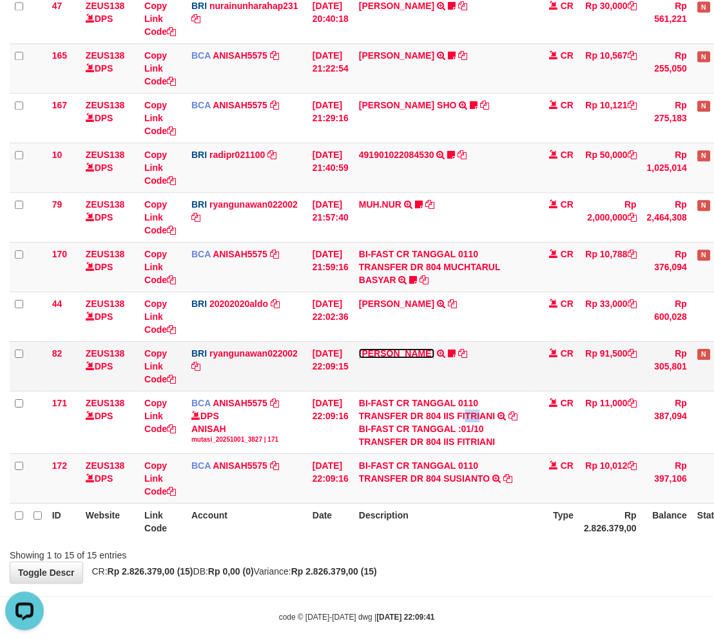
click at [435, 353] on link "DANA ERLANGGAYUDH" at bounding box center [396, 353] width 75 height 10
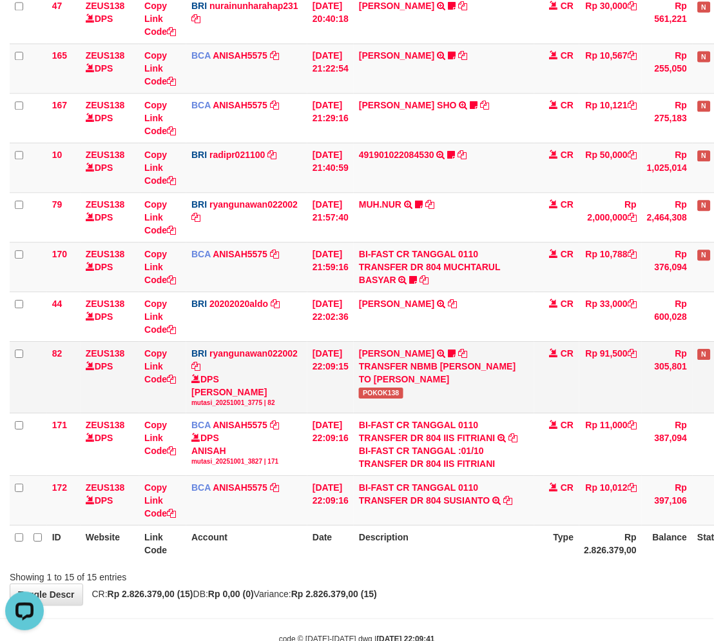
click at [387, 397] on td "DANA ERLANGGAYUDH TRANSFER NBMB DANA ERLANGGAYUDH TO RYAN GUNAWAN POKOK138" at bounding box center [444, 377] width 181 height 72
copy span "POKOK138"
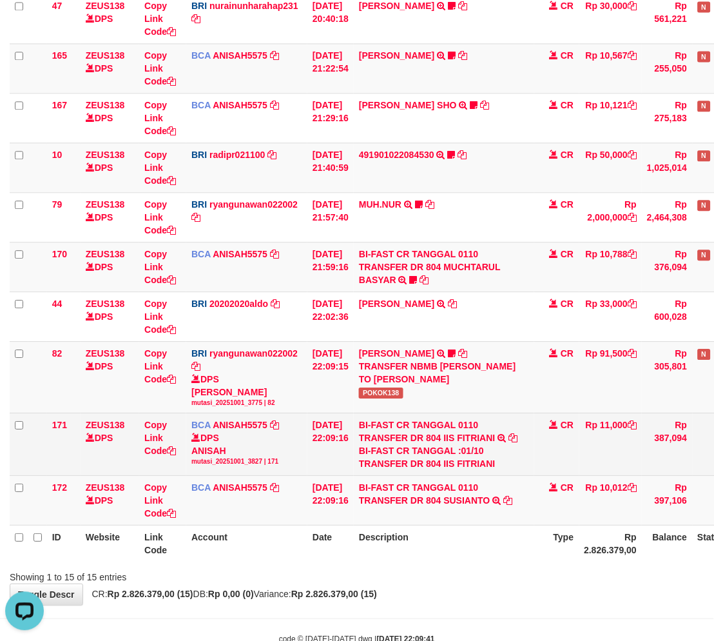
click at [507, 449] on div "BI-FAST CR TANGGAL :01/10 TRANSFER DR 804 IIS FITRIANI" at bounding box center [444, 457] width 170 height 26
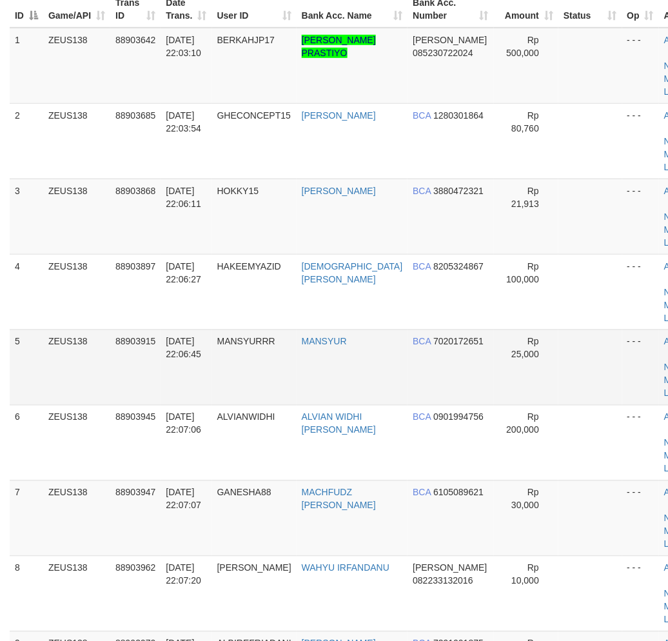
click at [199, 388] on td "[DATE] 22:06:45" at bounding box center [186, 366] width 51 height 75
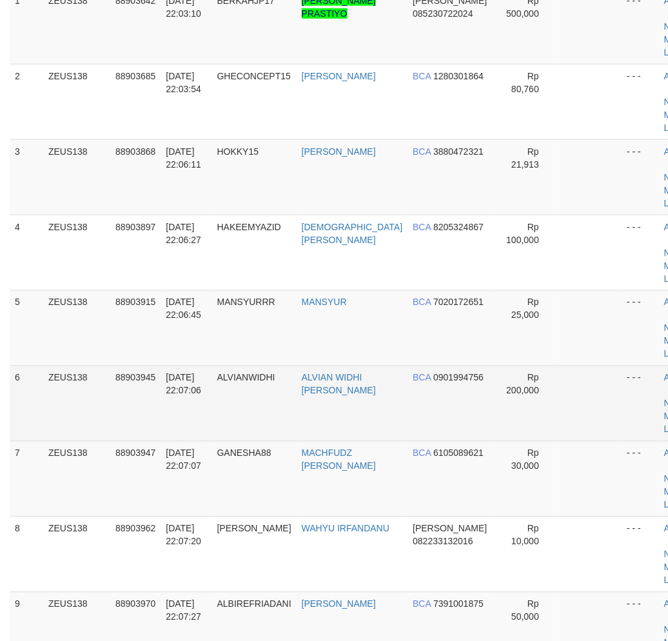
click at [201, 373] on span "[DATE] 22:07:06" at bounding box center [183, 384] width 35 height 23
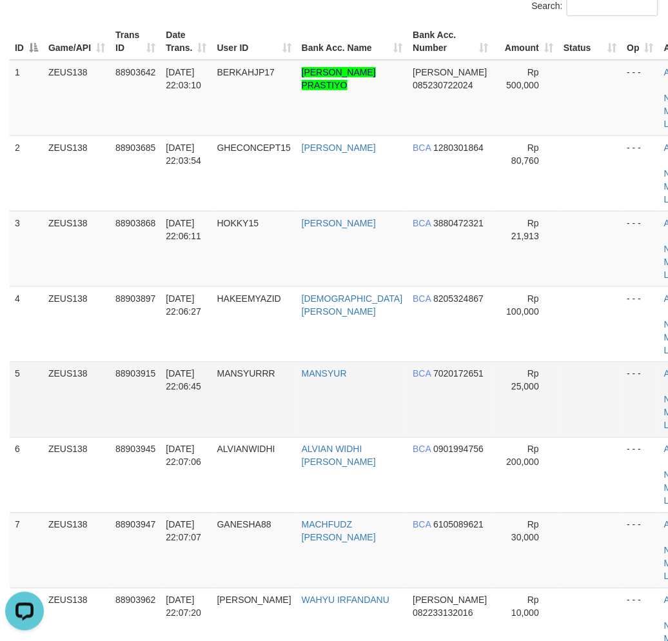
click at [258, 406] on tr "5 ZEUS138 88903915 01/10/2025 22:06:45 MANSYURRR MANSYUR BCA 7020172651 Rp 25,0…" at bounding box center [361, 399] width 702 height 75
click at [198, 398] on td "01/10/2025 22:06:45" at bounding box center [186, 399] width 51 height 75
drag, startPoint x: 265, startPoint y: 415, endPoint x: 272, endPoint y: 411, distance: 8.1
click at [290, 416] on td "MANSYURRR" at bounding box center [254, 399] width 84 height 75
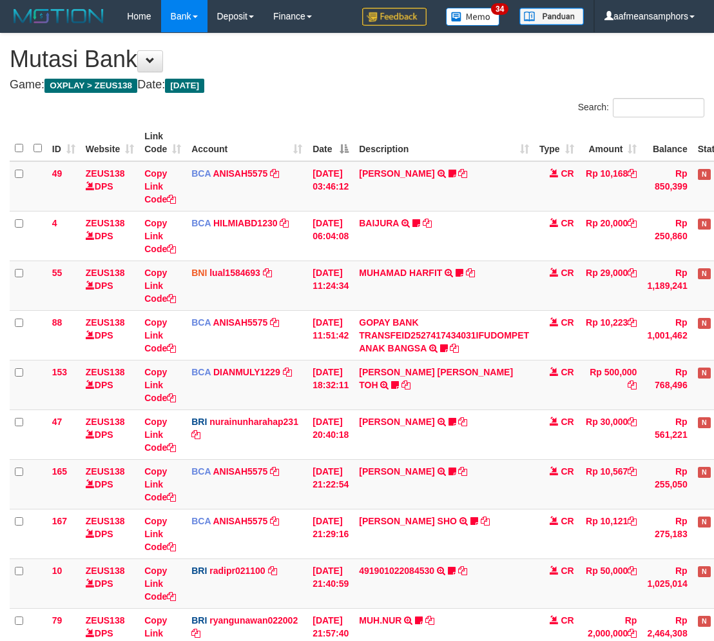
scroll to position [416, 0]
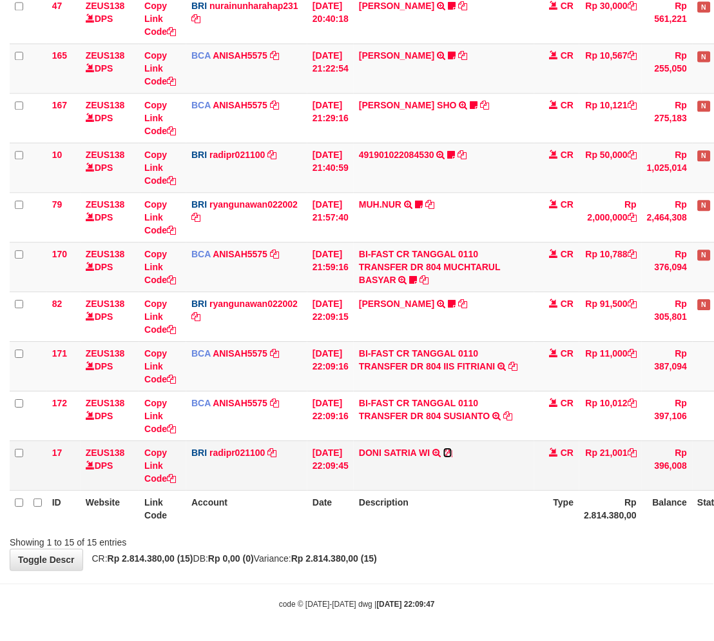
click at [453, 448] on icon at bounding box center [448, 452] width 9 height 9
drag, startPoint x: 487, startPoint y: 514, endPoint x: 500, endPoint y: 512, distance: 13.8
click at [491, 516] on th "Description" at bounding box center [444, 508] width 181 height 37
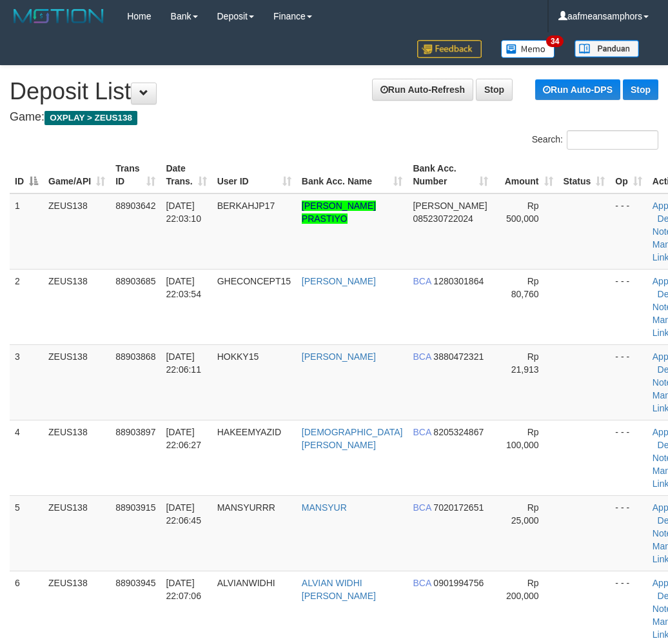
scroll to position [133, 0]
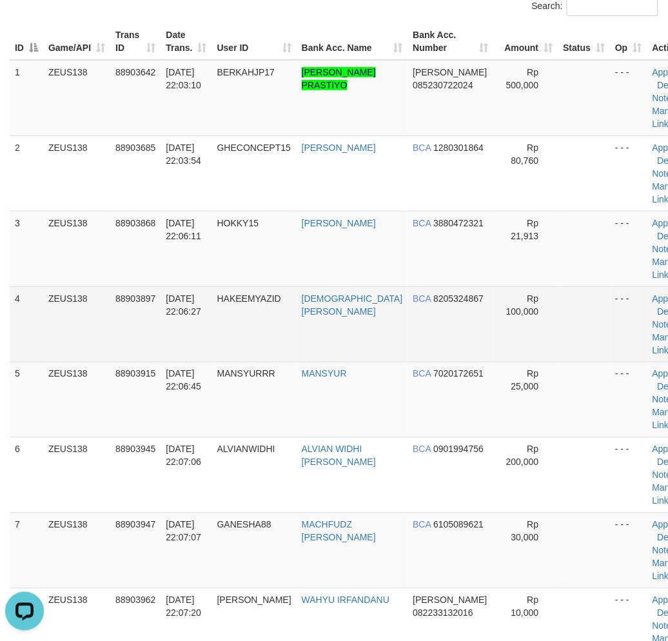
click at [189, 344] on td "01/10/2025 22:06:27" at bounding box center [186, 323] width 51 height 75
click at [194, 343] on td "[DATE] 22:06:27" at bounding box center [186, 323] width 51 height 75
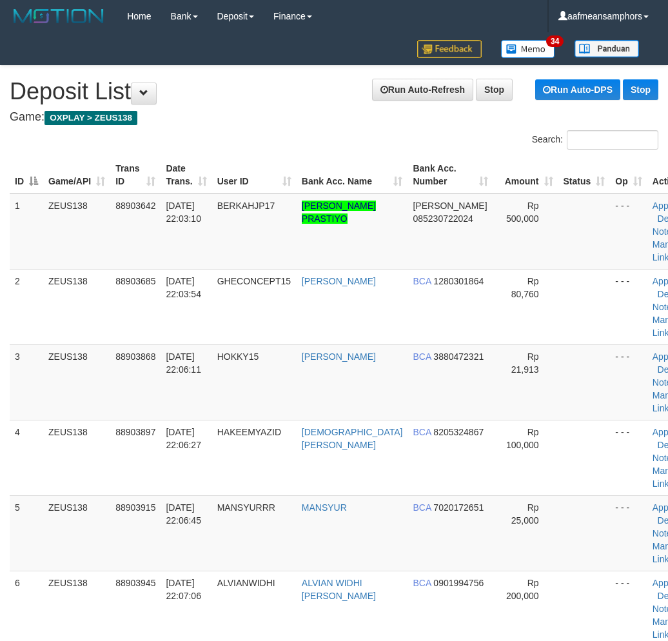
scroll to position [133, 0]
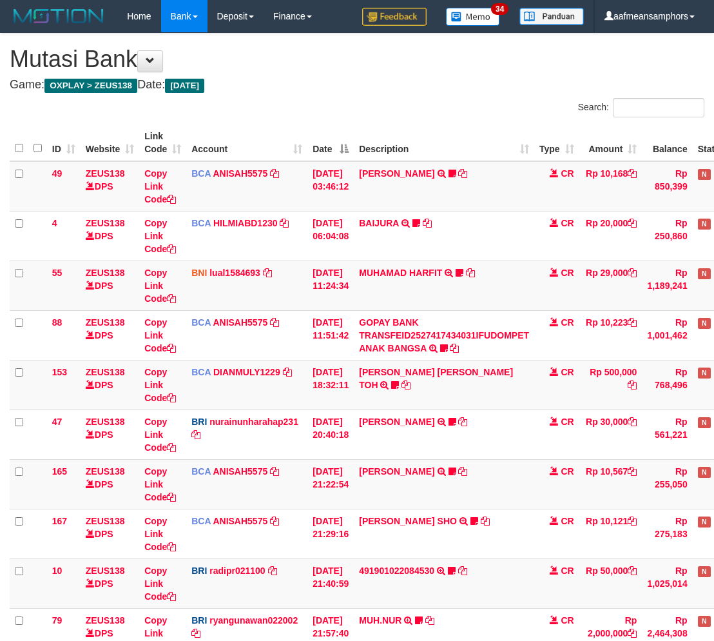
scroll to position [416, 0]
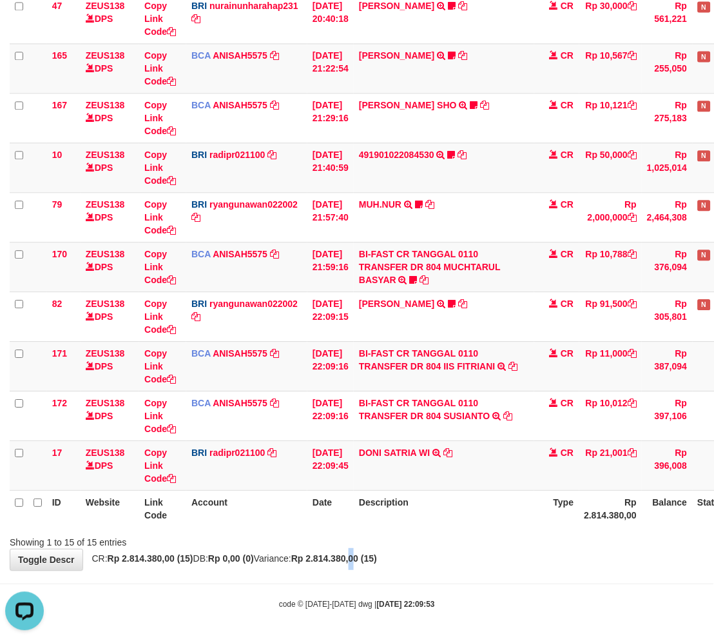
drag, startPoint x: 383, startPoint y: 550, endPoint x: 396, endPoint y: 547, distance: 13.3
click at [389, 549] on div "**********" at bounding box center [357, 94] width 714 height 952
click at [422, 526] on div "ID Website Link Code Account Date Description Type Amount Balance Status Action…" at bounding box center [357, 118] width 714 height 826
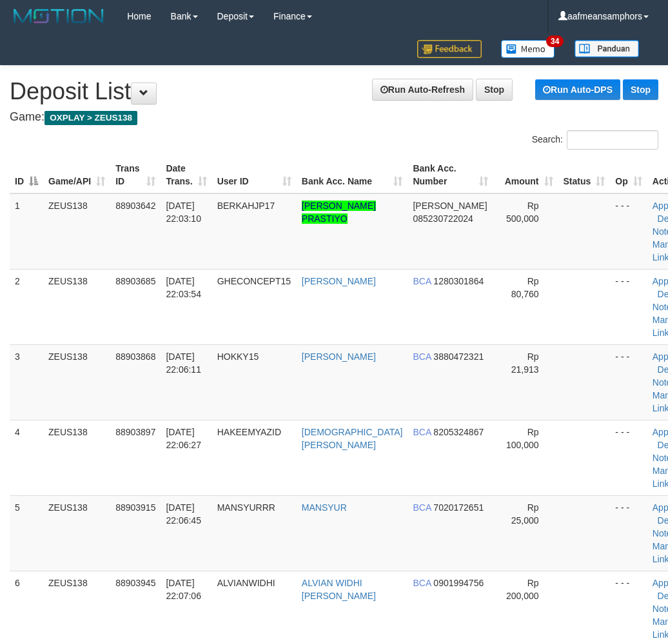
scroll to position [133, 0]
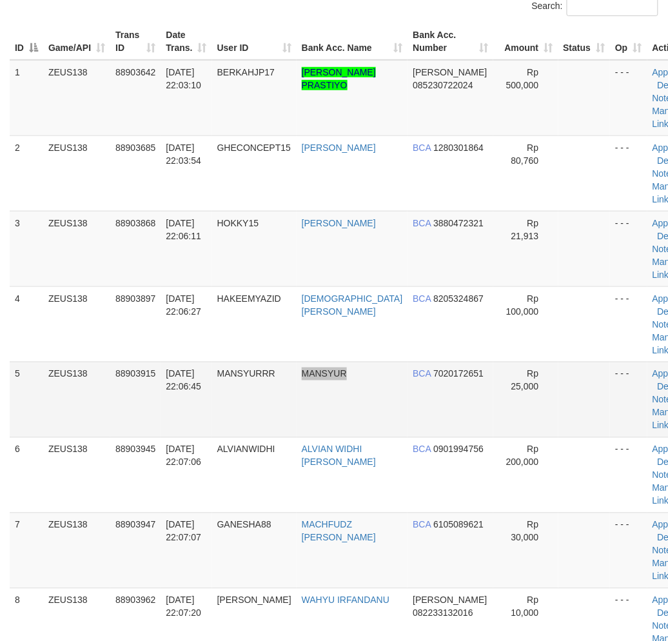
click at [357, 429] on td "MANSYUR" at bounding box center [353, 399] width 112 height 75
click at [325, 428] on td "MANSYUR" at bounding box center [353, 399] width 112 height 75
click at [253, 424] on td "MANSYURRR" at bounding box center [254, 399] width 84 height 75
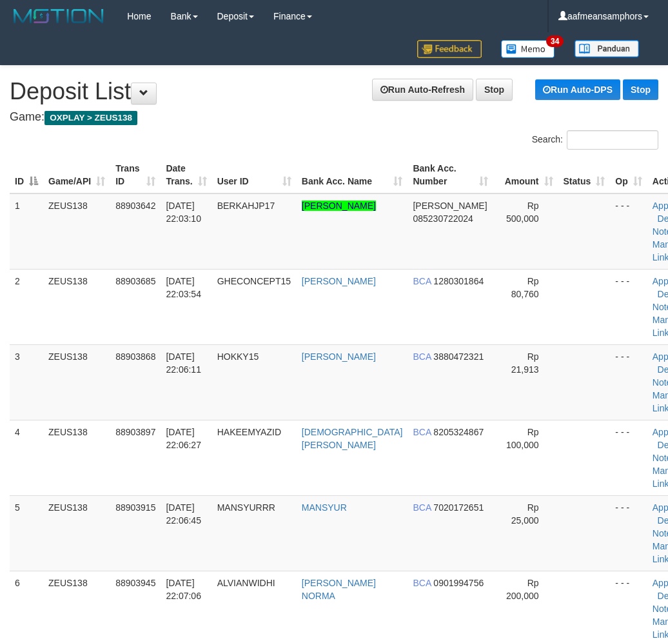
scroll to position [133, 0]
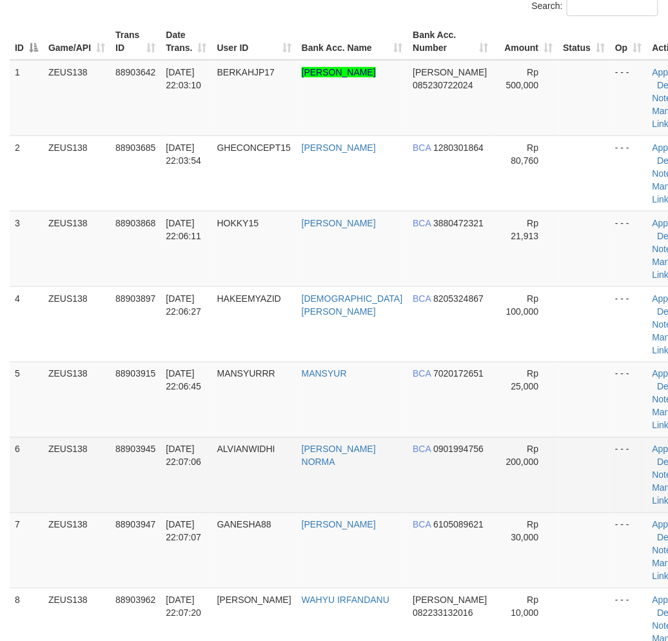
click at [273, 477] on td "ALVIANWIDHI" at bounding box center [254, 474] width 84 height 75
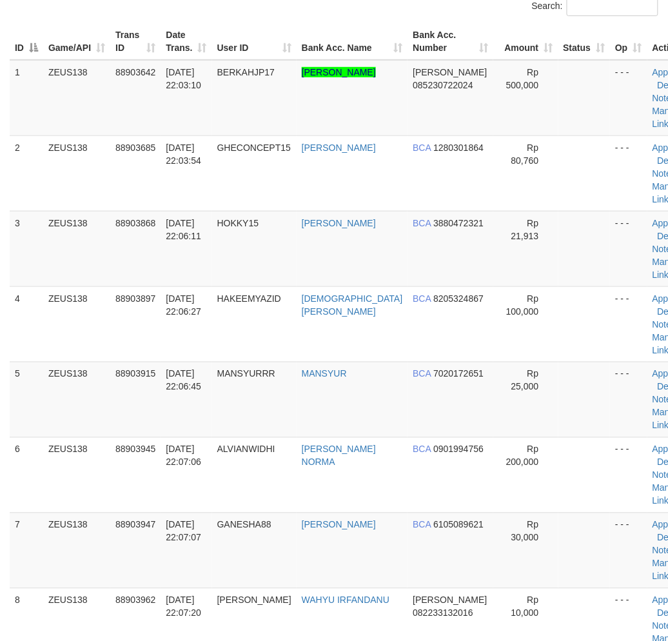
click at [200, 477] on tr "6 ZEUS138 88903945 01/10/2025 22:07:06 ALVIANWIDHI ALVIAN WIDHI NORMA BCA 09019…" at bounding box center [355, 474] width 690 height 75
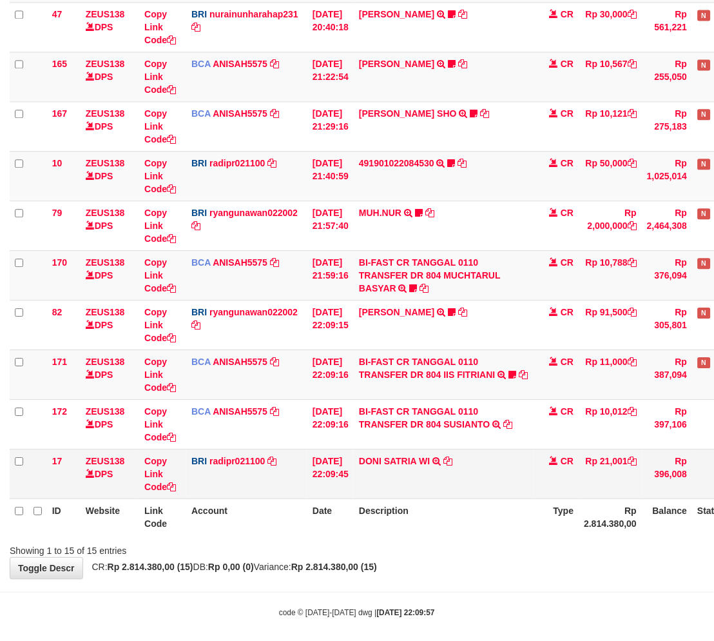
scroll to position [416, 0]
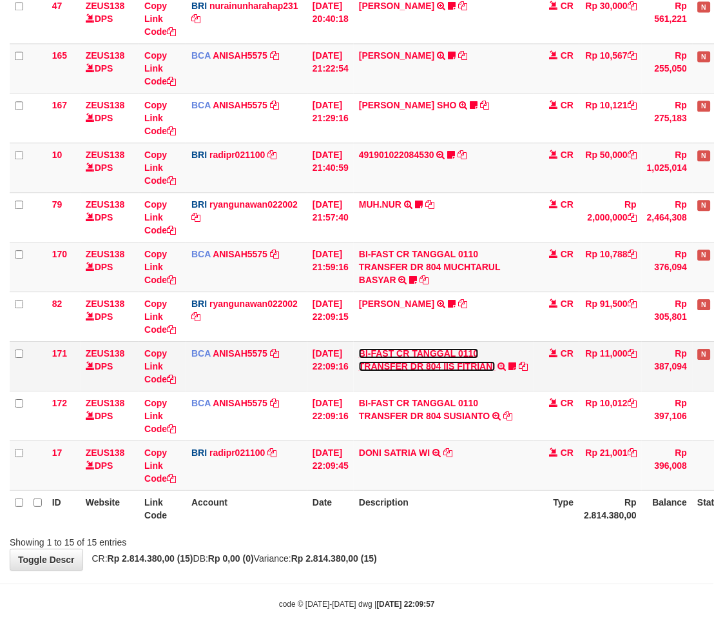
click at [459, 362] on link "BI-FAST CR TANGGAL 0110 TRANSFER DR 804 IIS FITRIANI" at bounding box center [427, 359] width 137 height 23
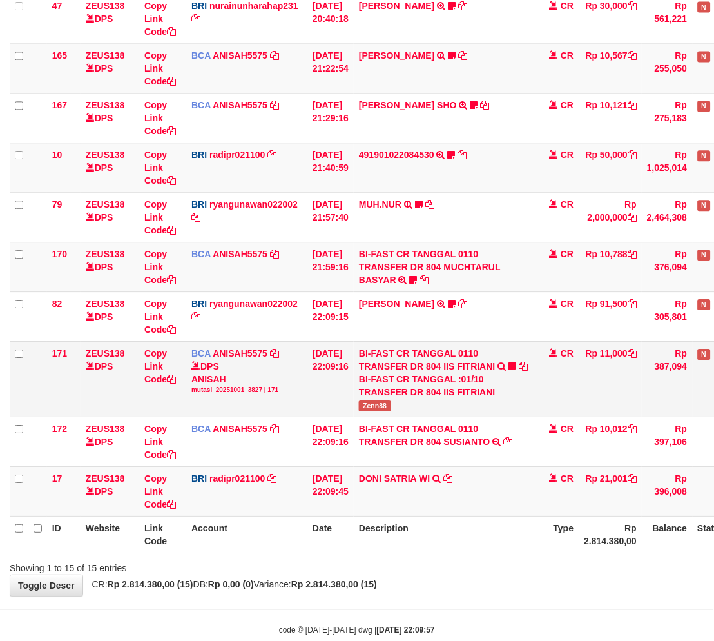
click at [382, 397] on td "BI-FAST CR TANGGAL 0110 TRANSFER DR 804 IIS FITRIANI BI-FAST CR TANGGAL :01/10 …" at bounding box center [444, 378] width 181 height 75
click at [381, 400] on span "Zenn88" at bounding box center [375, 405] width 32 height 11
click at [383, 400] on span "Zenn88" at bounding box center [375, 405] width 32 height 11
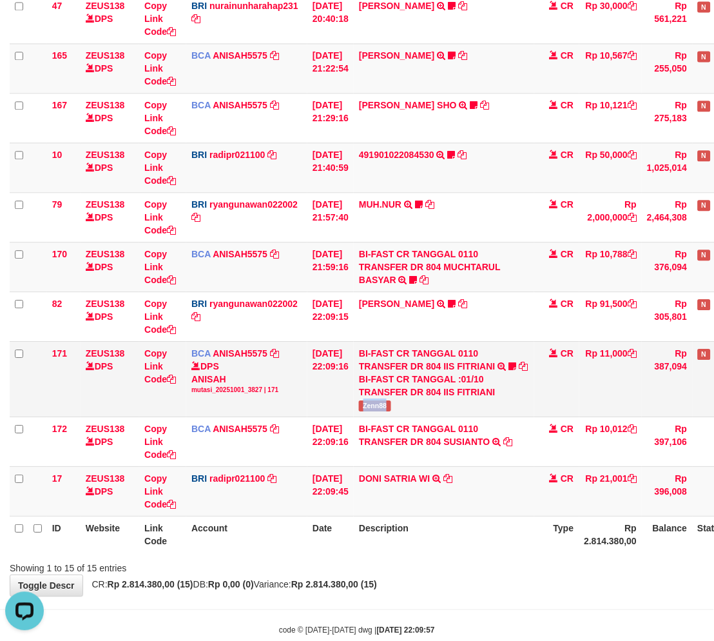
copy span "Zenn88"
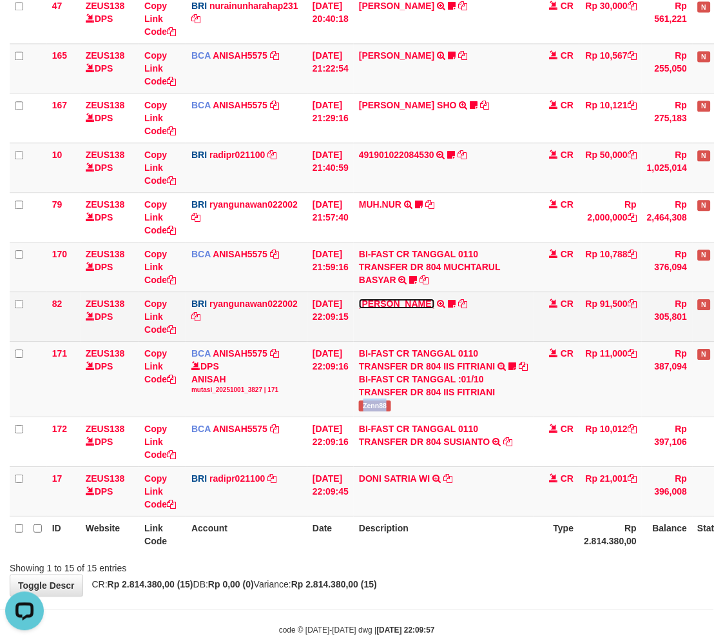
click at [425, 305] on link "[PERSON_NAME]" at bounding box center [396, 303] width 75 height 10
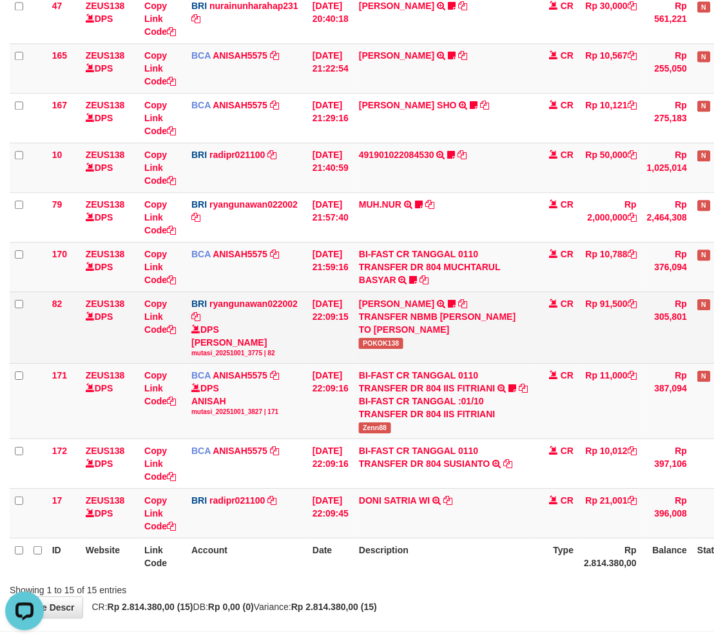
click at [395, 339] on span "POKOK138" at bounding box center [381, 343] width 44 height 11
copy span "POKOK138"
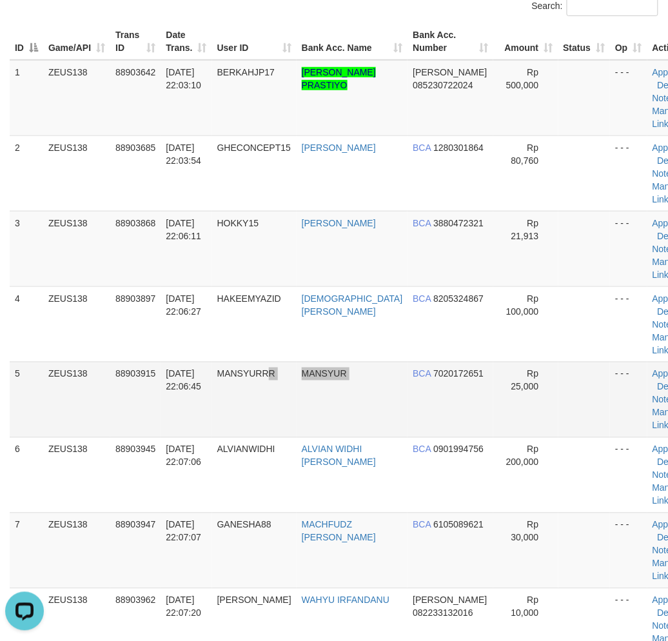
click at [373, 414] on tr "5 ZEUS138 88903915 01/10/2025 22:06:45 MANSYURRR MANSYUR BCA 7020172651 Rp 25,0…" at bounding box center [355, 399] width 690 height 75
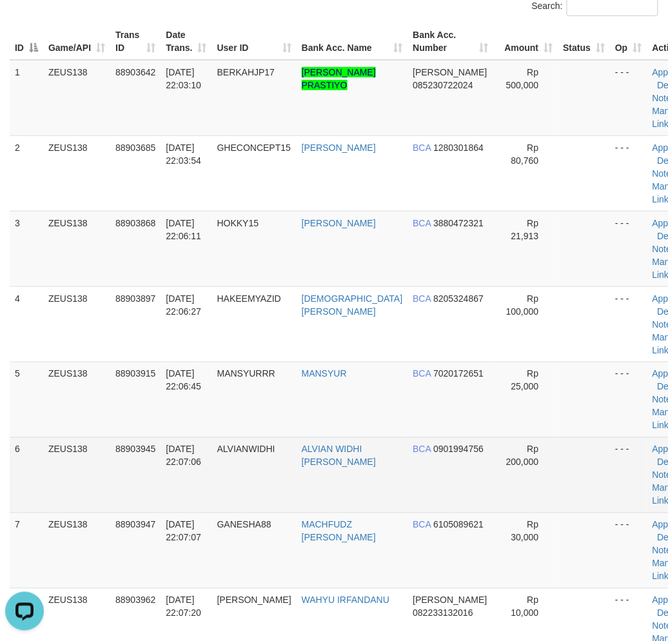
drag, startPoint x: 204, startPoint y: 488, endPoint x: 0, endPoint y: 507, distance: 205.3
click at [207, 487] on td "01/10/2025 22:07:06" at bounding box center [186, 474] width 51 height 75
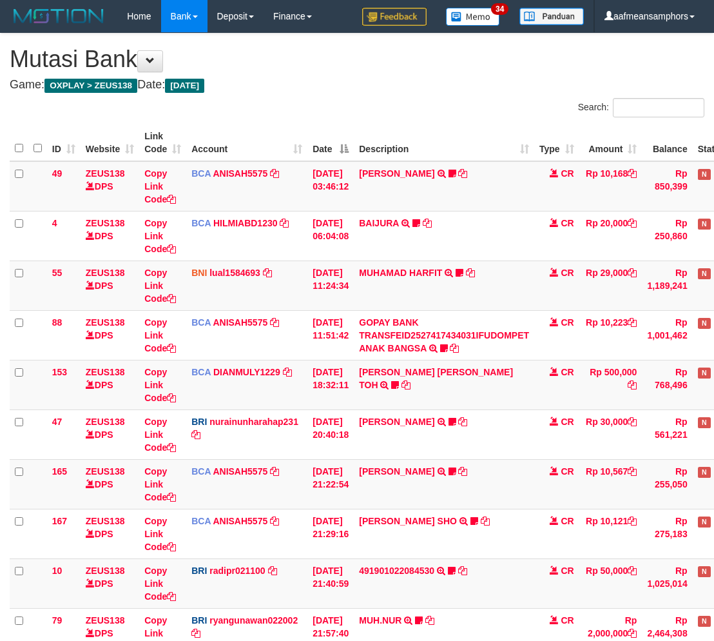
scroll to position [416, 0]
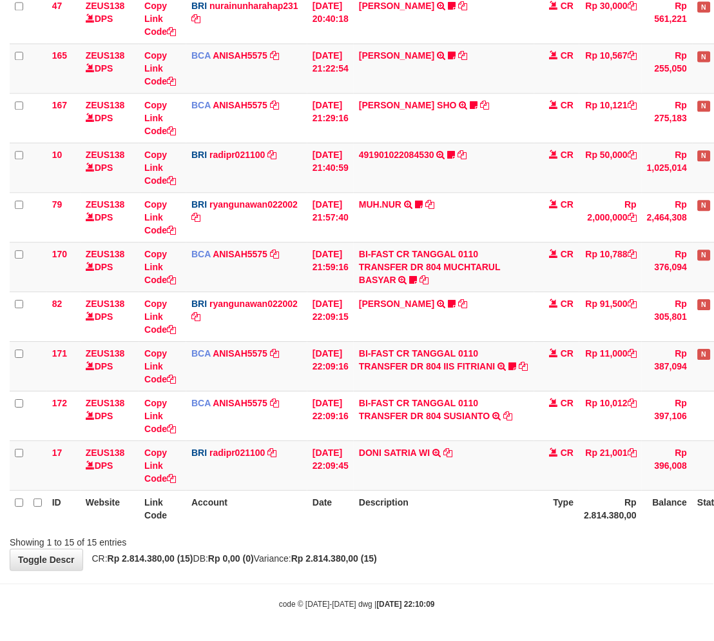
click at [460, 522] on th "Description" at bounding box center [444, 508] width 181 height 37
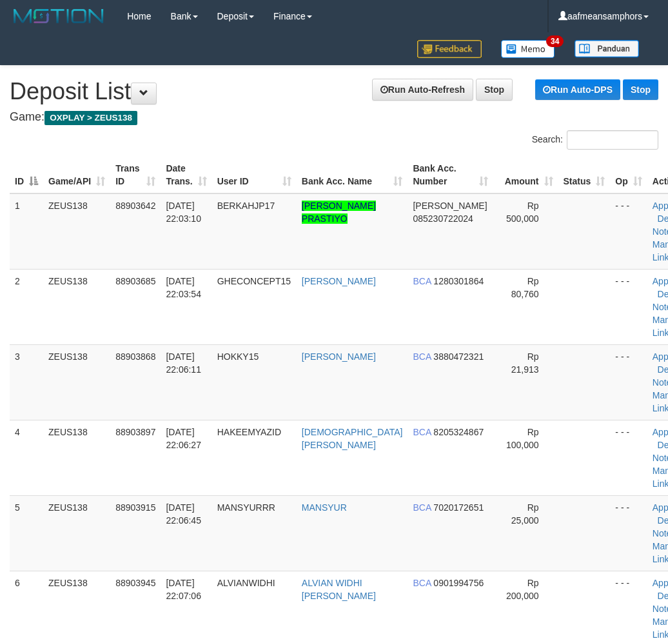
scroll to position [133, 0]
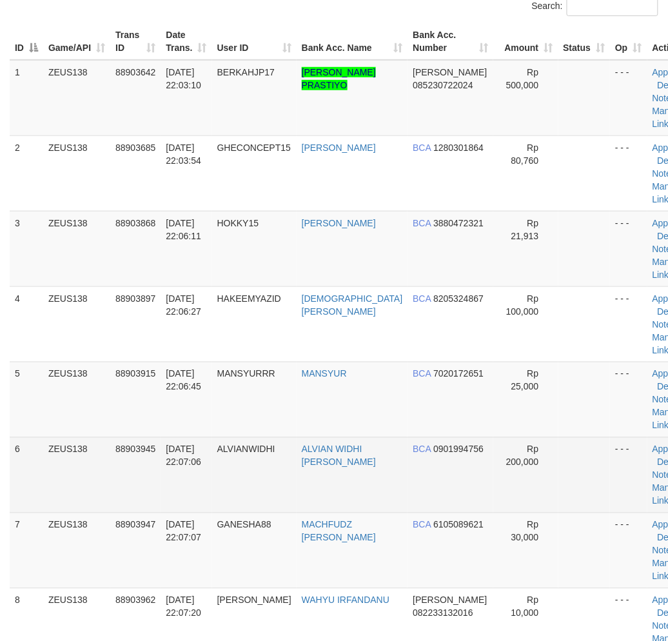
click at [213, 499] on tr "6 ZEUS138 88903945 01/10/2025 22:07:06 ALVIANWIDHI ALVIAN WIDHI NORMA BCA 09019…" at bounding box center [355, 474] width 690 height 75
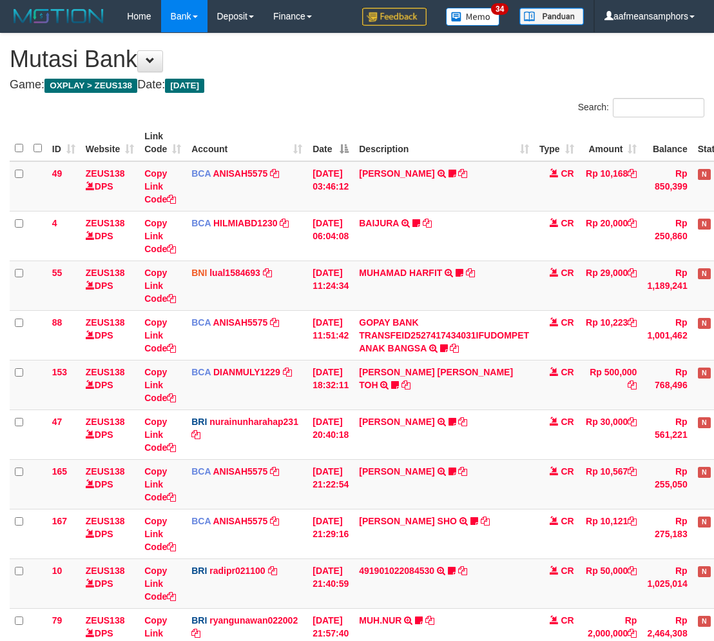
scroll to position [416, 0]
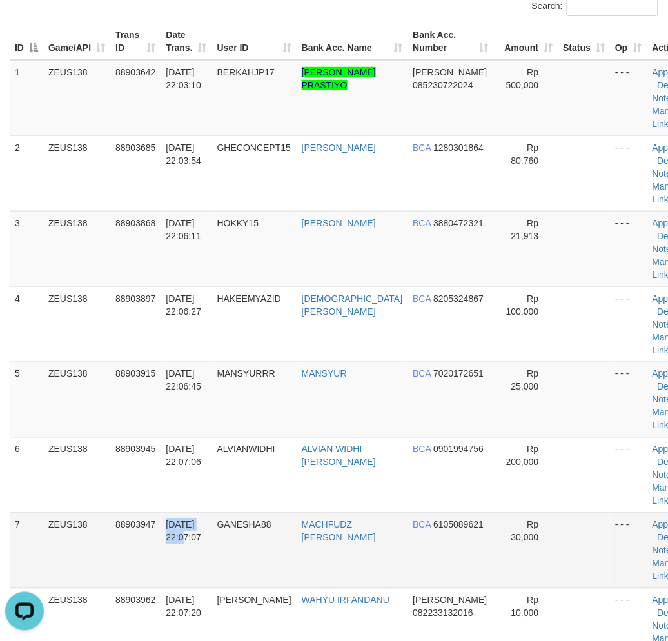
drag, startPoint x: 153, startPoint y: 530, endPoint x: 28, endPoint y: 522, distance: 126.0
click at [146, 530] on td "88903947" at bounding box center [135, 550] width 50 height 75
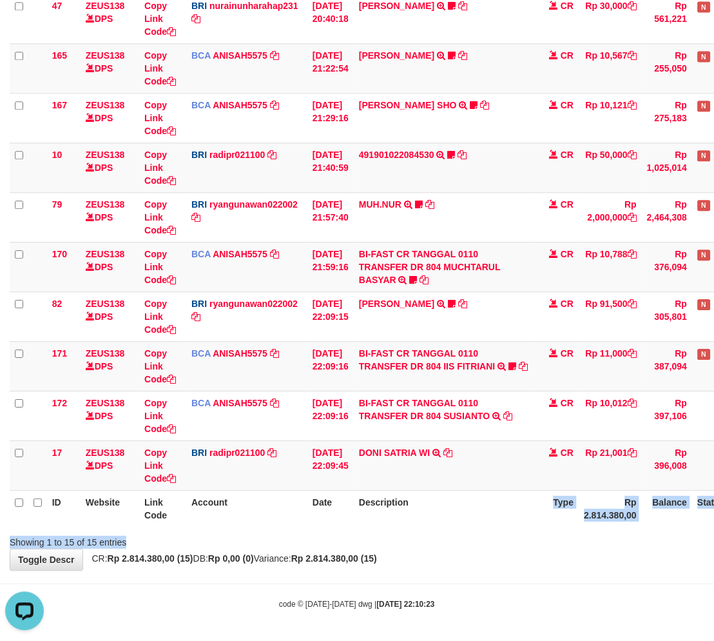
drag, startPoint x: 411, startPoint y: 532, endPoint x: 503, endPoint y: 540, distance: 92.6
click at [428, 547] on div "**********" at bounding box center [357, 94] width 714 height 952
